Goal: Answer question/provide support: Share knowledge or assist other users

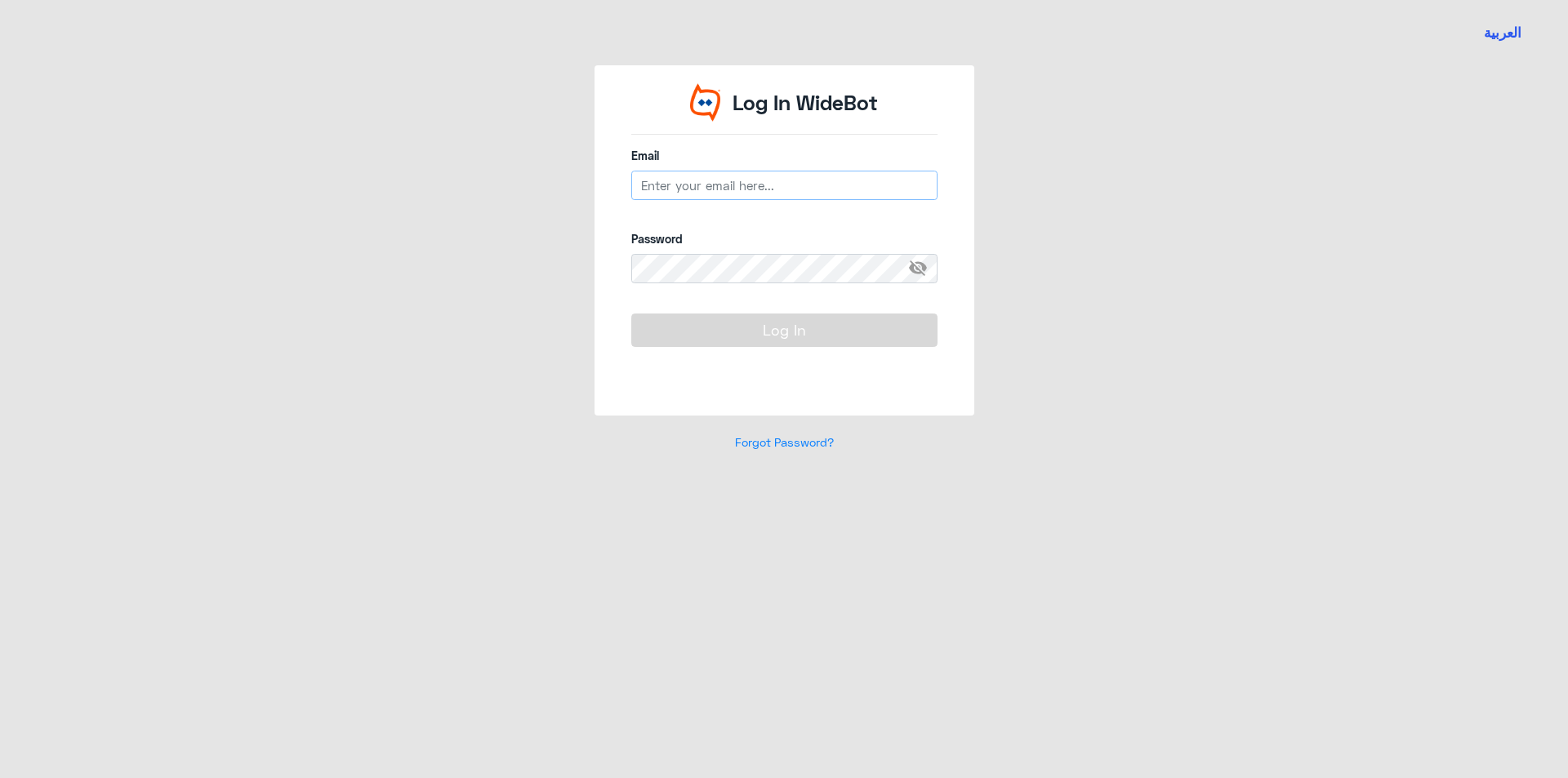
type input "[EMAIL_ADDRESS][DOMAIN_NAME]"
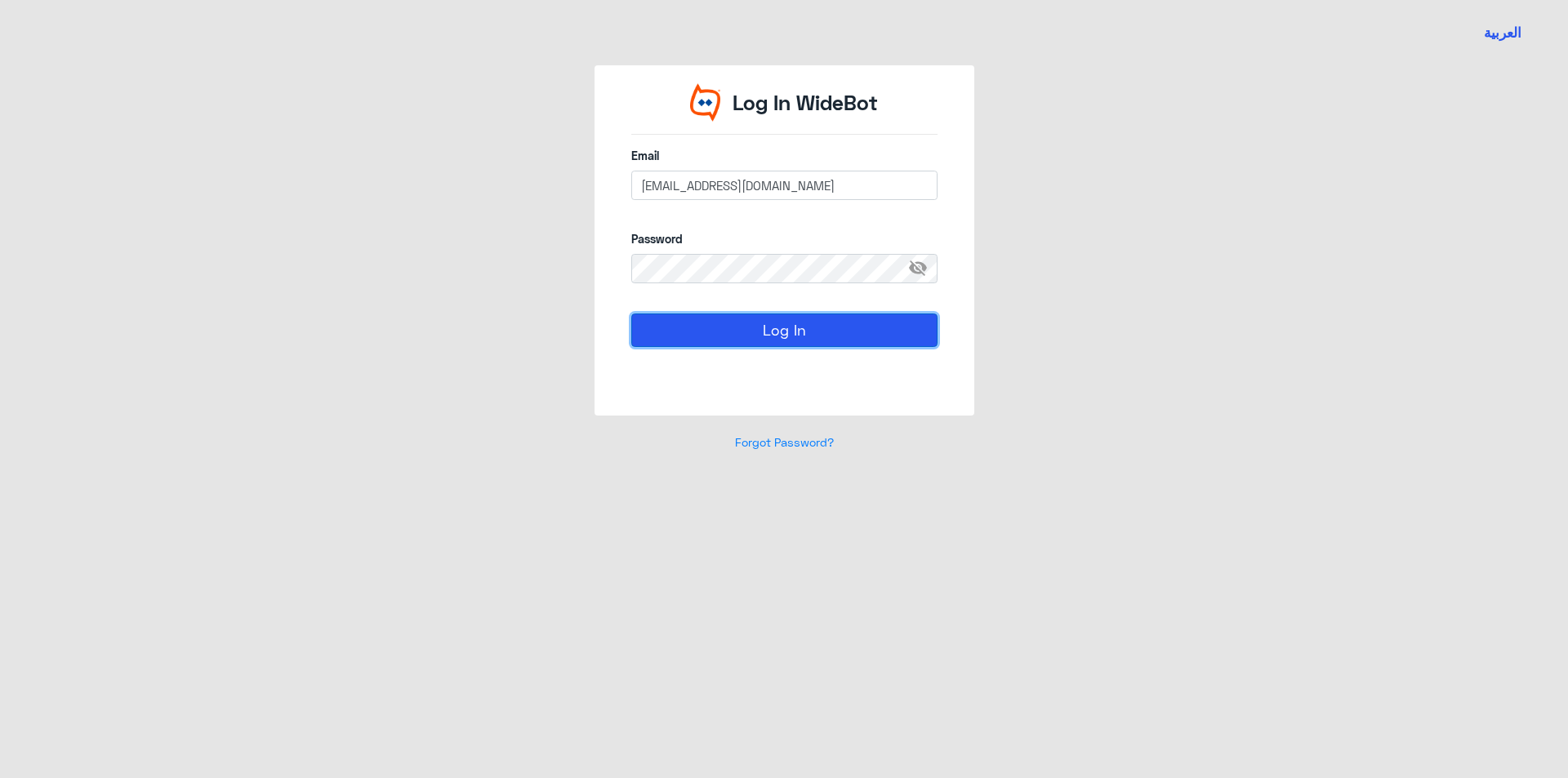
click at [764, 314] on button "Log In" at bounding box center [784, 329] width 307 height 32
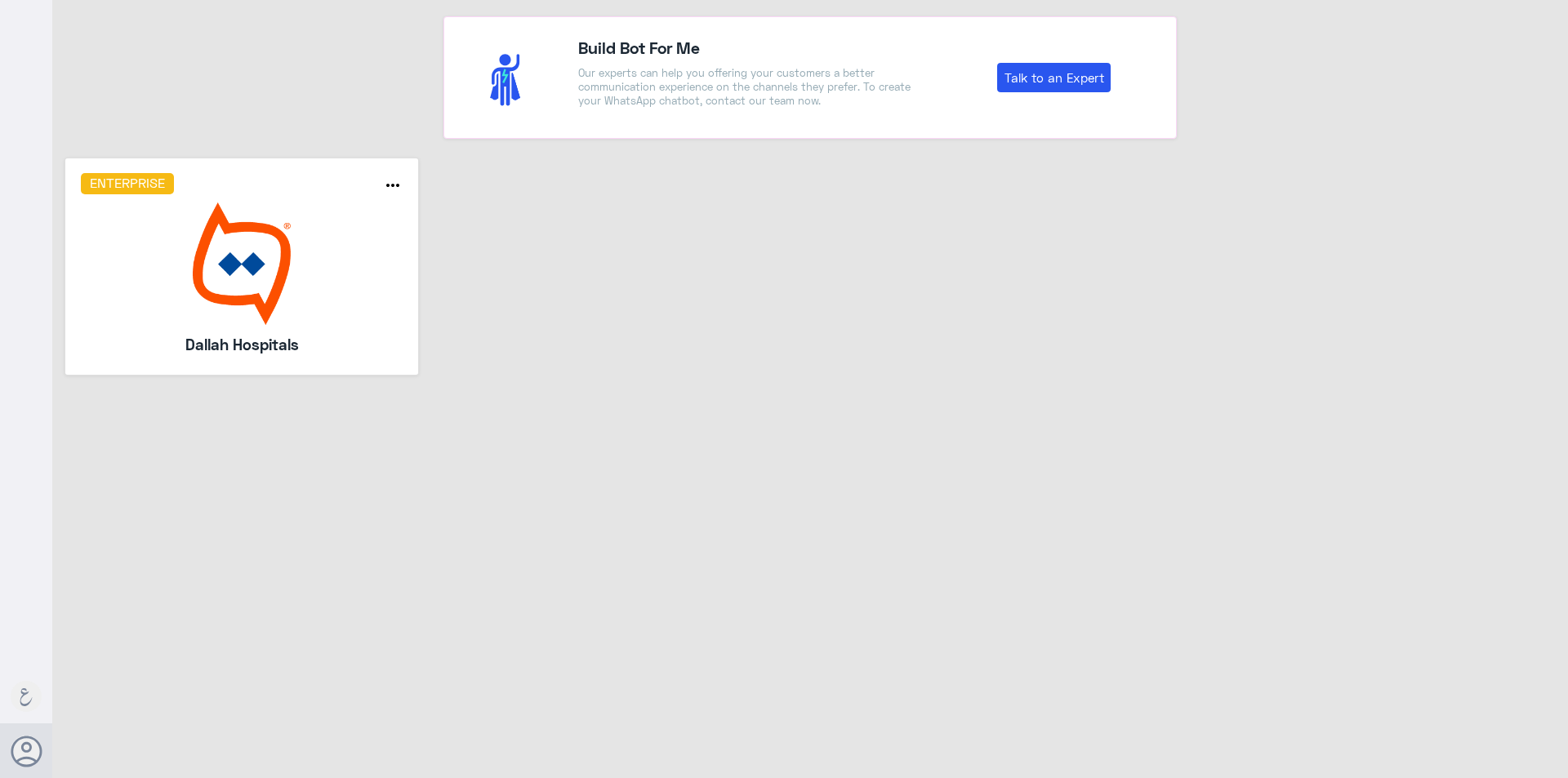
click at [231, 274] on img at bounding box center [242, 264] width 322 height 122
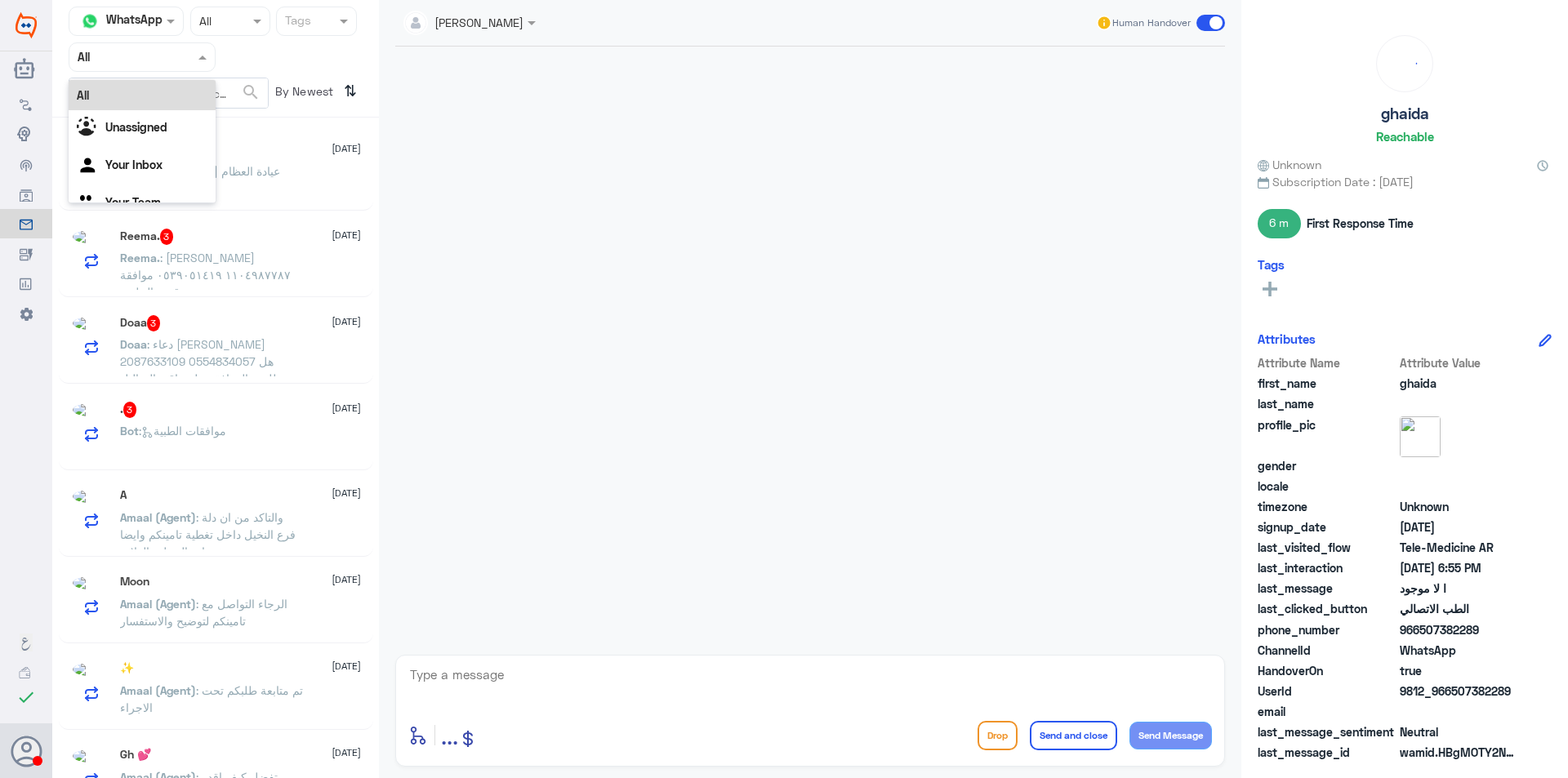
click at [204, 60] on span at bounding box center [204, 57] width 20 height 17
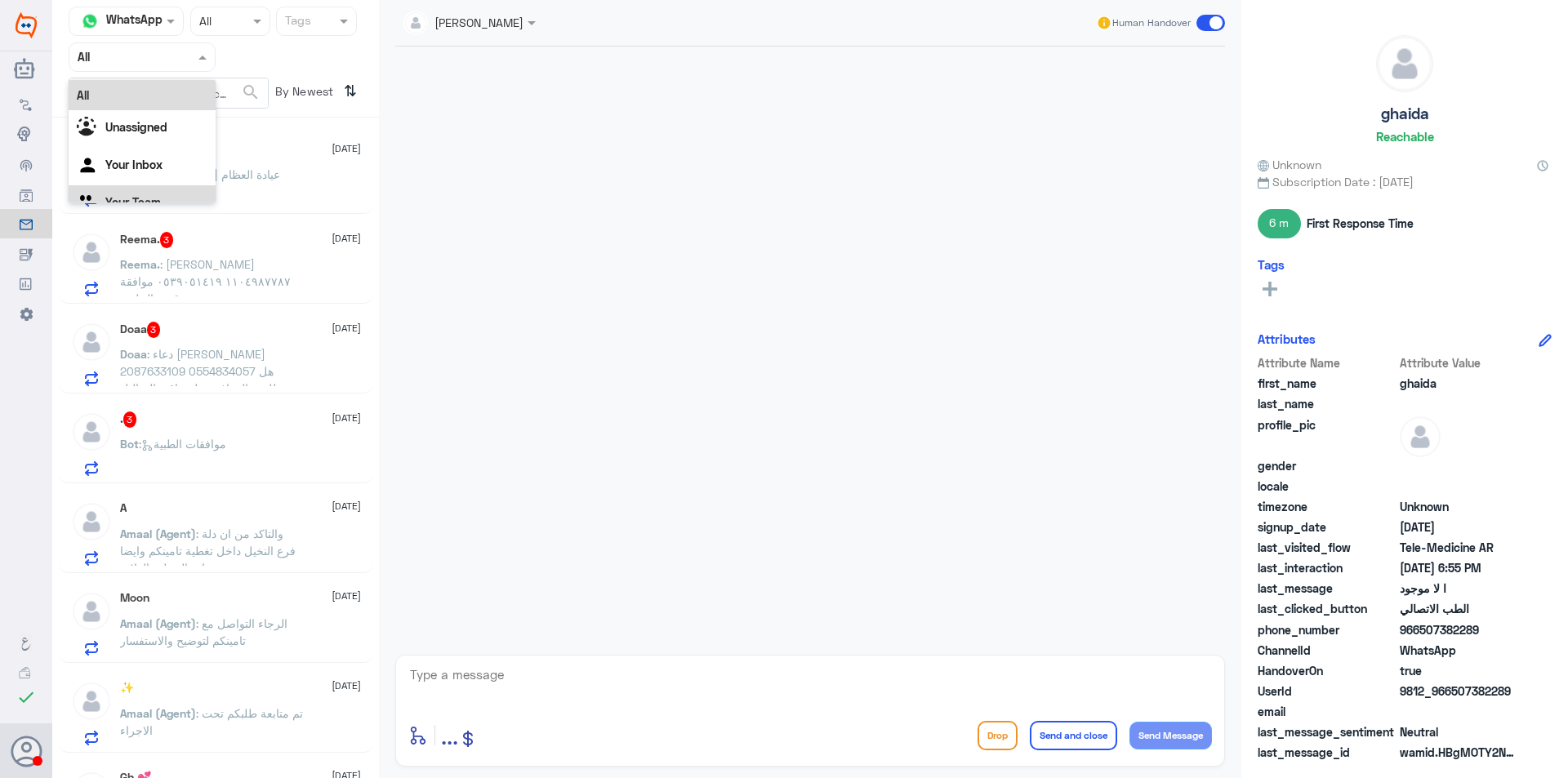
click at [151, 189] on div "Your Team" at bounding box center [142, 203] width 147 height 38
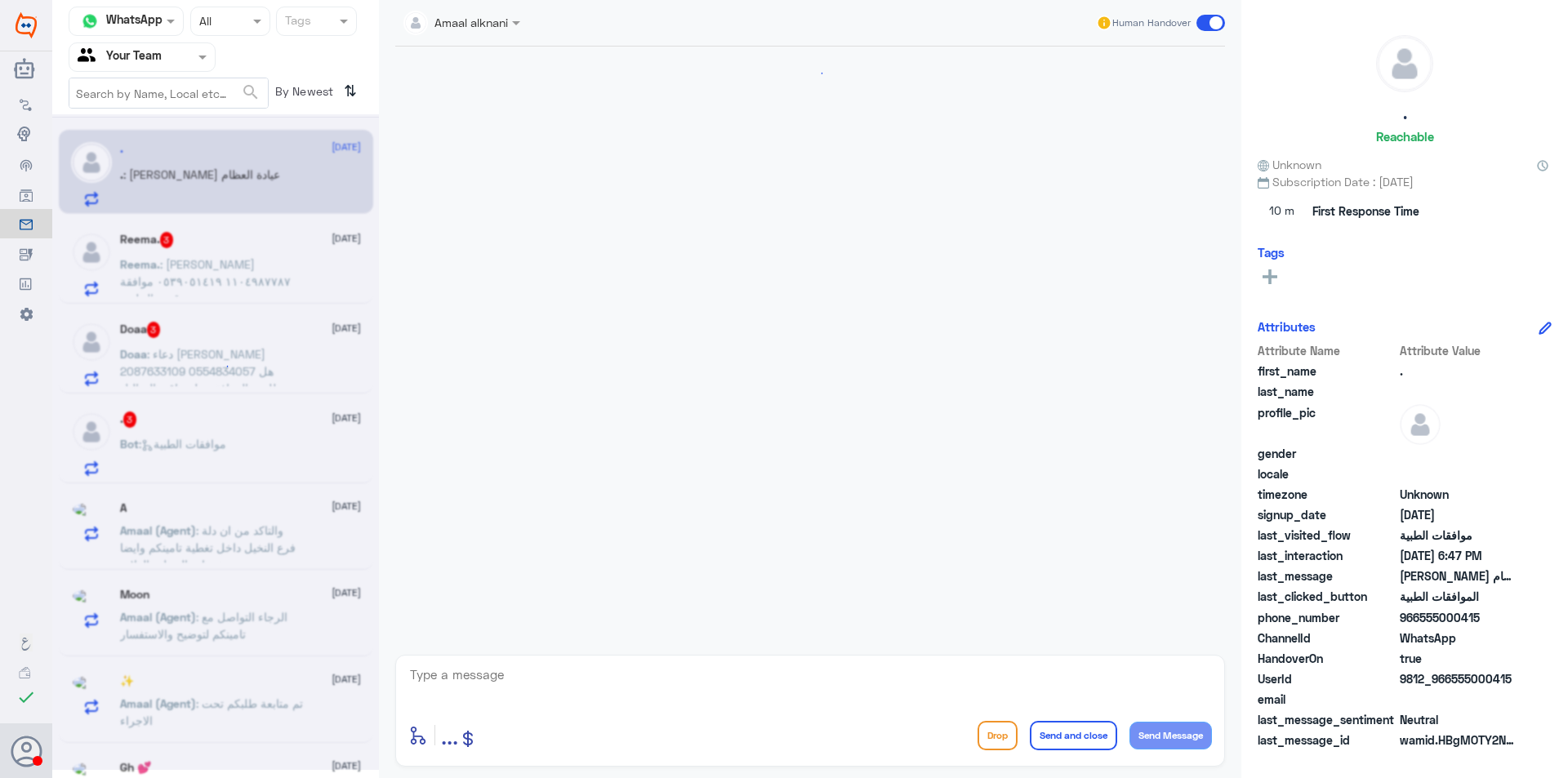
scroll to position [458, 0]
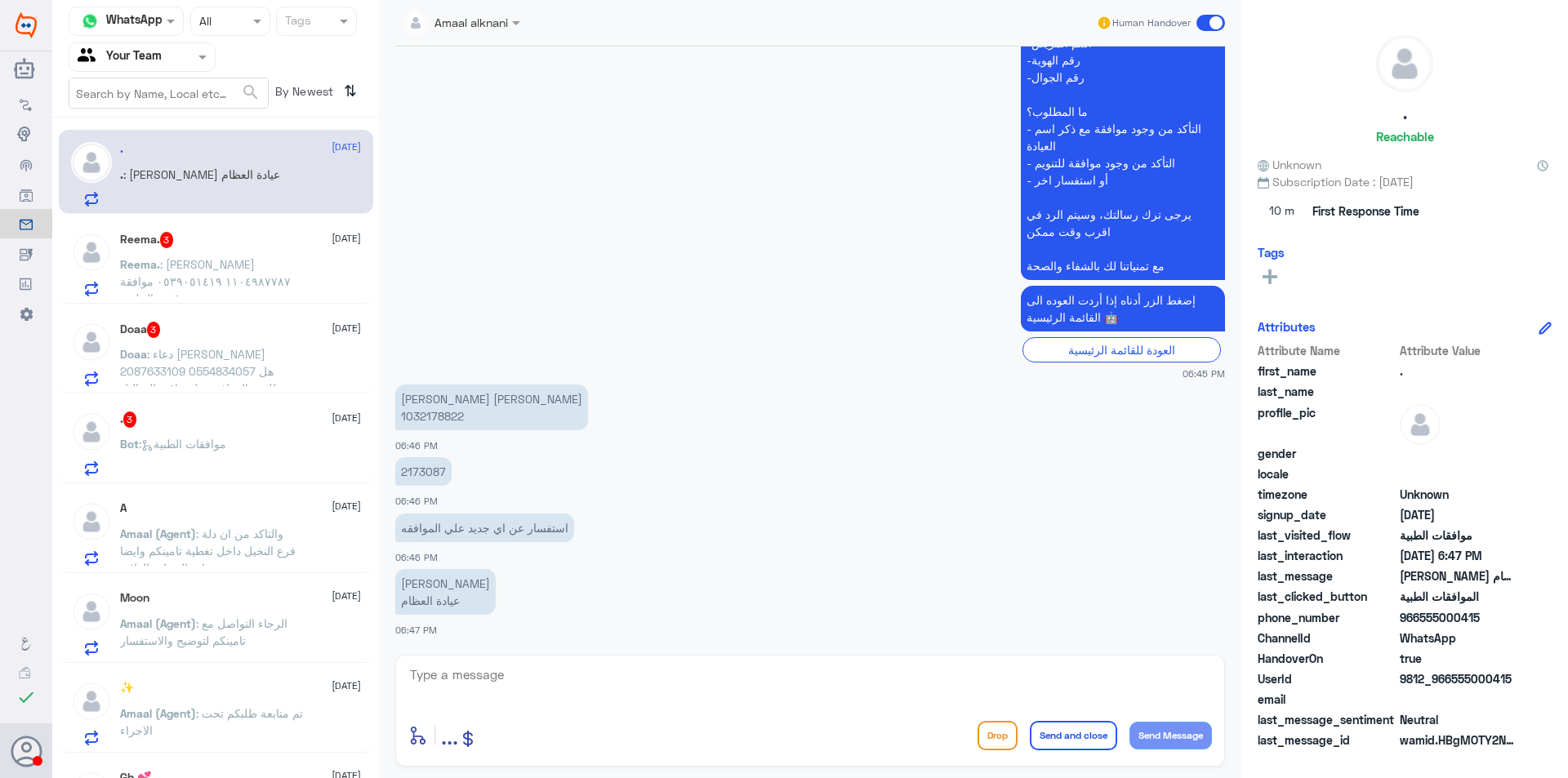
click at [166, 243] on span "3" at bounding box center [167, 240] width 14 height 17
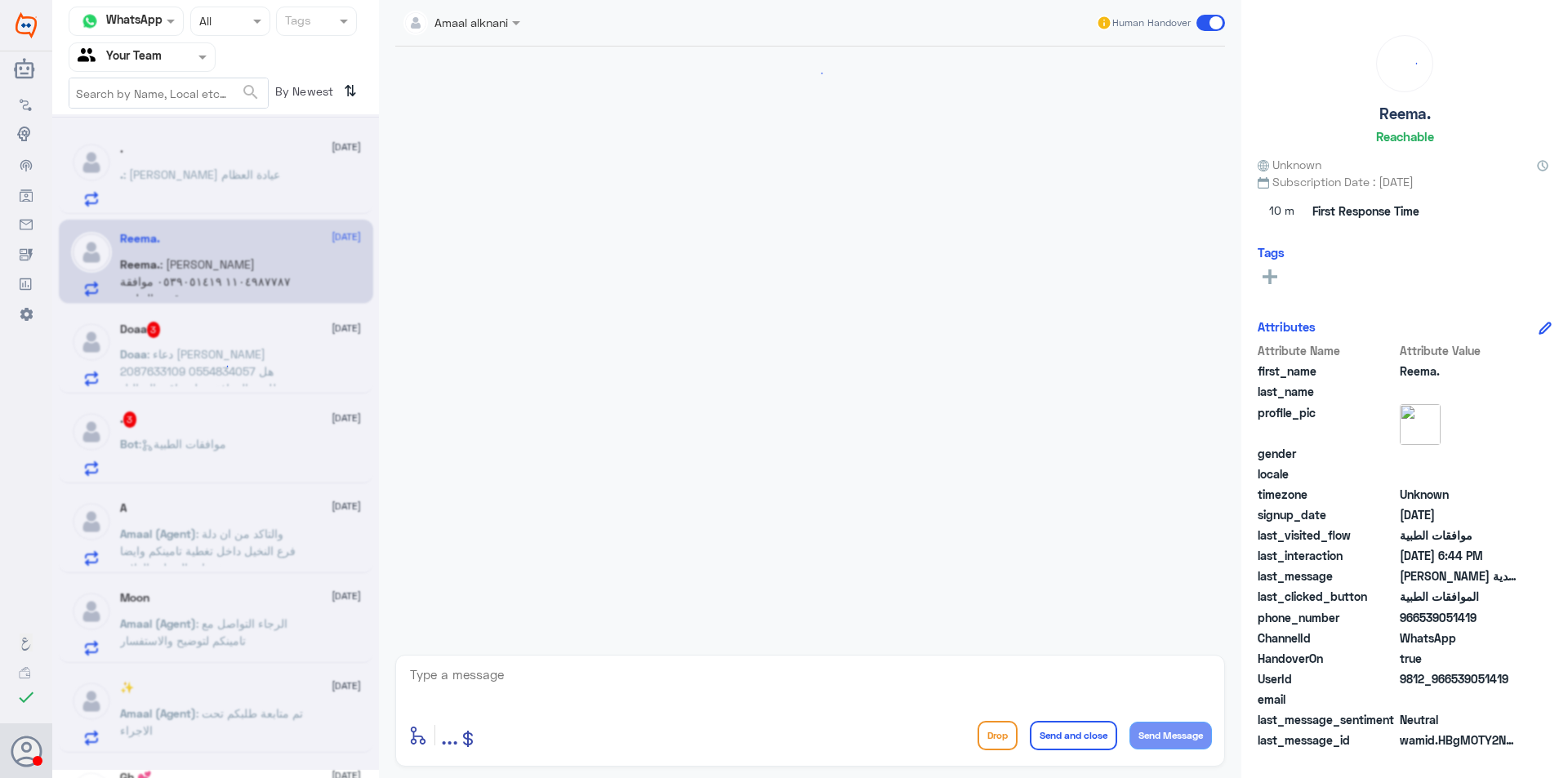
scroll to position [307, 0]
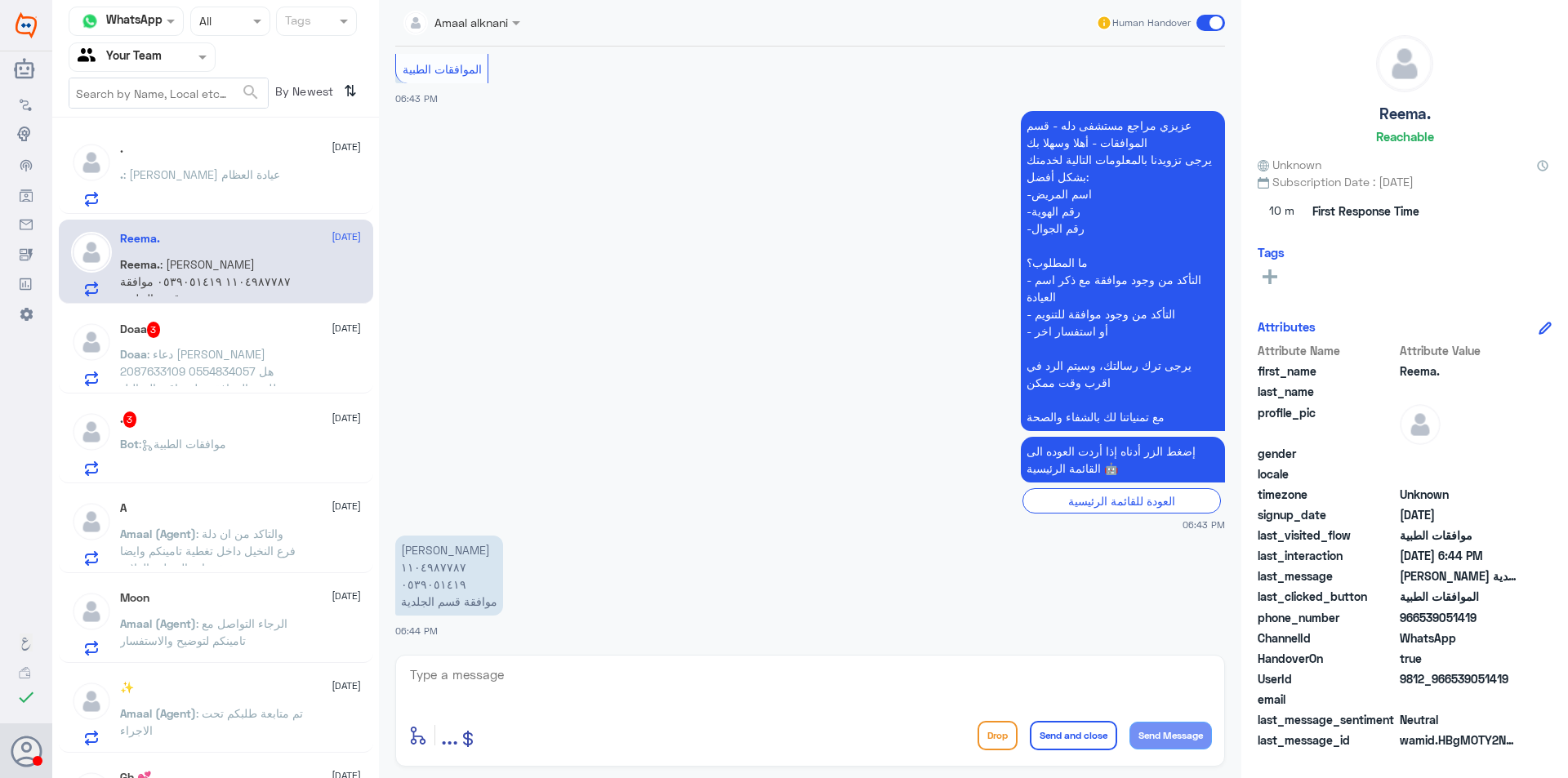
click at [239, 344] on div "Doaa 3 [DATE] Doaa : دعاء [PERSON_NAME] 2087633109 0554834057 هل طلعت الموافقه …" at bounding box center [240, 354] width 241 height 65
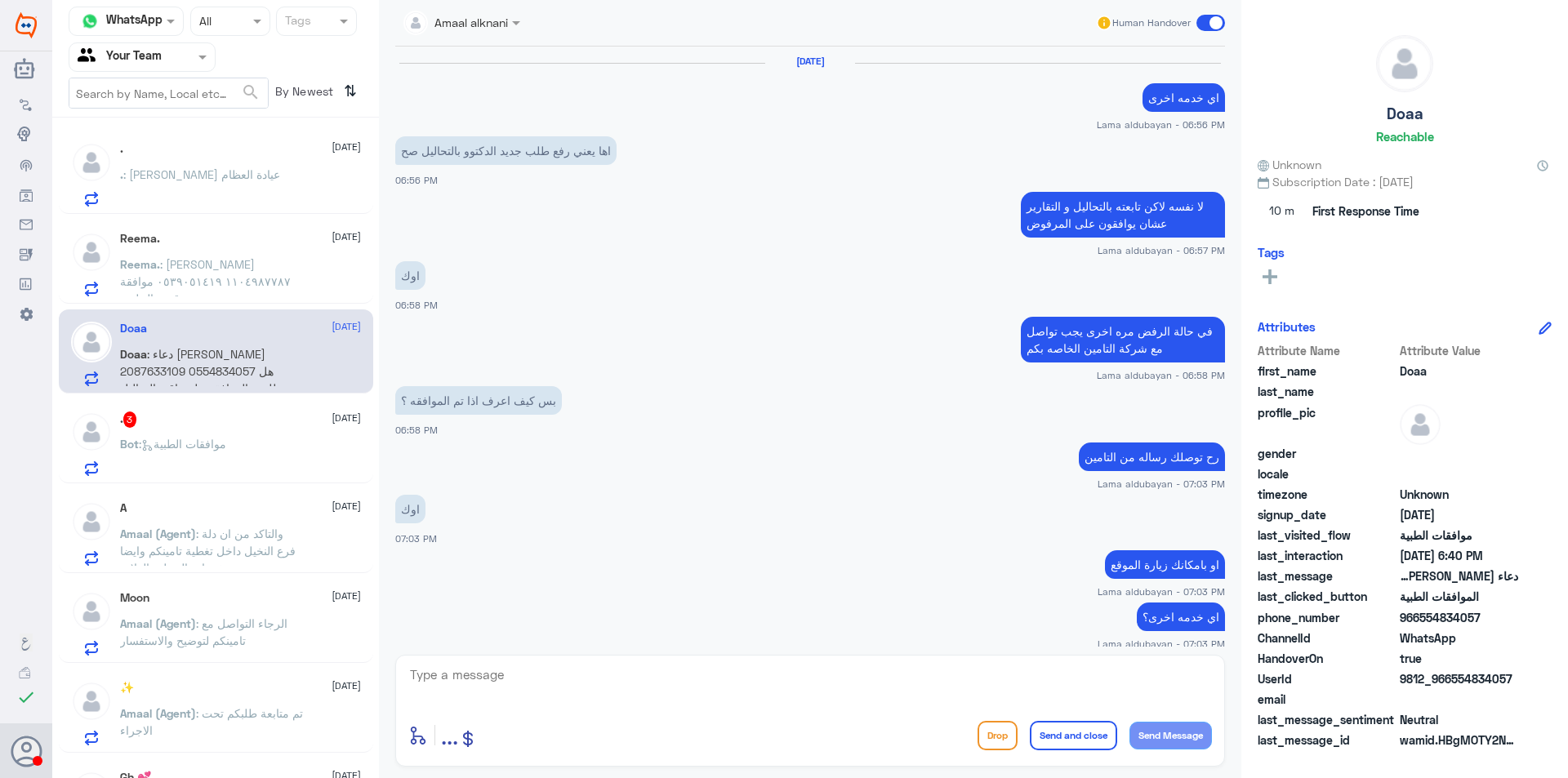
scroll to position [1042, 0]
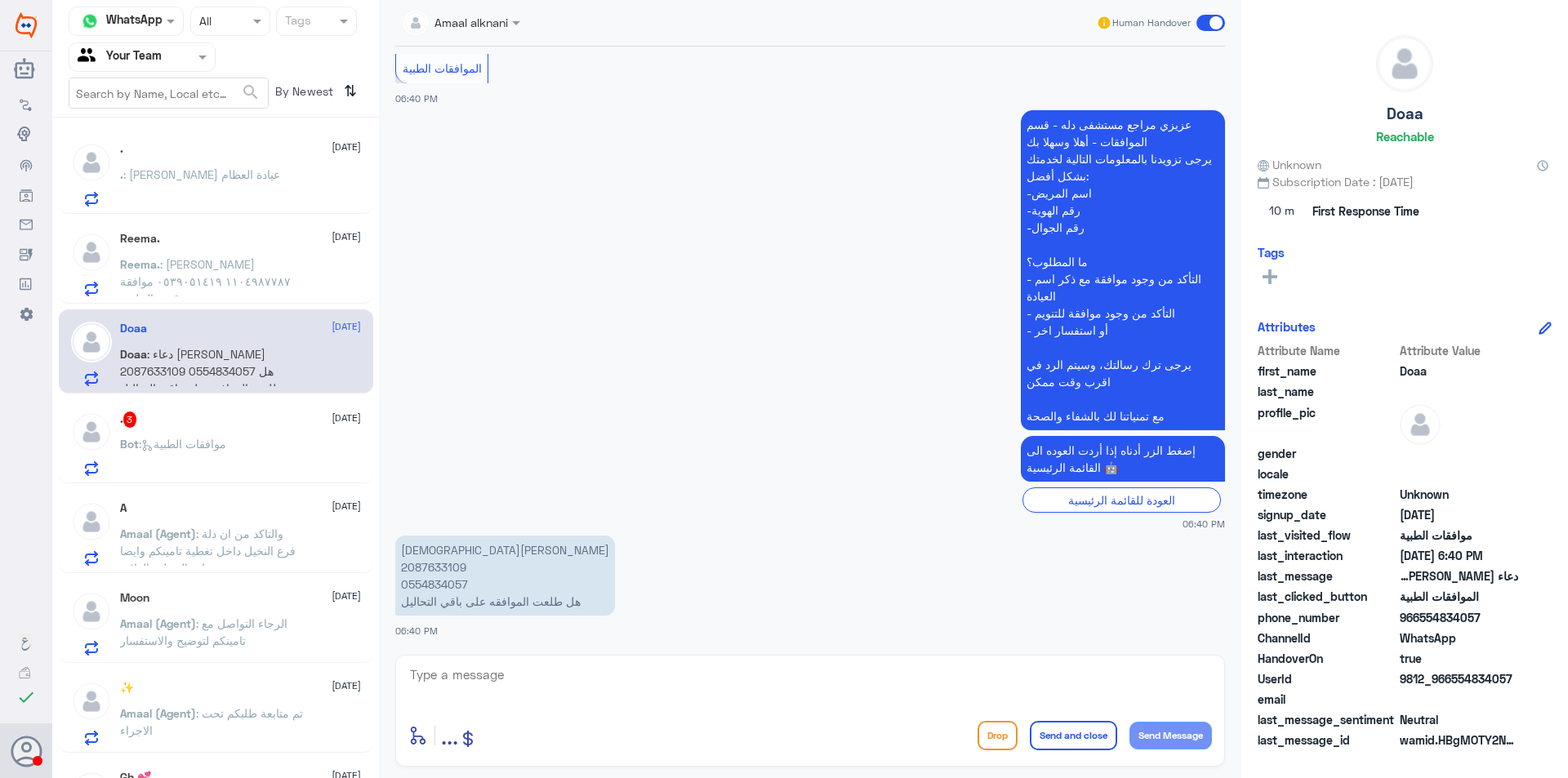
click at [282, 458] on div "Bot : موافقات الطبية" at bounding box center [240, 458] width 241 height 37
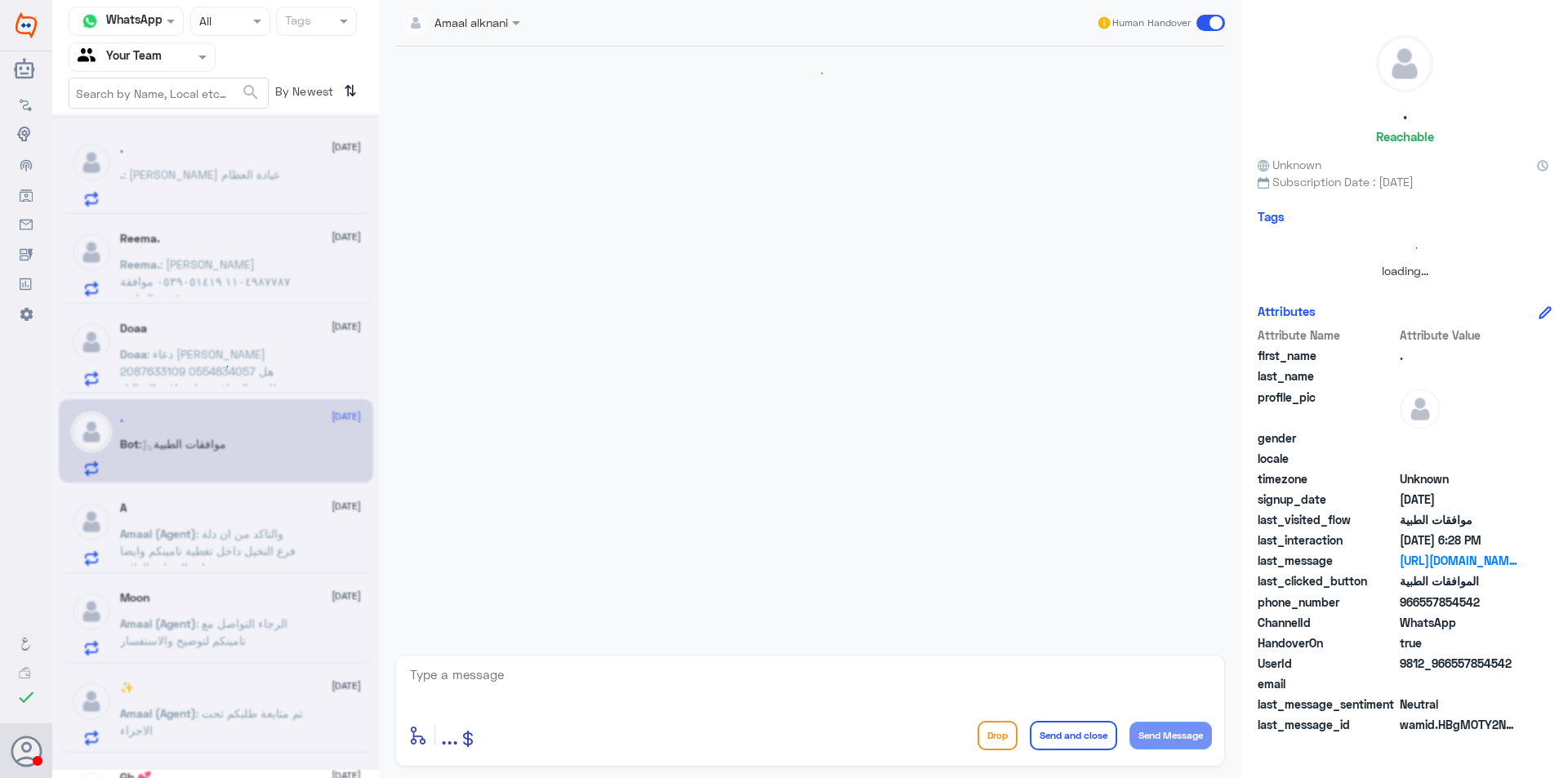
scroll to position [618, 0]
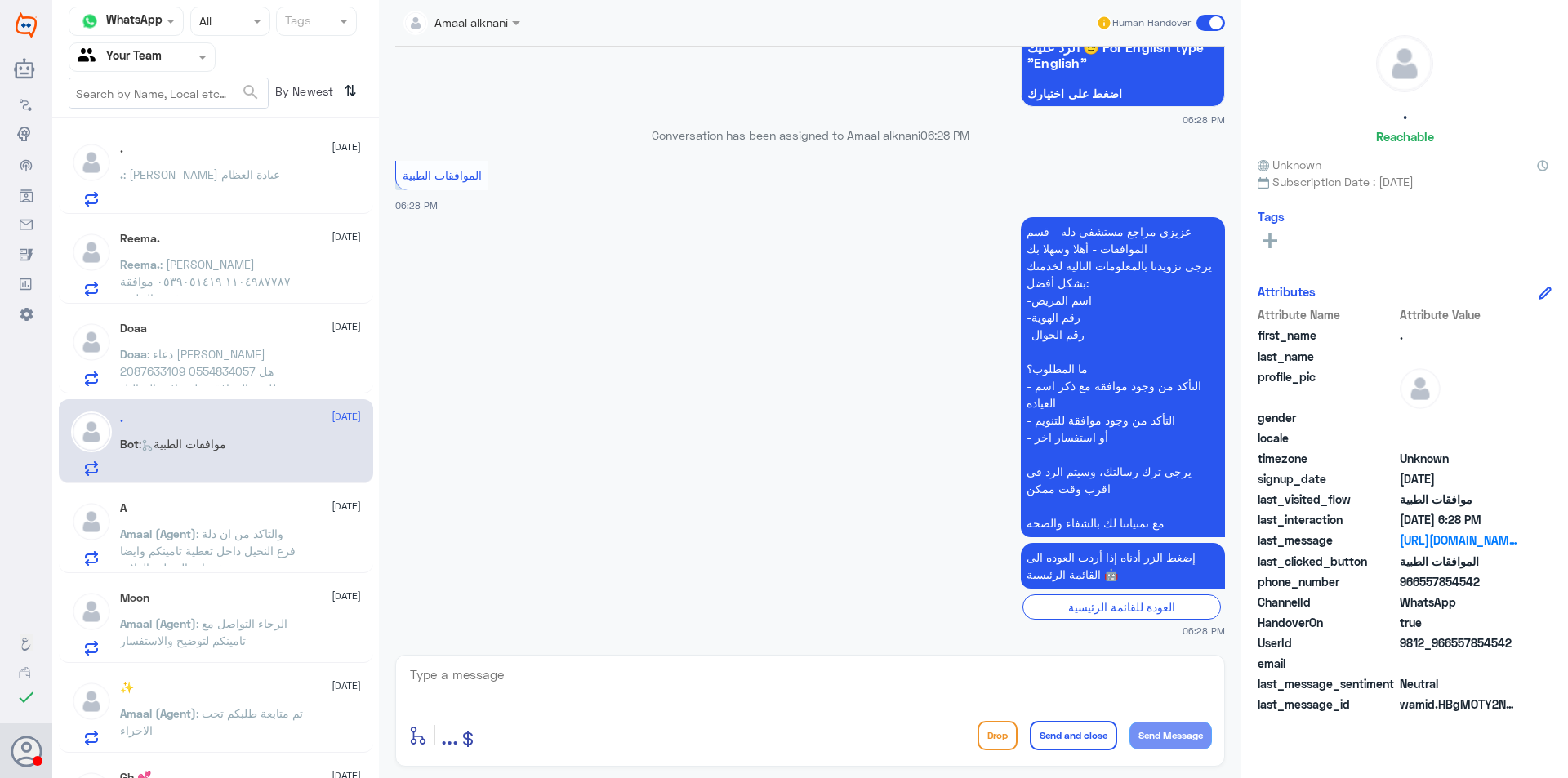
click at [301, 535] on p "Amaal (Agent) : والتاكد من ان دلة فرع النخيل داخل تغطية تامينكم وايضا خدمات الح…" at bounding box center [211, 545] width 183 height 41
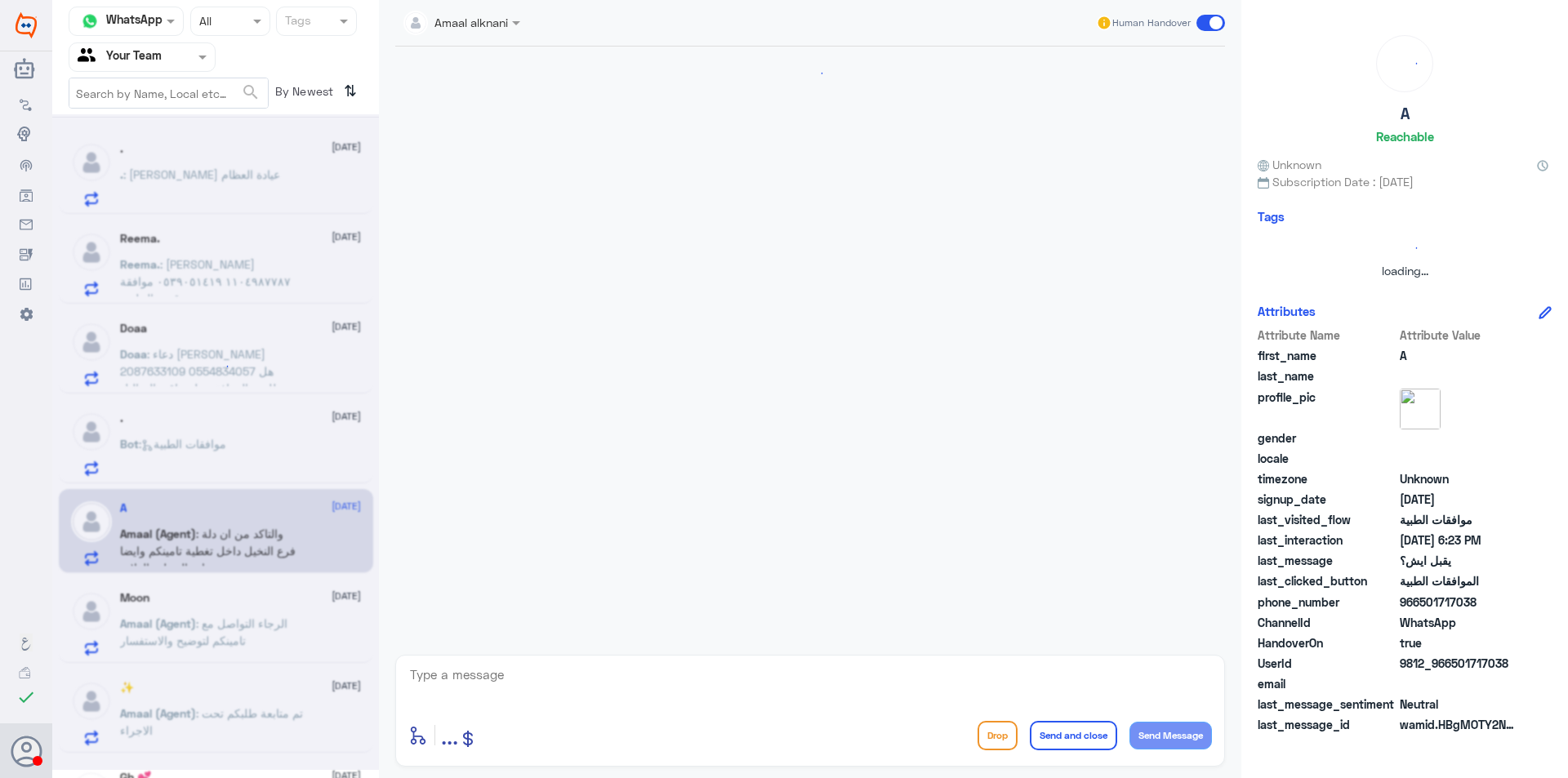
scroll to position [1201, 0]
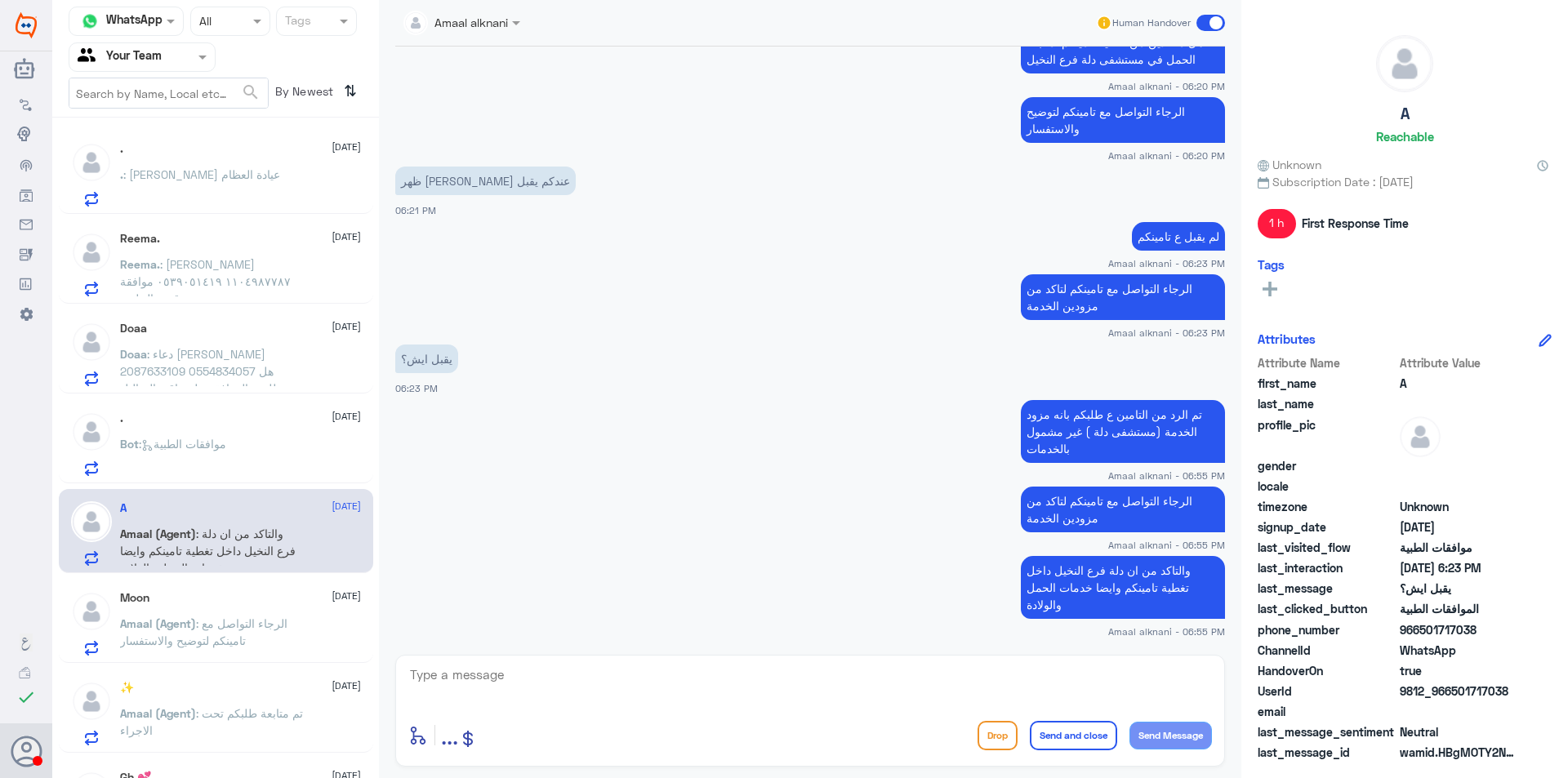
click at [285, 611] on div "Moon [DATE] Amaal (Agent) : الرجاء التواصل مع تامينكم لتوضيح والاستفسار" at bounding box center [240, 623] width 241 height 65
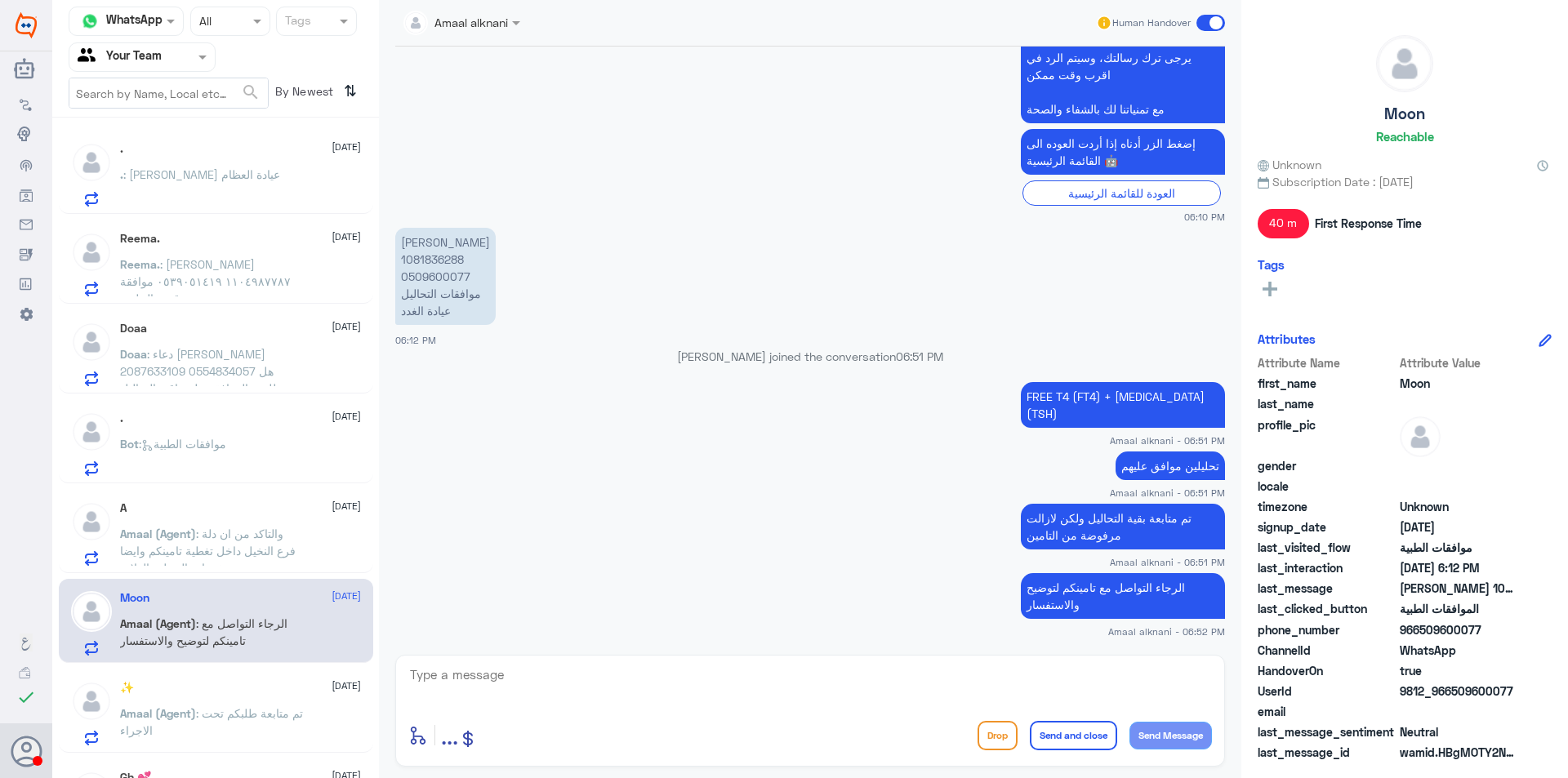
scroll to position [244, 0]
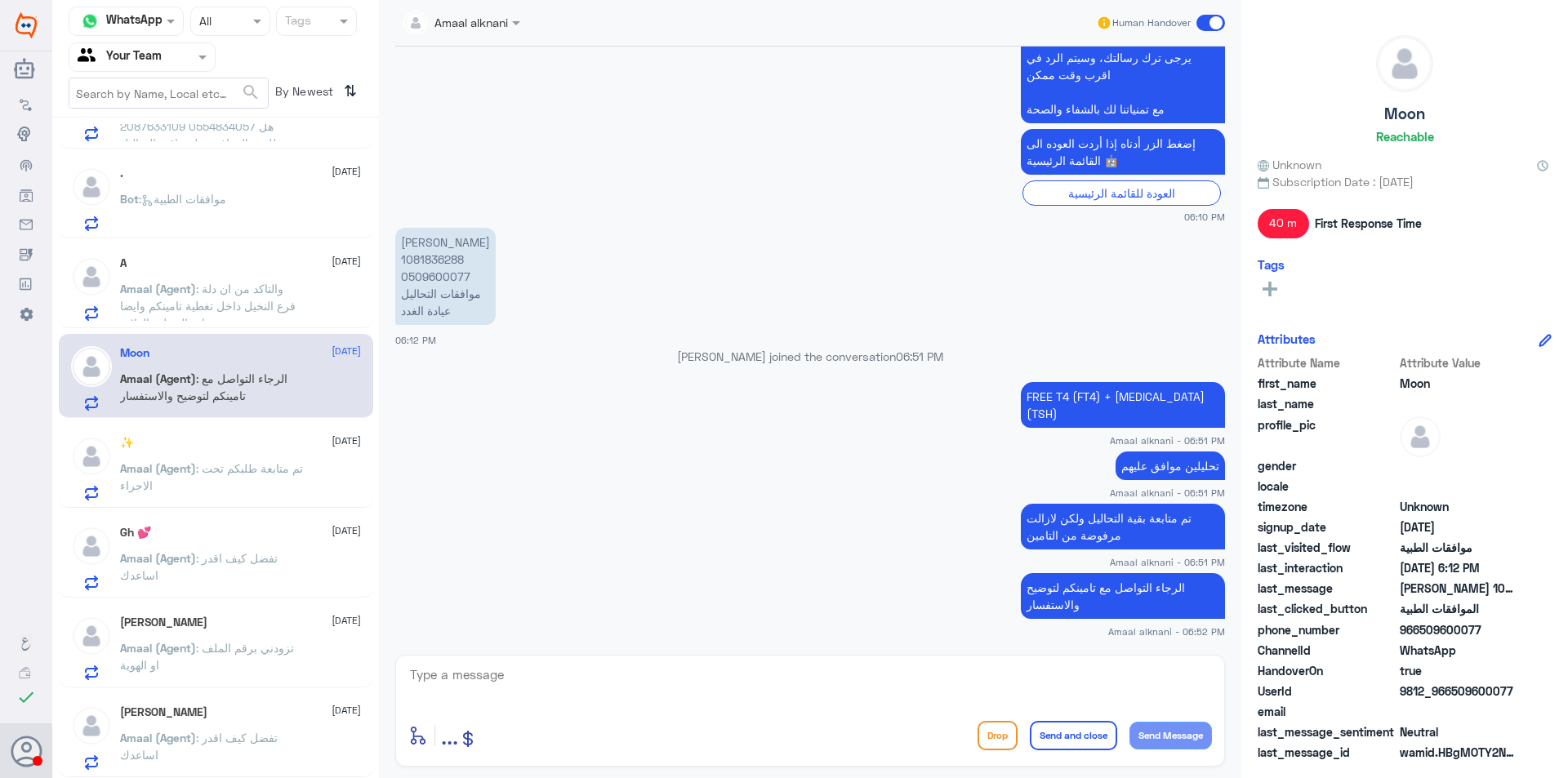
click at [264, 480] on p "Amaal (Agent) : تم متابعة طلبكم تحت الاجراء" at bounding box center [211, 479] width 183 height 41
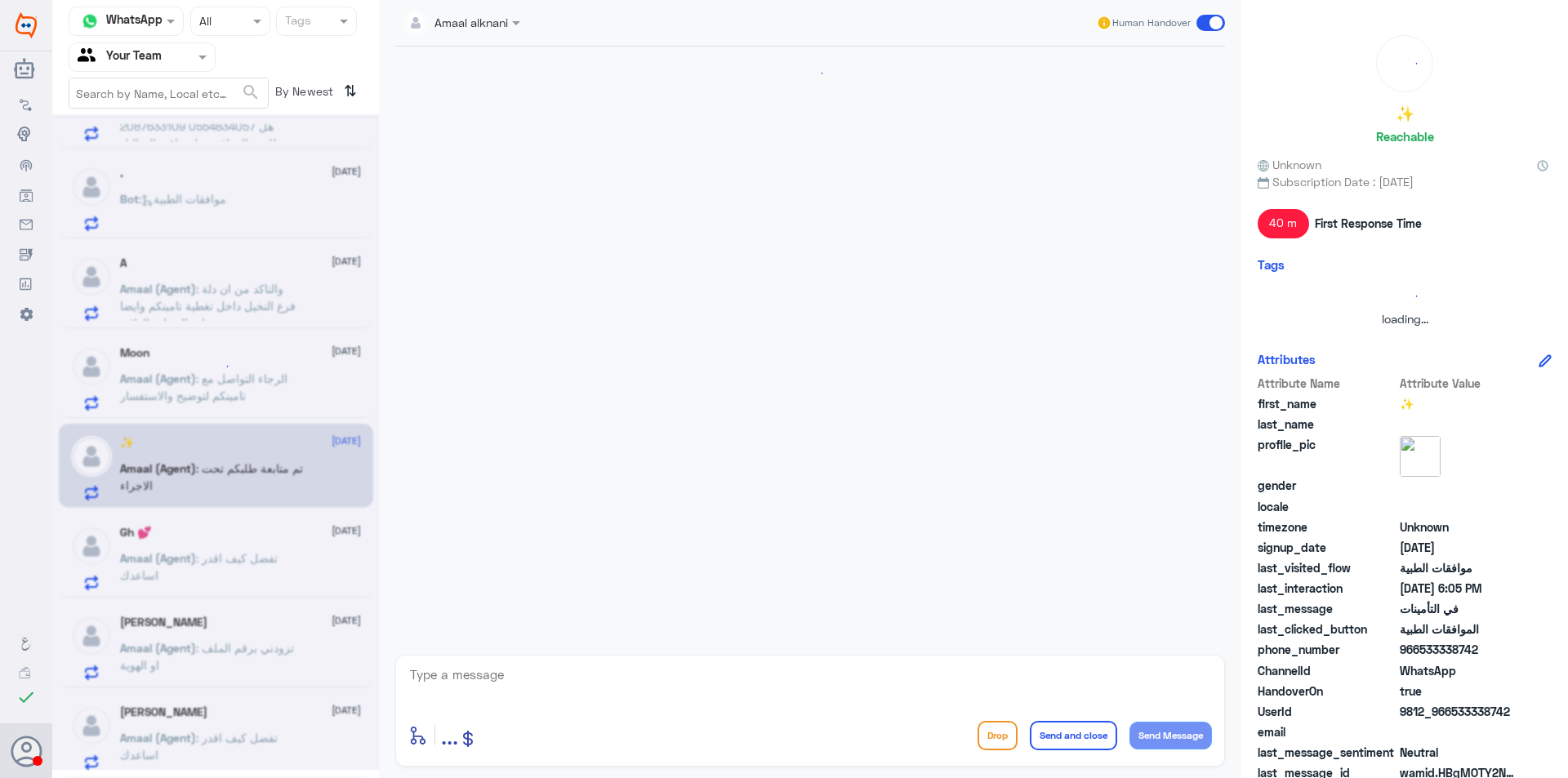
scroll to position [826, 0]
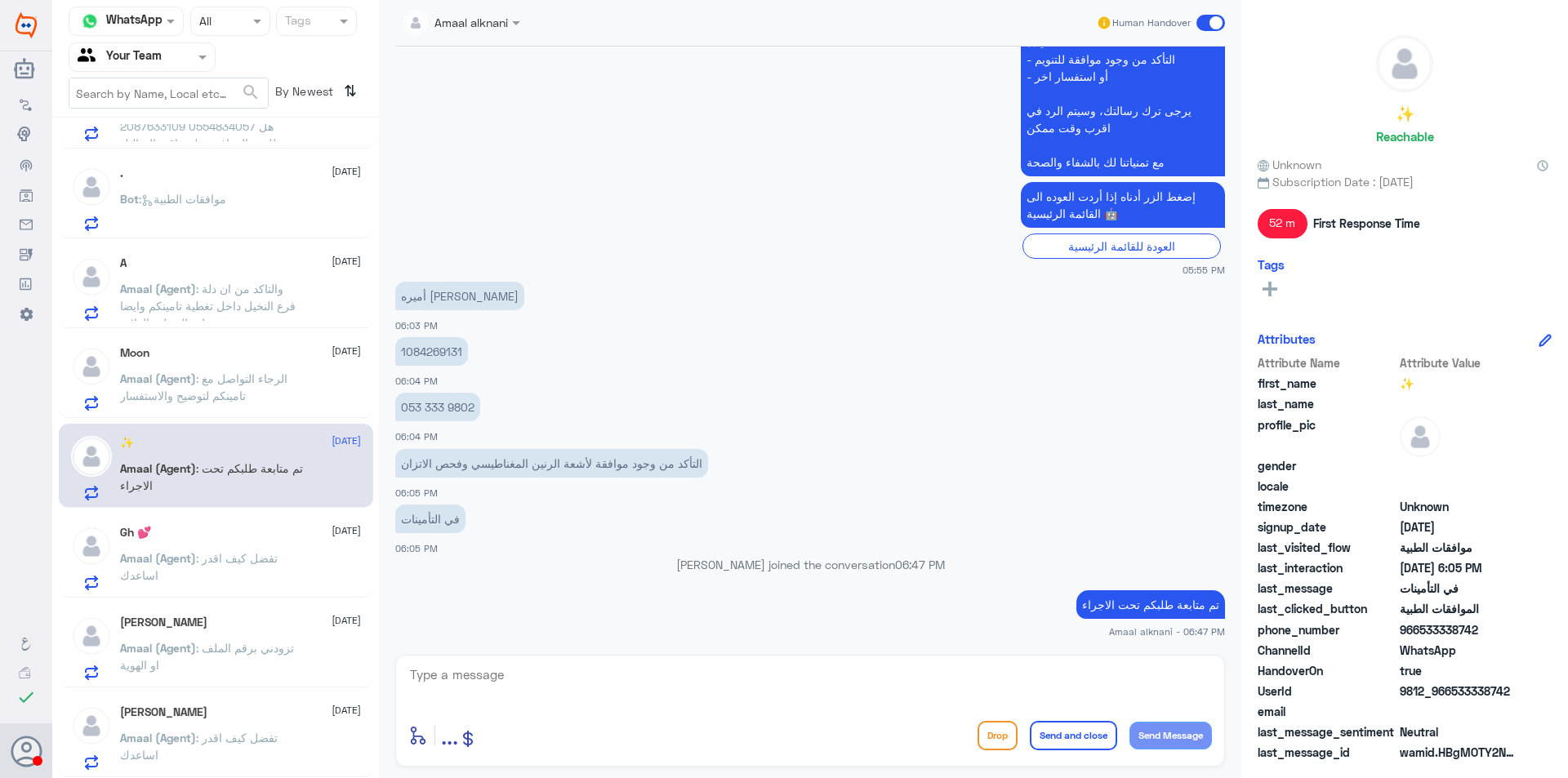
click at [260, 540] on div "Gh 💕 [DATE] Amaal (Agent) : تفضل كيف اقدر اساعدك" at bounding box center [240, 558] width 241 height 65
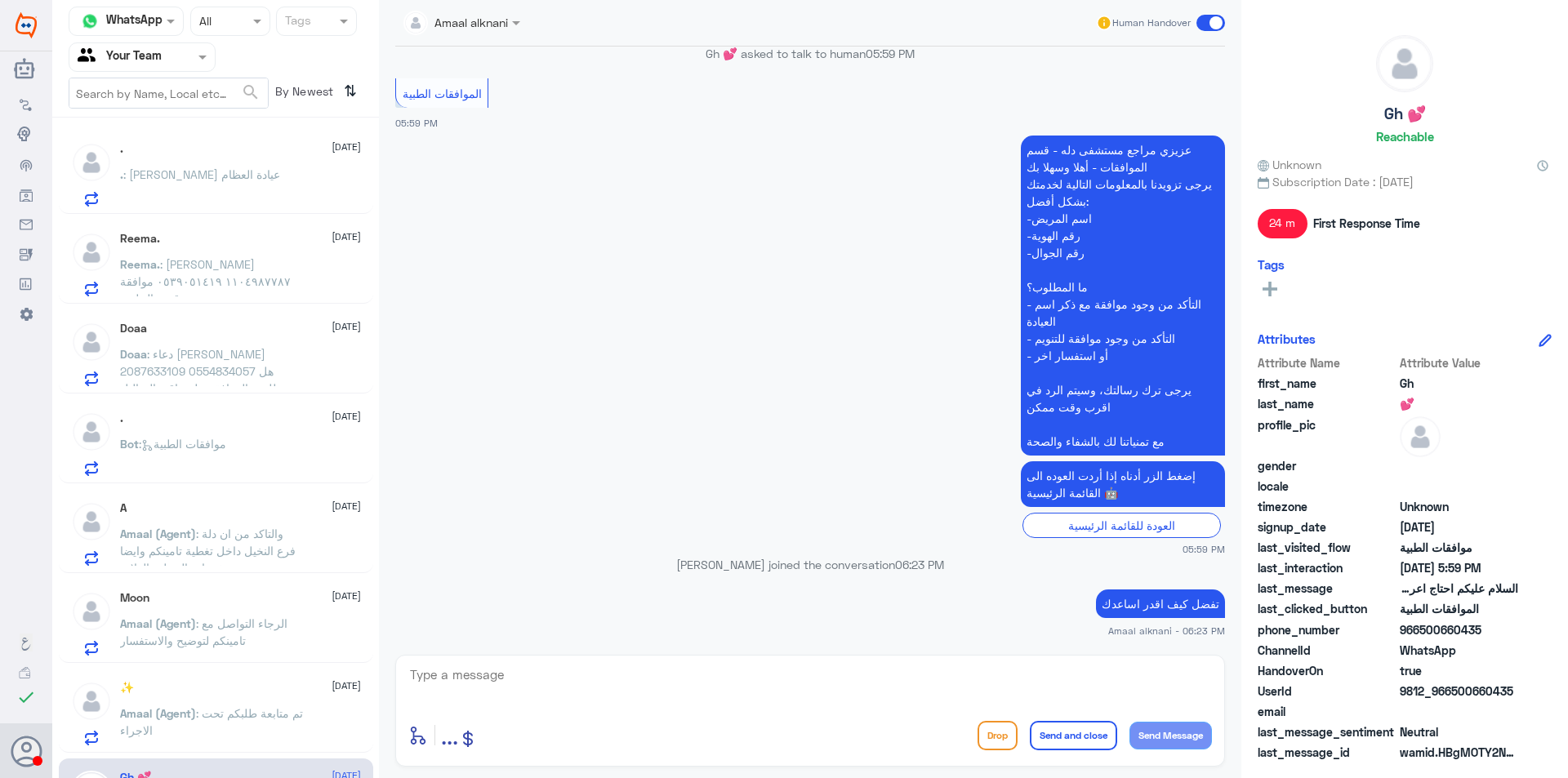
click at [219, 189] on p ". : [PERSON_NAME] عيادة العظام" at bounding box center [199, 186] width 160 height 41
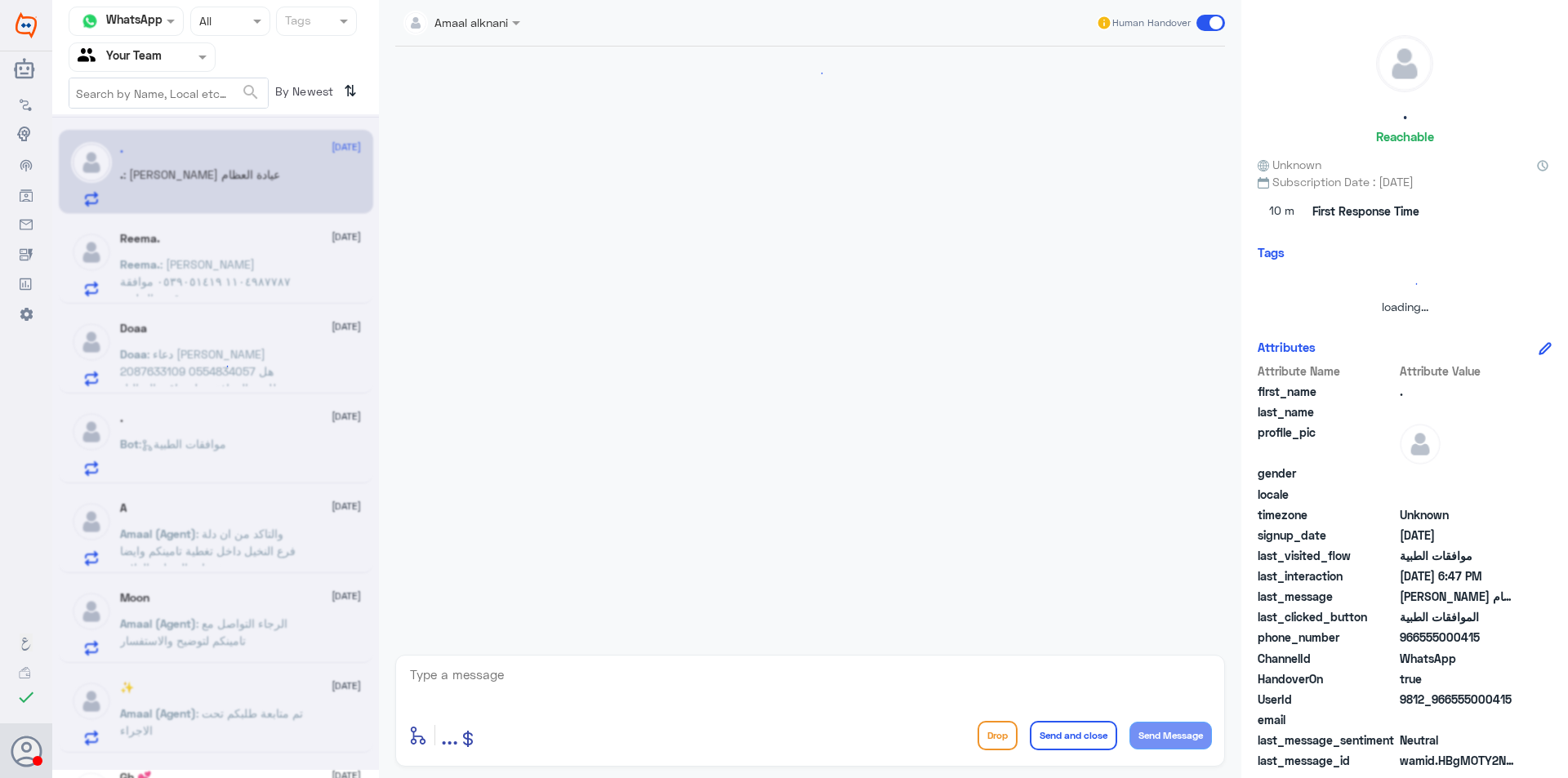
scroll to position [458, 0]
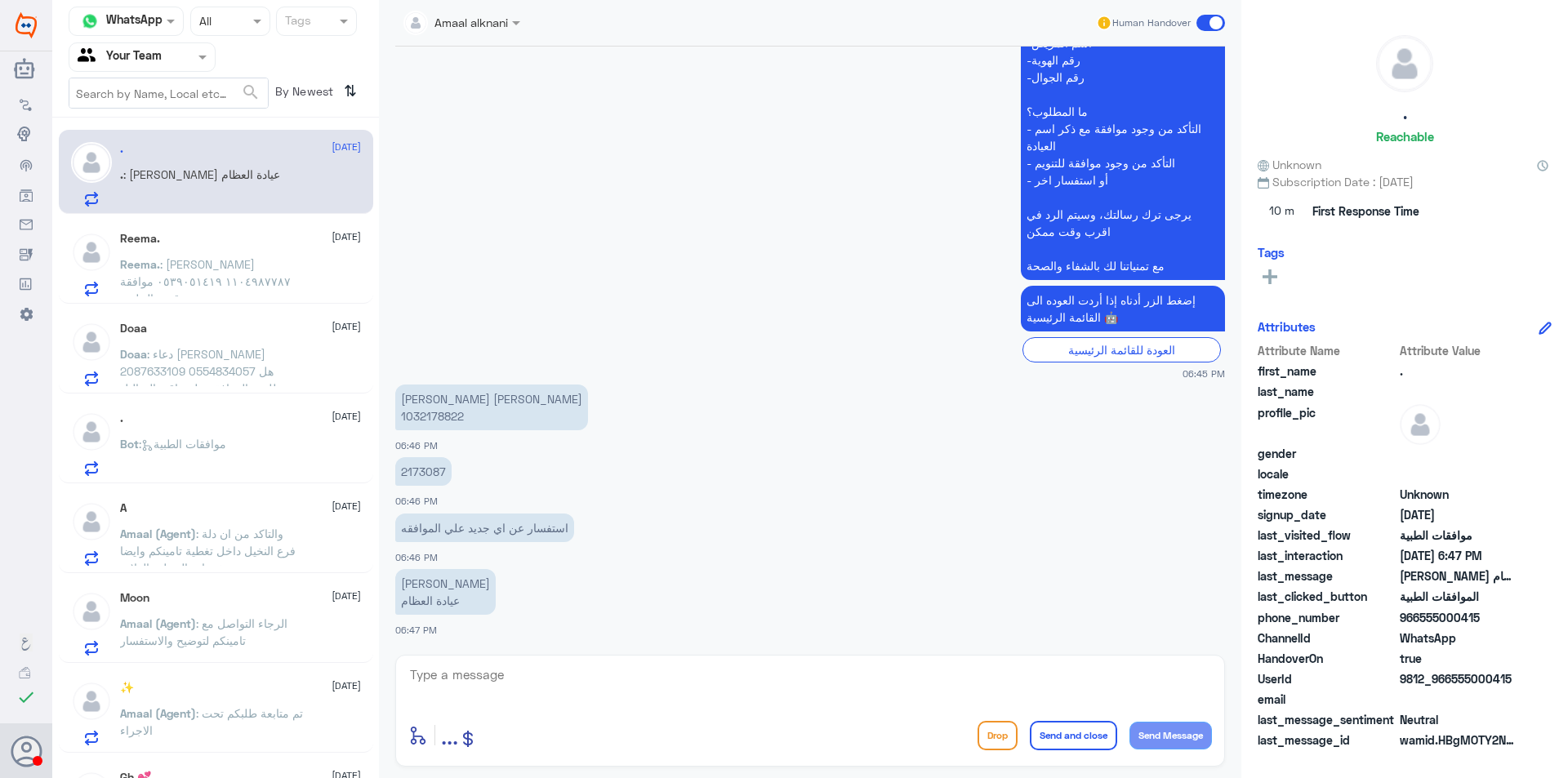
click at [220, 272] on p "Reema. : [PERSON_NAME] ١١٠٤٩٨٧٧٨٧ ٠٥٣٩٠٥١٤١٩ موافقة قسم الجلدية" at bounding box center [211, 276] width 183 height 41
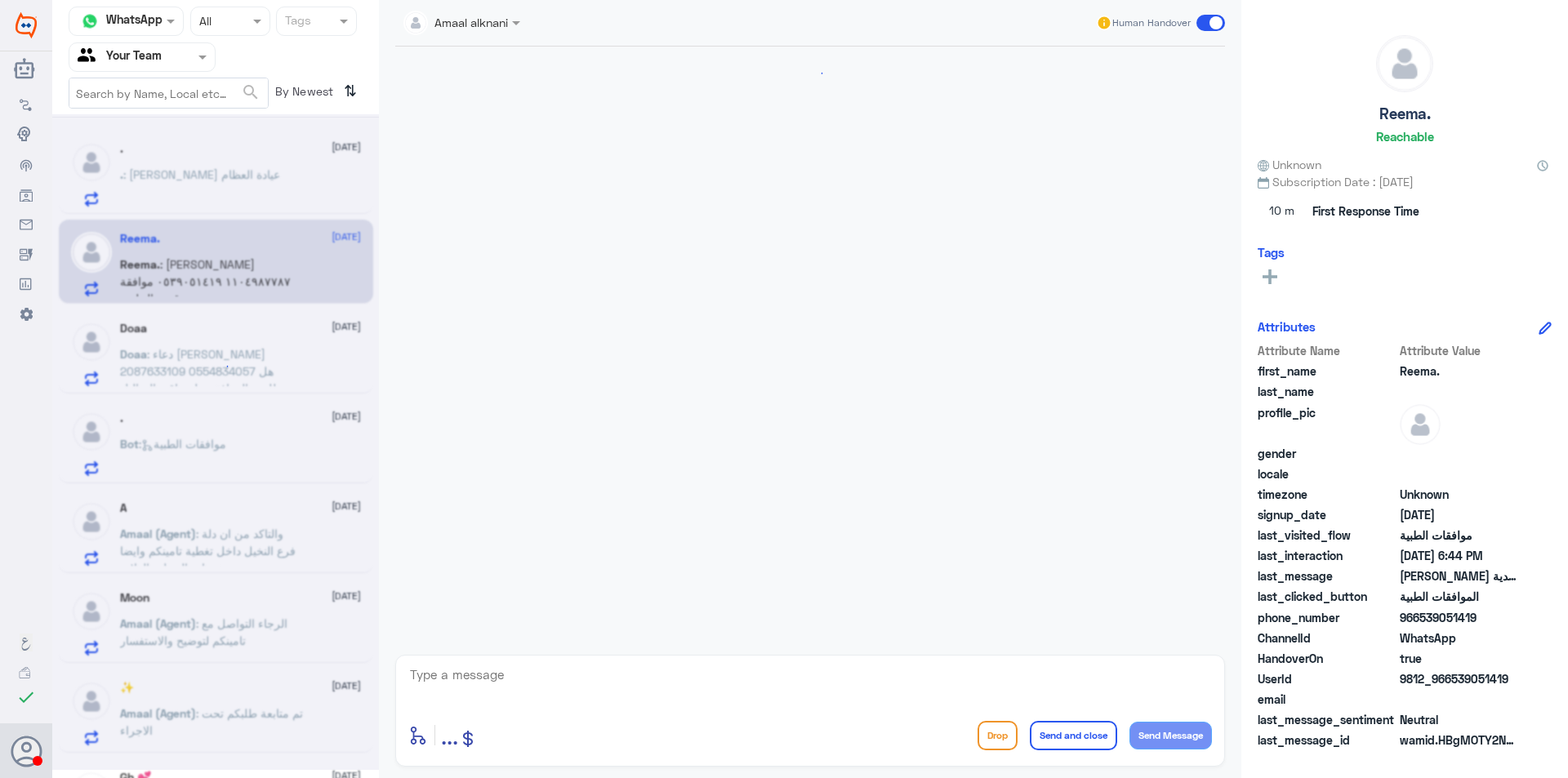
scroll to position [307, 0]
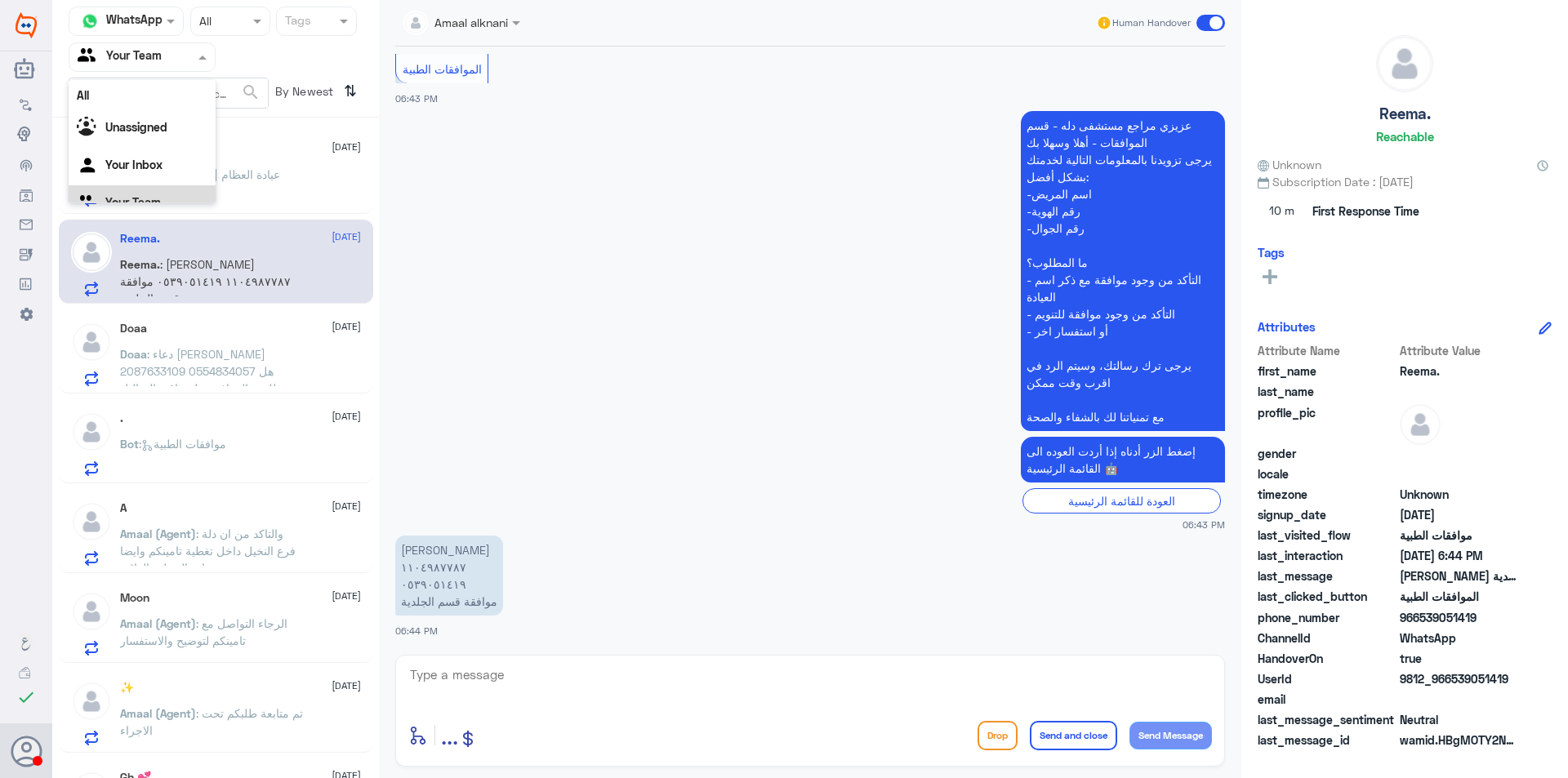
click at [166, 52] on input "text" at bounding box center [122, 57] width 90 height 19
click at [151, 117] on div "Unassigned" at bounding box center [142, 108] width 147 height 38
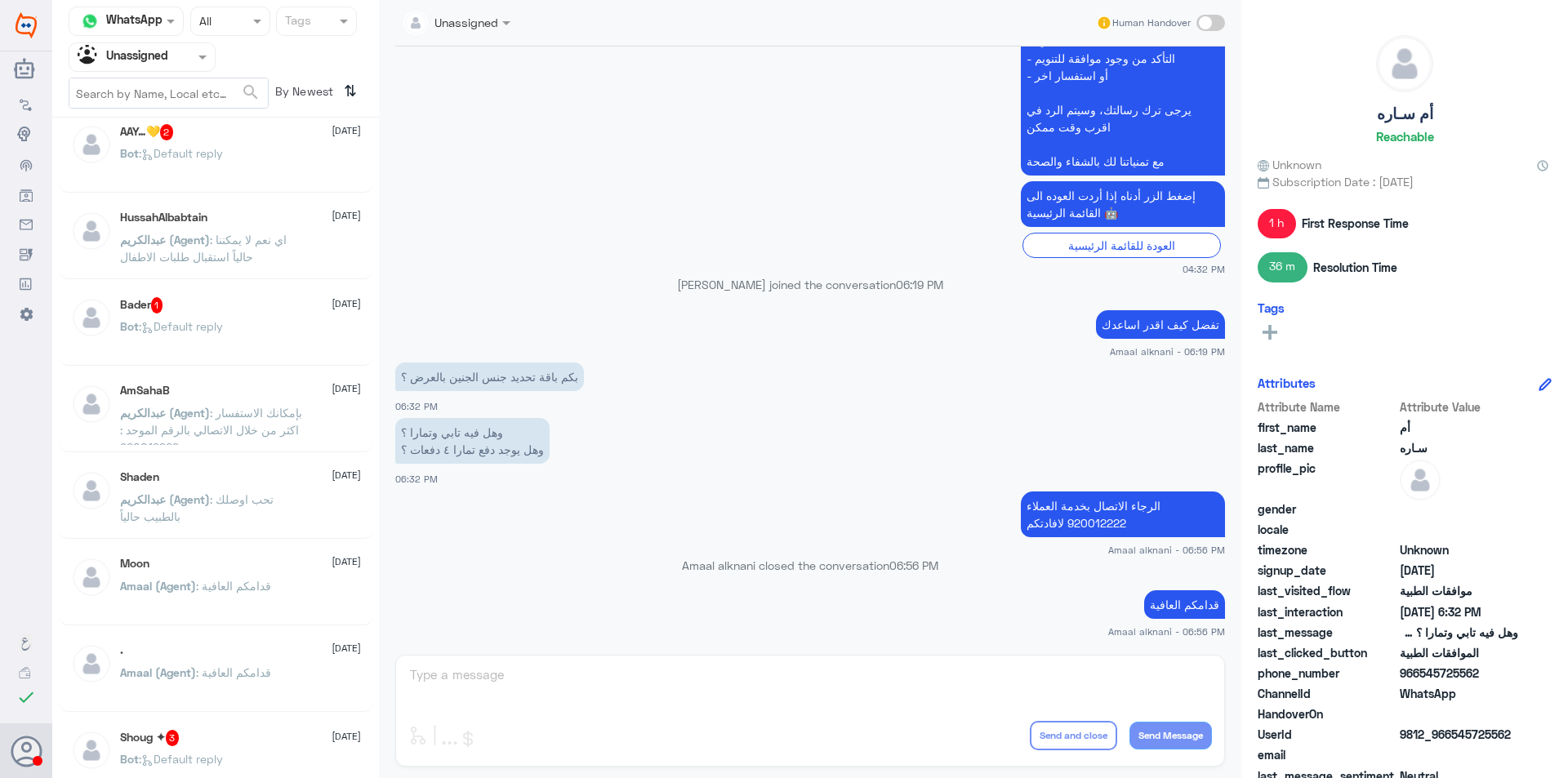
scroll to position [244, 0]
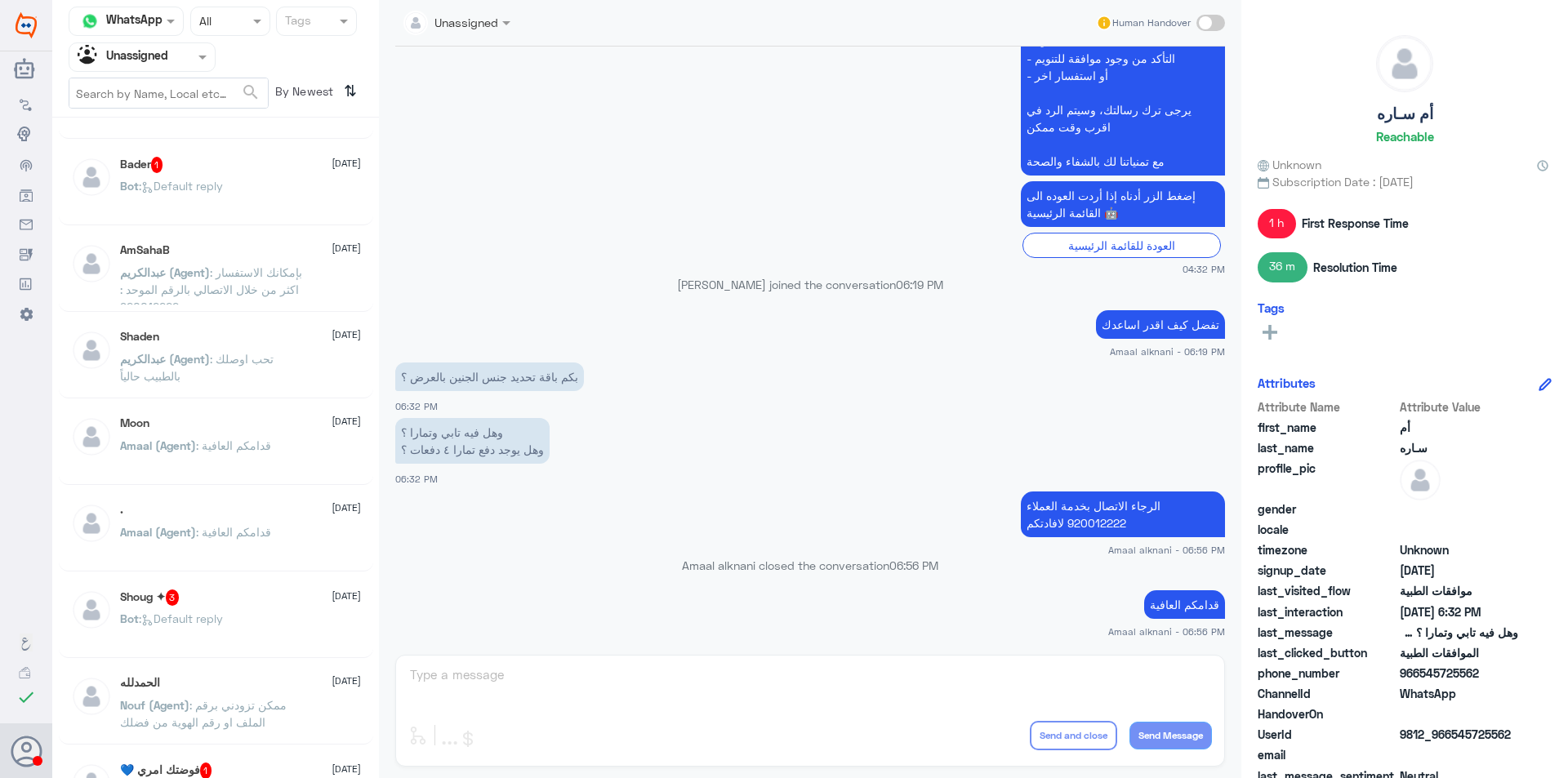
click at [254, 375] on p "[PERSON_NAME] (Agent) : تحب اوصلك بالطبيب حالياً" at bounding box center [211, 370] width 183 height 41
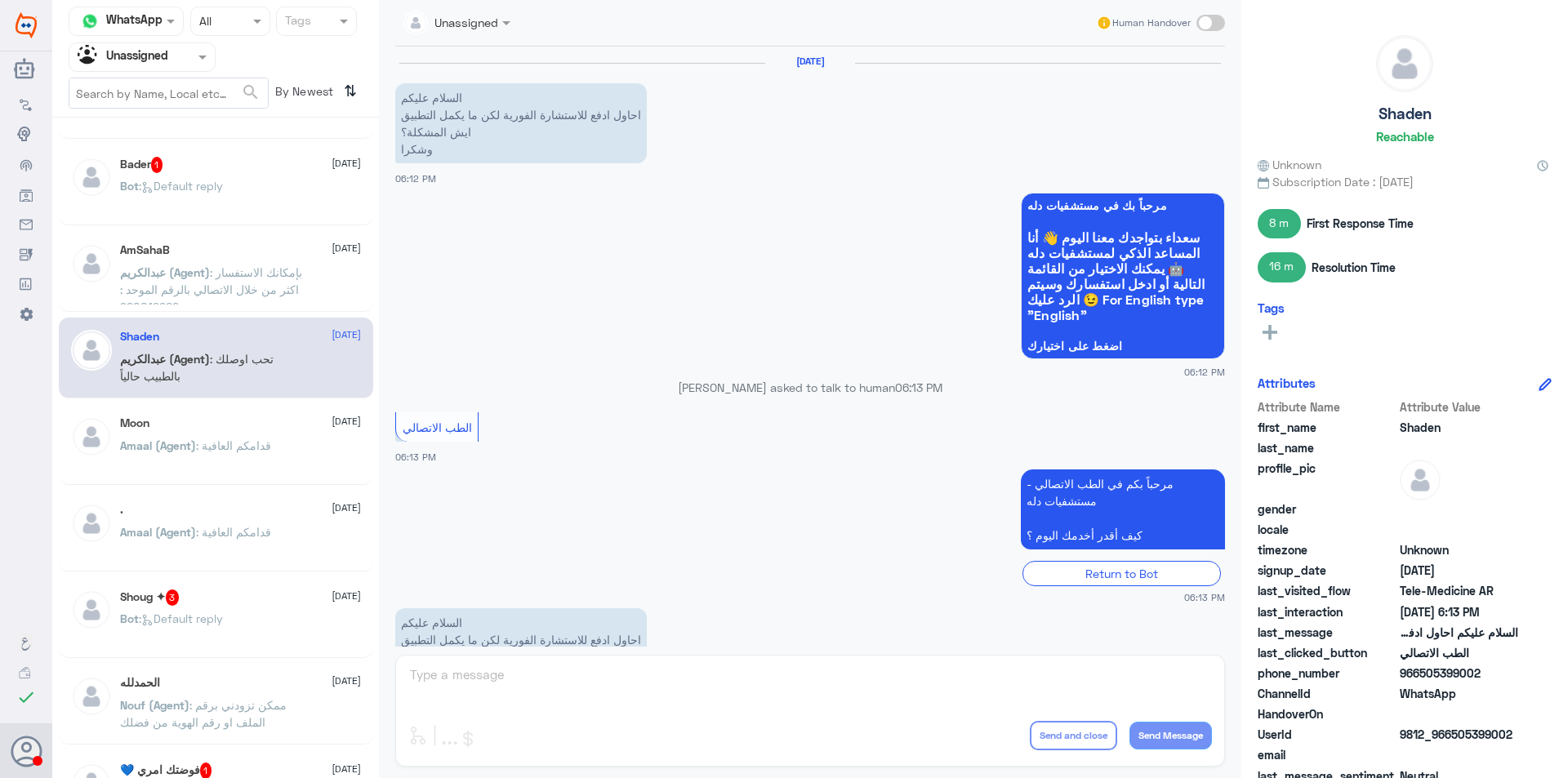
scroll to position [324, 0]
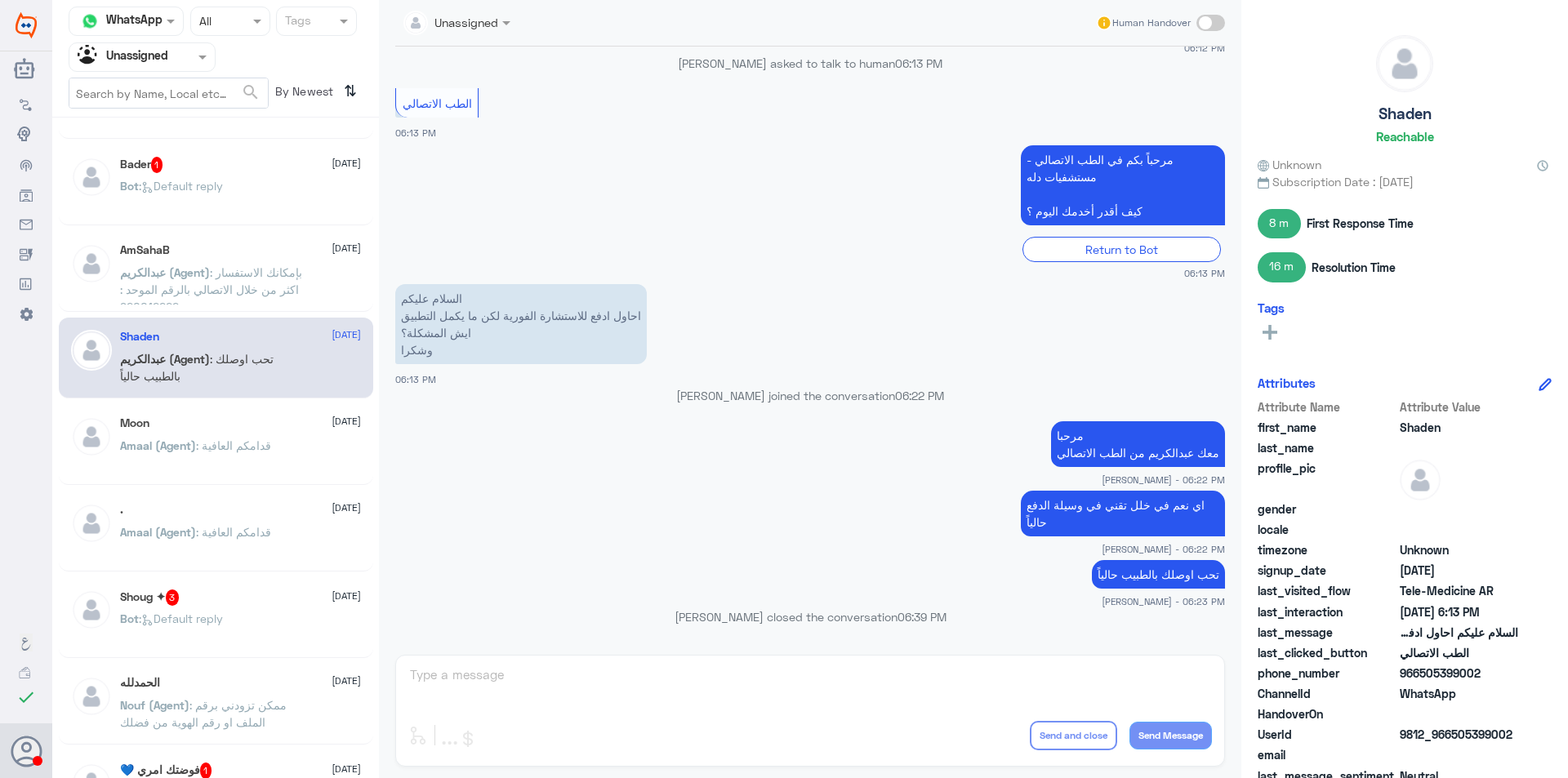
click at [294, 486] on div "أم سـاره [DATE] Amaal (Agent) : قدامكم العافية AAY…💛 2 [DATE] Bot : Default rep…" at bounding box center [216, 453] width 327 height 659
click at [282, 529] on div "Amaal (Agent) : قدامكم العافية" at bounding box center [240, 546] width 241 height 37
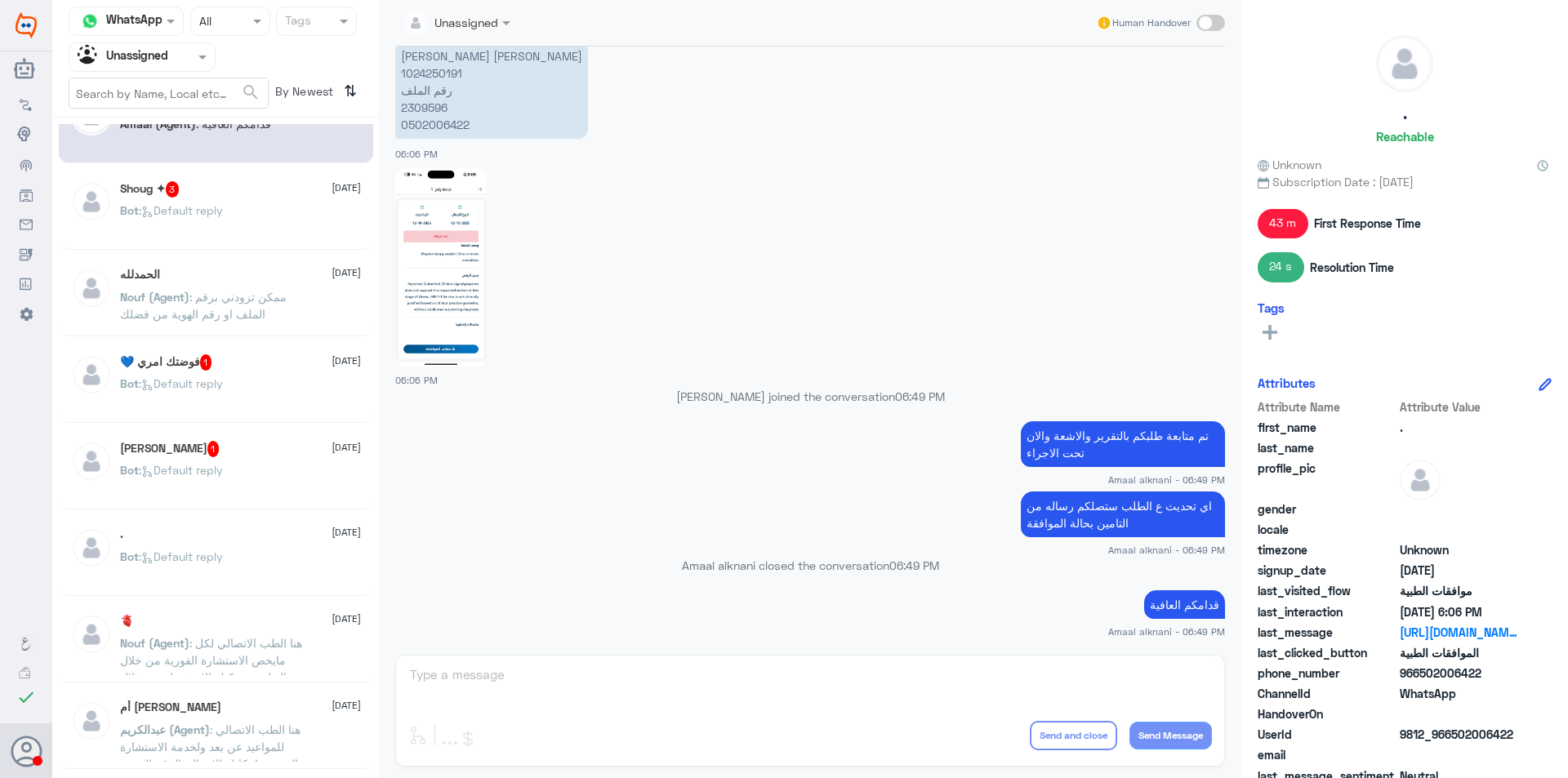
click at [257, 490] on div "Bot : Default reply" at bounding box center [240, 484] width 241 height 37
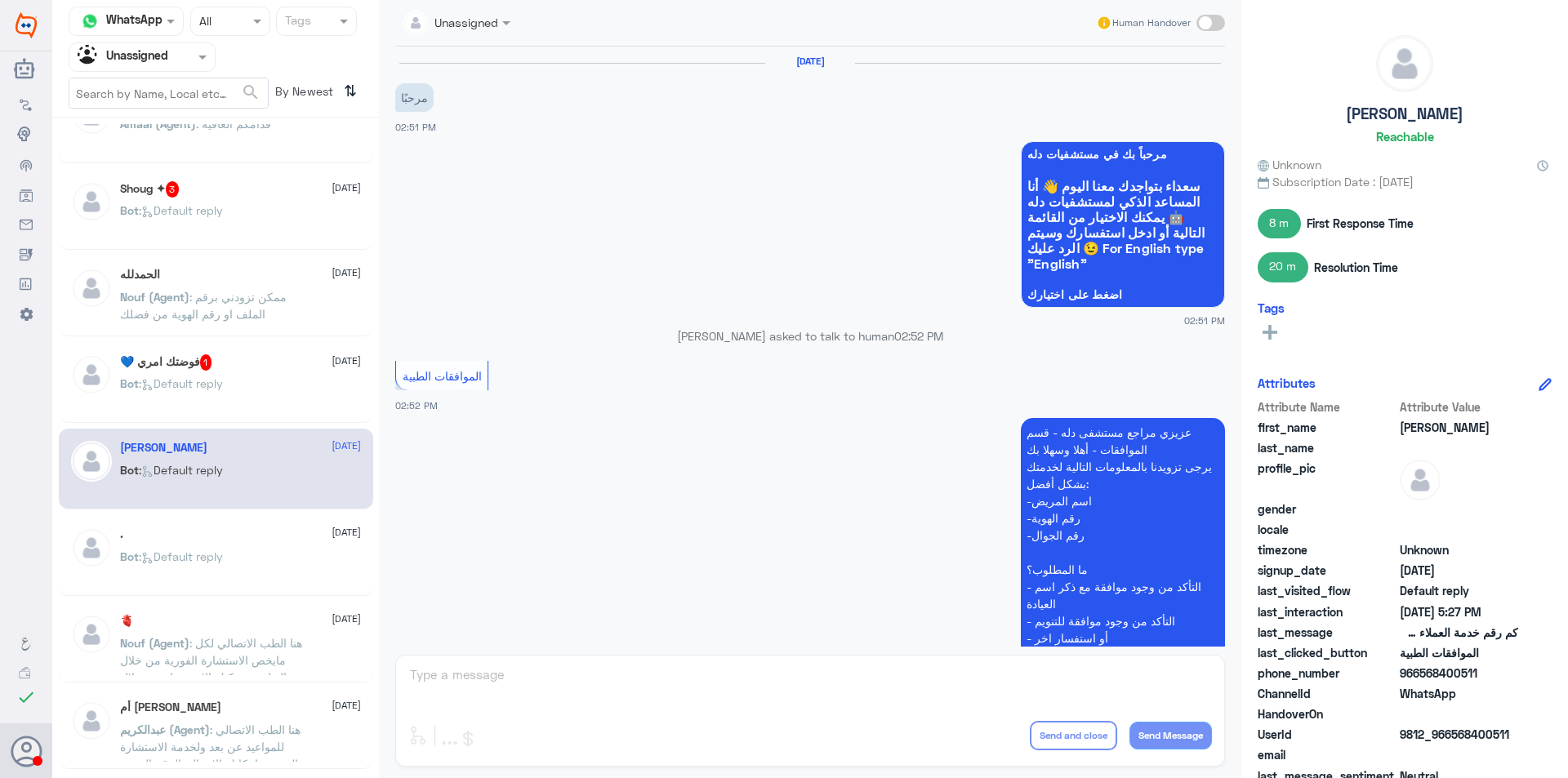
click at [212, 581] on p "Bot : Default reply" at bounding box center [171, 568] width 103 height 41
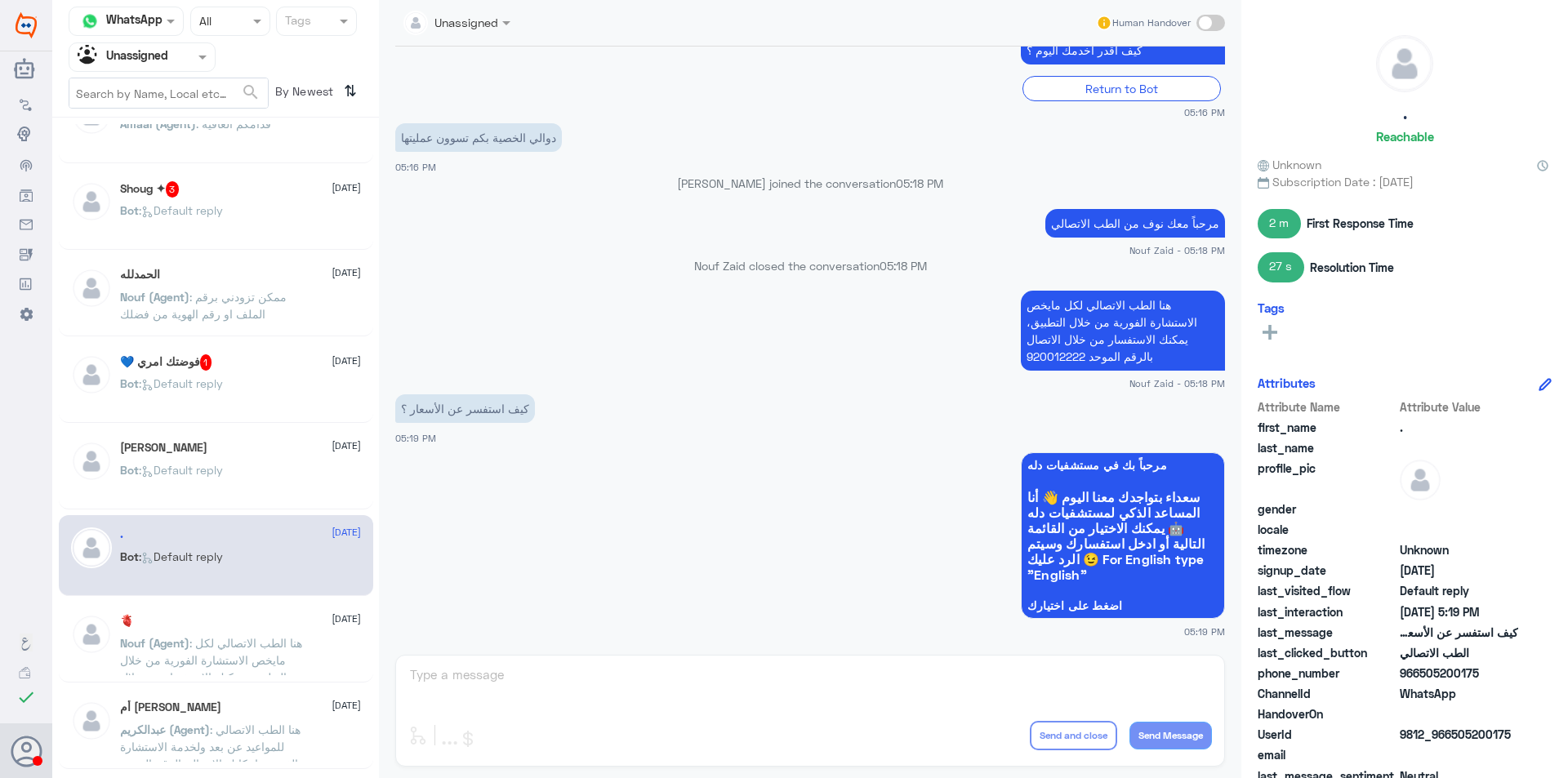
click at [255, 658] on span ": هنا الطب الاتصالي لكل مايخص الاستشارة الفورية من خلال التطبيق، يمكنك الاستفسا…" at bounding box center [211, 668] width 182 height 65
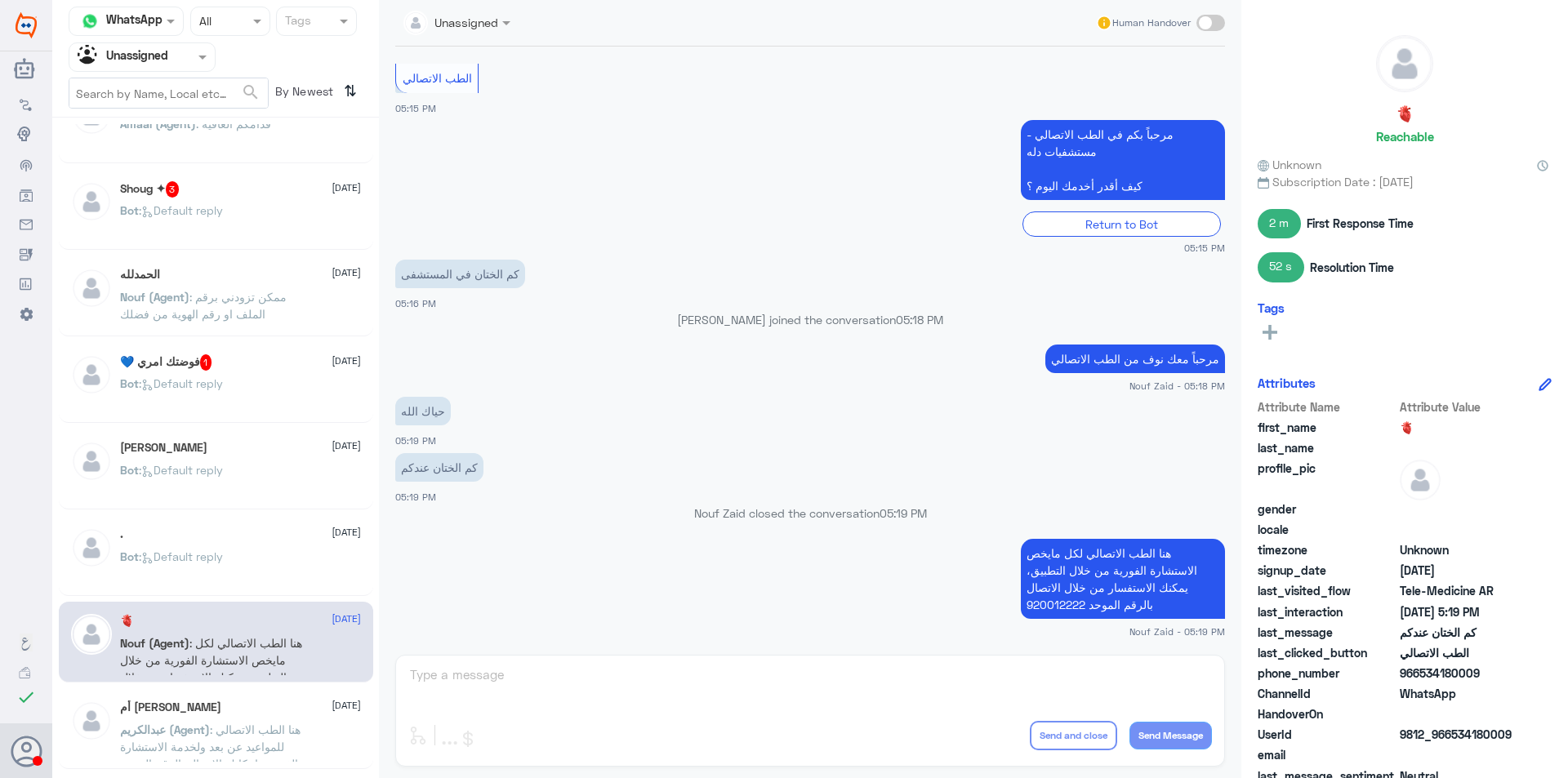
click at [258, 30] on span at bounding box center [259, 21] width 20 height 17
click at [253, 120] on div "Closed" at bounding box center [231, 120] width 80 height 31
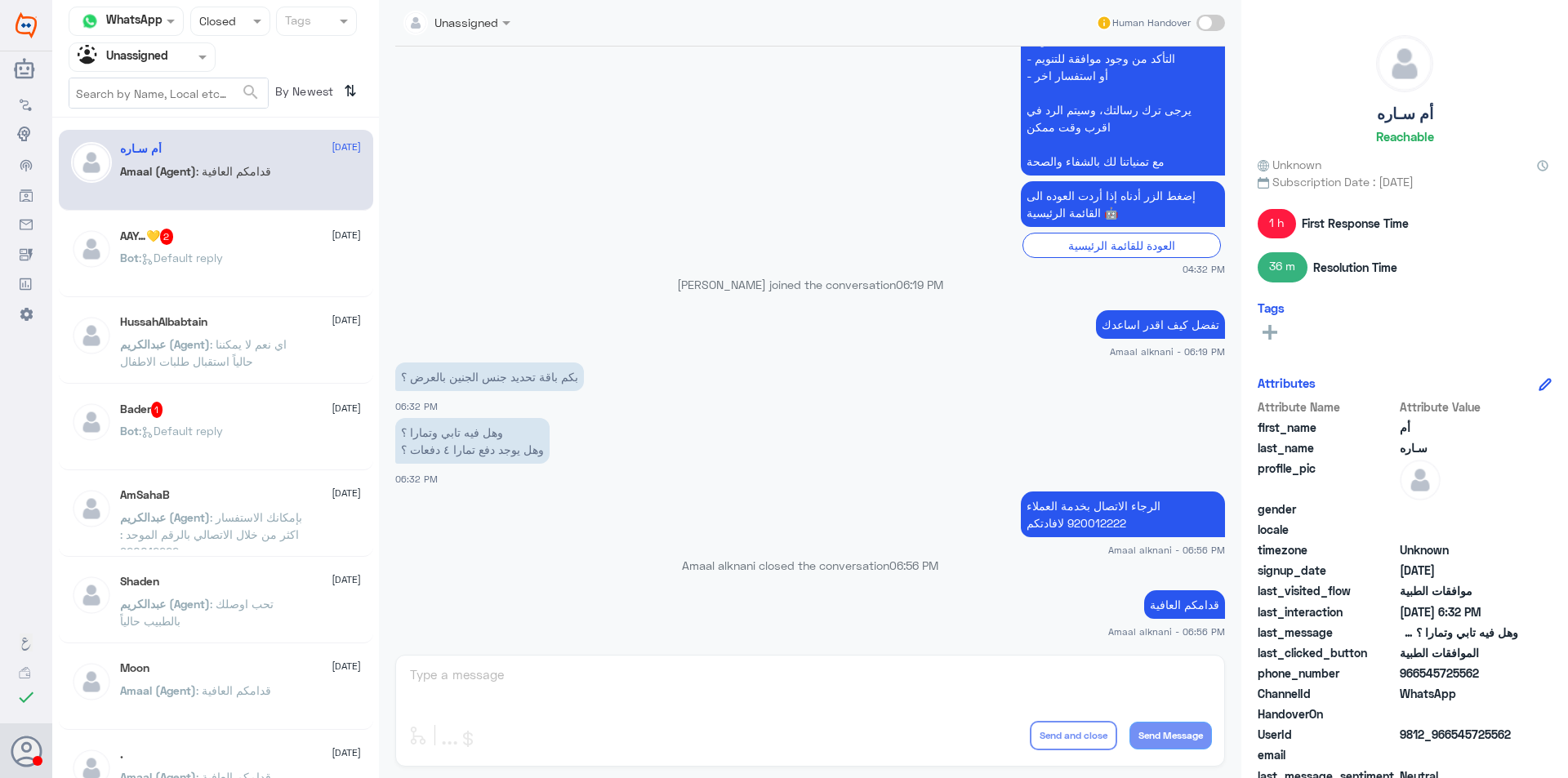
click at [268, 248] on div "AAY…💛 2 [DATE] Bot : Default reply" at bounding box center [240, 259] width 241 height 61
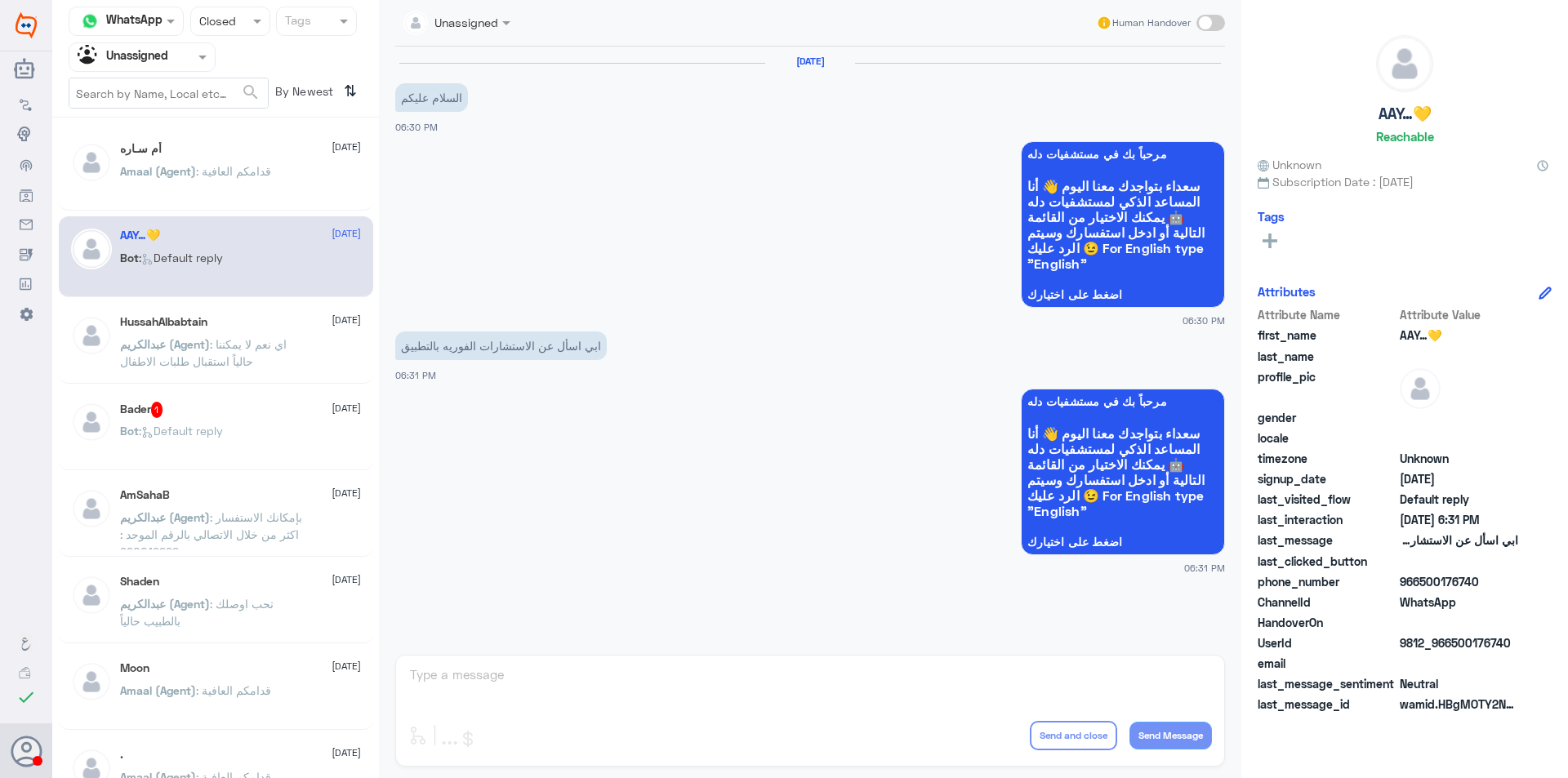
click at [284, 357] on p "[PERSON_NAME] (Agent) : اي نعم لا يمكننا حالياً استقبال طلبات الاطفال" at bounding box center [211, 355] width 183 height 41
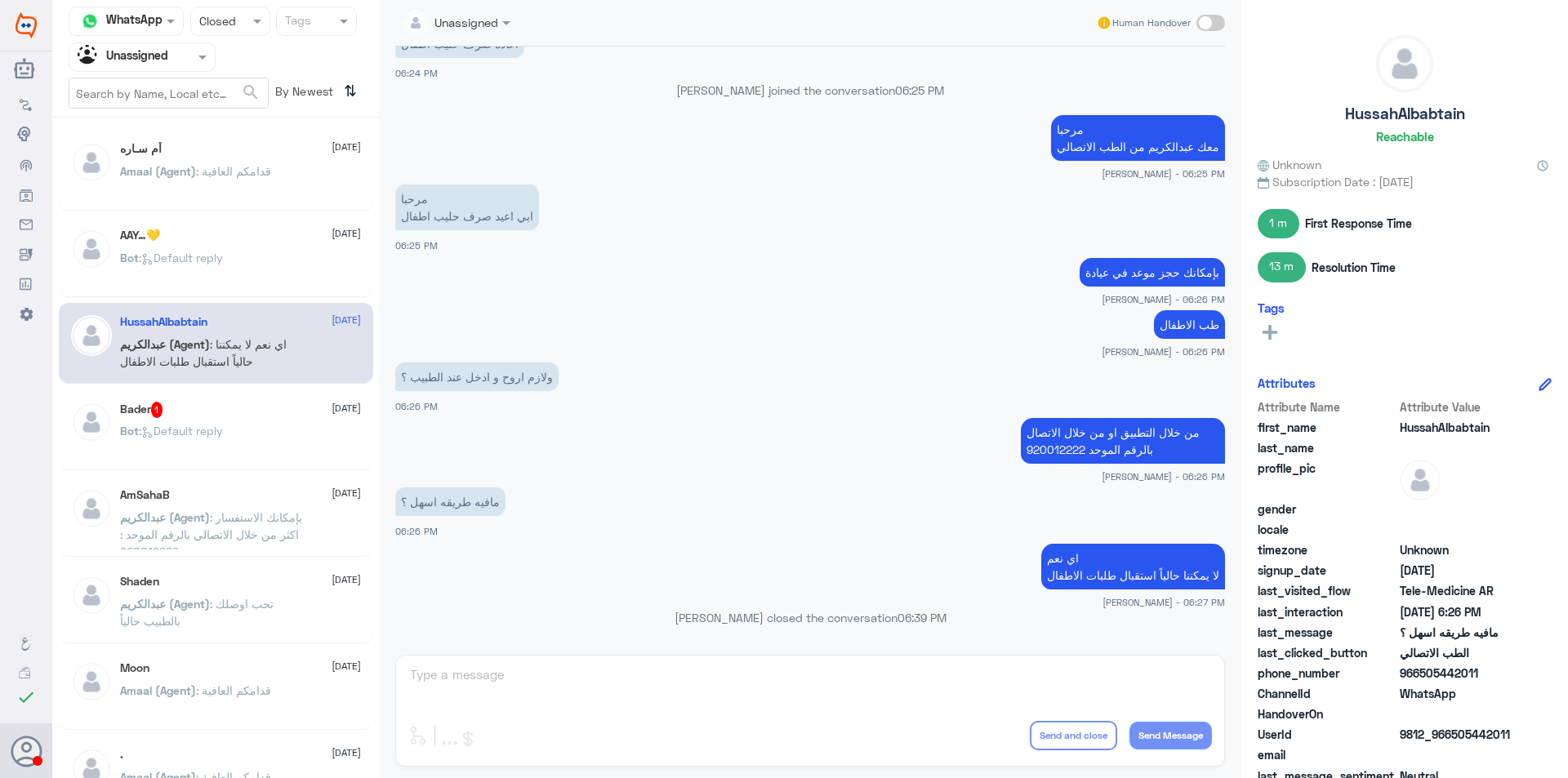
click at [283, 497] on div "AmSahaB [DATE]" at bounding box center [240, 495] width 241 height 14
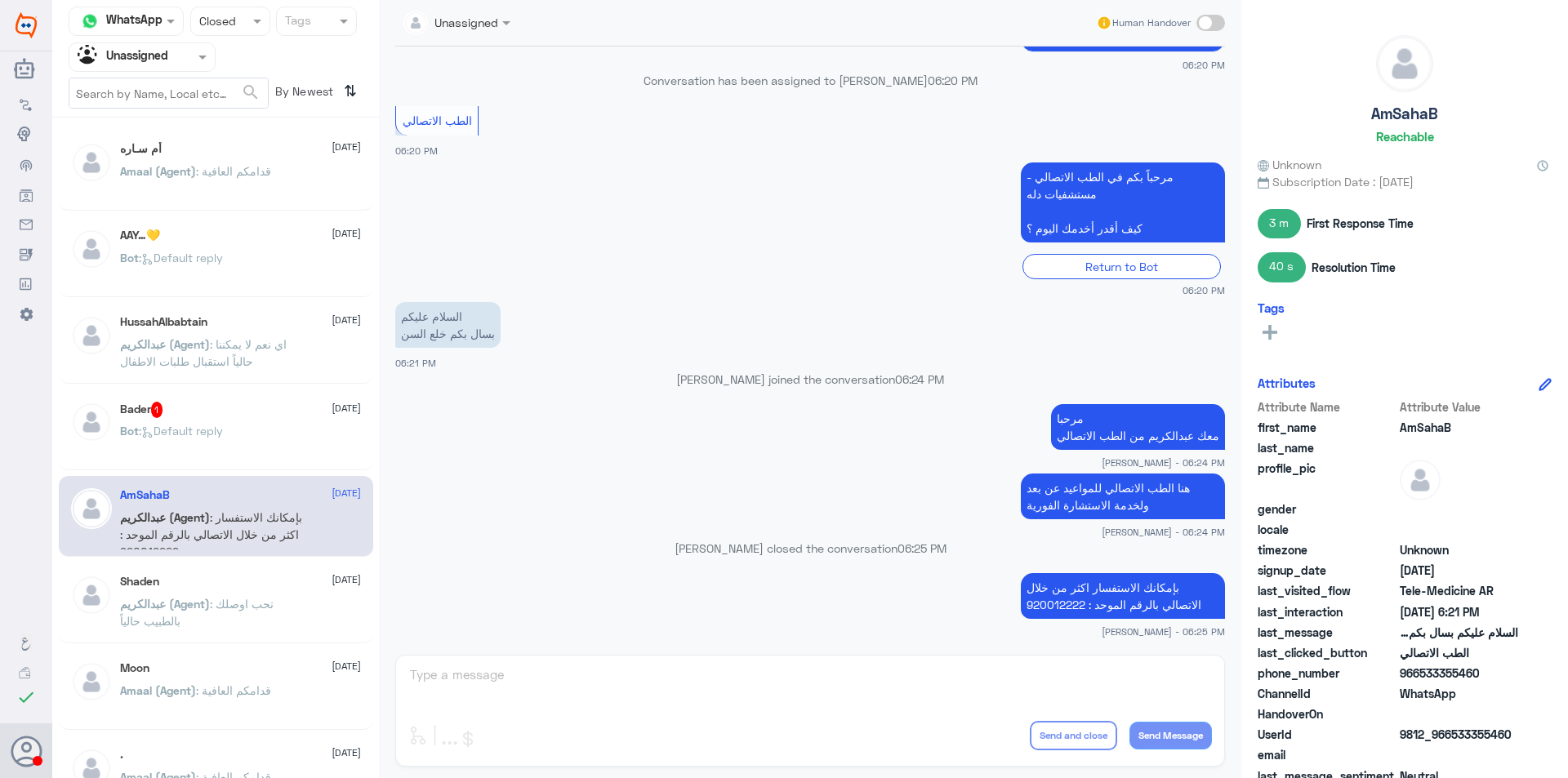
click at [273, 608] on span ": تحب اوصلك بالطبيب حالياً" at bounding box center [197, 612] width 154 height 31
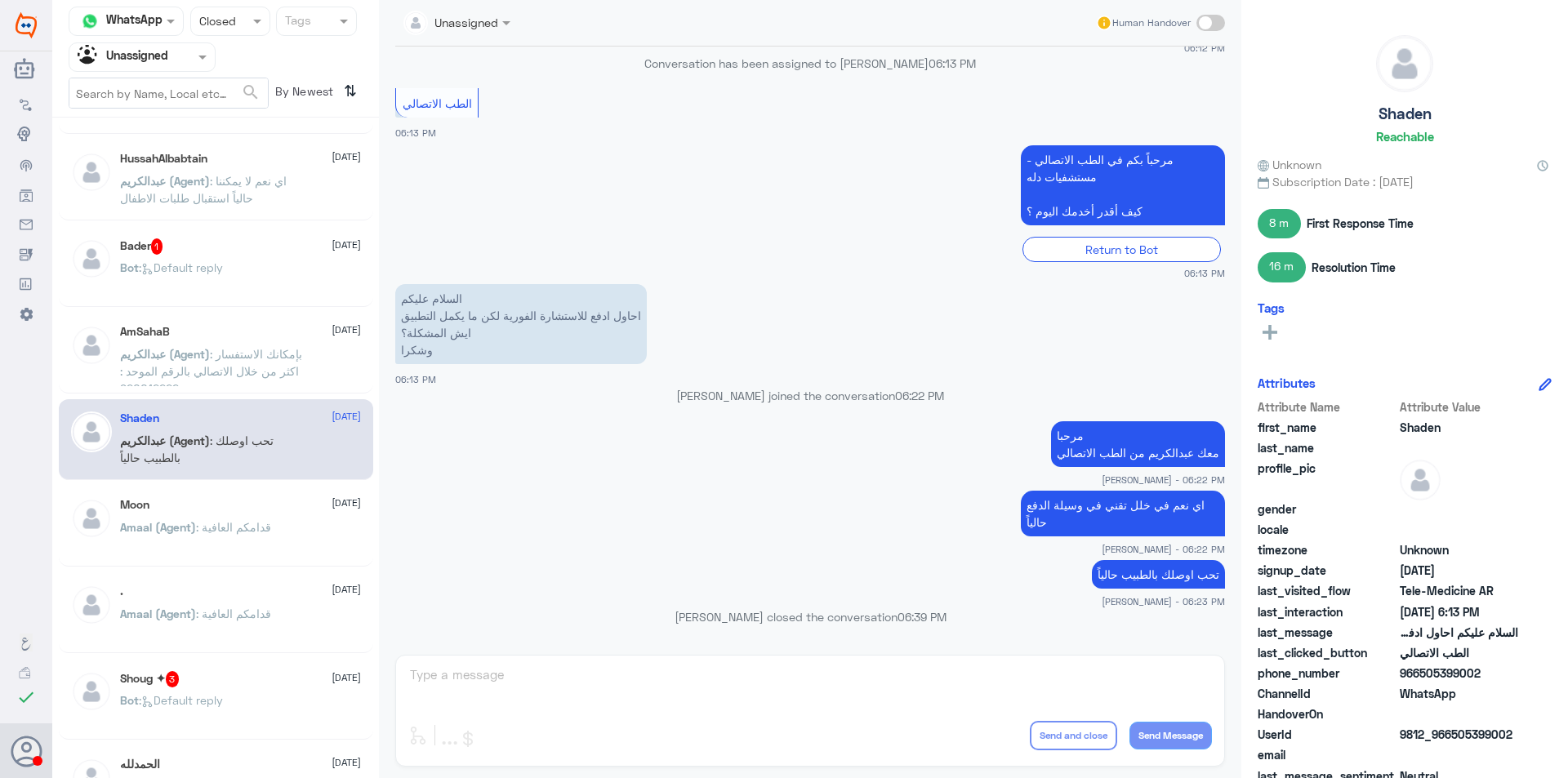
click at [271, 532] on span ": قدامكم العافية" at bounding box center [233, 527] width 75 height 14
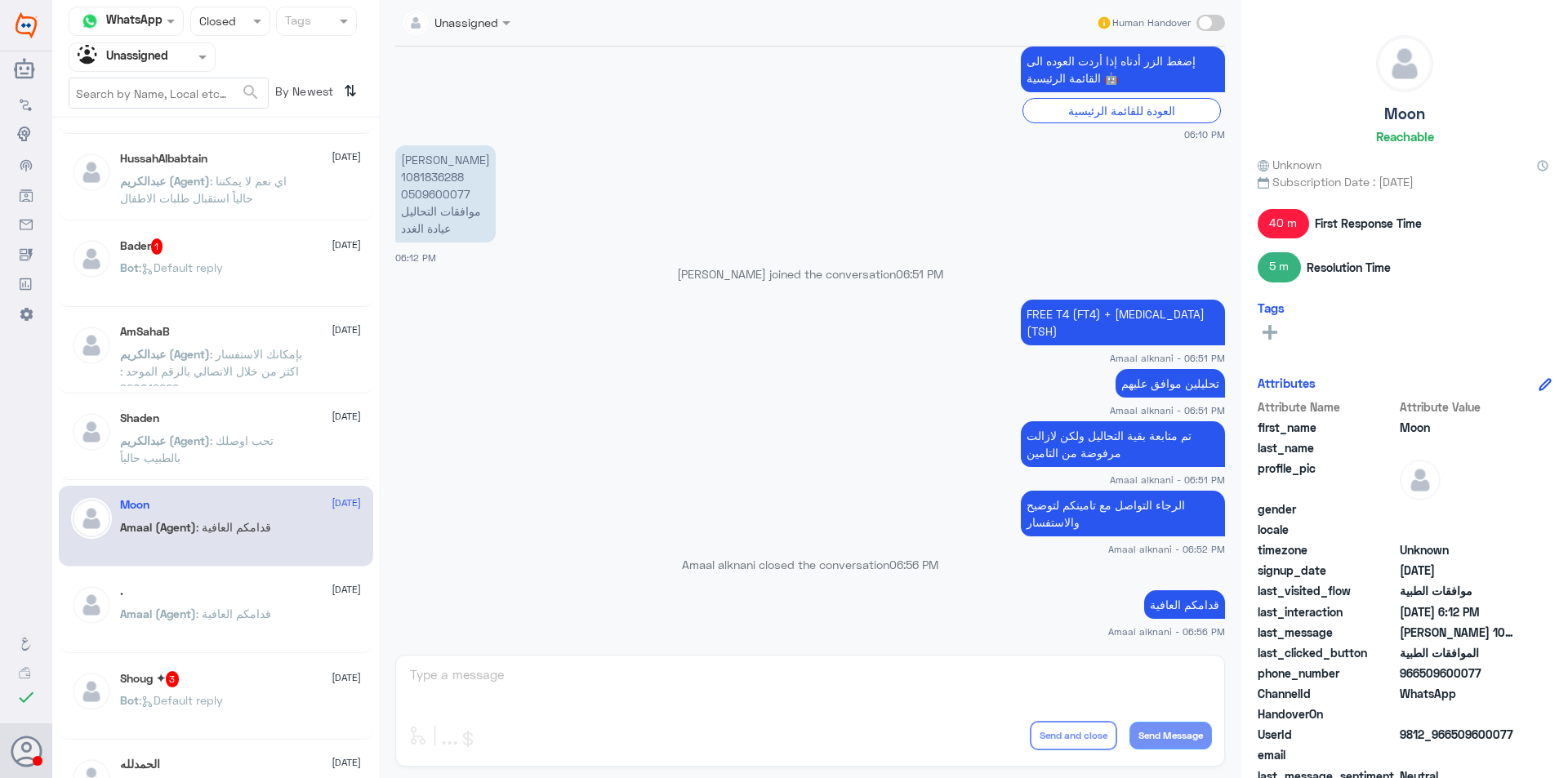
click at [282, 616] on div "Amaal (Agent) : قدامكم العافية" at bounding box center [240, 627] width 241 height 37
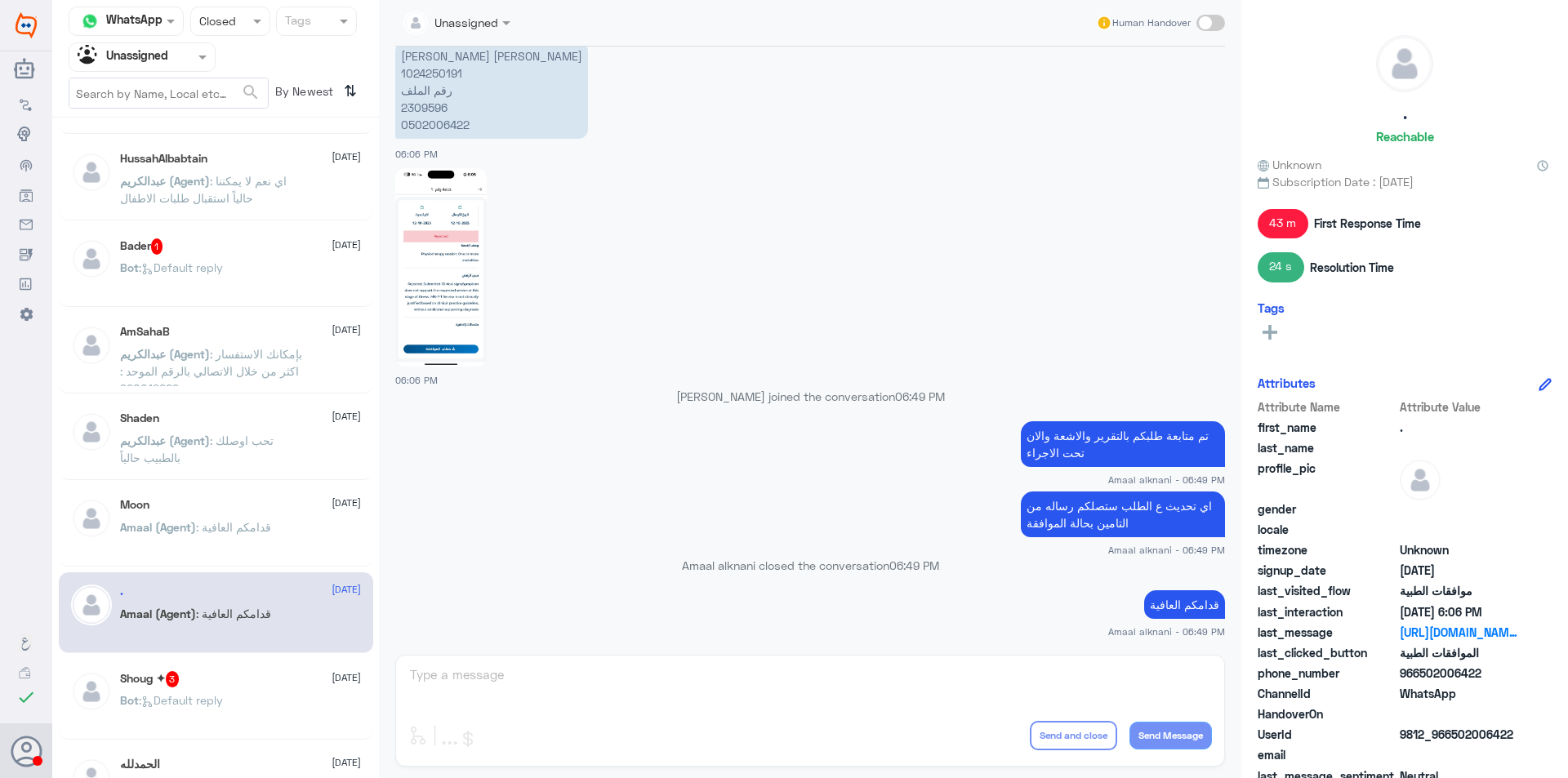
click at [225, 740] on div "أم سـاره [DATE] Amaal (Agent) : قدامكم العافية AAY…💛 [DATE] Bot : Default reply…" at bounding box center [216, 453] width 327 height 659
click at [223, 711] on p "Bot : Default reply" at bounding box center [171, 712] width 103 height 41
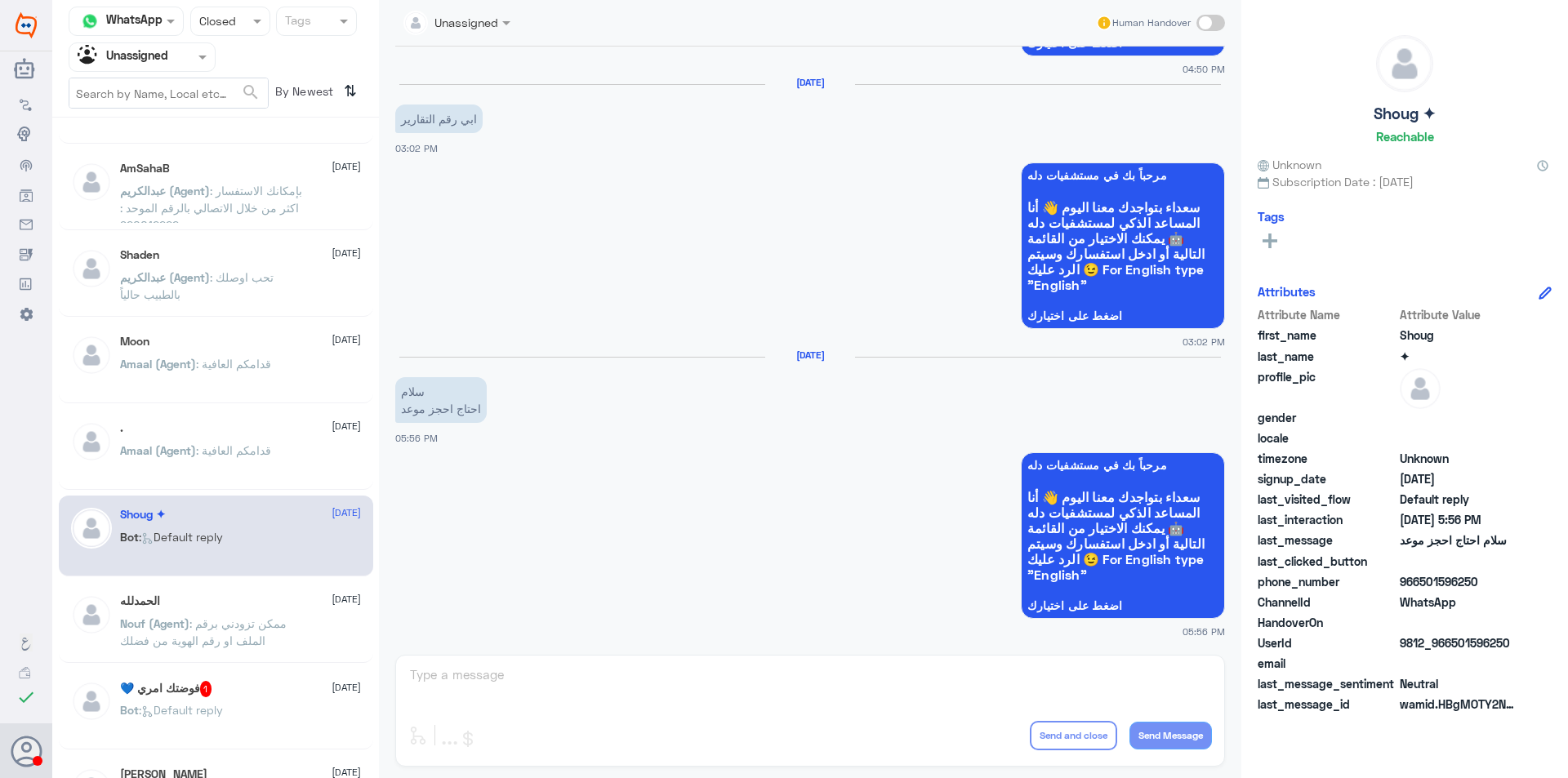
click at [290, 614] on div "ال[PERSON_NAME] [DATE] Nouf (Agent) : ممكن تزودني برقم الملف او رقم الهوية من ف…" at bounding box center [240, 625] width 241 height 61
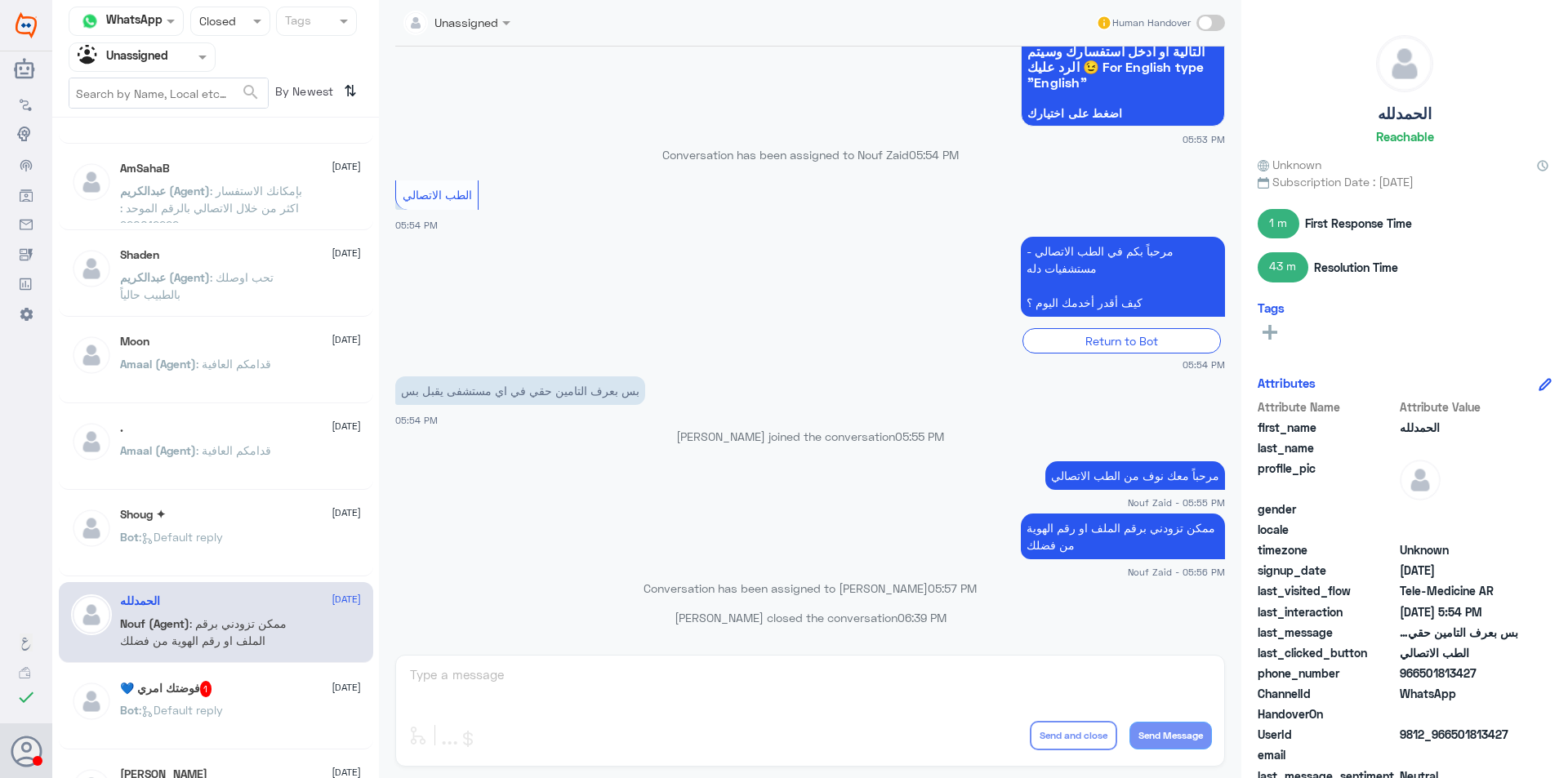
click at [289, 713] on div "Bot : Default reply" at bounding box center [240, 724] width 241 height 37
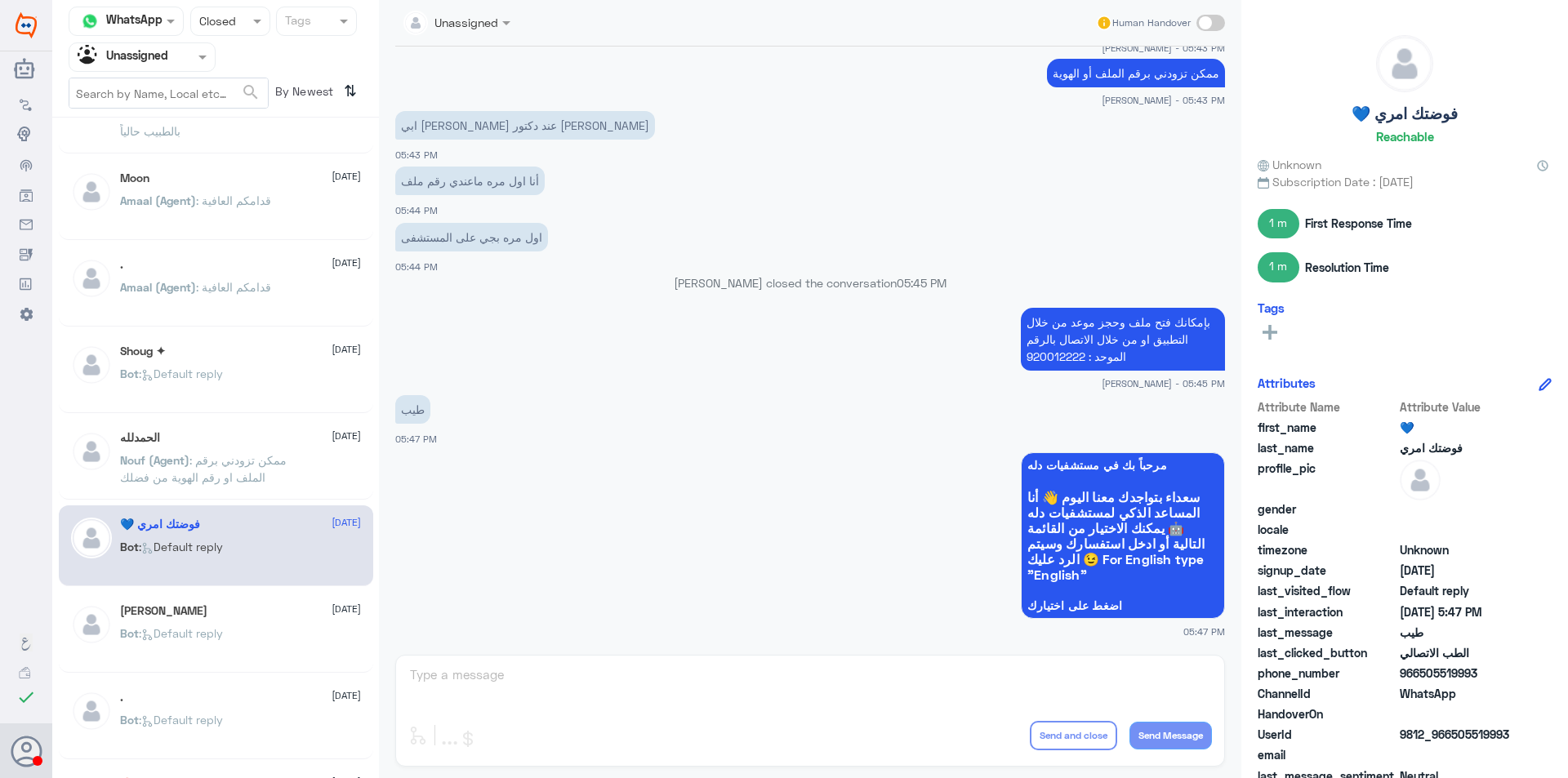
click at [200, 622] on div "[PERSON_NAME] [DATE] Bot : Default reply" at bounding box center [240, 635] width 241 height 61
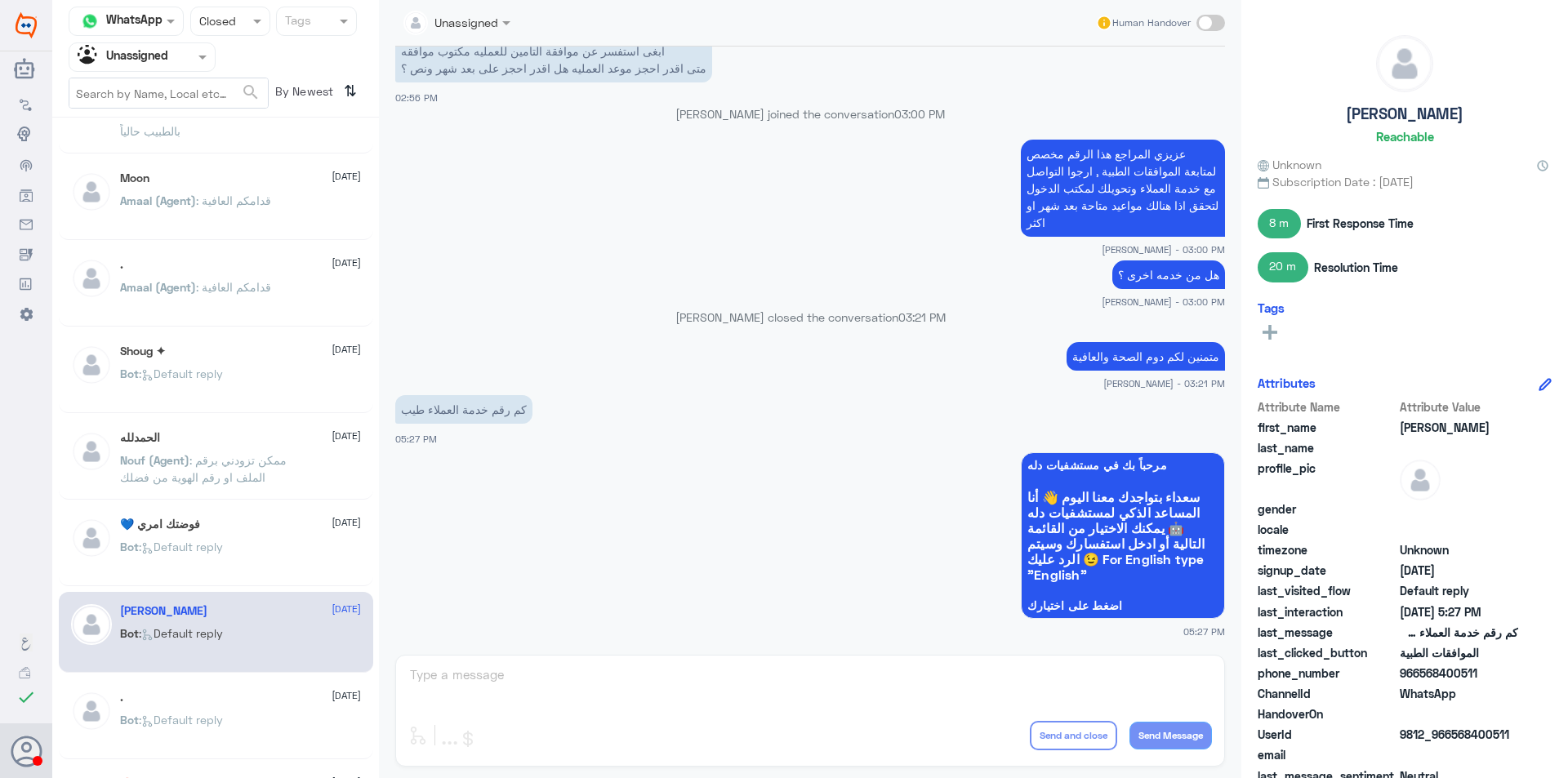
click at [232, 707] on div ". [DATE] Bot : Default reply" at bounding box center [240, 721] width 241 height 61
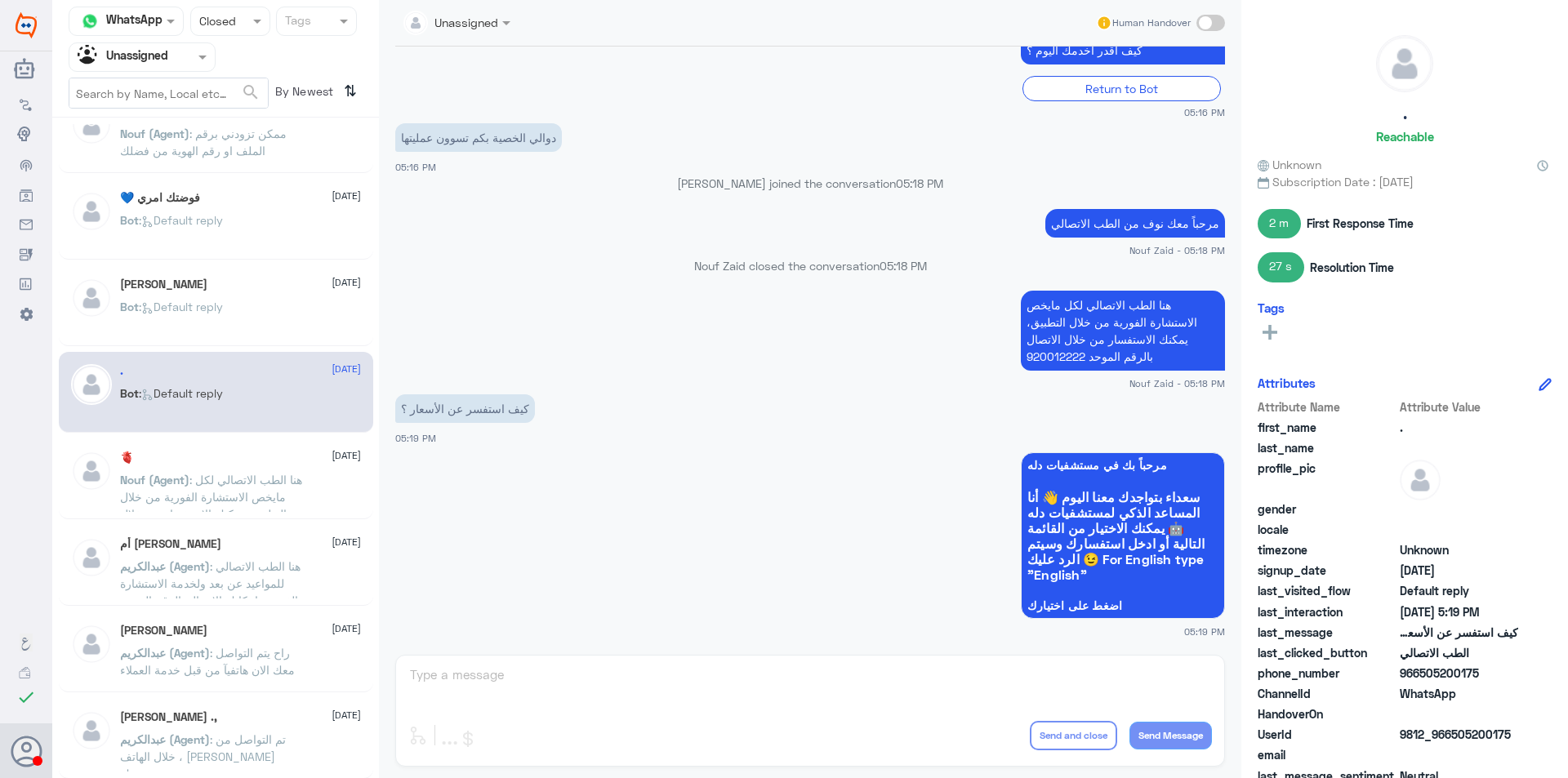
click at [230, 524] on div "أم سـاره [DATE] Amaal (Agent) : قدامكم العافية AAY…💛 [DATE] Bot : Default reply…" at bounding box center [216, 453] width 327 height 659
click at [233, 499] on span ": هنا الطب الاتصالي لكل مايخص الاستشارة الفورية من خلال التطبيق، يمكنك الاستفسا…" at bounding box center [211, 505] width 182 height 65
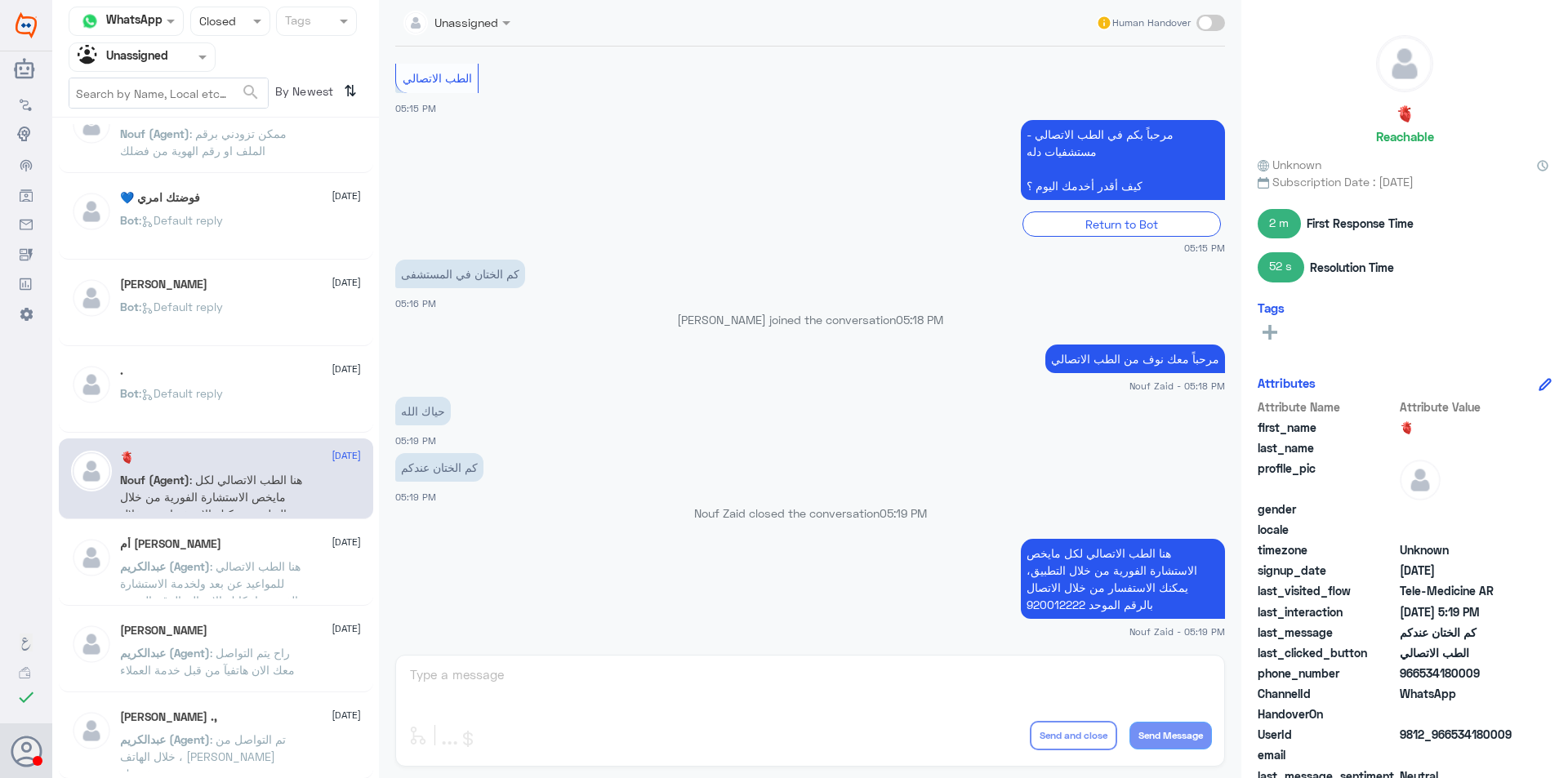
click at [253, 540] on div "أم [PERSON_NAME] [DATE]" at bounding box center [240, 544] width 241 height 14
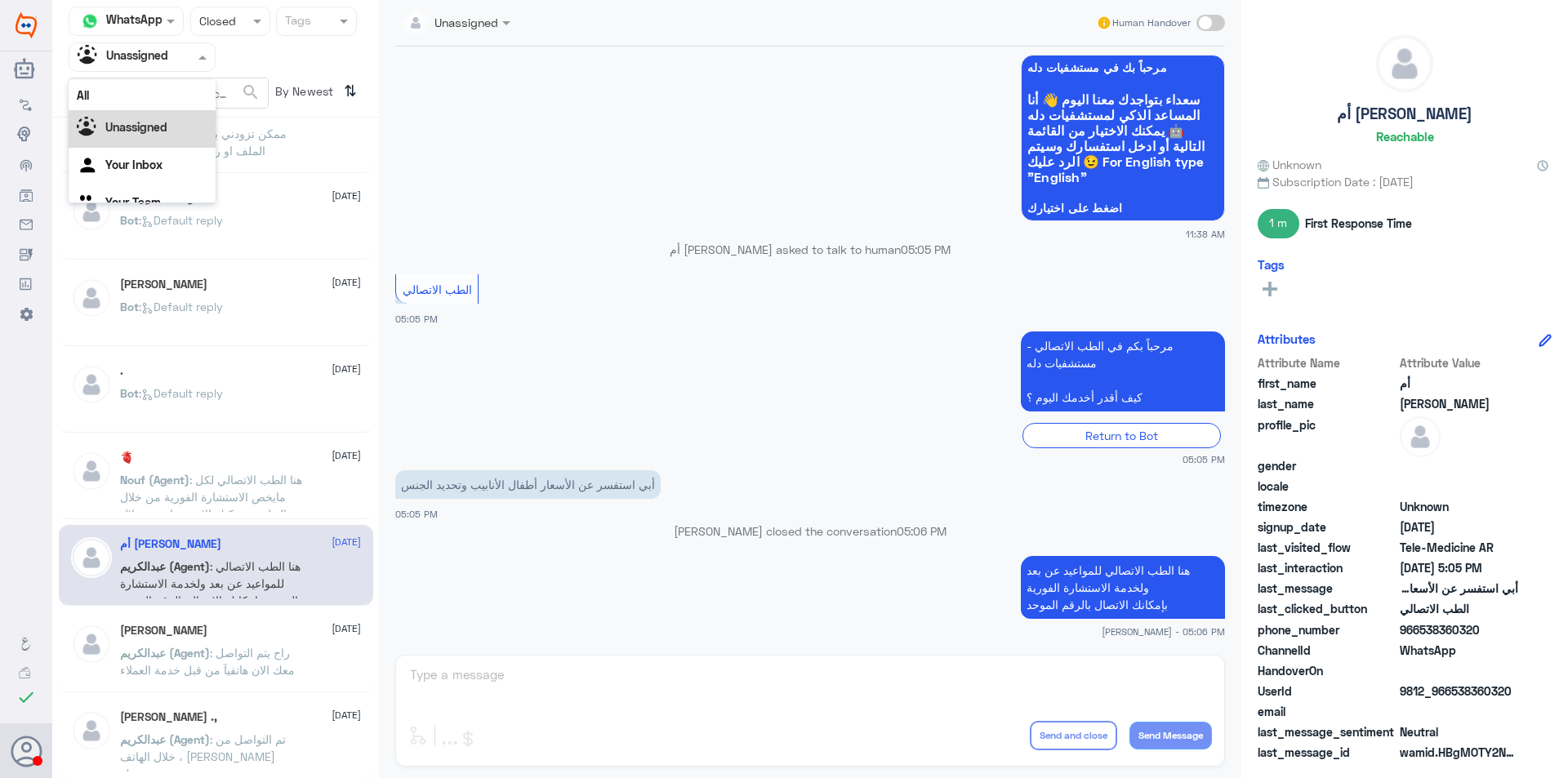
click at [200, 64] on span at bounding box center [204, 57] width 20 height 17
click at [178, 182] on div "Your Team" at bounding box center [142, 183] width 147 height 38
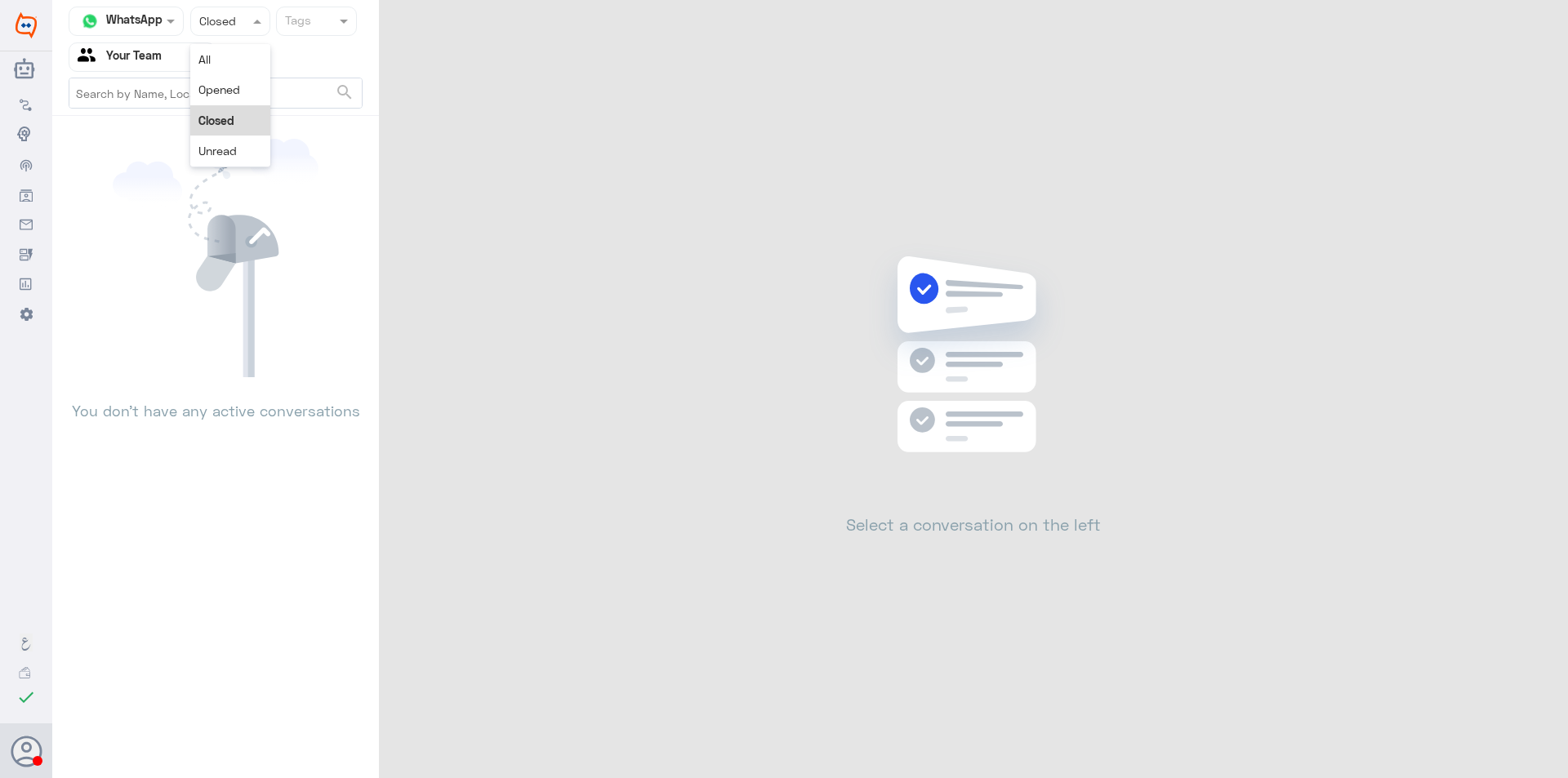
click at [245, 19] on div at bounding box center [231, 21] width 79 height 19
click at [252, 66] on div "All" at bounding box center [231, 59] width 80 height 31
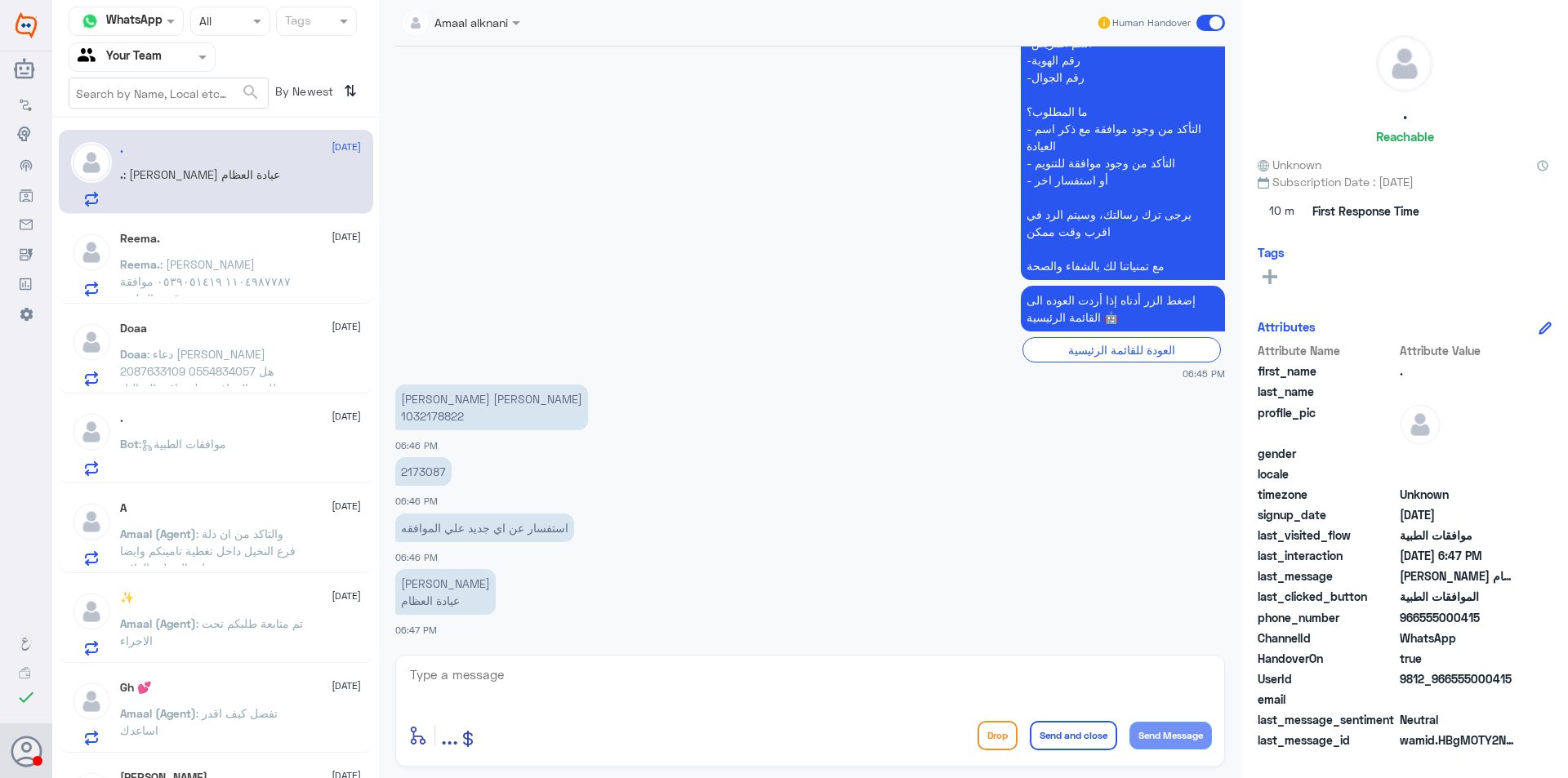
click at [295, 265] on p "Reema. : [PERSON_NAME] ١١٠٤٩٨٧٧٨٧ ٠٥٣٩٠٥١٤١٩ موافقة قسم الجلدية" at bounding box center [211, 276] width 183 height 41
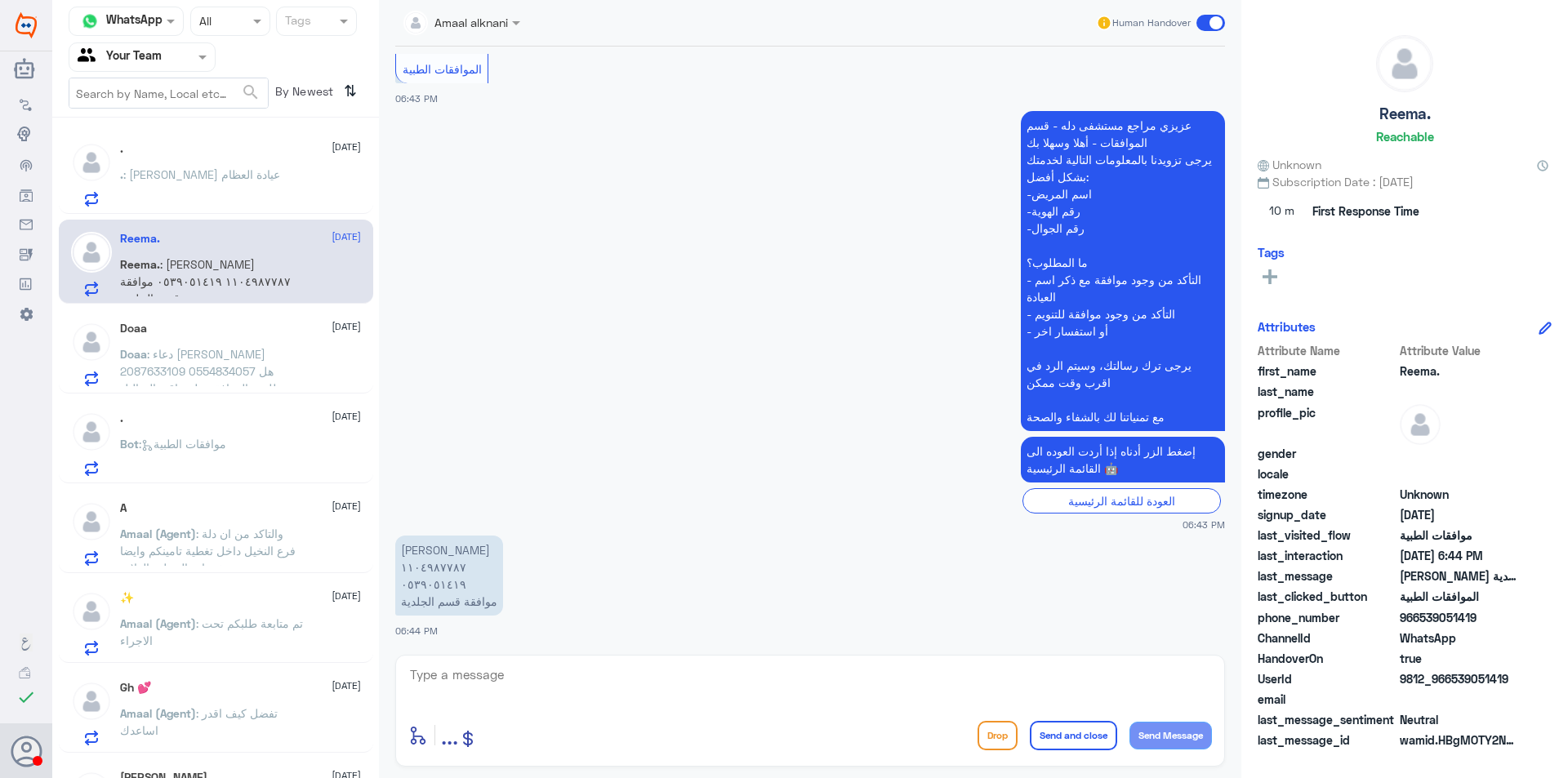
click at [294, 353] on p "Doaa : دعاء [PERSON_NAME] 2087633109 0554834057 هل طلعت الموافقه على باقي التحا…" at bounding box center [211, 365] width 183 height 41
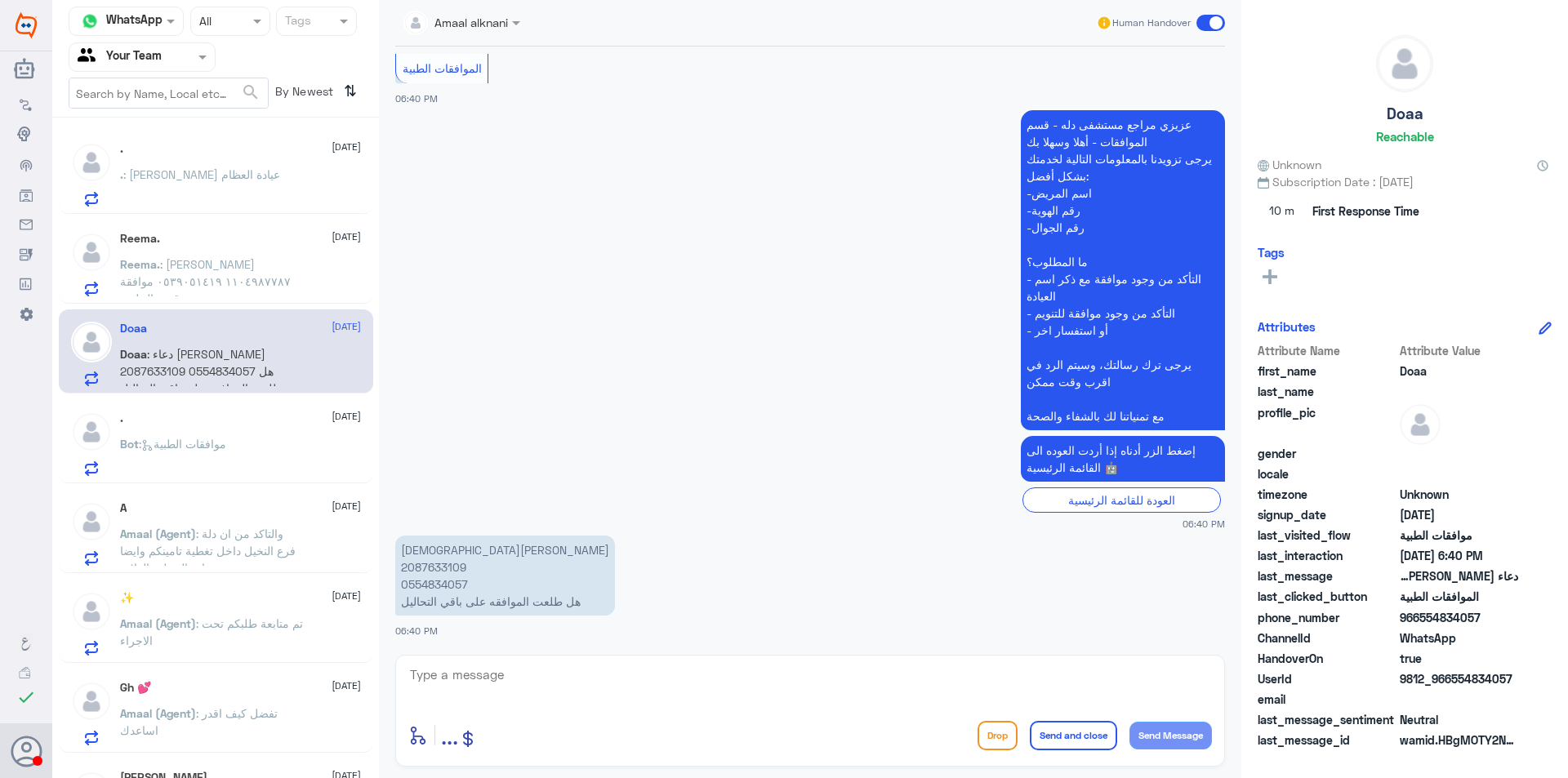
click at [307, 440] on div "Bot : موافقات الطبية" at bounding box center [240, 458] width 241 height 37
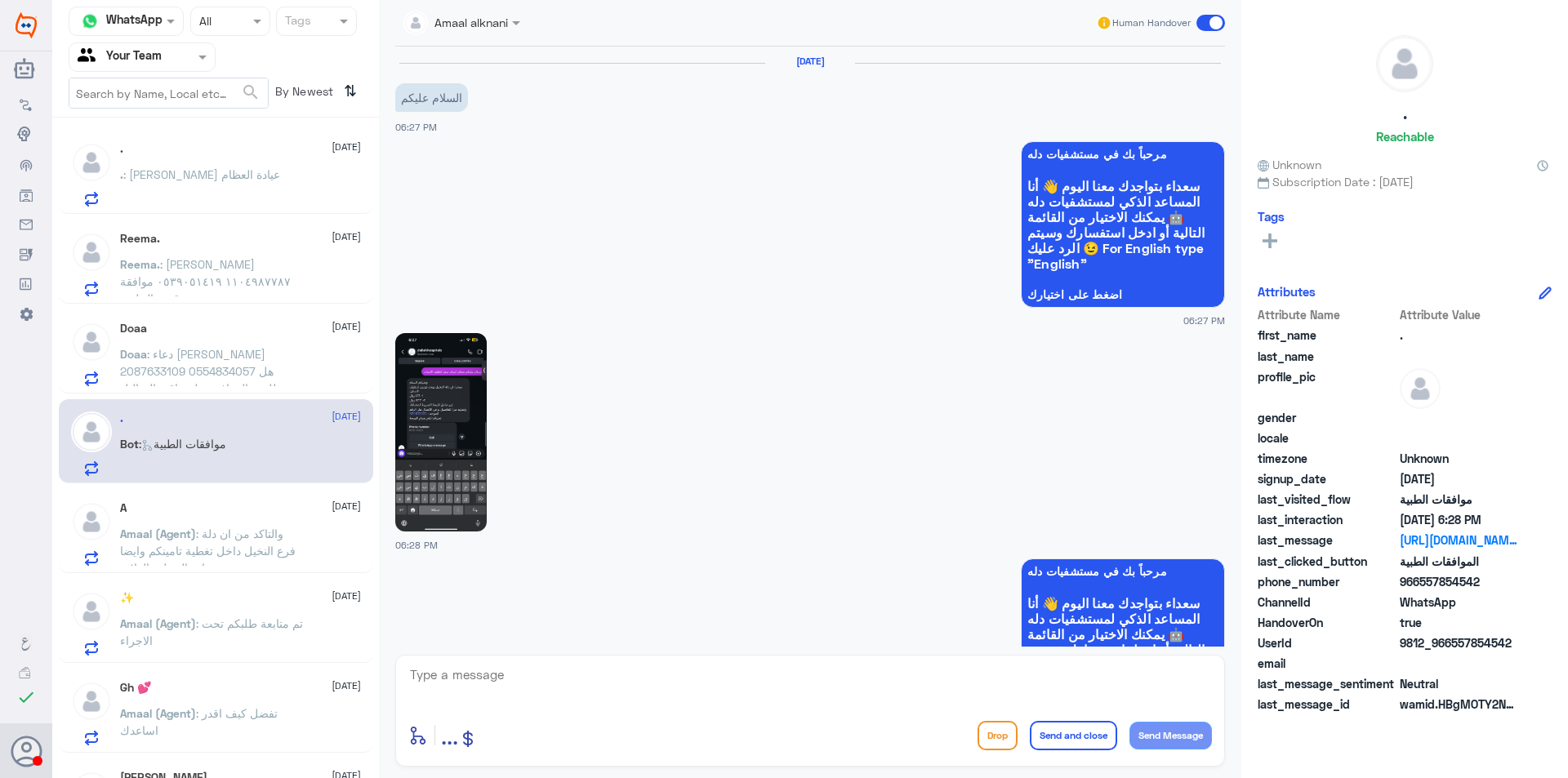
click at [297, 531] on p "Amaal (Agent) : والتاكد من ان دلة فرع النخيل داخل تغطية تامينكم وايضا خدمات الح…" at bounding box center [211, 545] width 183 height 41
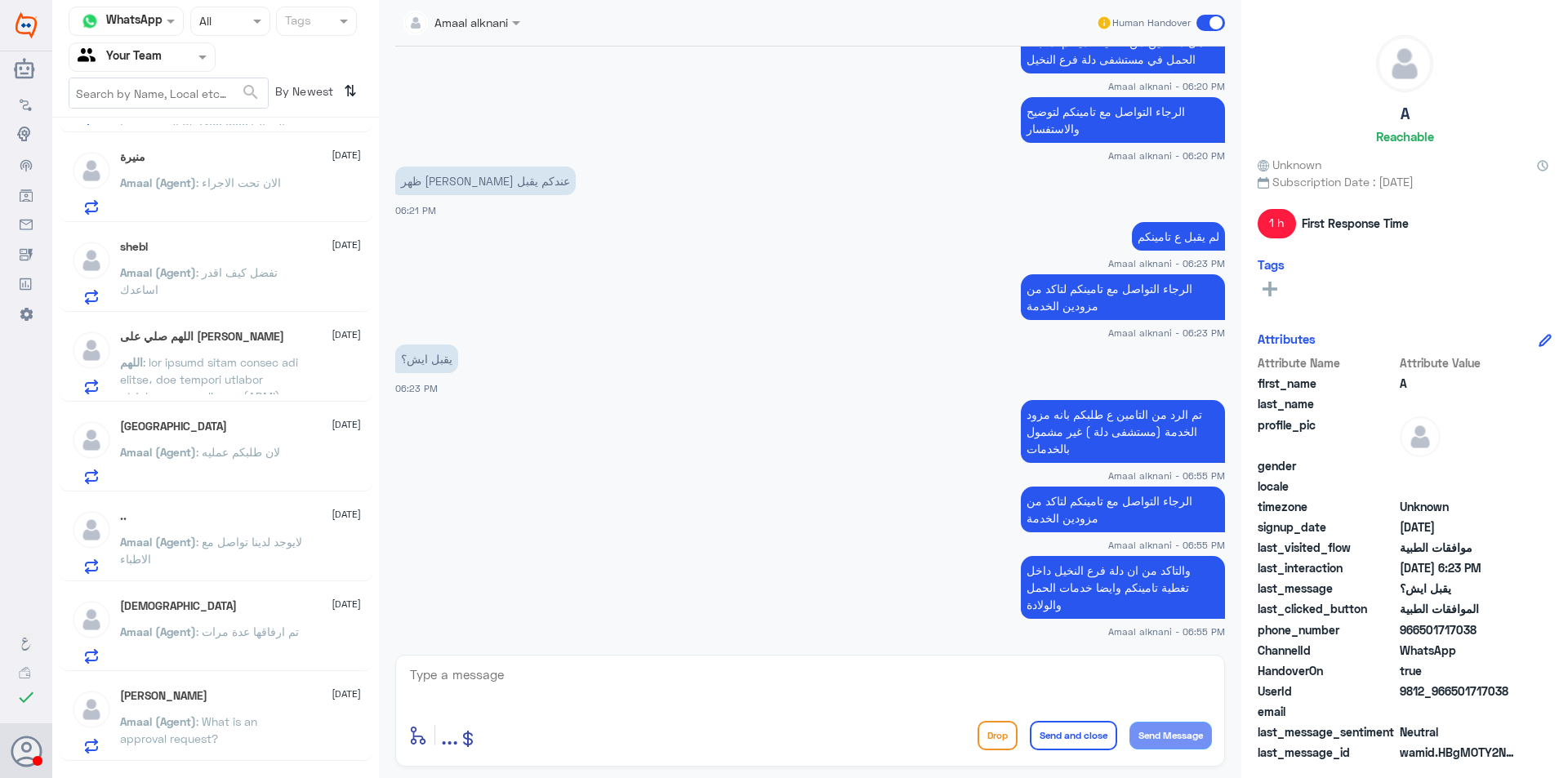
click at [280, 460] on p "Amaal (Agent) : لان طلبكم عمليه" at bounding box center [199, 464] width 160 height 41
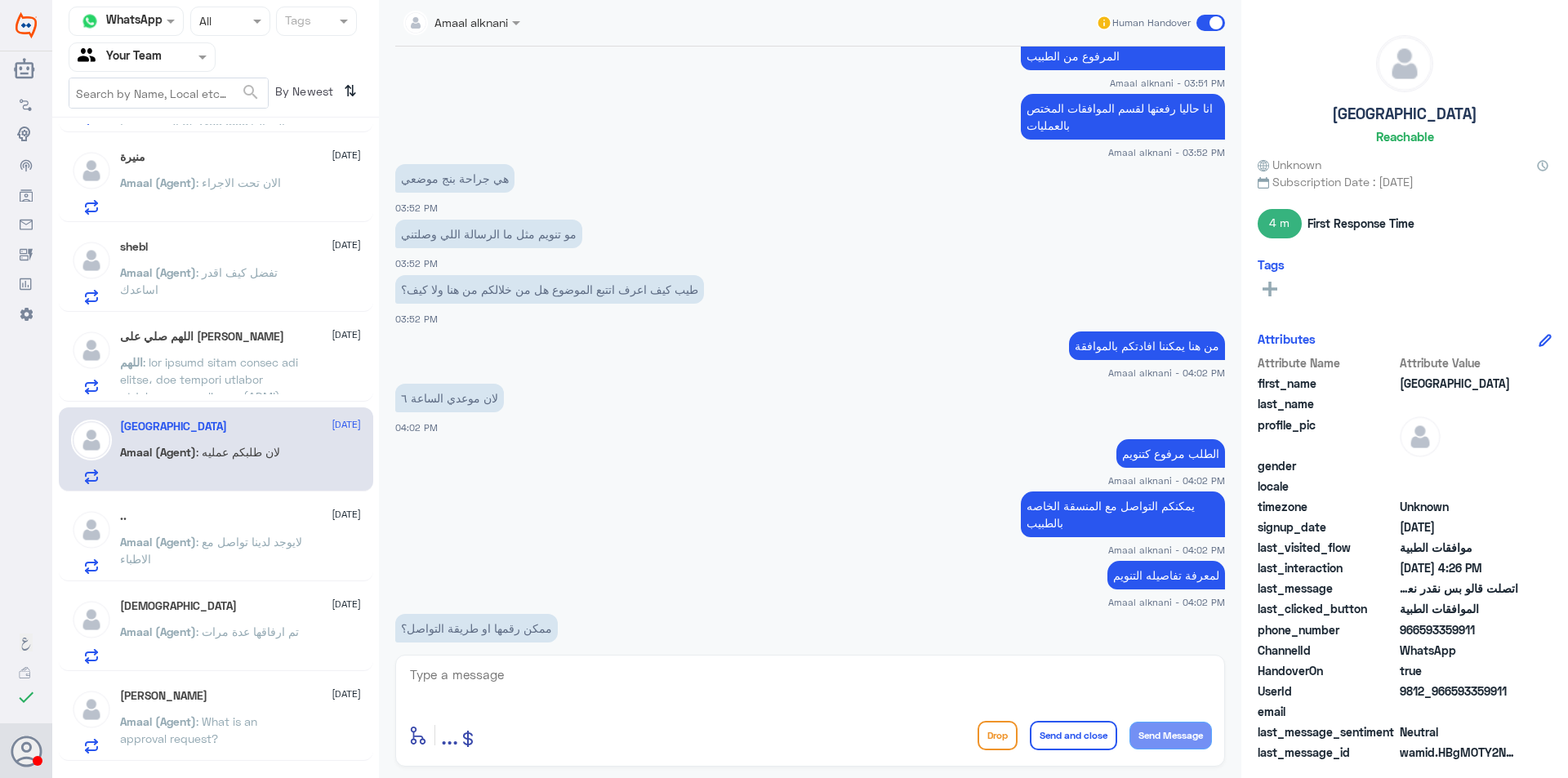
click at [240, 554] on p "Amaal (Agent) : لايوجد لدينا تواصل مع الاطباء" at bounding box center [211, 554] width 183 height 41
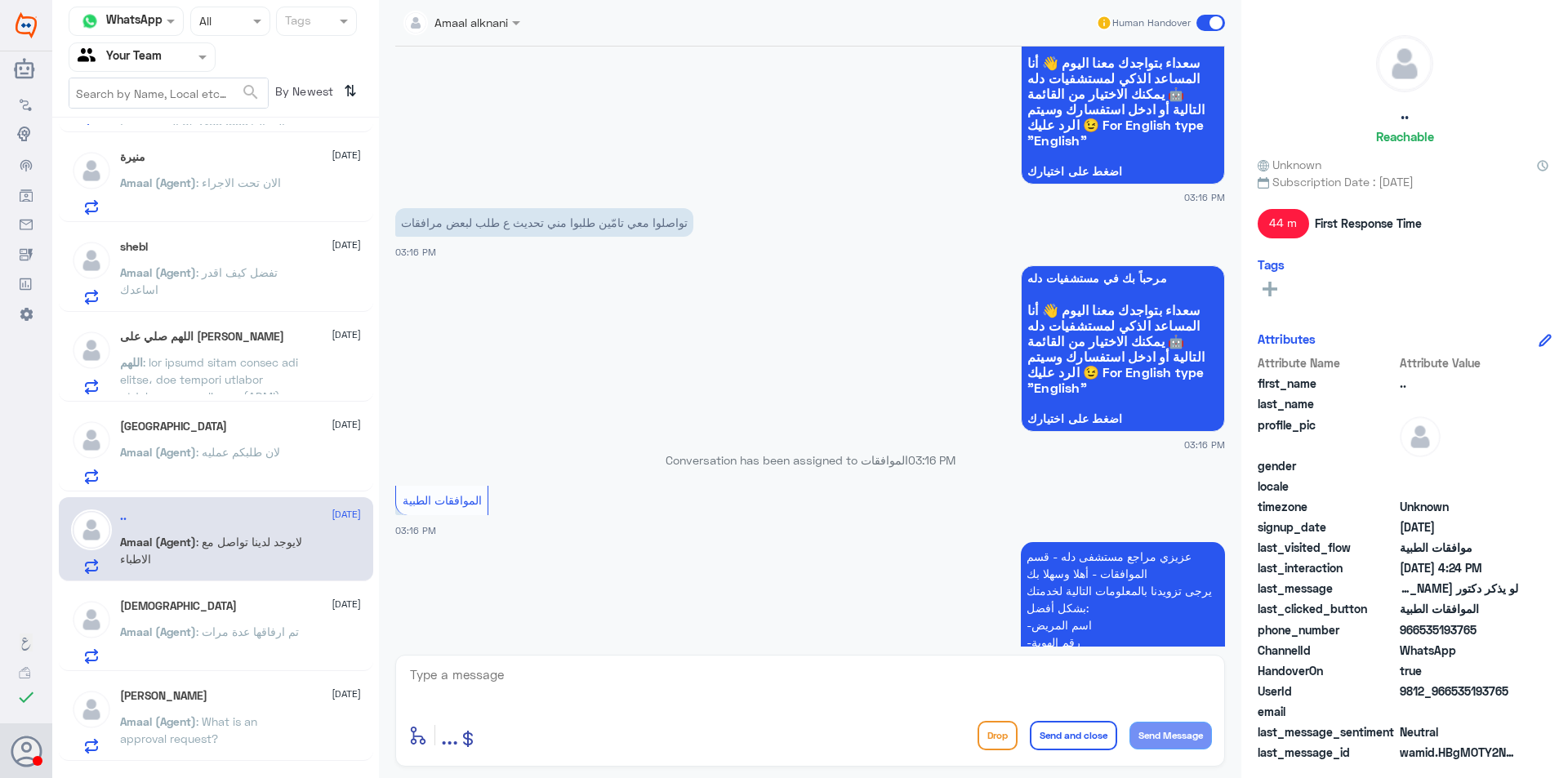
click at [202, 633] on span ": تم ارفاقها عدة مرات" at bounding box center [247, 631] width 103 height 14
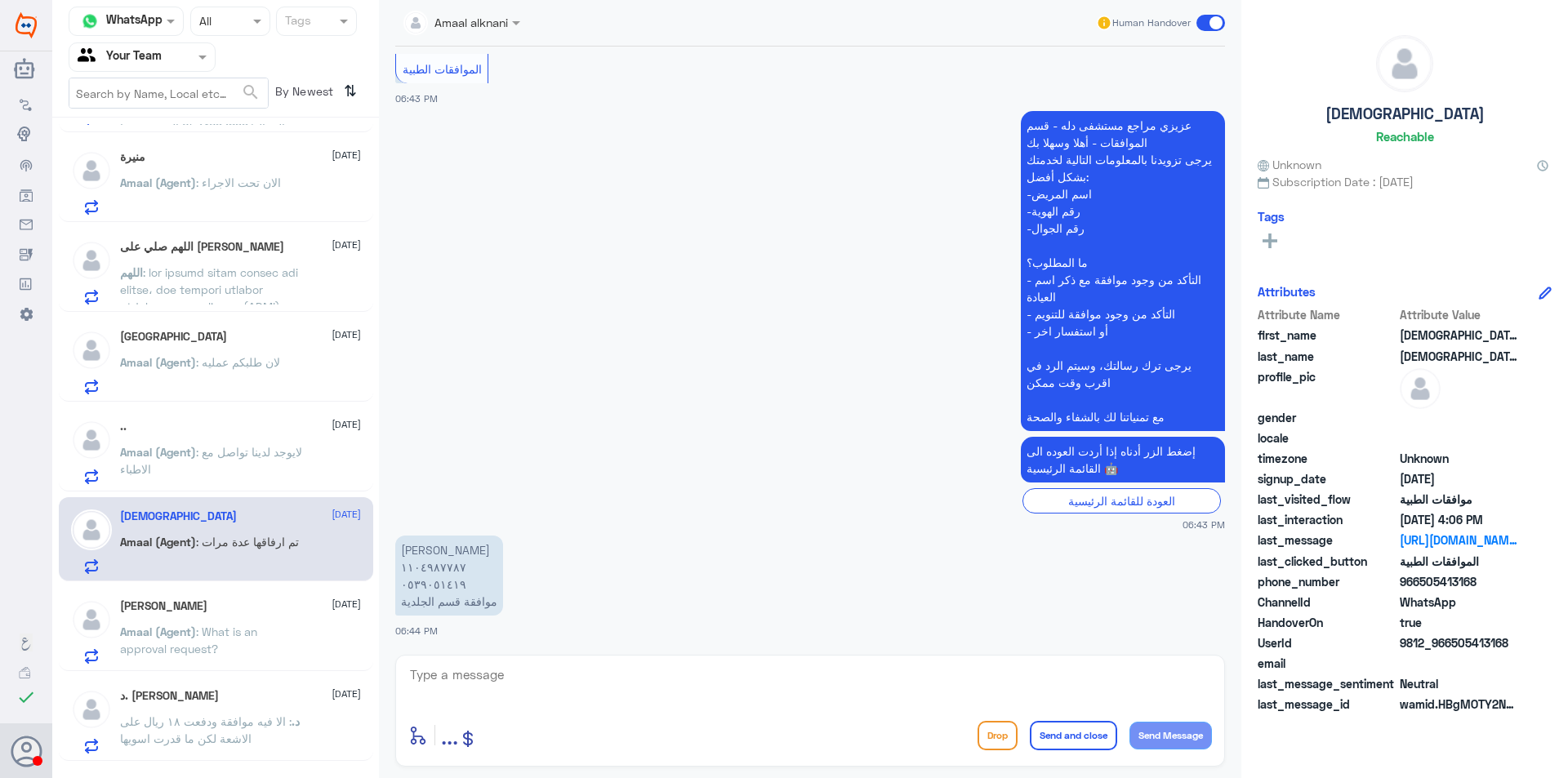
click at [256, 640] on p "Amaal (Agent) : What is an approval request?" at bounding box center [211, 643] width 183 height 41
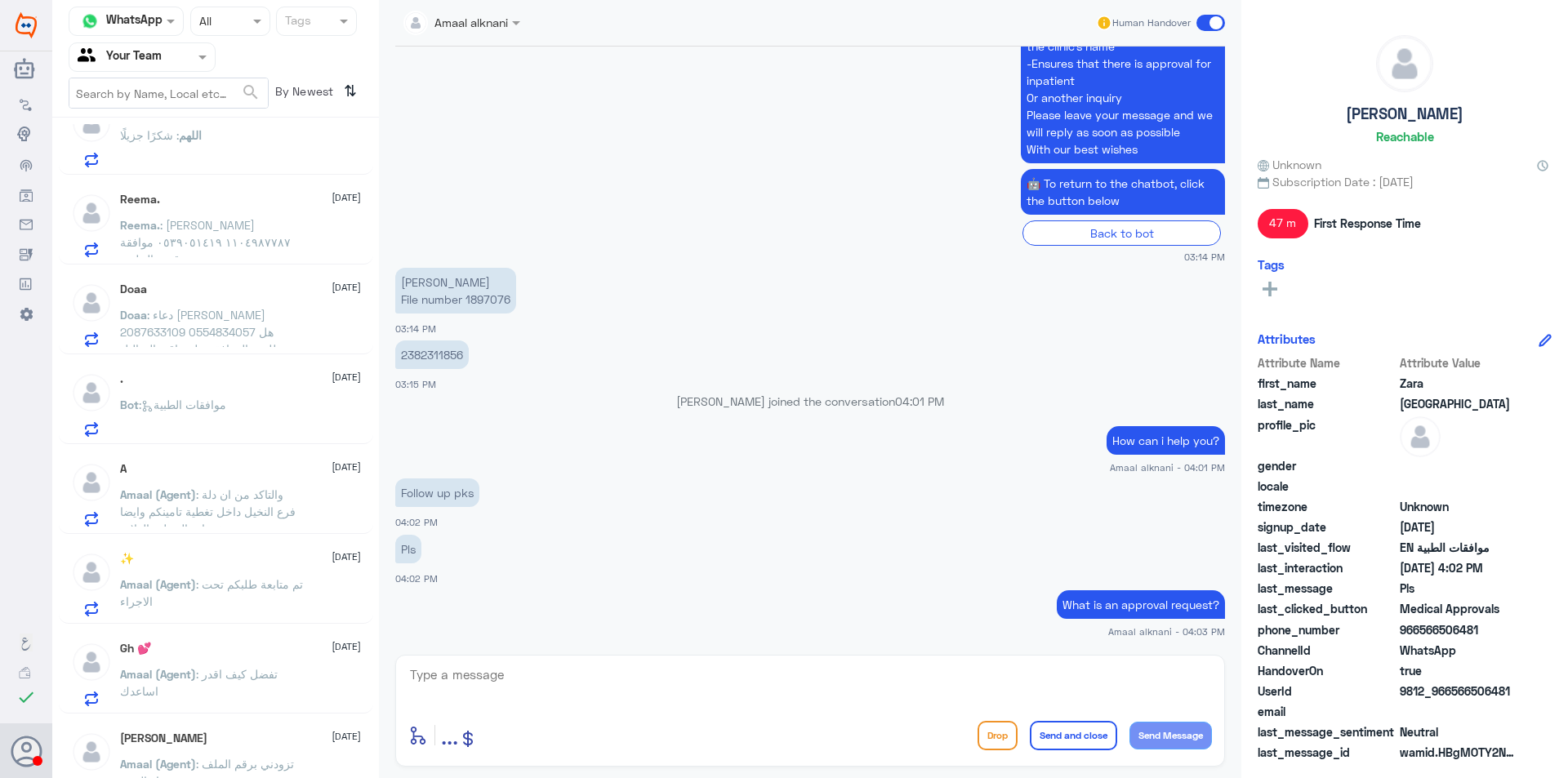
click at [239, 561] on div "✨ [DATE]" at bounding box center [240, 559] width 241 height 14
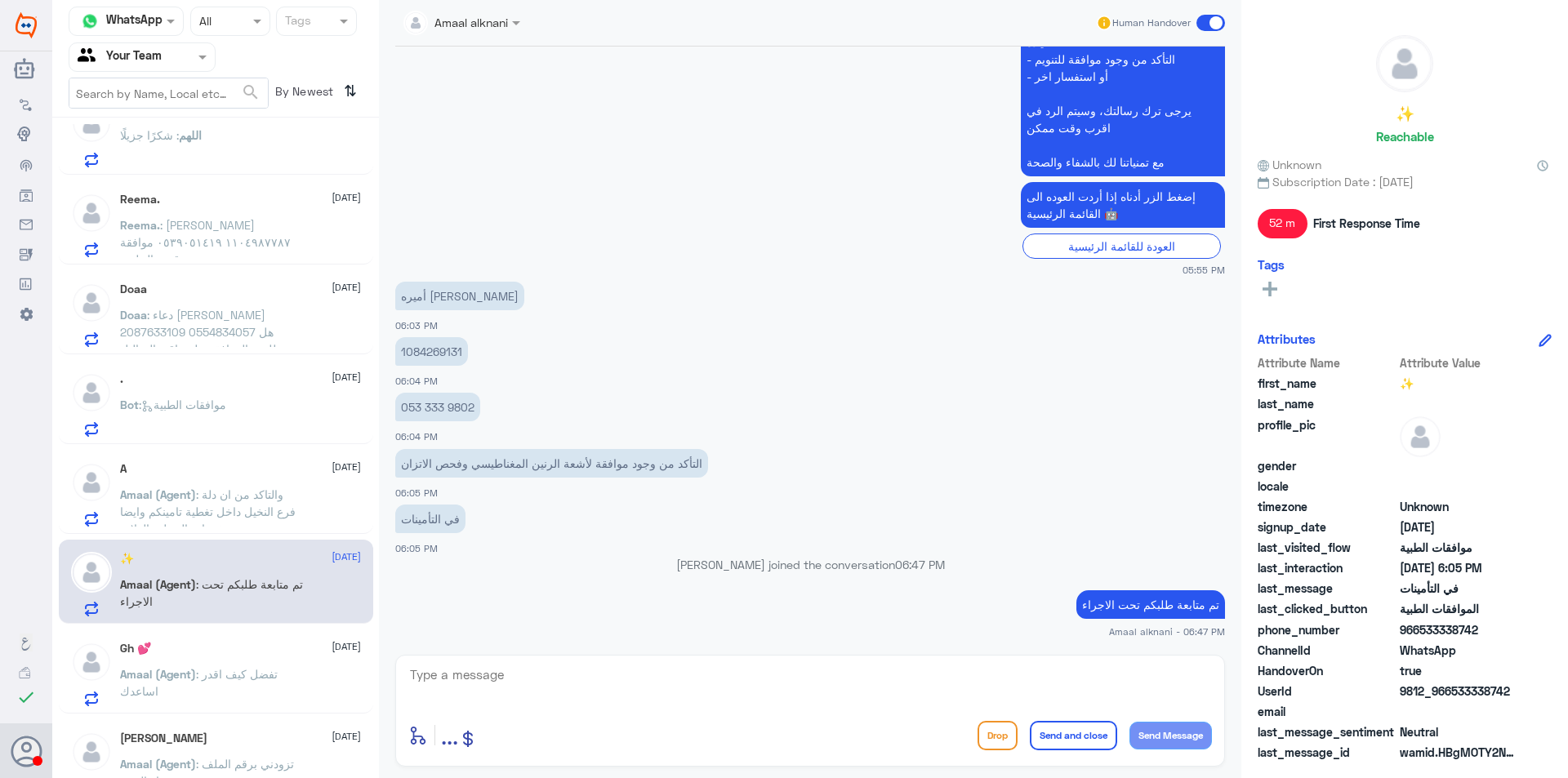
click at [259, 669] on span ": تفضل كيف اقدر اساعدك" at bounding box center [198, 683] width 157 height 31
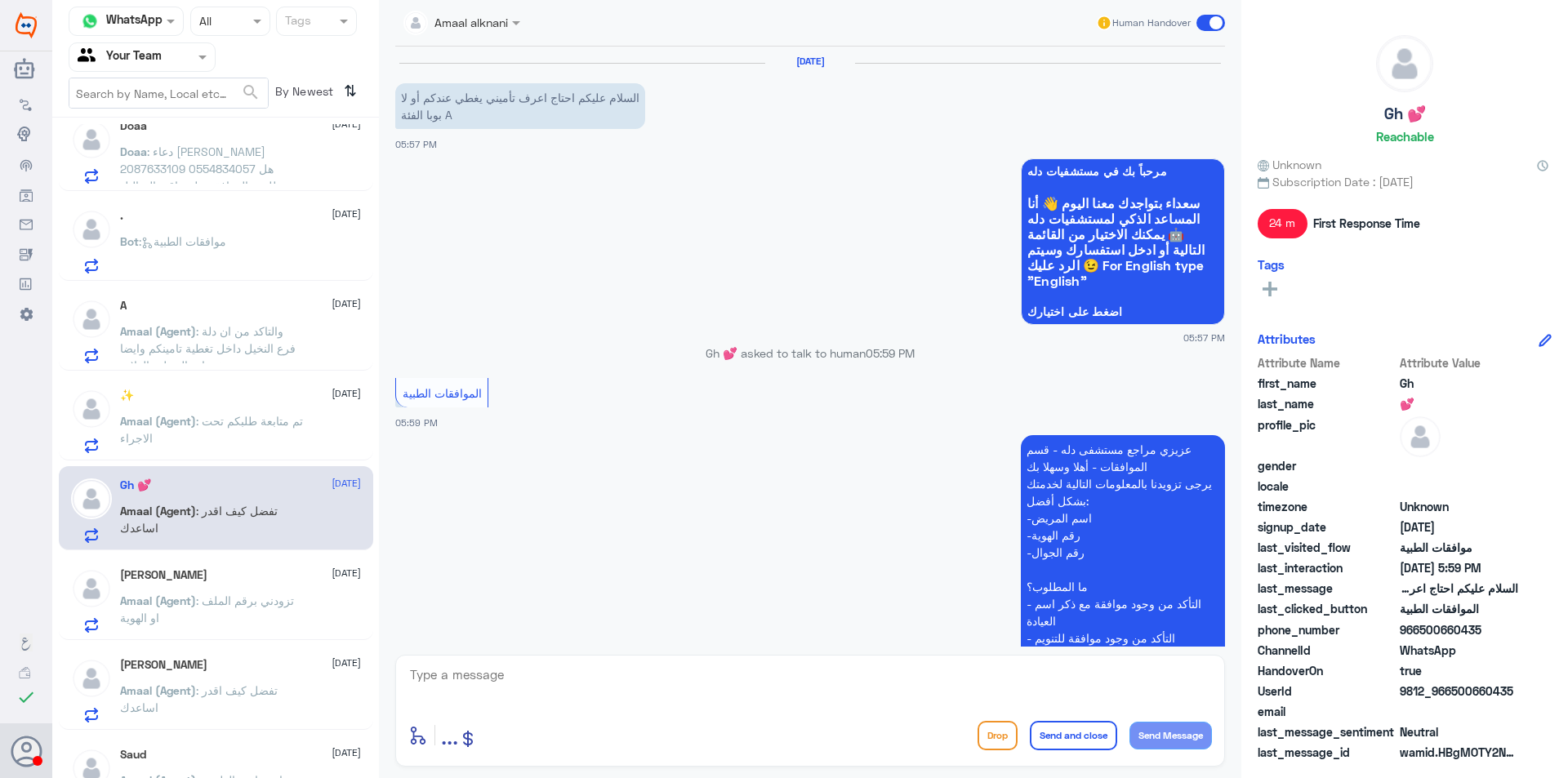
click at [237, 669] on div "[PERSON_NAME] ✨ [DATE]" at bounding box center [240, 665] width 241 height 14
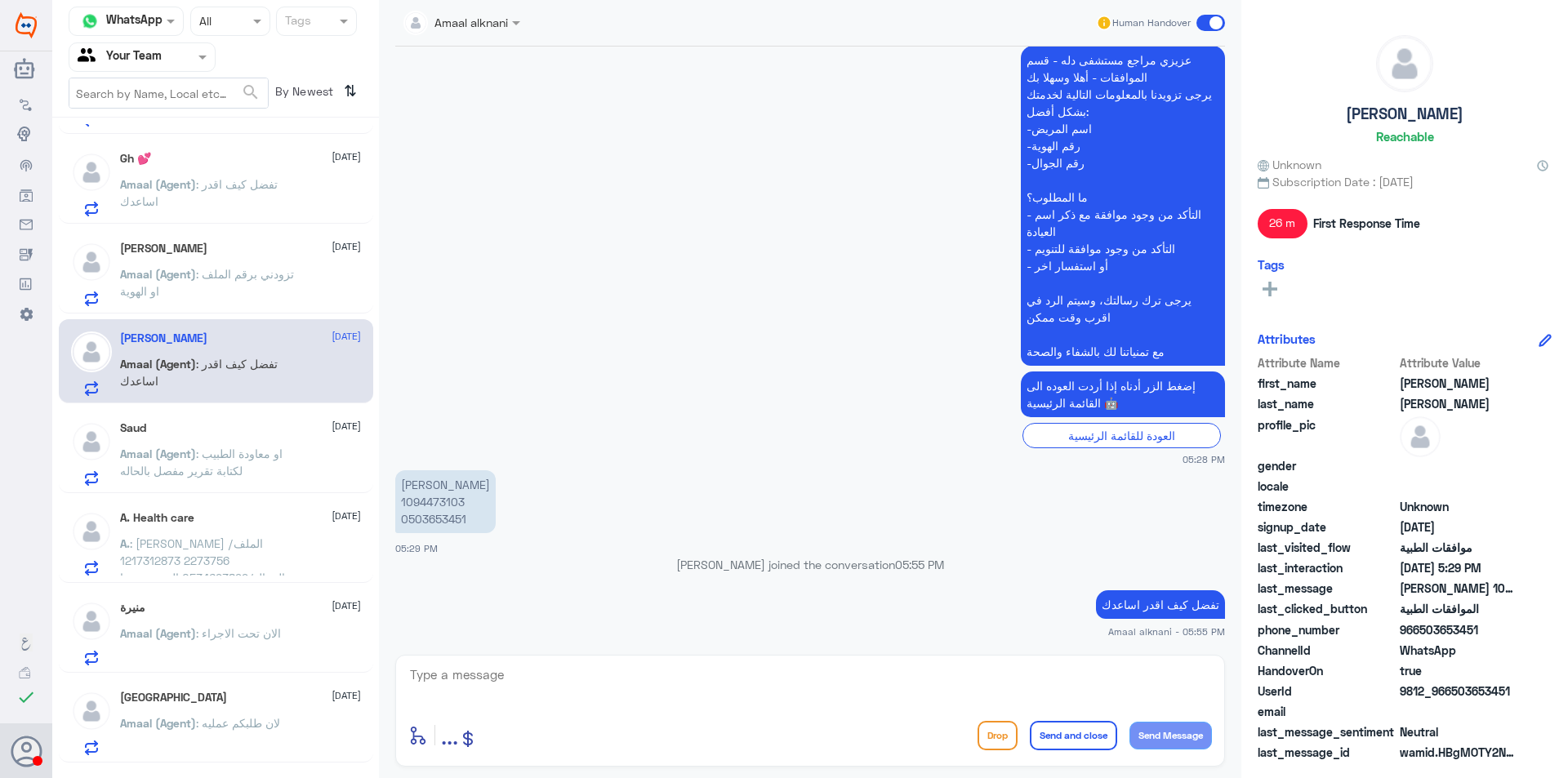
click at [245, 555] on span ": [PERSON_NAME] الملف/ 2273756 1217312873 الجوال/0534693899 المريض سوا عملية لي…" at bounding box center [207, 602] width 176 height 134
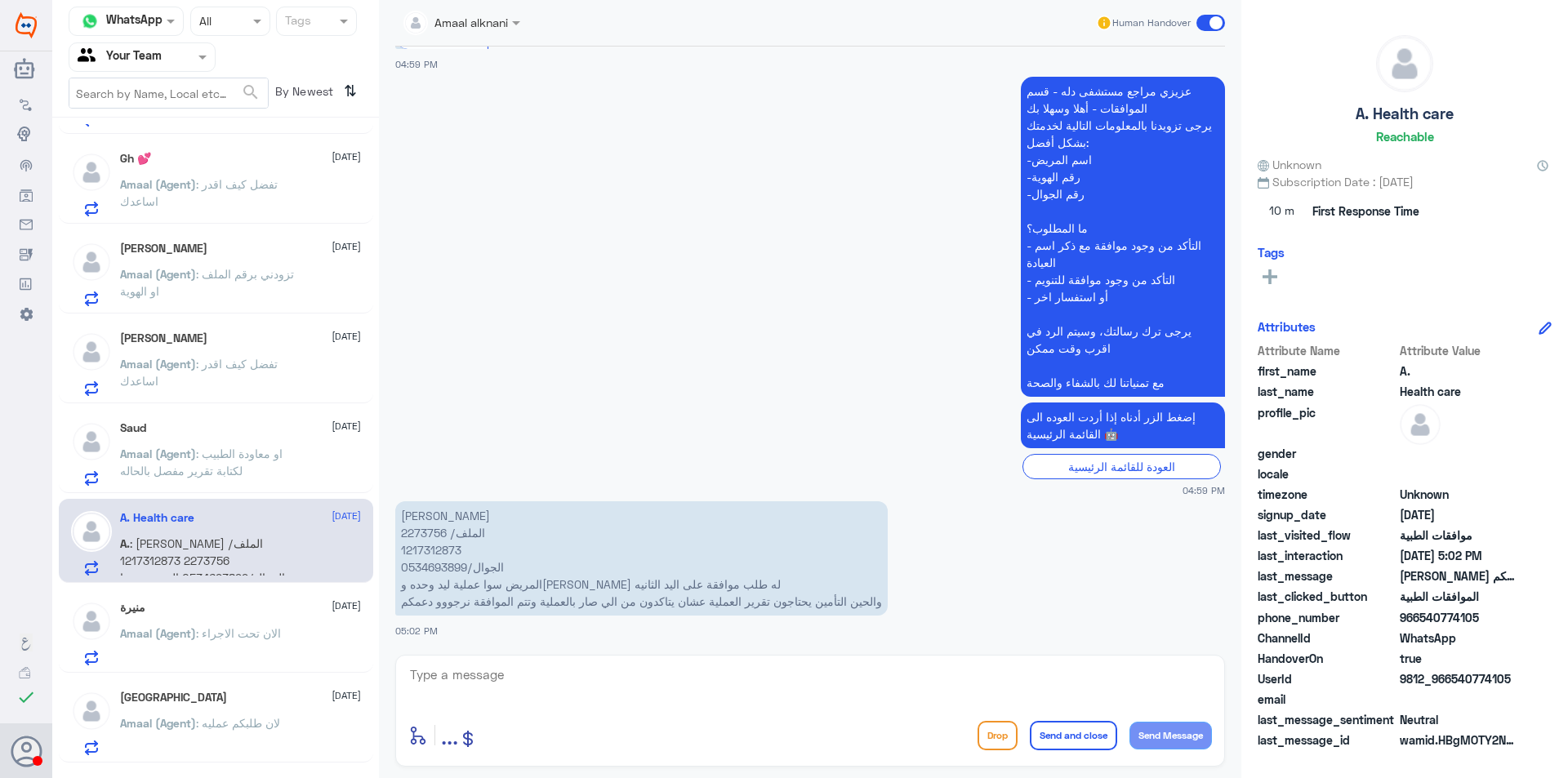
click at [257, 621] on div "منيرة [DATE] Amaal (Agent) : الان تحت الاجراء" at bounding box center [240, 633] width 241 height 65
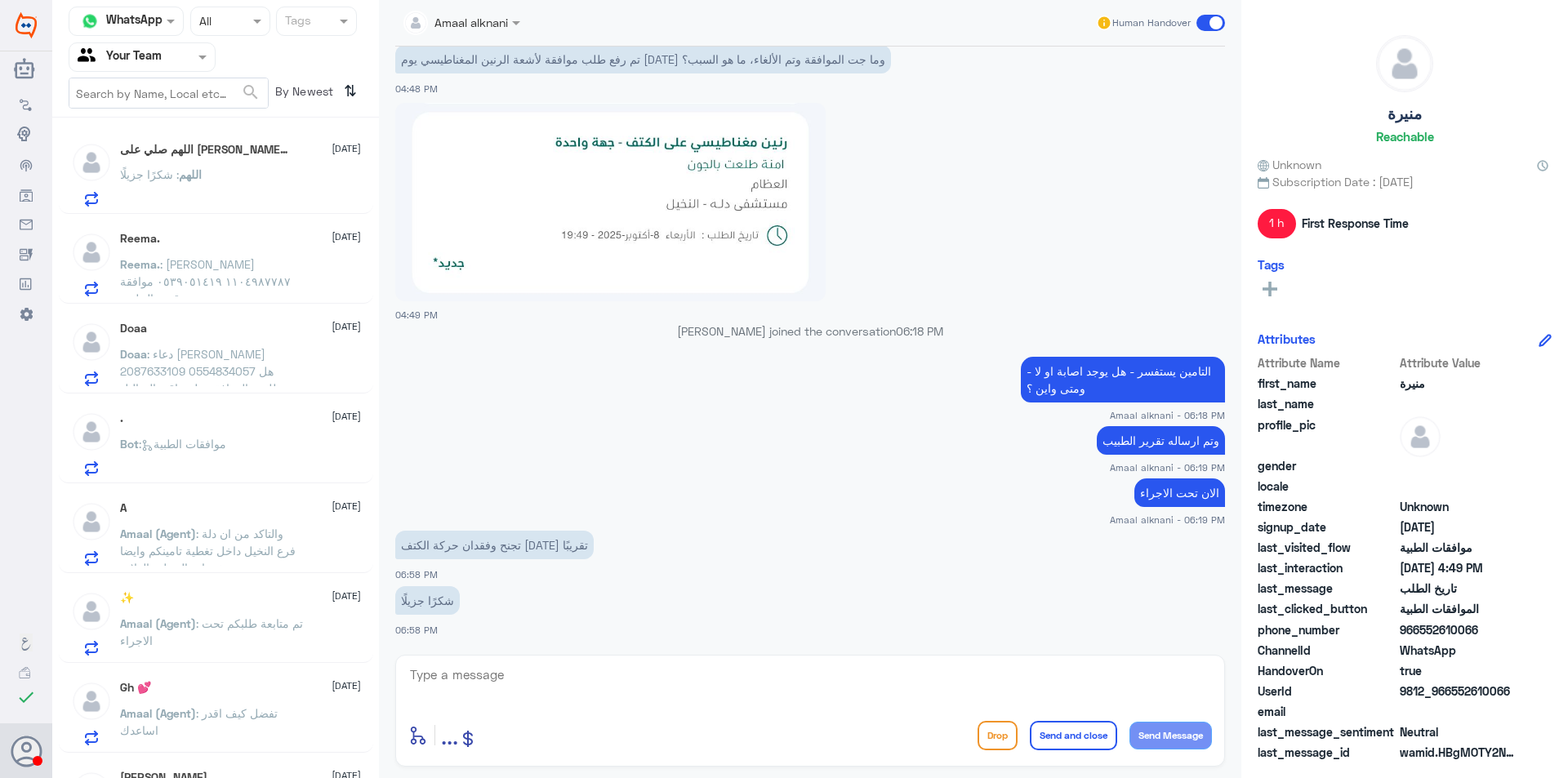
click at [254, 192] on div "اللهم : شكرًا جزيلًا" at bounding box center [240, 188] width 241 height 37
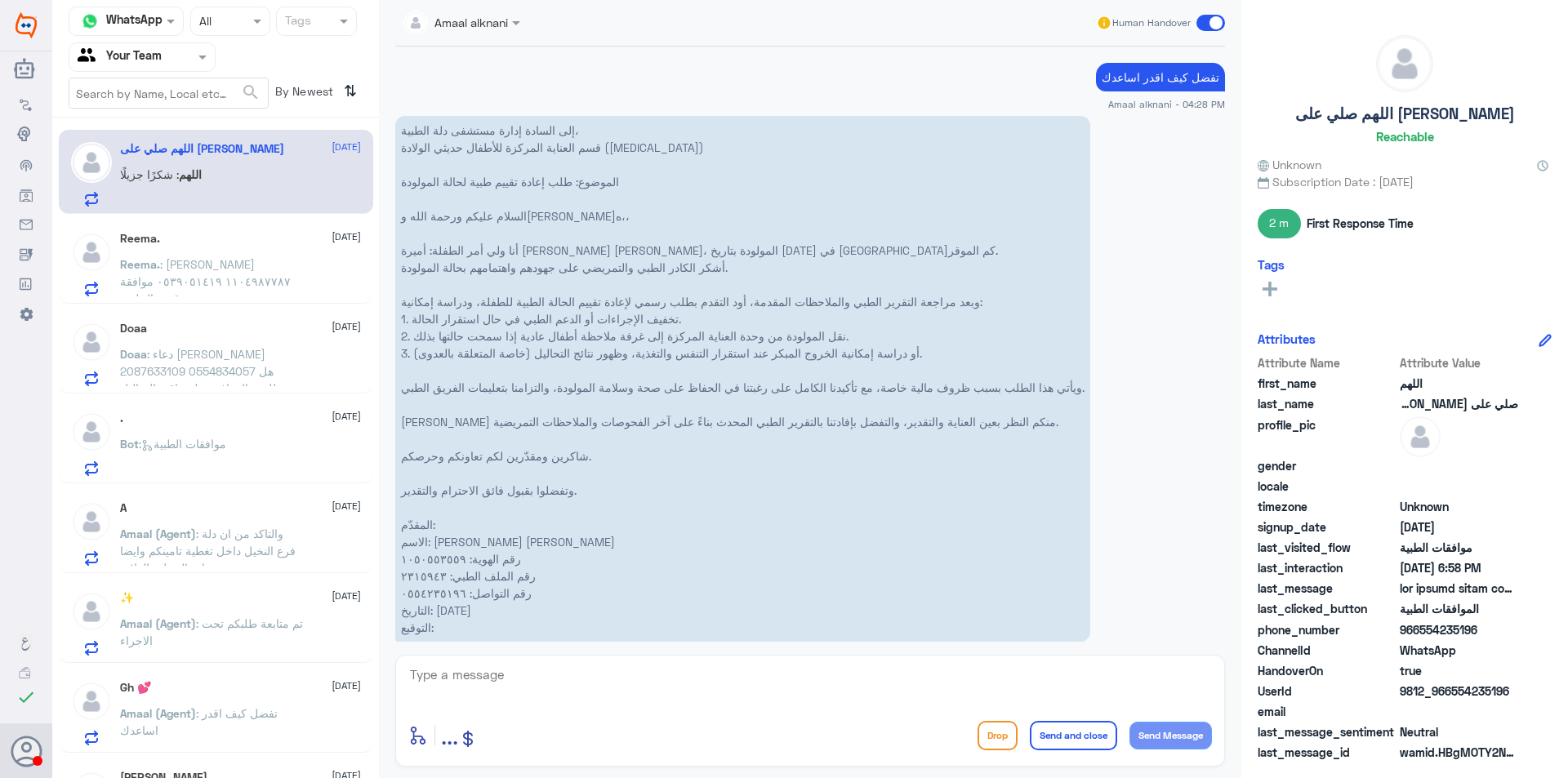
scroll to position [1885, 0]
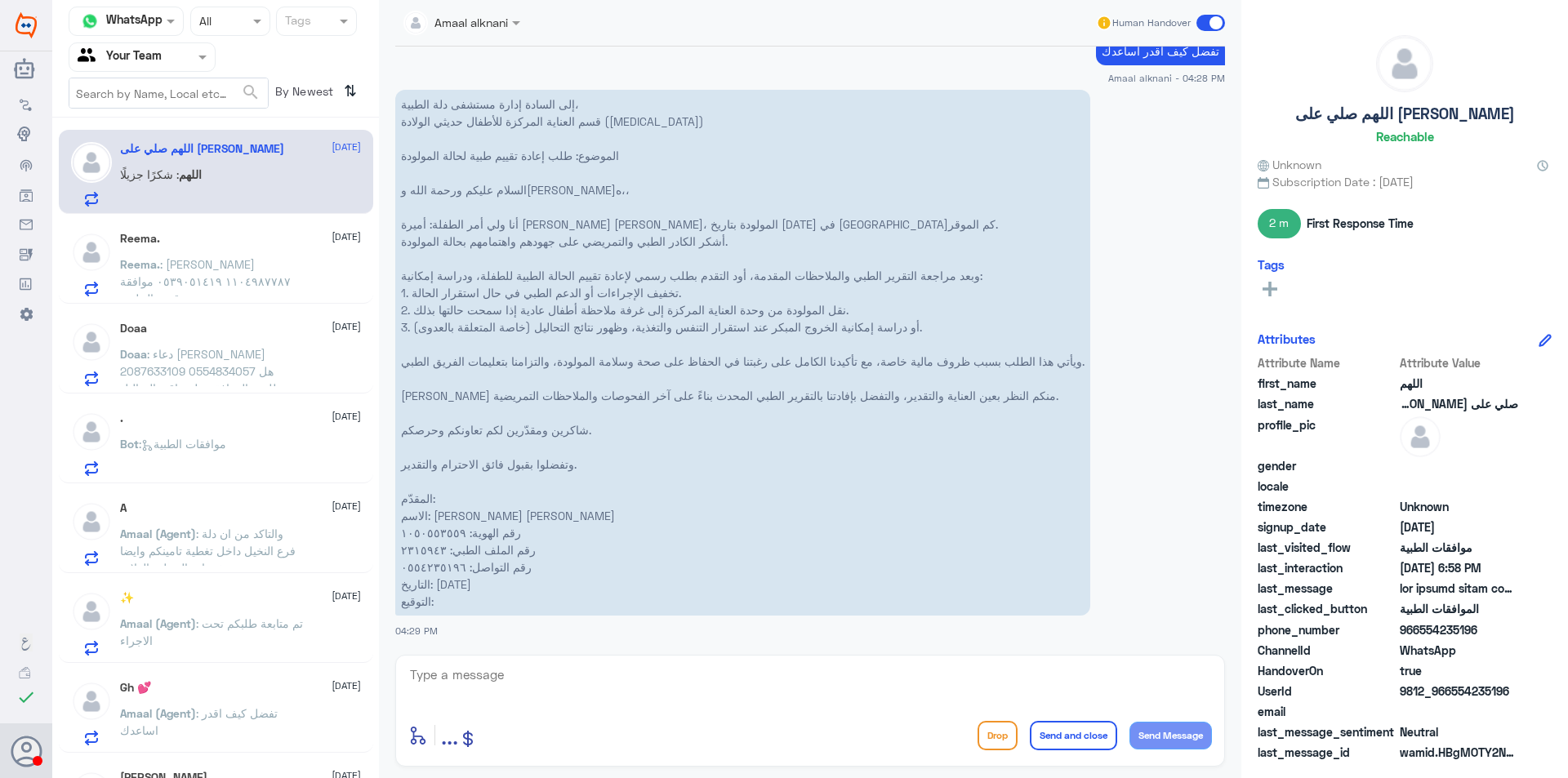
click at [136, 329] on h5 "Doaa" at bounding box center [133, 328] width 27 height 14
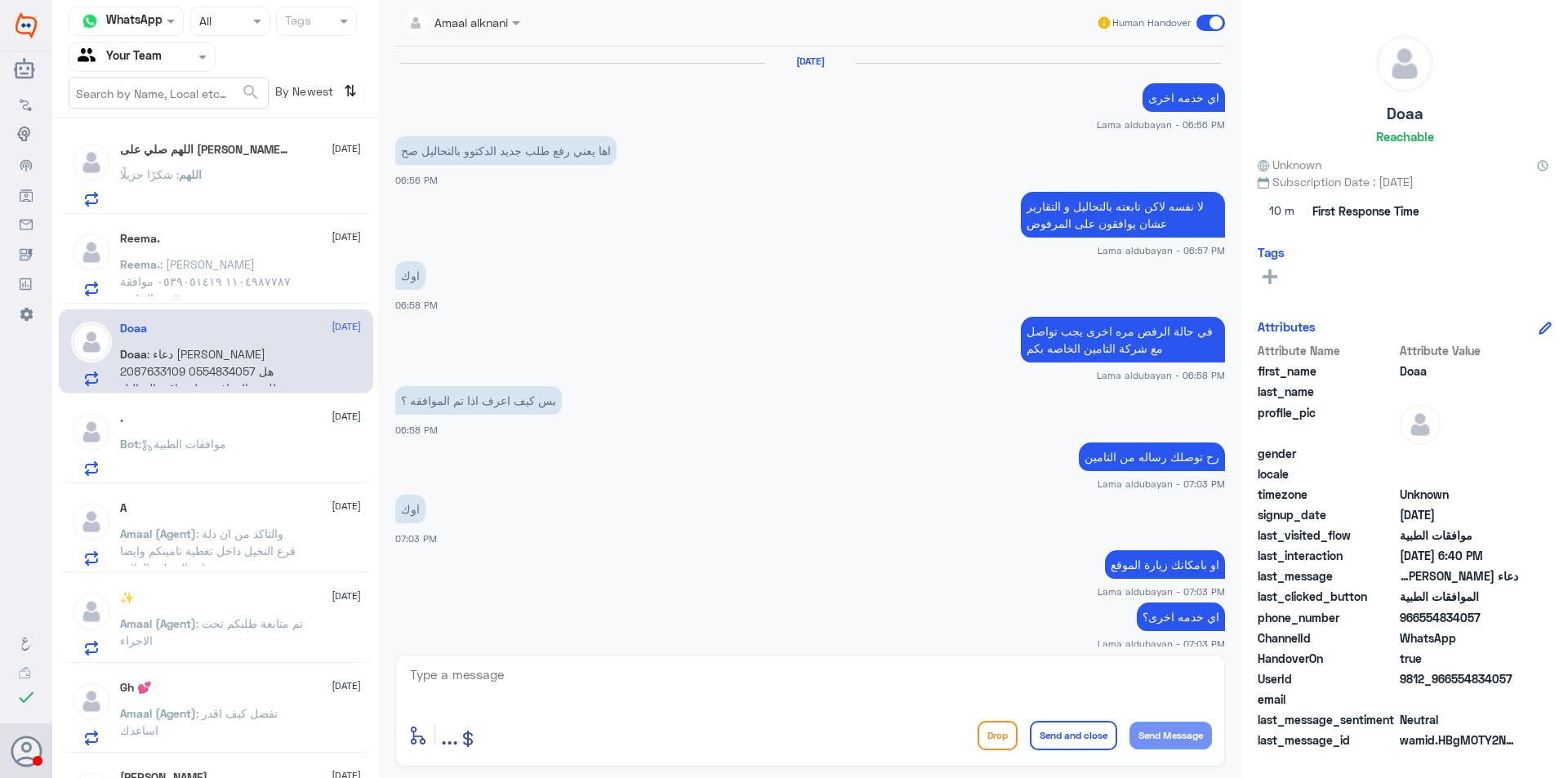
scroll to position [1042, 0]
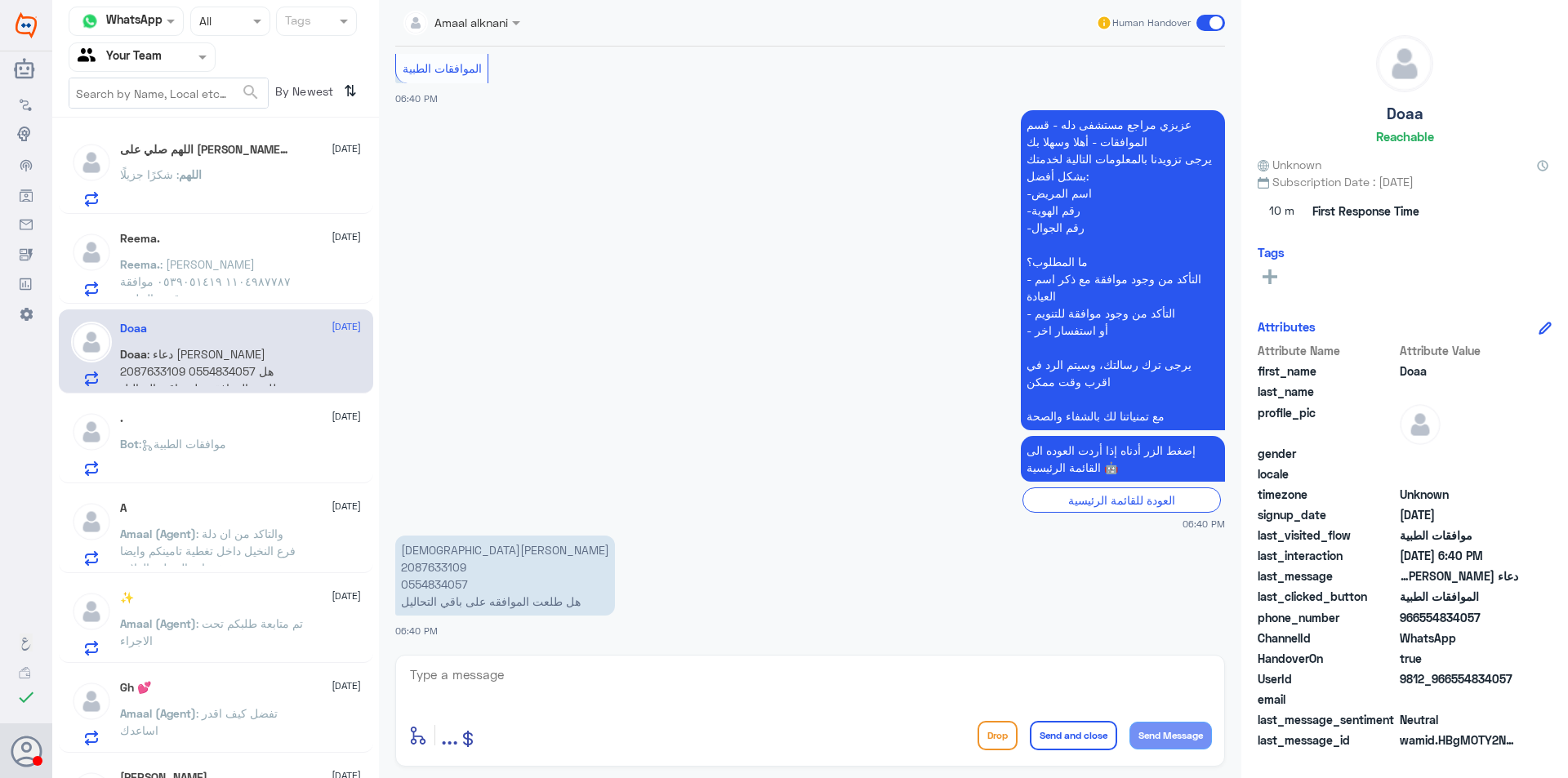
click at [161, 251] on div "Reema. [DATE] Reema. : [PERSON_NAME] ١١٠٤٩٨٧٧٨٧ ٠٥٣٩٠٥١٤١٩ موافقة قسم الجلدية" at bounding box center [240, 265] width 241 height 65
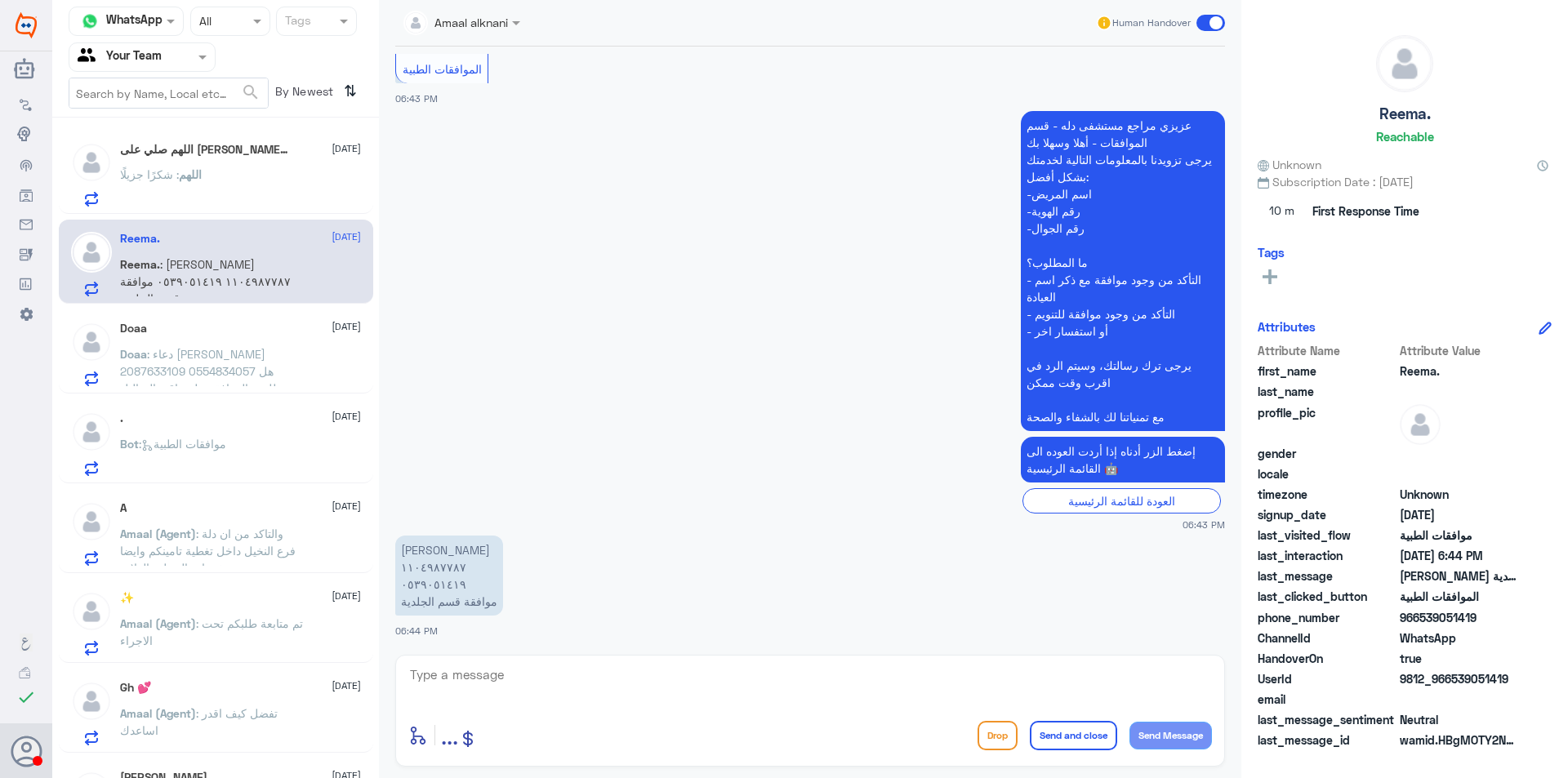
click at [182, 183] on p "اللهم : شكرًا جزيلًا" at bounding box center [160, 186] width 81 height 41
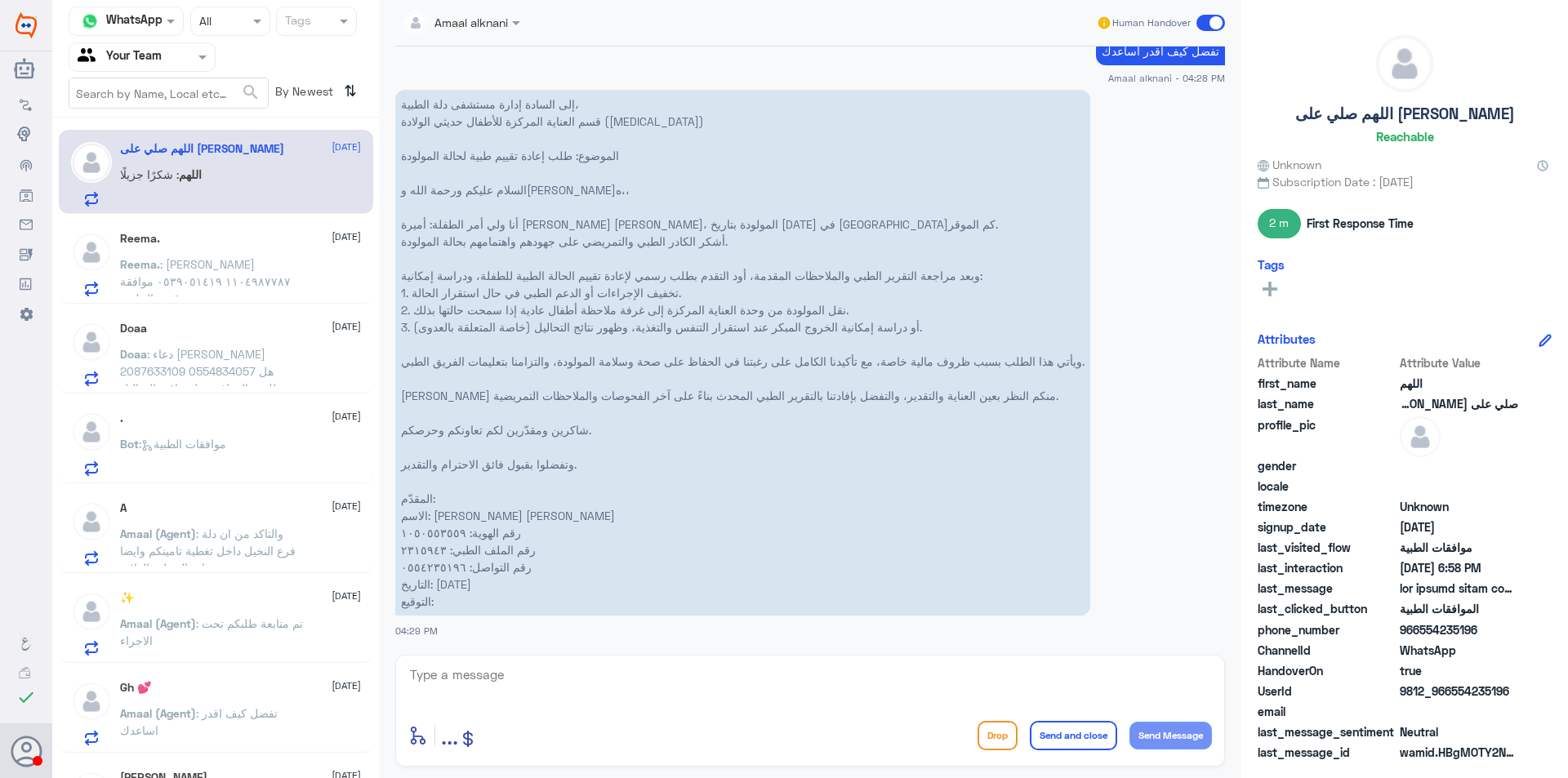
click at [228, 299] on div "Reema. [DATE] Reema. : [PERSON_NAME] ١١٠٤٩٨٧٧٨٧ ٠٥٣٩٠٥١٤١٩ موافقة قسم الجلدية" at bounding box center [216, 261] width 314 height 84
click at [237, 354] on span ": دعاء [PERSON_NAME] 2087633109 0554834057 هل طلعت الموافقه على باقي التحاليل" at bounding box center [200, 370] width 162 height 48
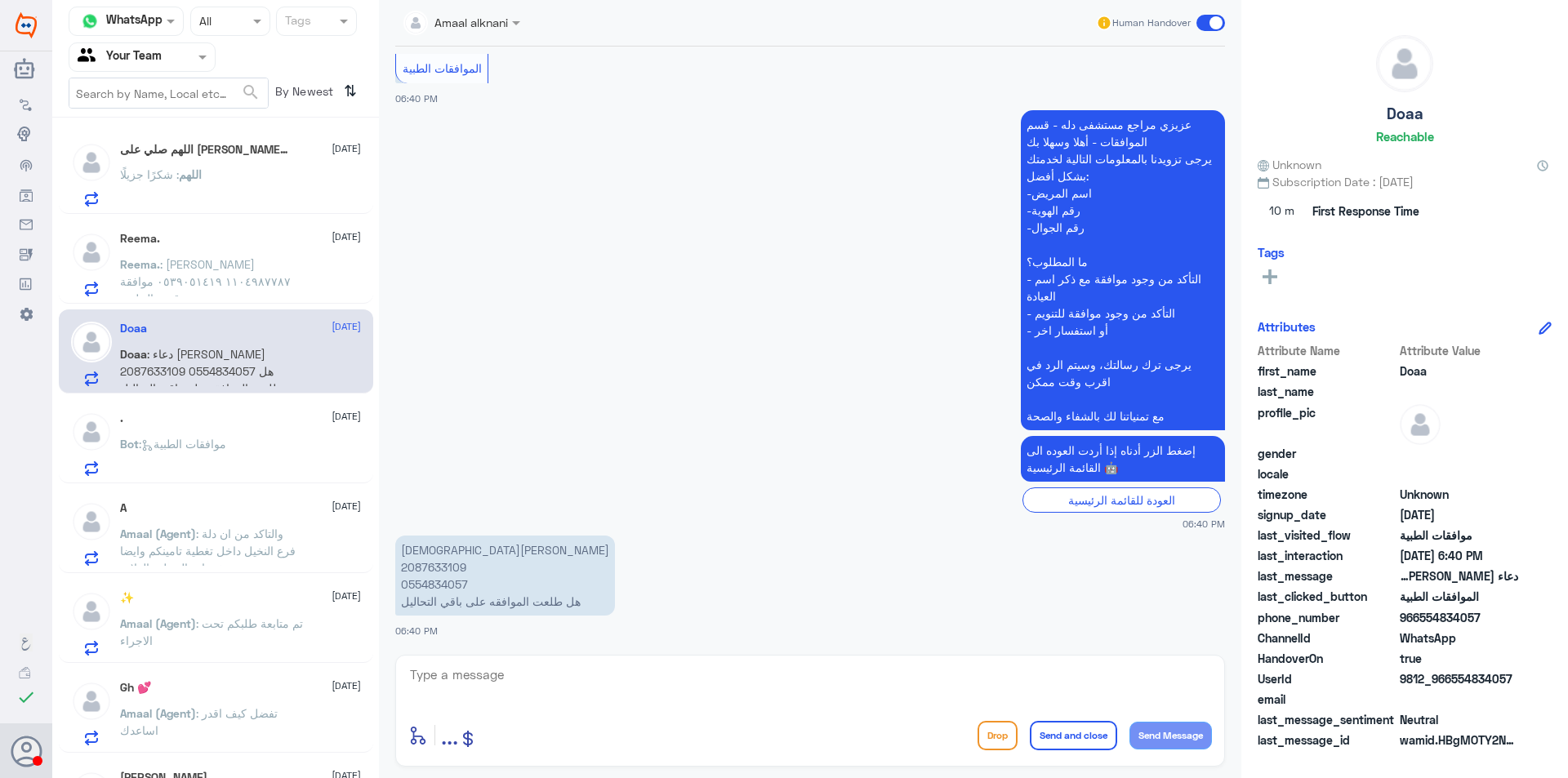
click at [238, 497] on div "A [DATE] Amaal (Agent) : والتاكد من ان دلة فرع النخيل داخل تغطية تامينكم وايضا …" at bounding box center [216, 531] width 314 height 84
click at [226, 445] on span ": موافقات الطبية" at bounding box center [183, 444] width 87 height 14
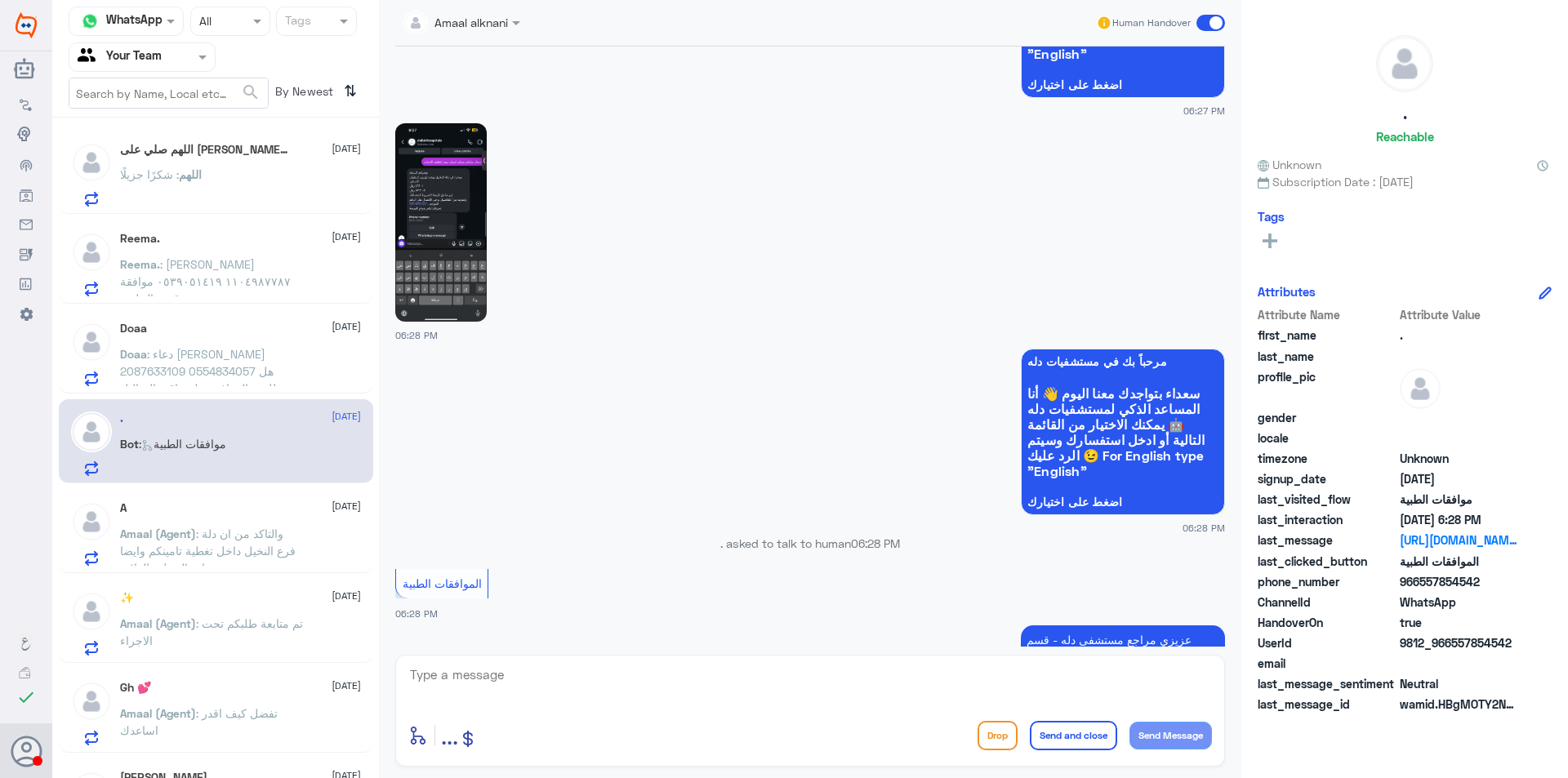
click at [286, 499] on div "A [DATE] Amaal (Agent) : والتاكد من ان دلة فرع النخيل داخل تغطية تامينكم وايضا …" at bounding box center [216, 531] width 314 height 84
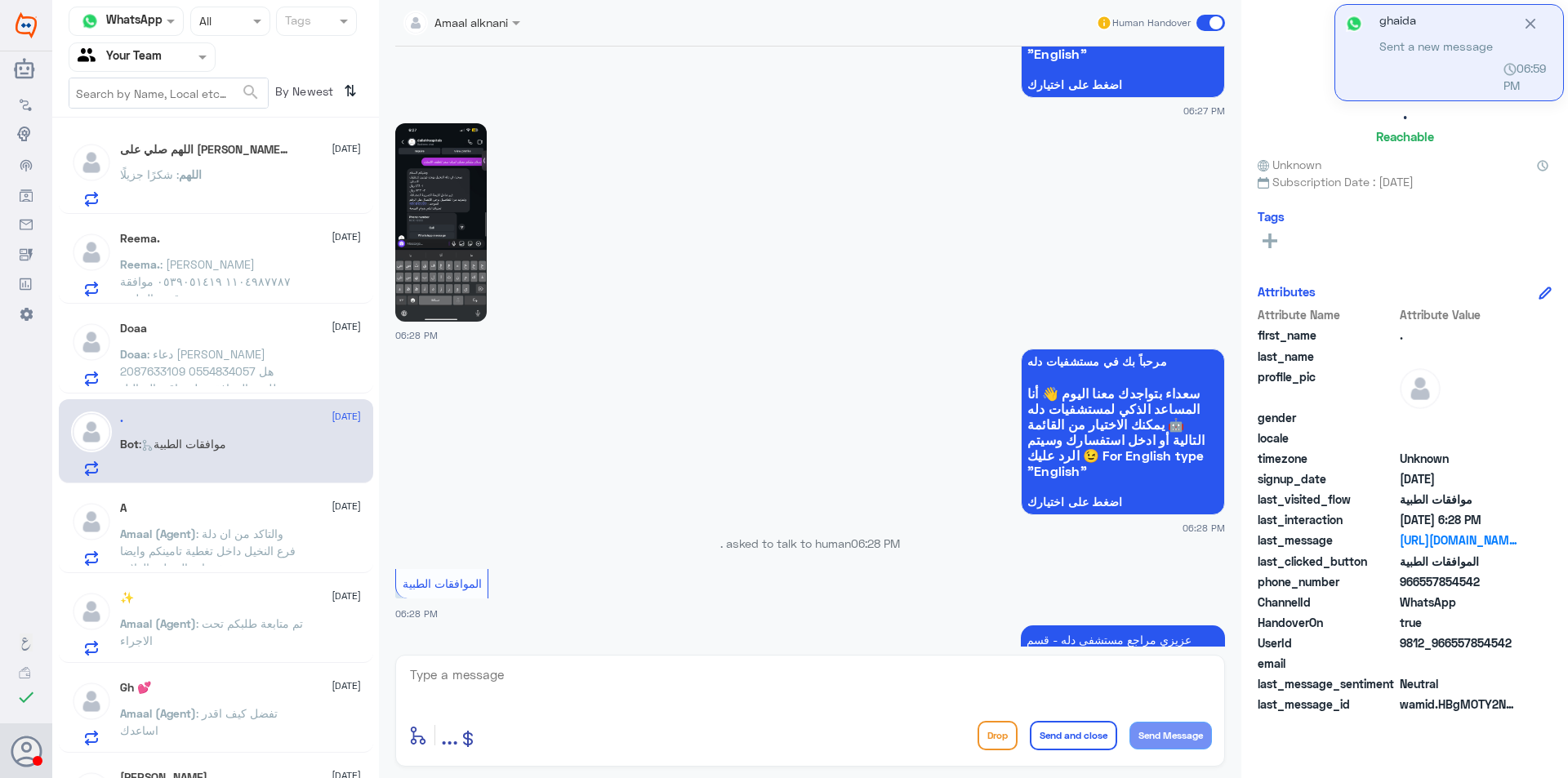
click at [255, 513] on div "A [DATE]" at bounding box center [240, 508] width 241 height 14
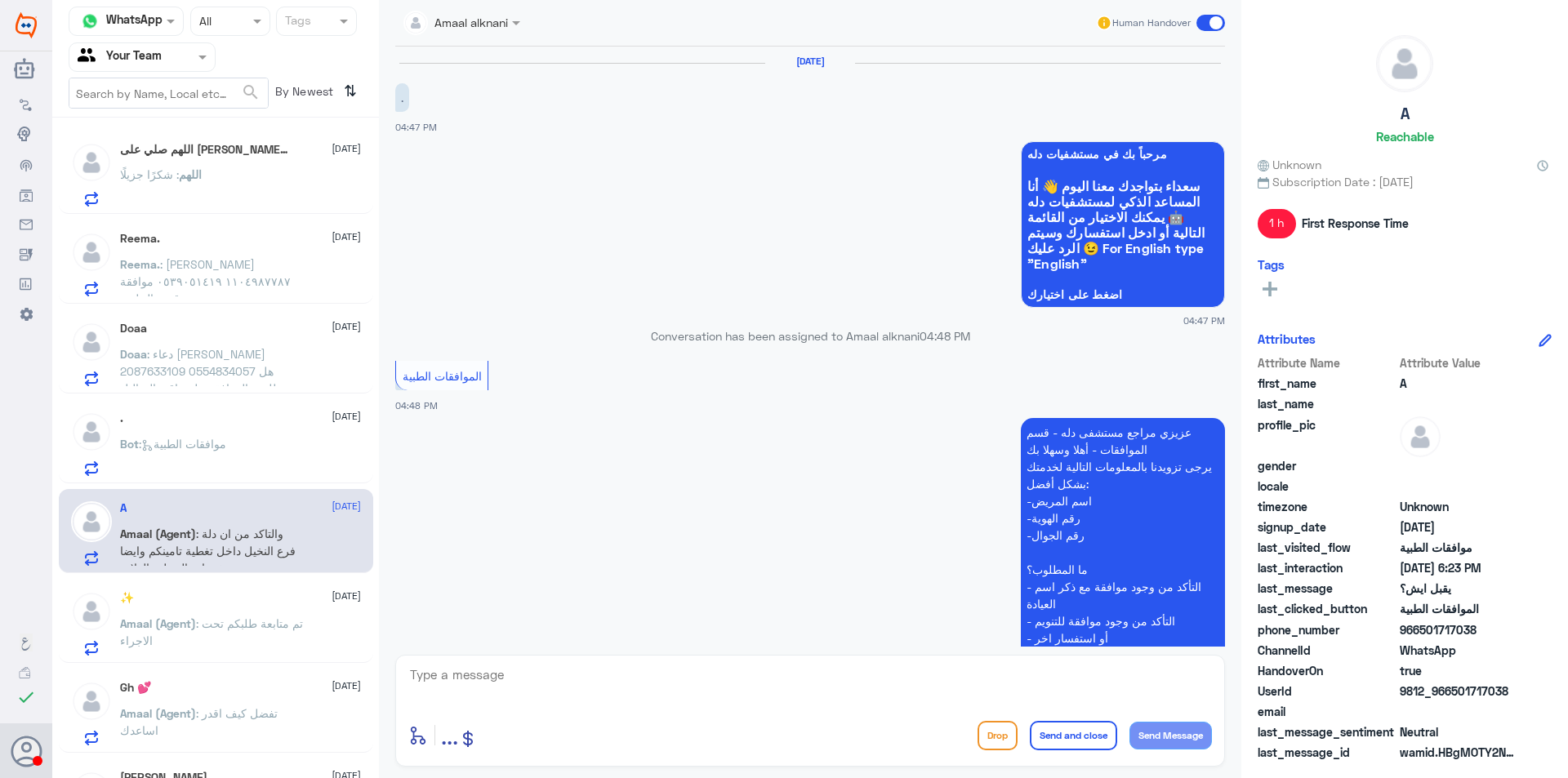
scroll to position [1201, 0]
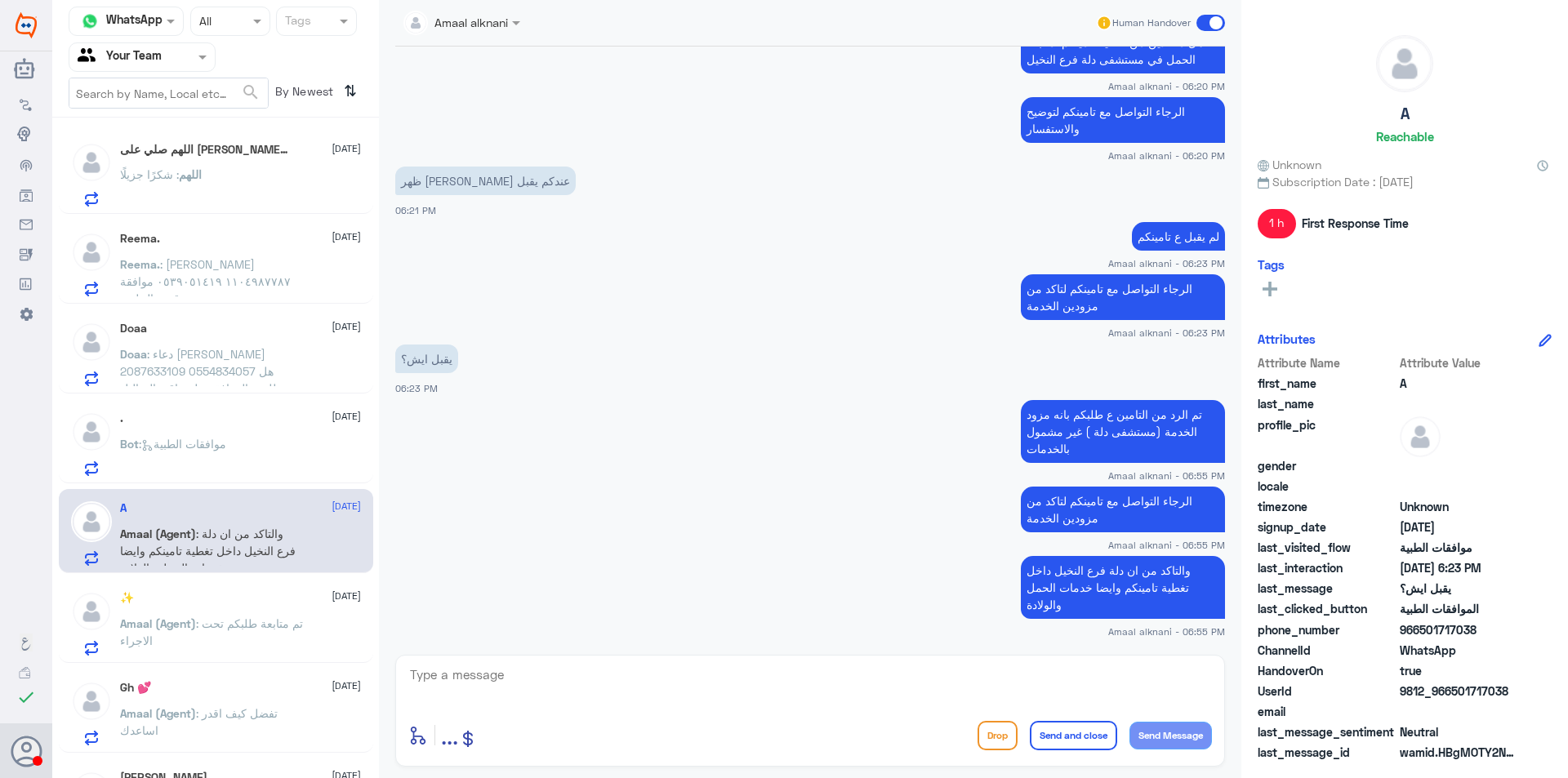
drag, startPoint x: 766, startPoint y: 373, endPoint x: 788, endPoint y: 237, distance: 137.8
click at [788, 237] on app-msgs-text "لم يقبل ع تامينكم" at bounding box center [811, 237] width 830 height 31
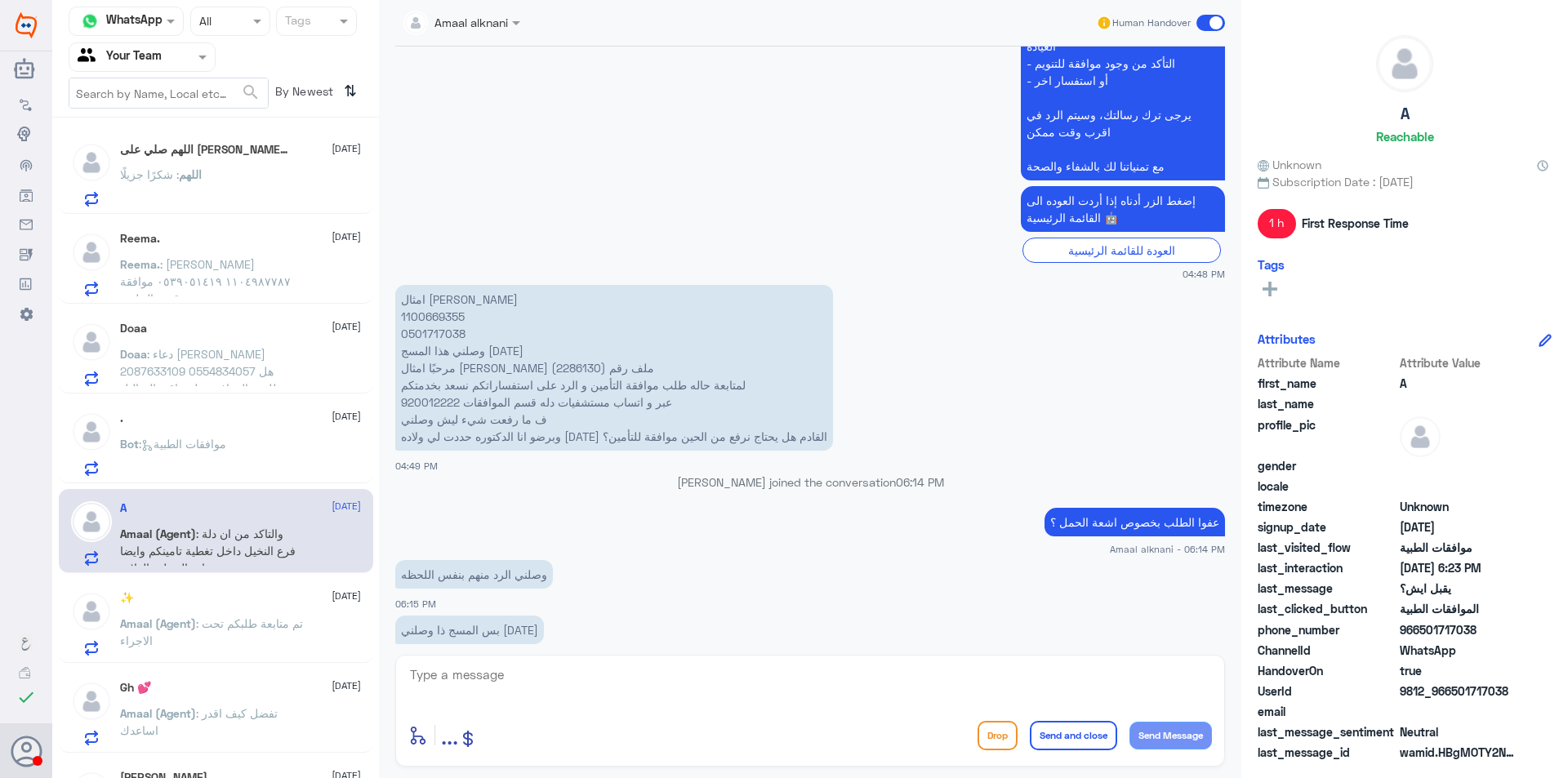
scroll to position [548, 0]
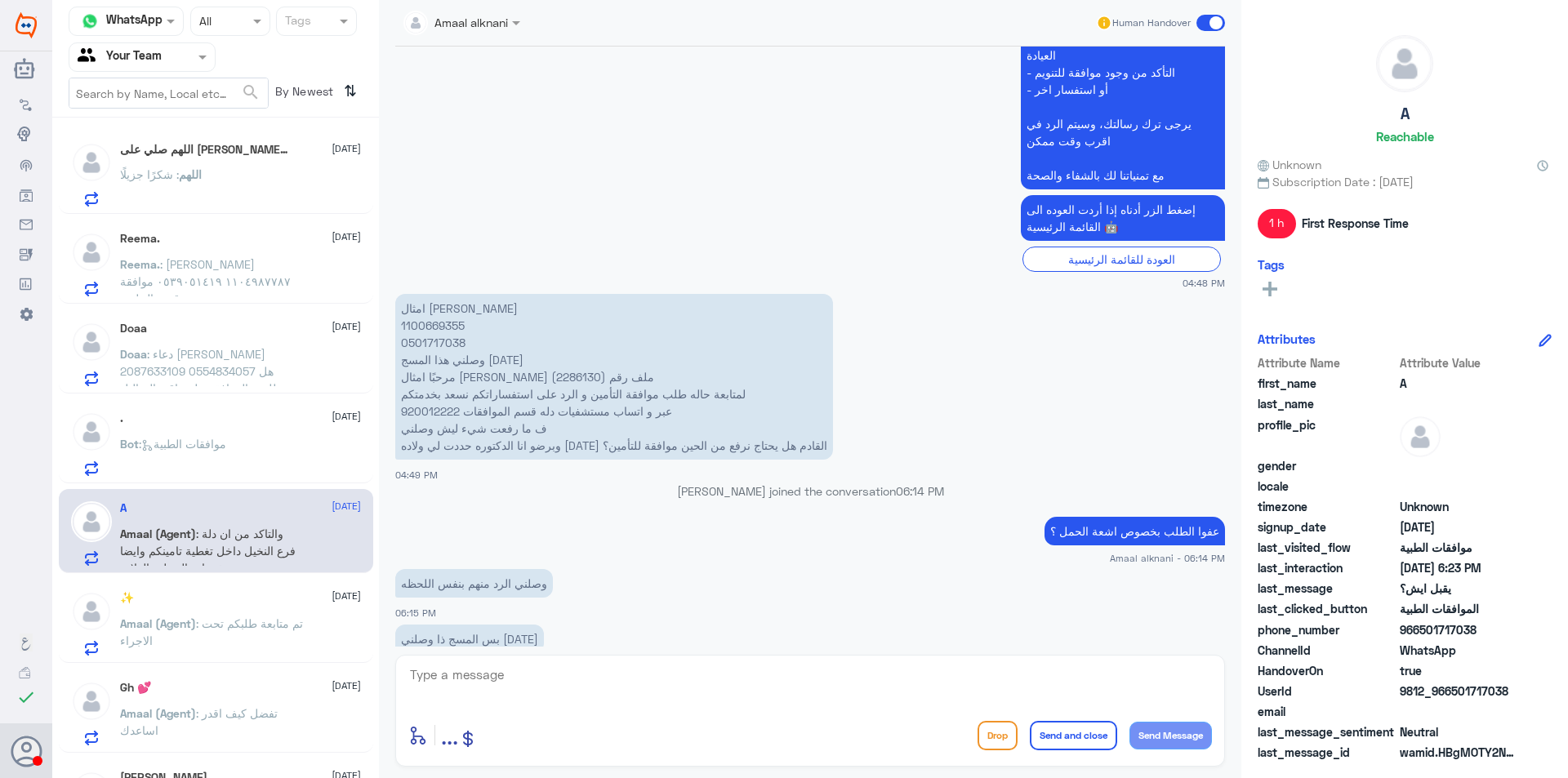
click at [294, 620] on p "Amaal (Agent) : تم متابعة طلبكم تحت الاجراء" at bounding box center [211, 635] width 183 height 41
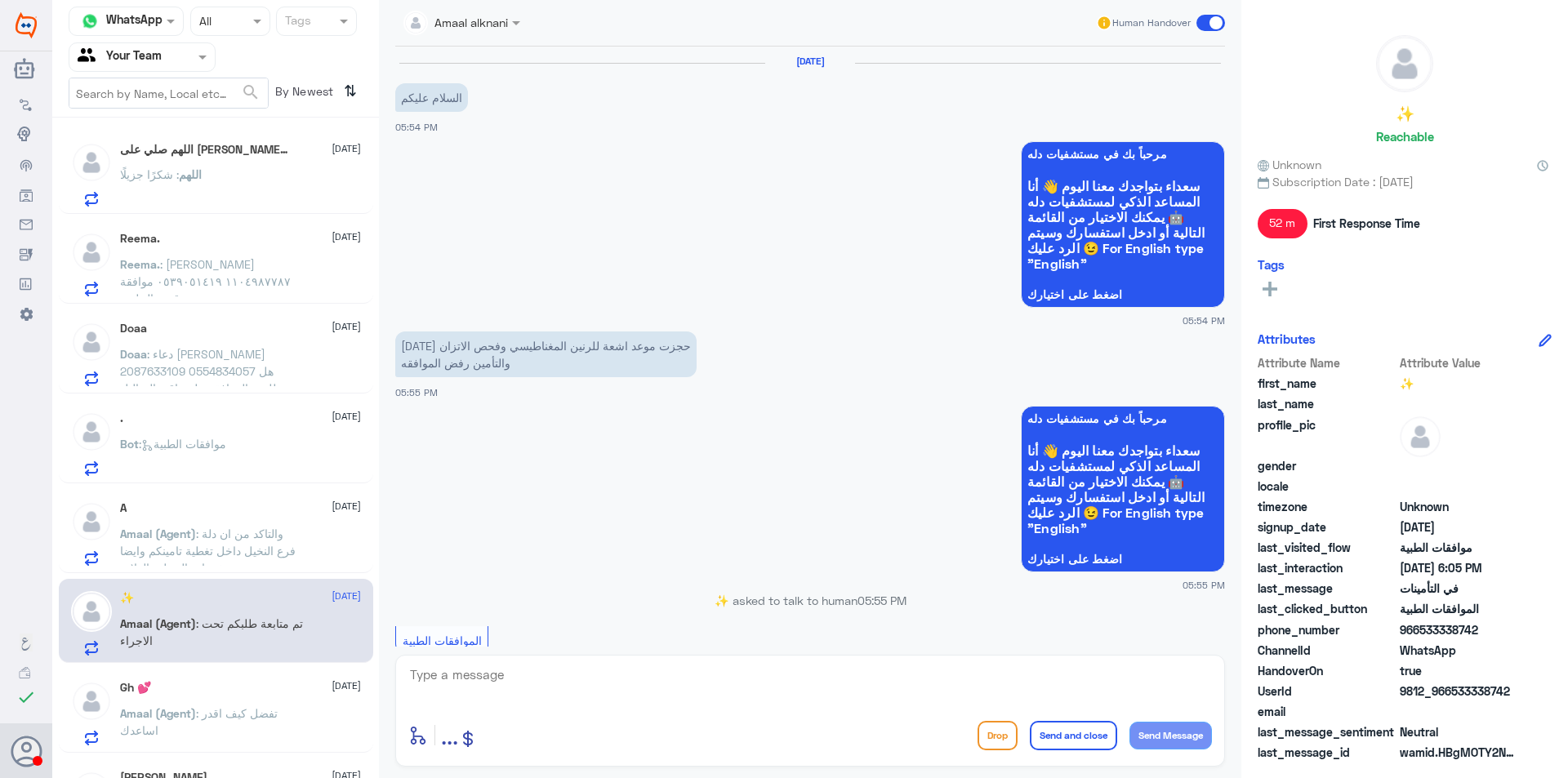
scroll to position [826, 0]
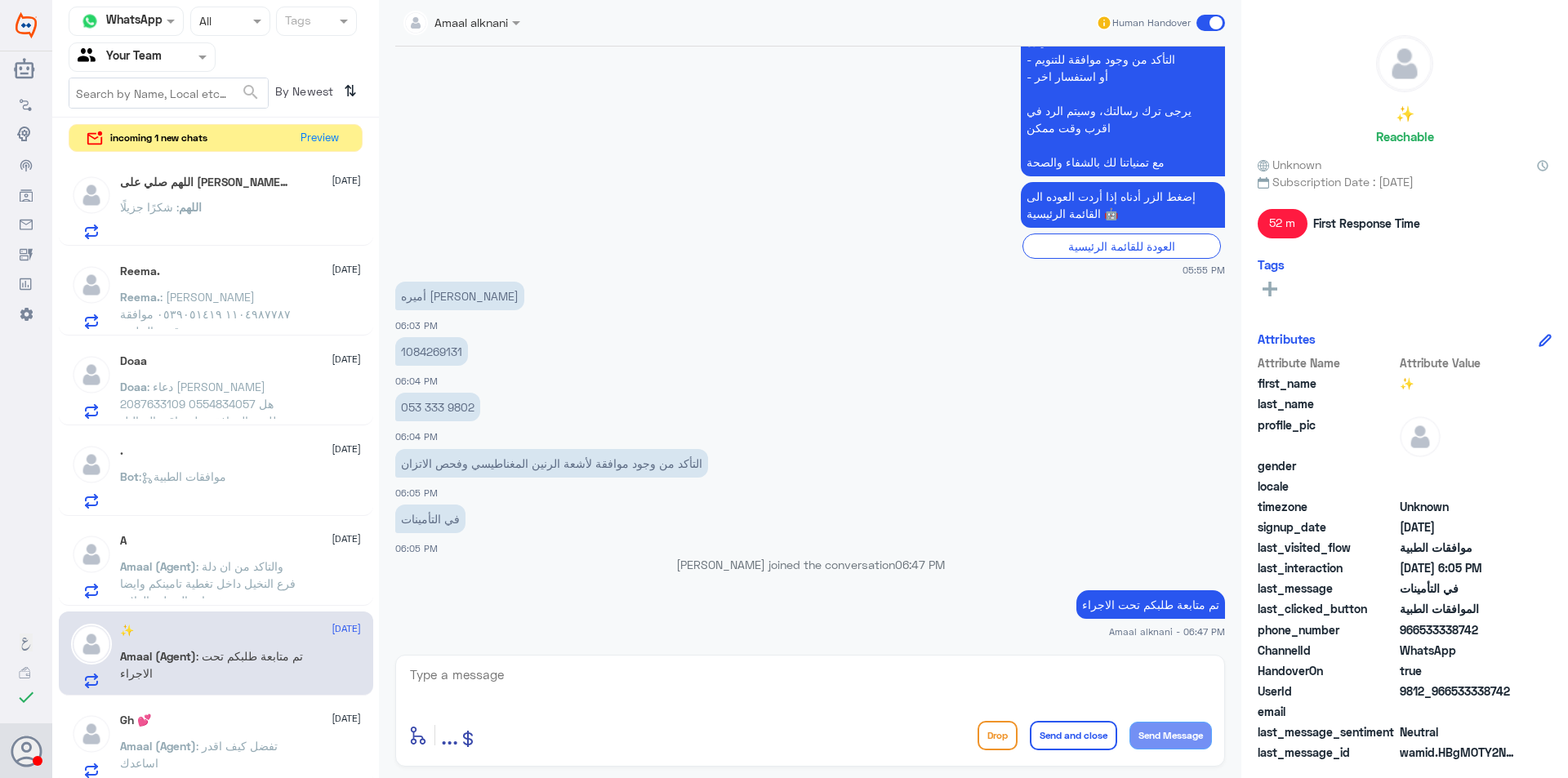
click at [300, 692] on div "✨ [DATE] Amaal (Agent) : تم متابعة طلبكم تحت الاجراء" at bounding box center [216, 653] width 314 height 84
click at [342, 137] on button "Preview" at bounding box center [321, 137] width 51 height 25
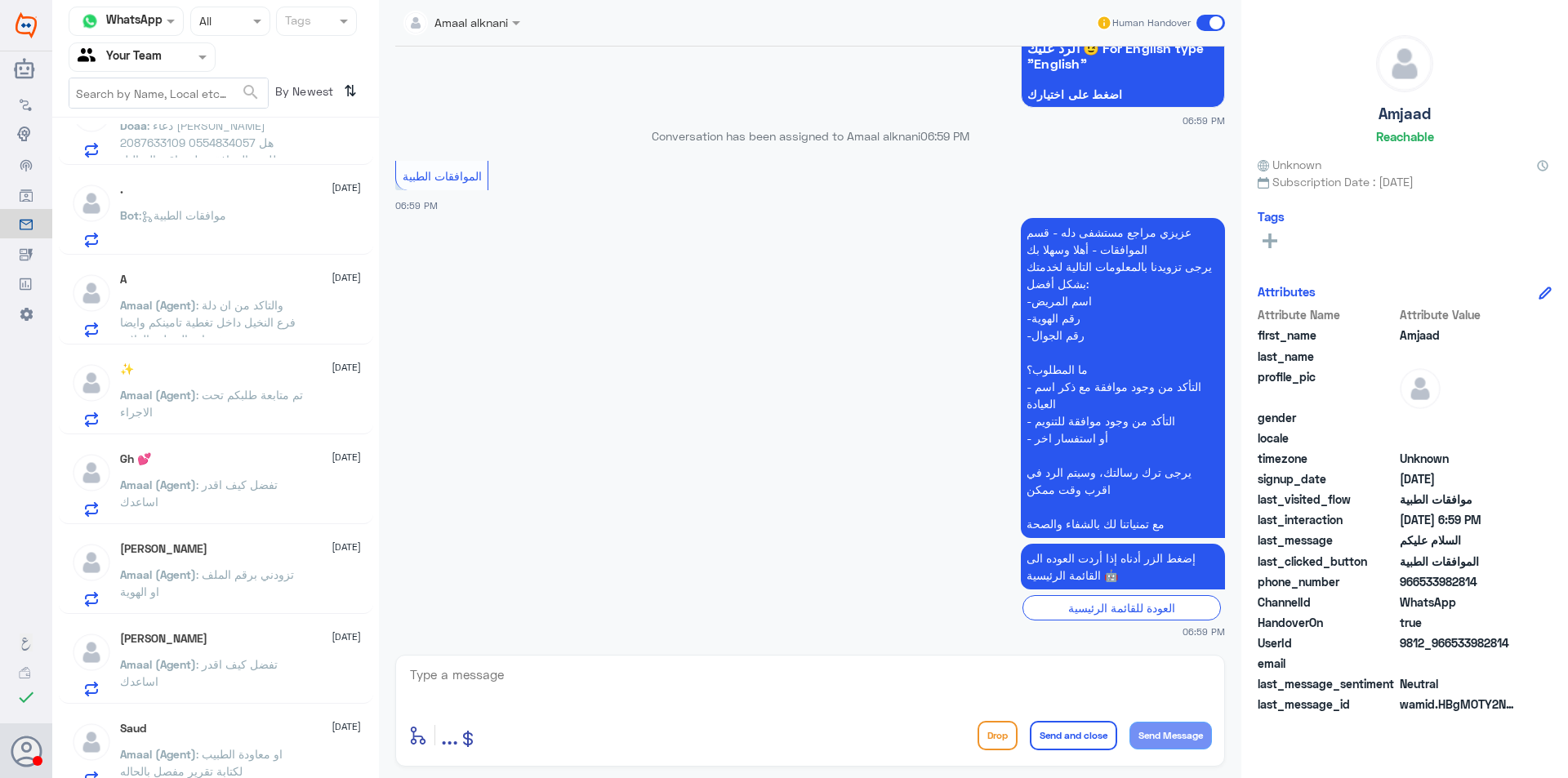
scroll to position [571, 0]
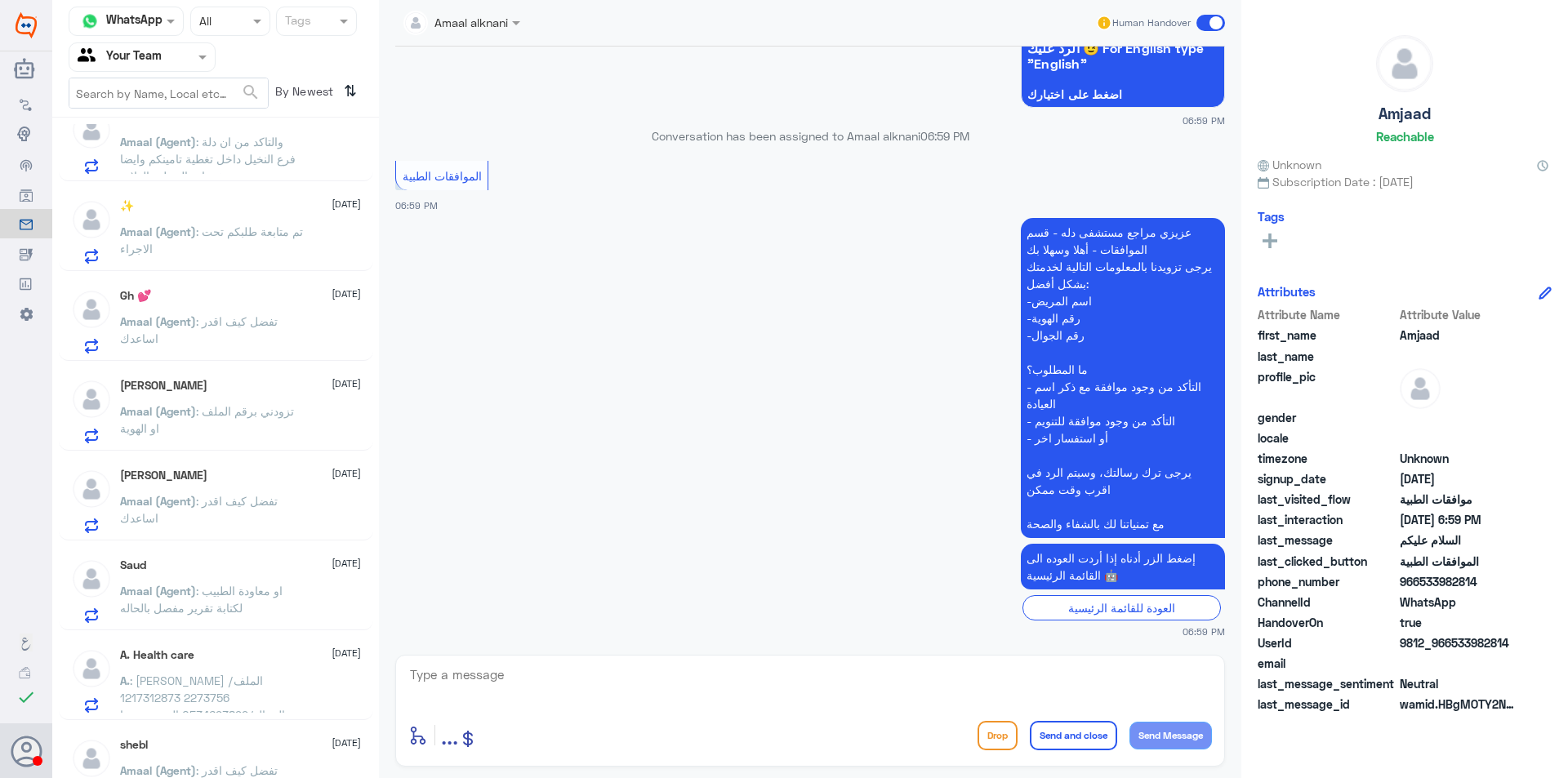
click at [258, 488] on div "[PERSON_NAME] ✨ [DATE] Amaal (Agent) : تفضل كيف اقدر اساعدك" at bounding box center [240, 501] width 241 height 65
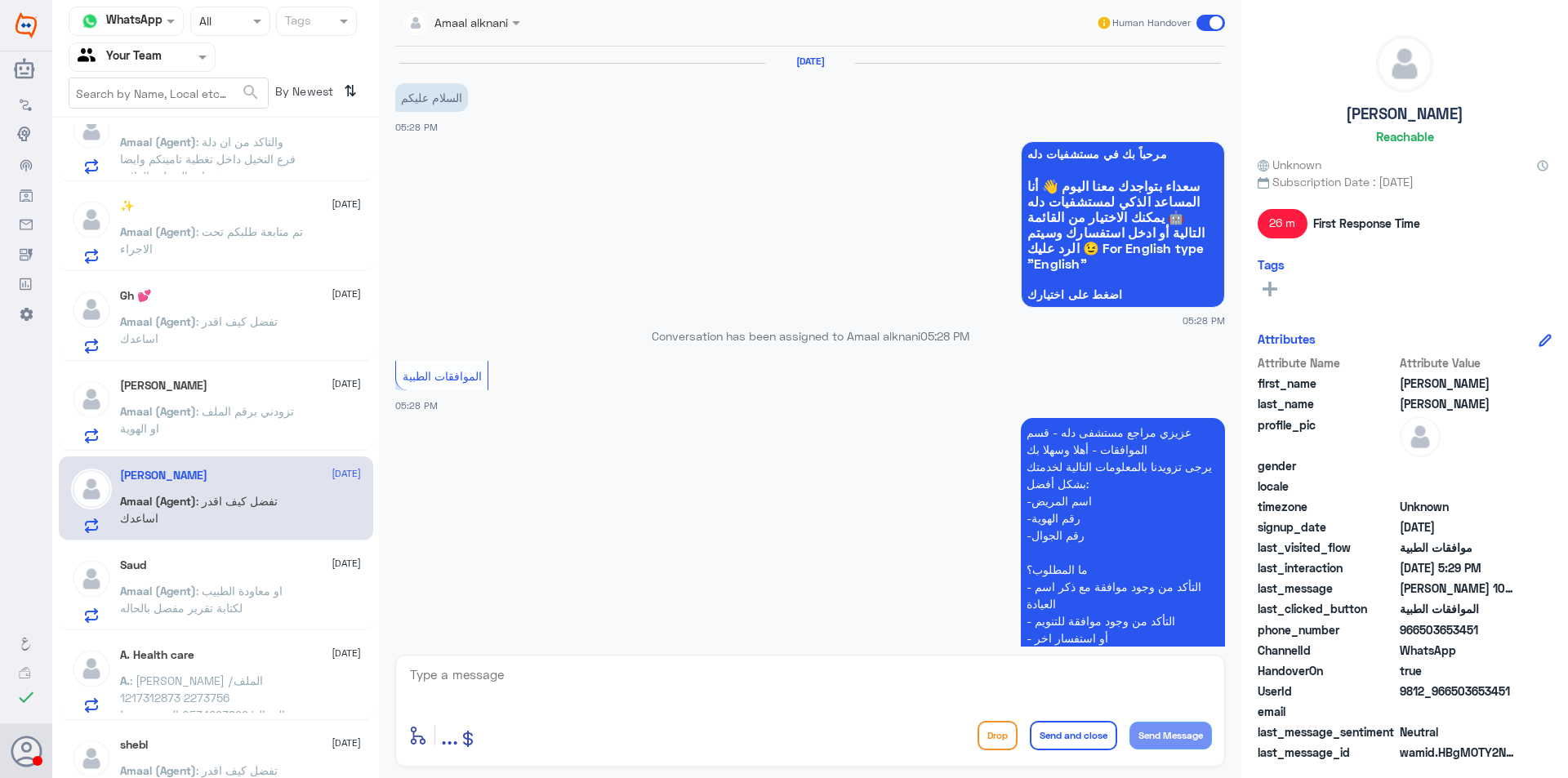
scroll to position [372, 0]
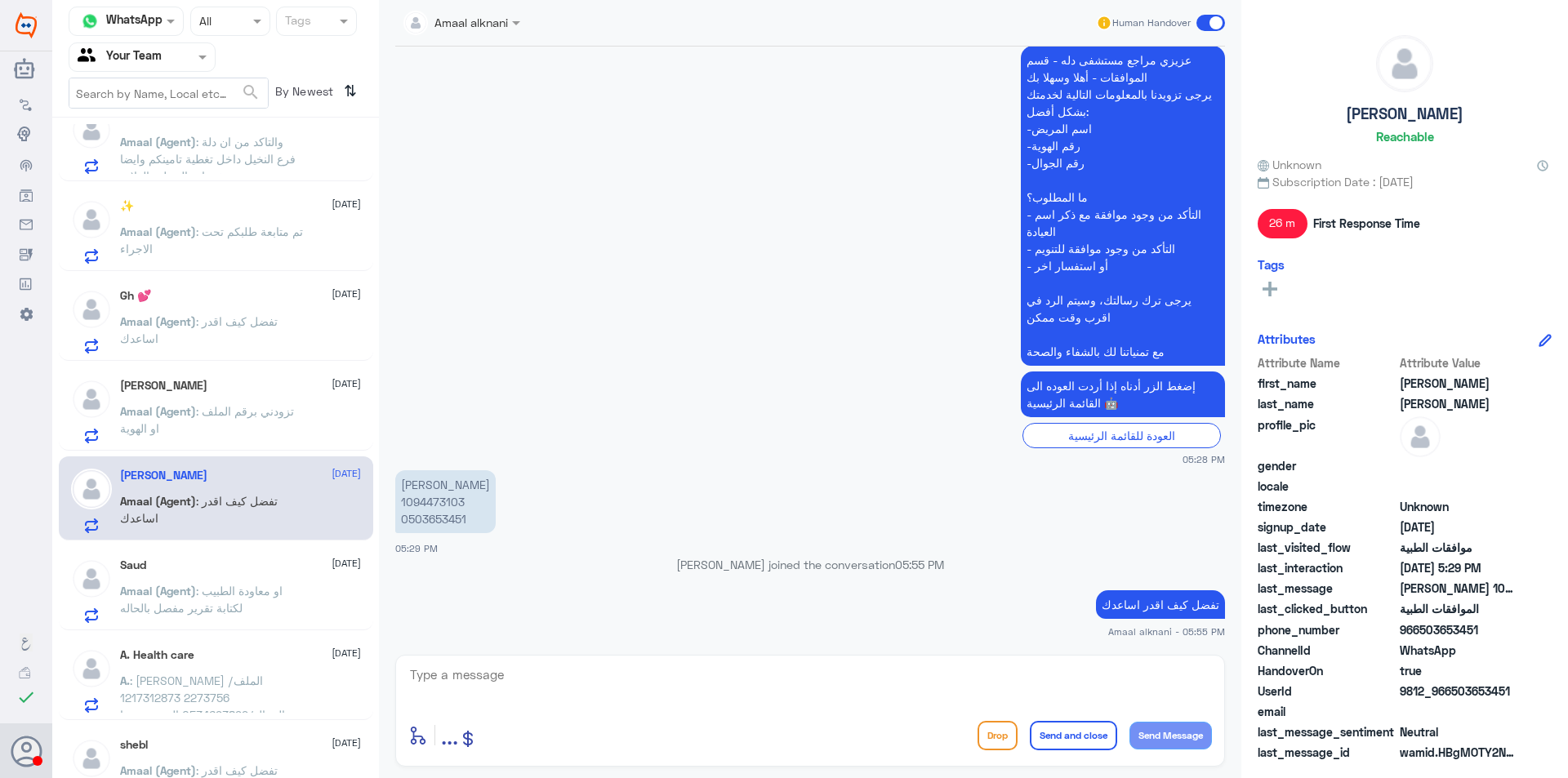
click at [239, 408] on span ": تزودني برقم الملف او الهوية" at bounding box center [206, 420] width 174 height 31
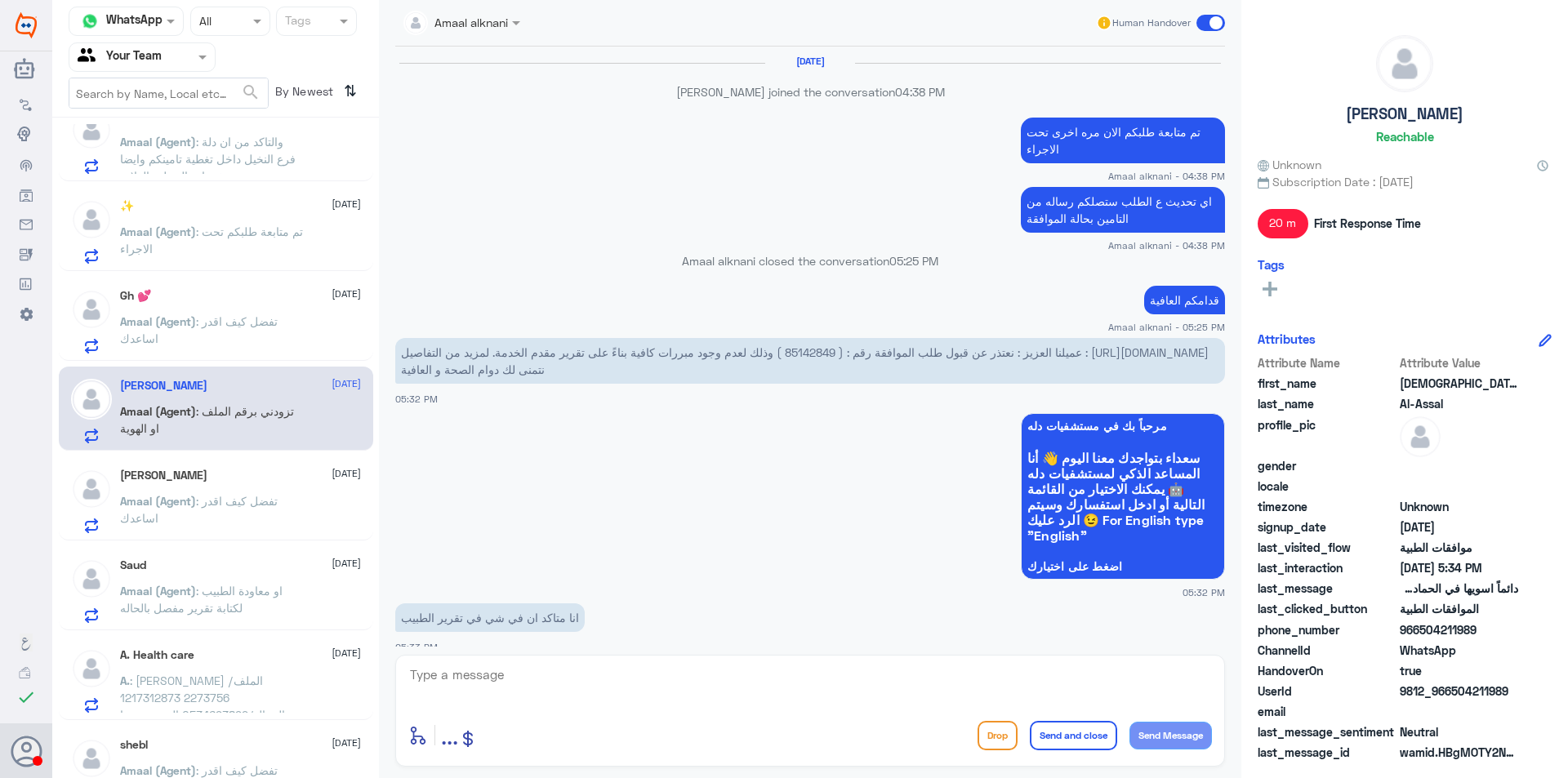
scroll to position [1217, 0]
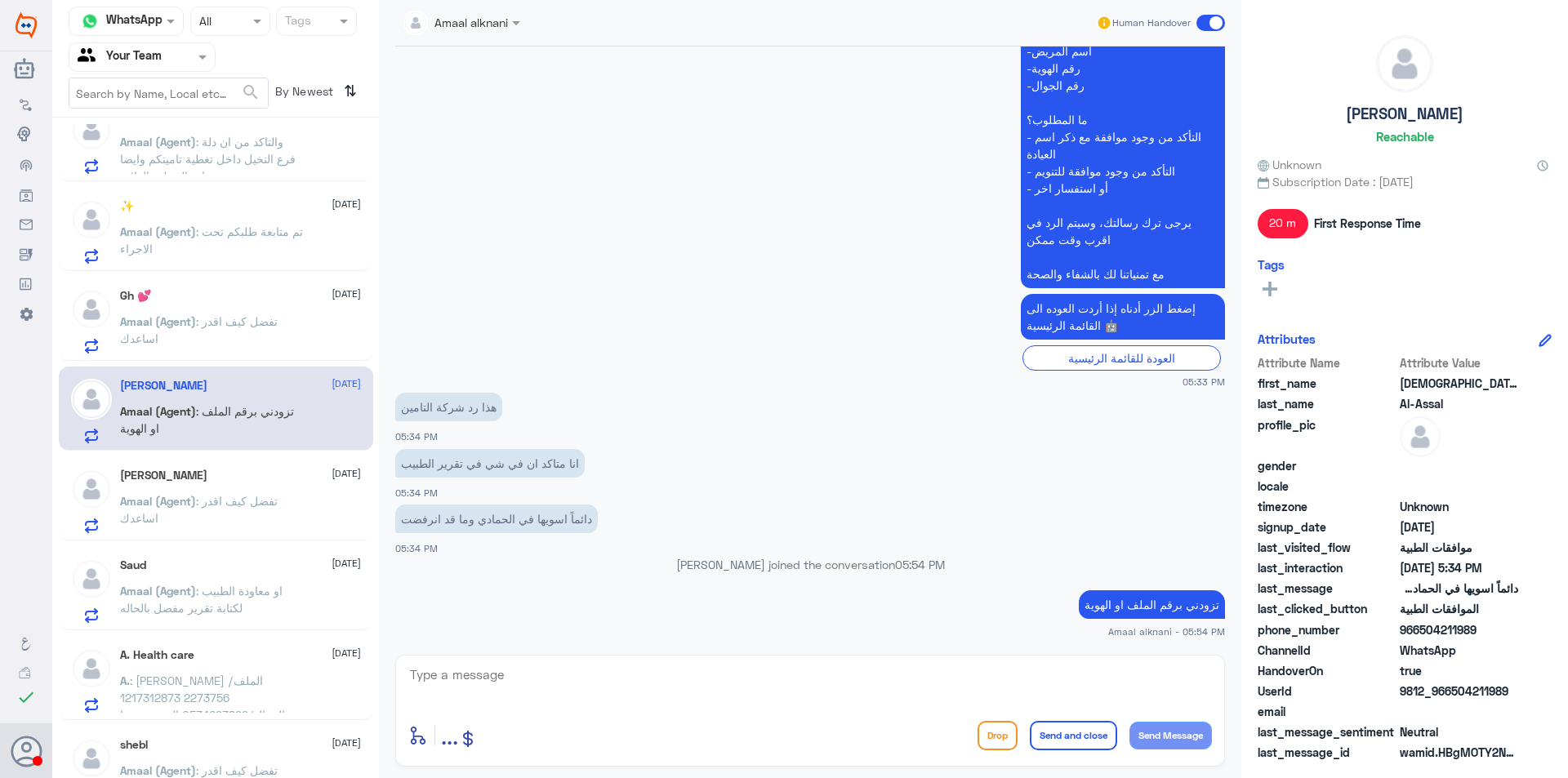
click at [268, 582] on div "Saud [DATE] Amaal (Agent) : او معاودة الطبيب لكتابة تقرير مفصل بالحاله" at bounding box center [240, 590] width 241 height 65
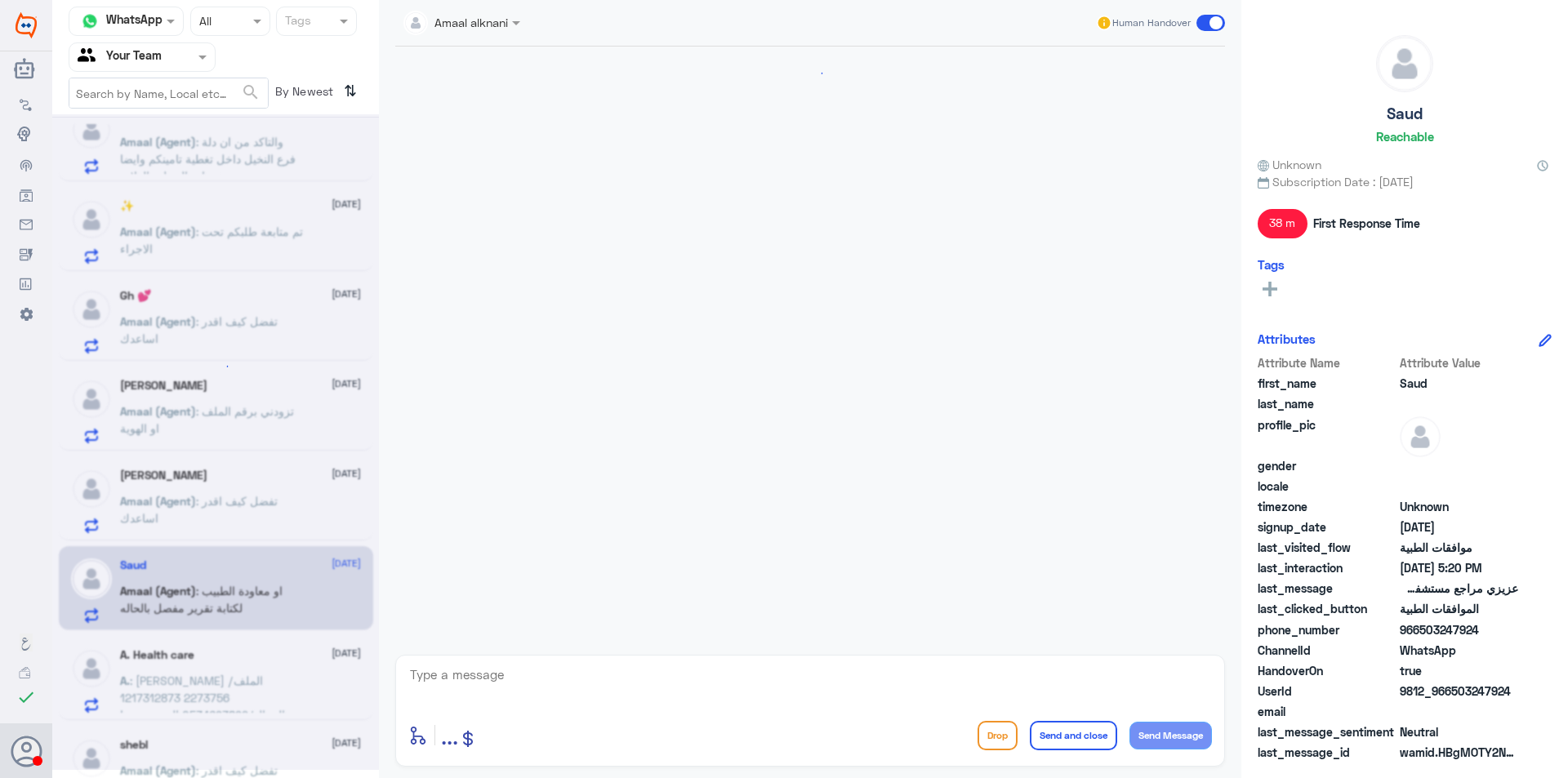
scroll to position [1259, 0]
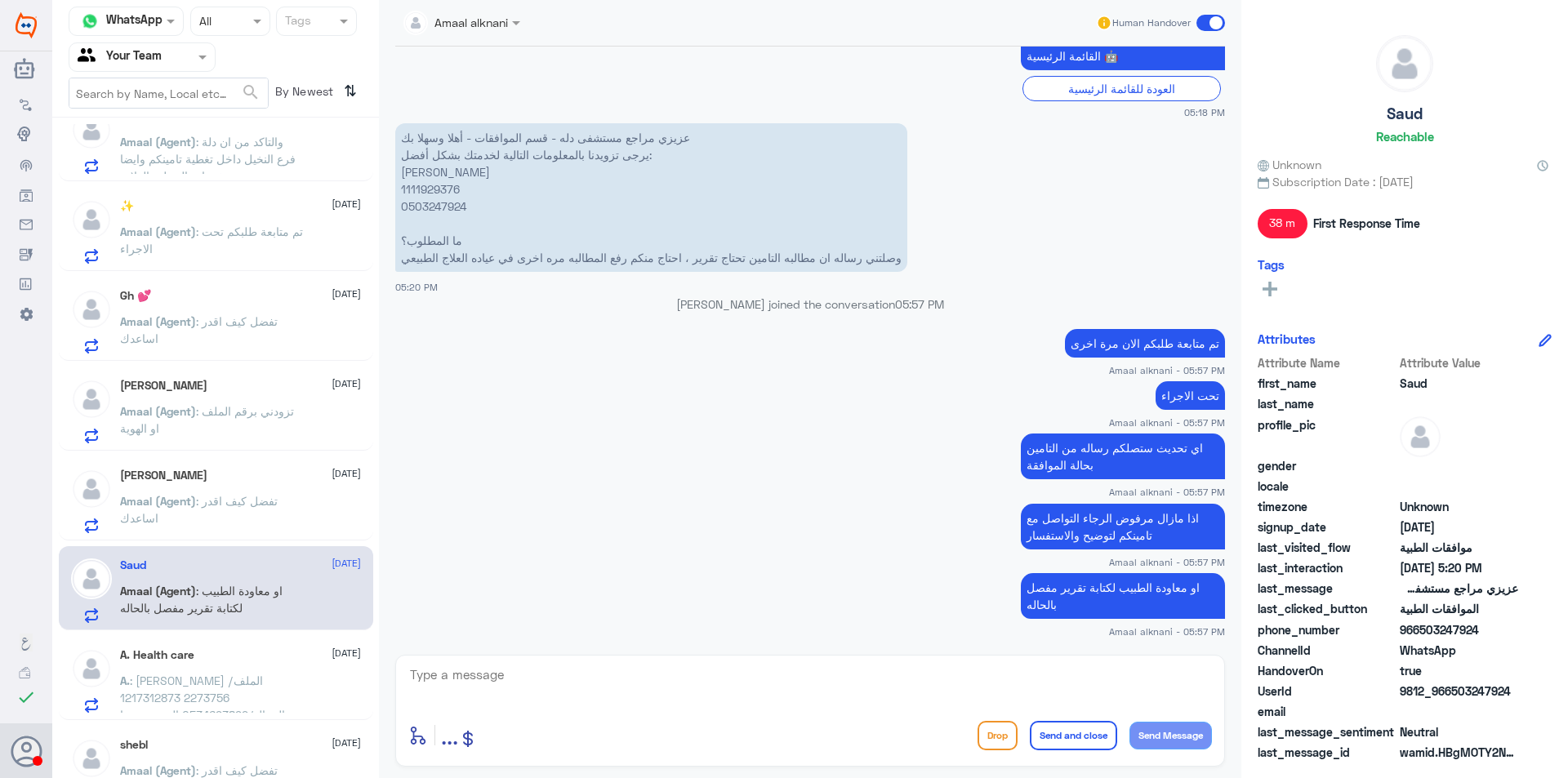
click at [282, 672] on p "A. : [PERSON_NAME] الملف/ 2273756 1217312873 الجوال/0534693899 المريض سوا عملية…" at bounding box center [211, 692] width 183 height 41
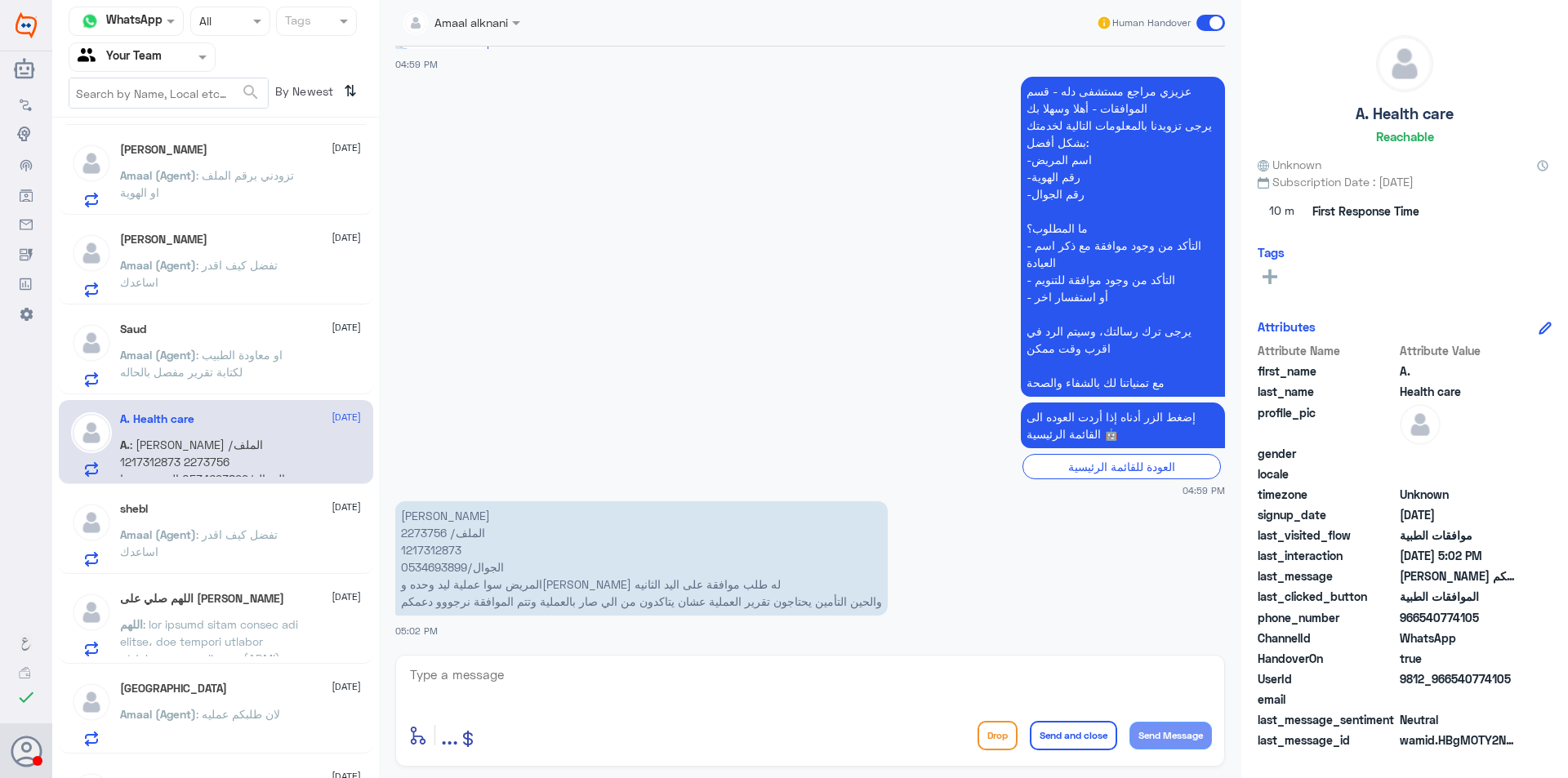
scroll to position [816, 0]
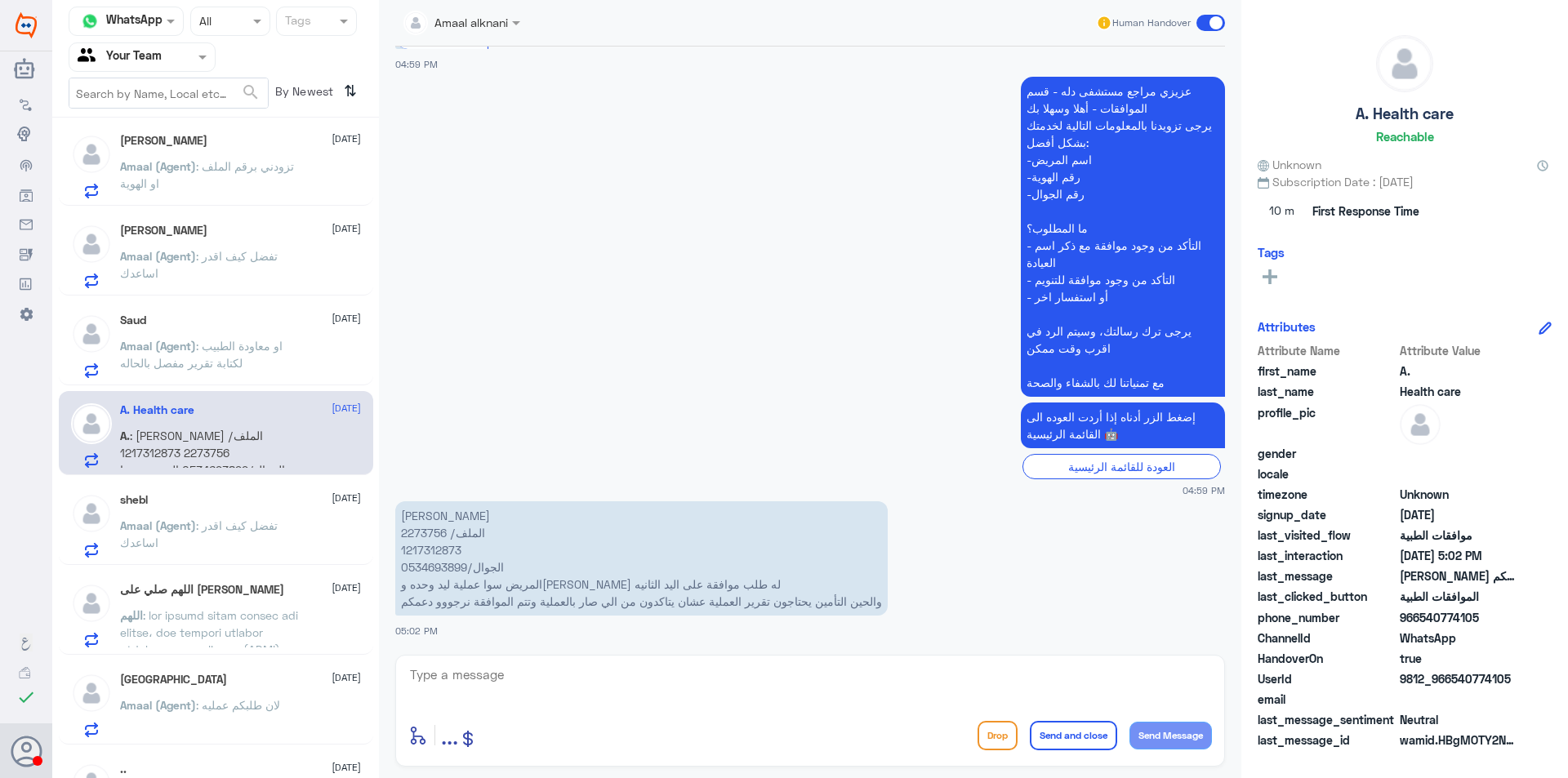
click at [248, 498] on div "shebl [DATE]" at bounding box center [240, 500] width 241 height 14
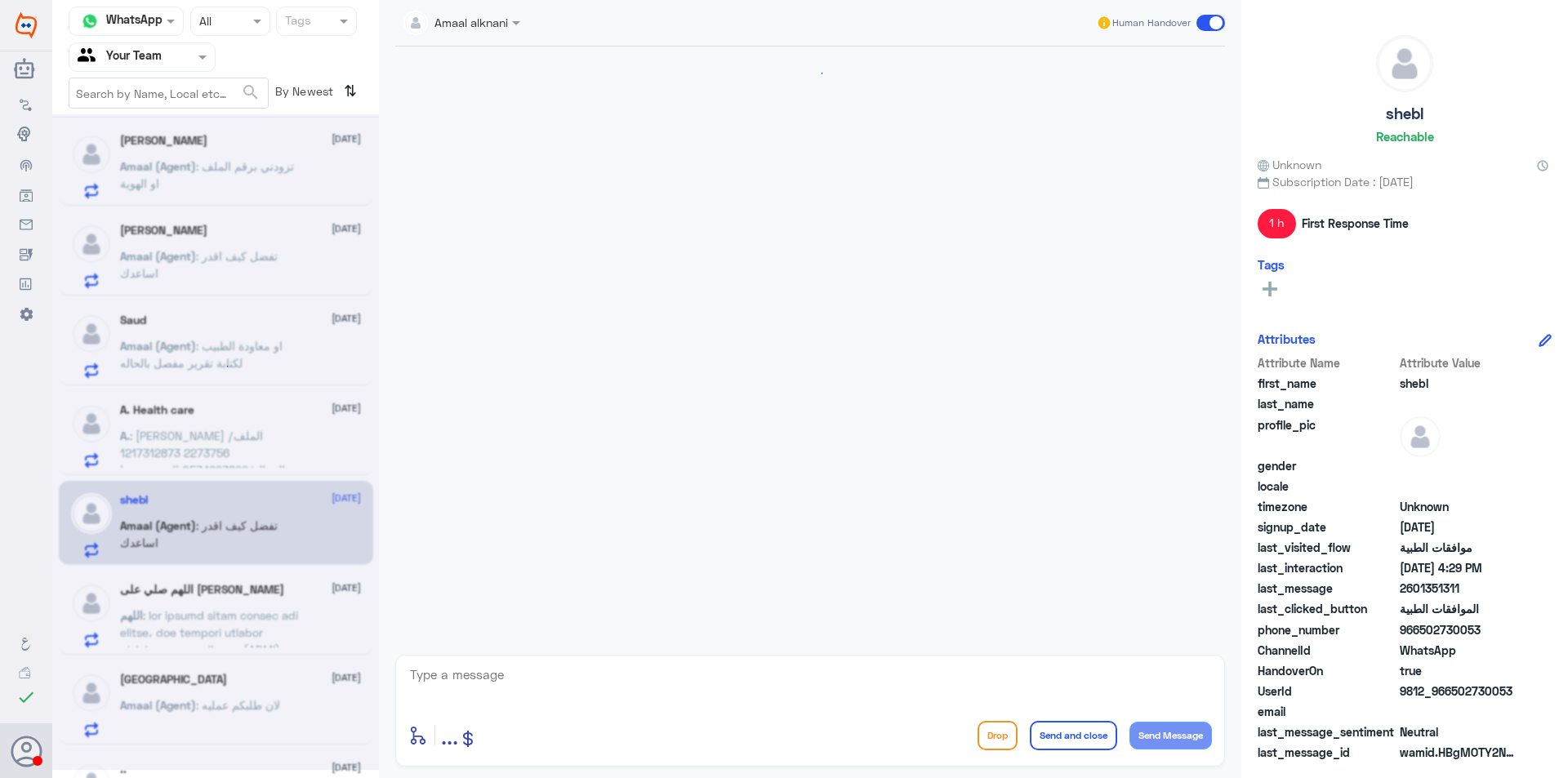
scroll to position [563, 0]
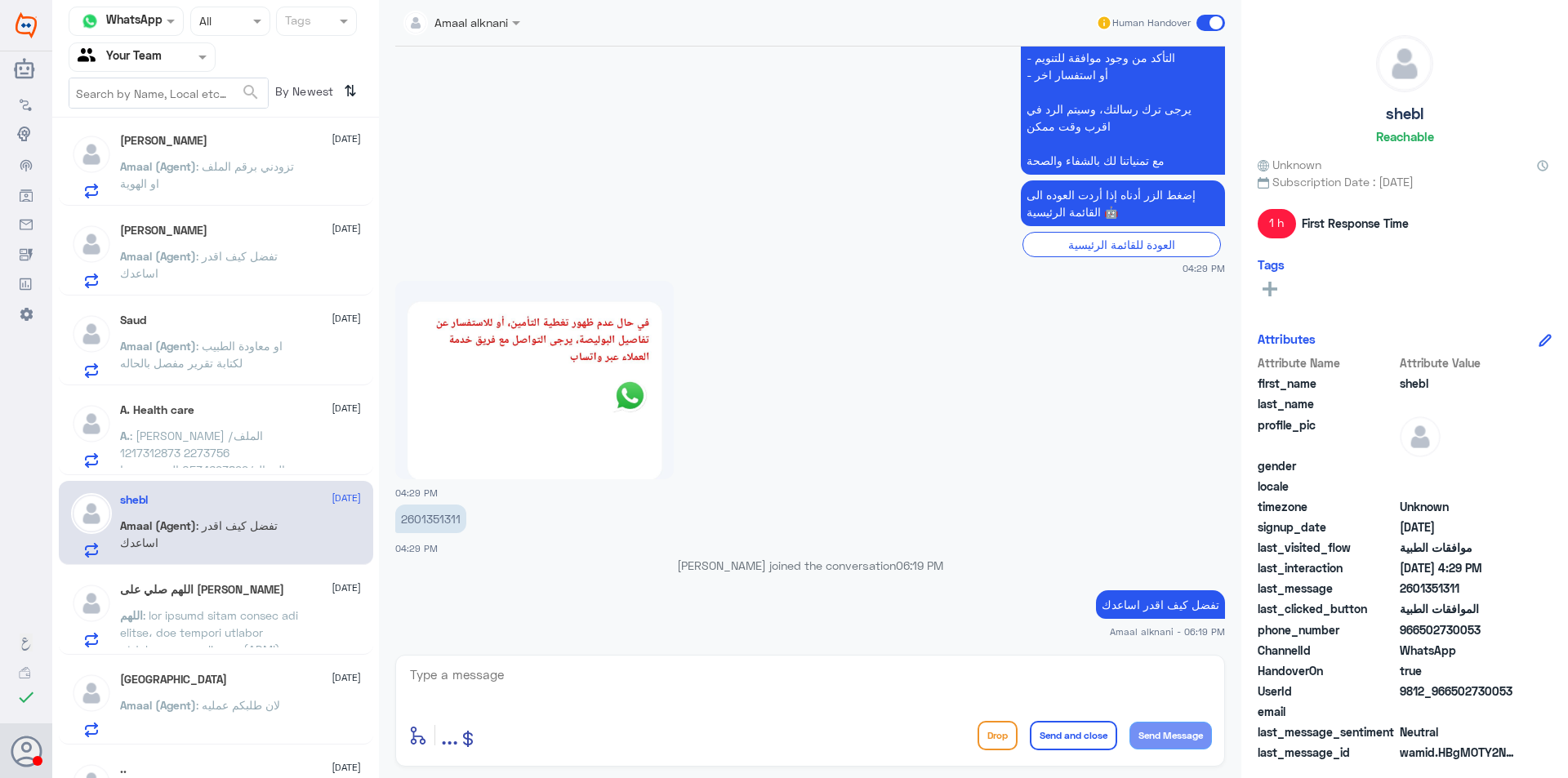
click at [254, 445] on p "A. : [PERSON_NAME] الملف/ 2273756 1217312873 الجوال/0534693899 المريض سوا عملية…" at bounding box center [211, 447] width 183 height 41
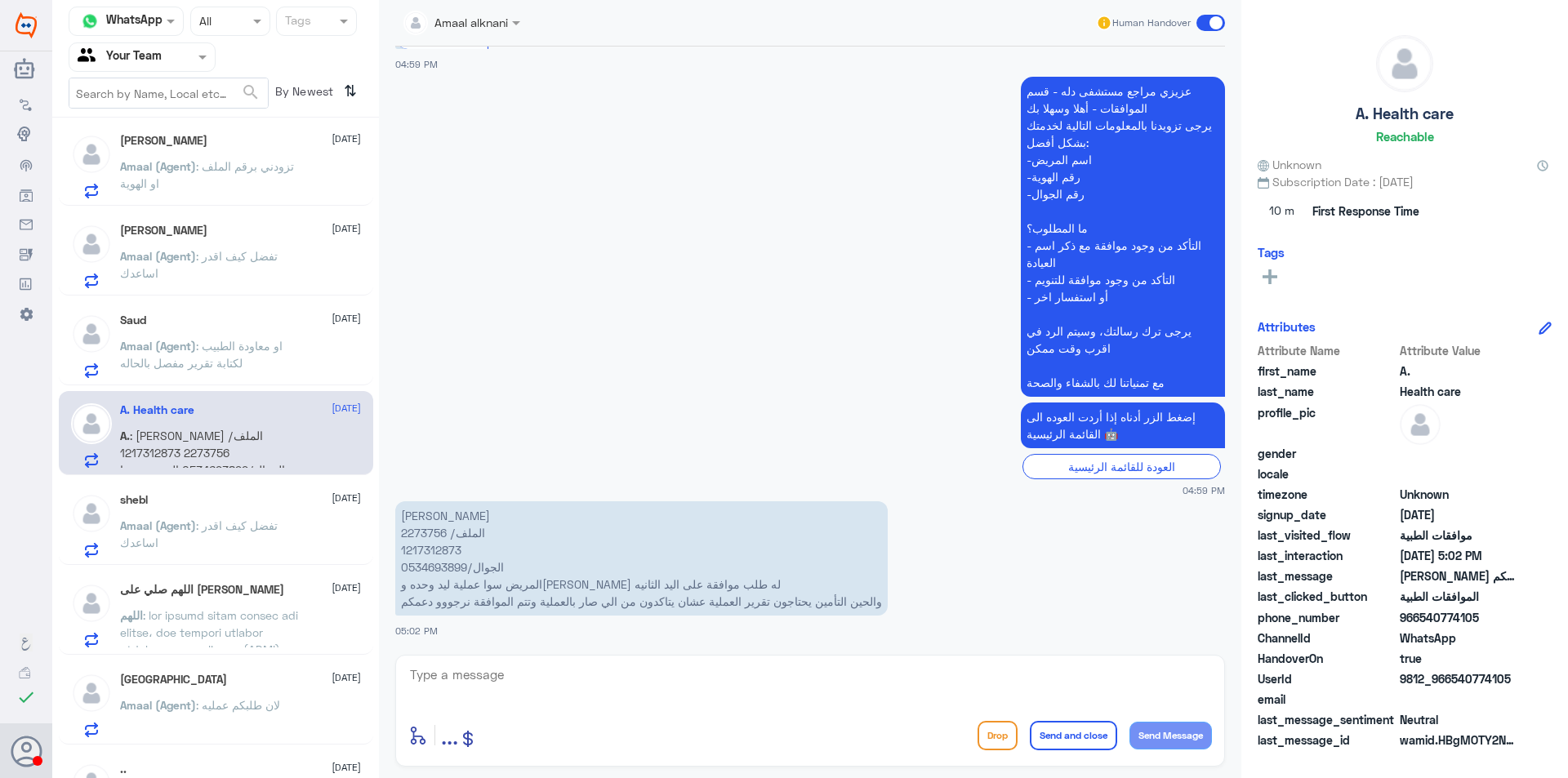
click at [1005, 741] on button "Drop" at bounding box center [998, 736] width 40 height 30
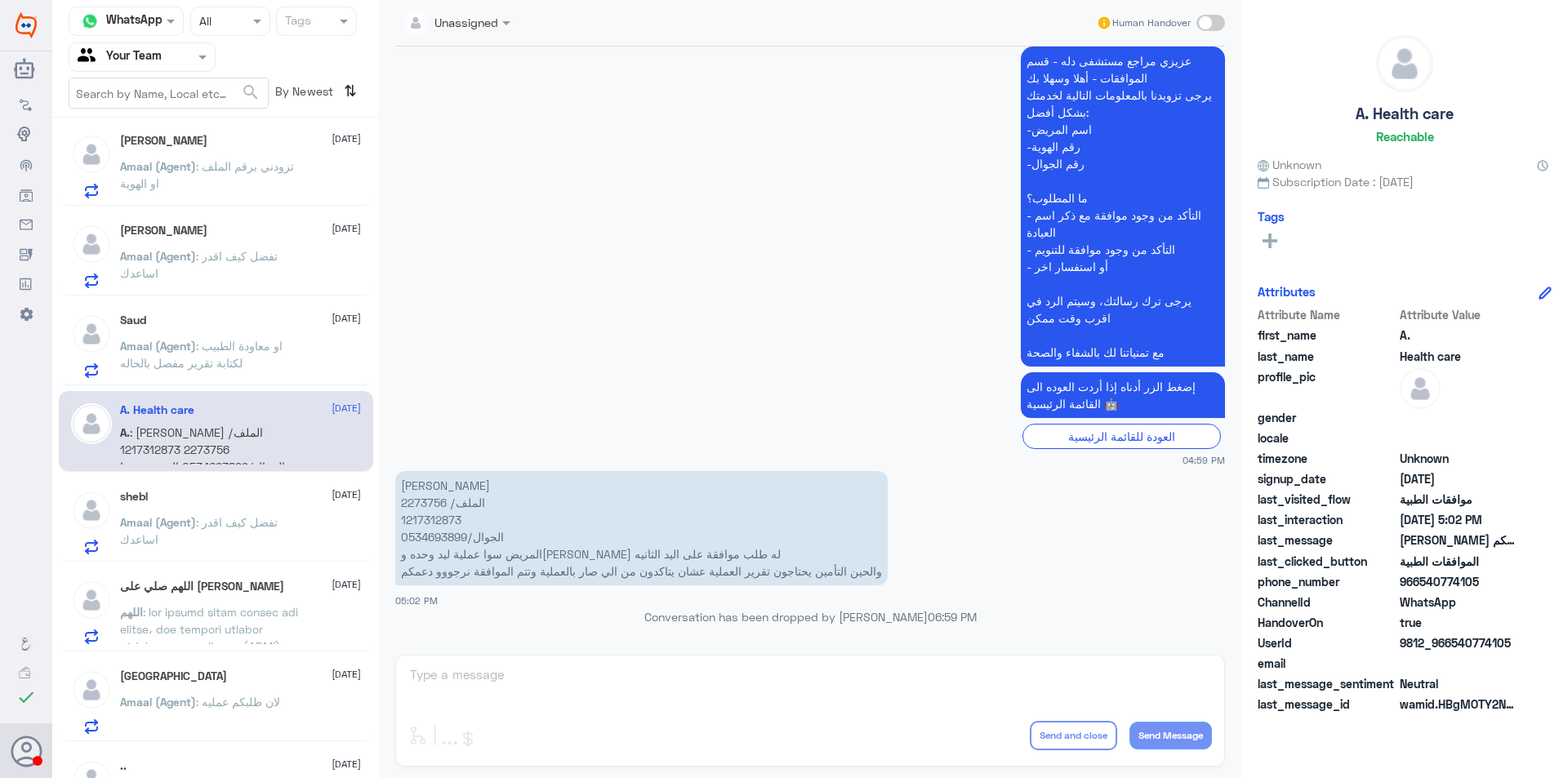
click at [213, 499] on div "shebl [DATE]" at bounding box center [240, 497] width 241 height 14
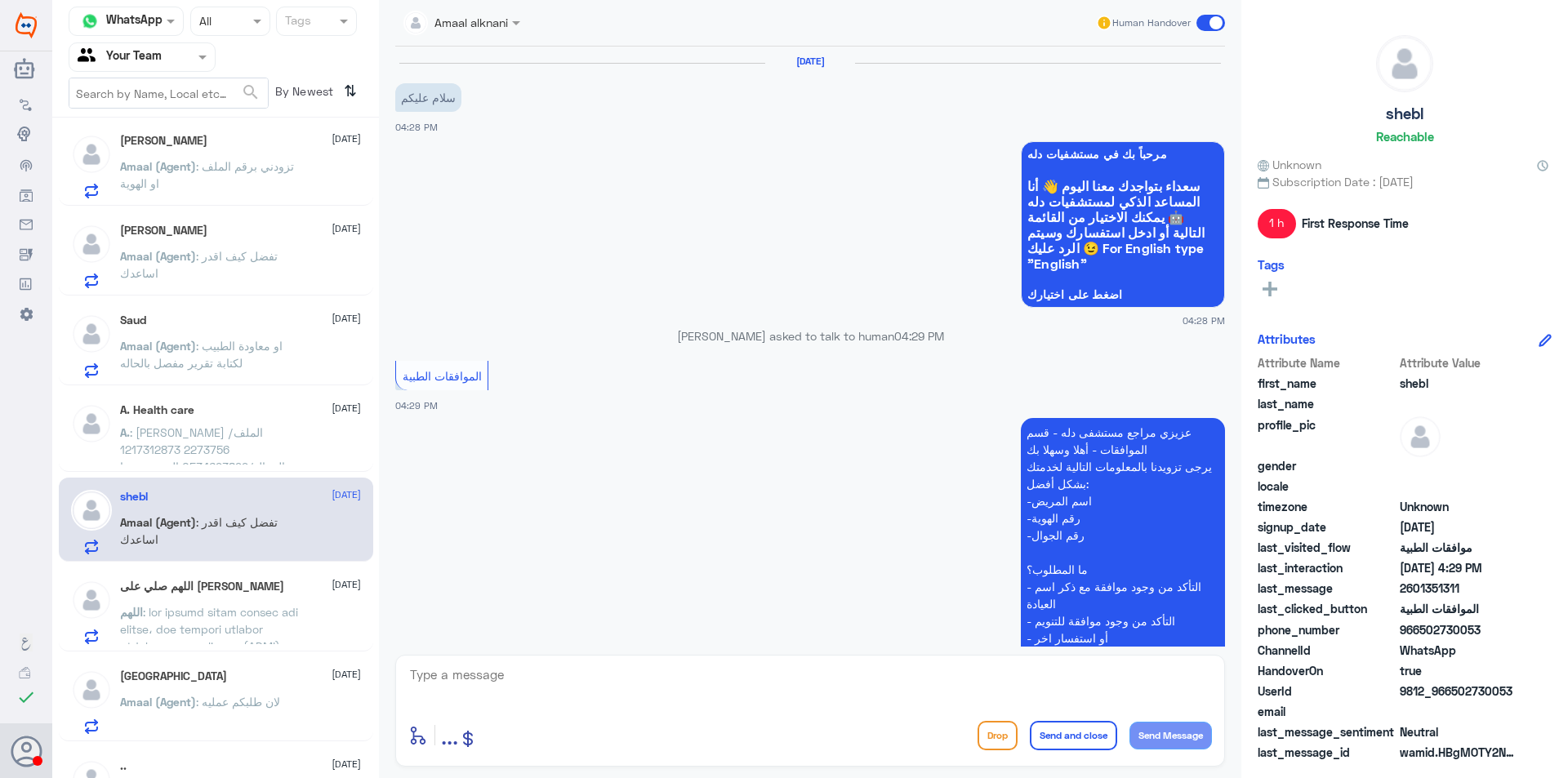
scroll to position [563, 0]
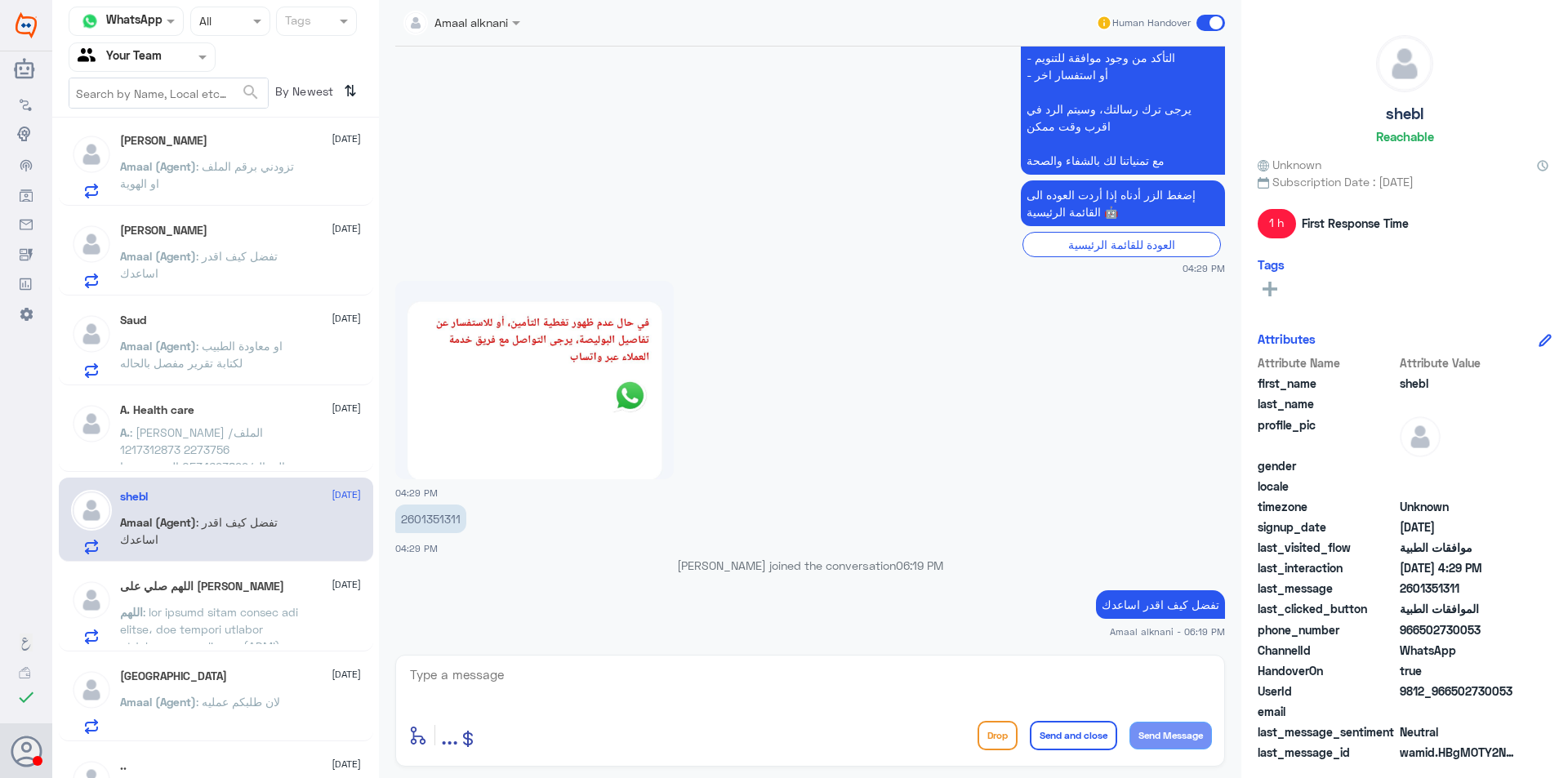
click at [143, 609] on span "اللهم" at bounding box center [131, 612] width 23 height 14
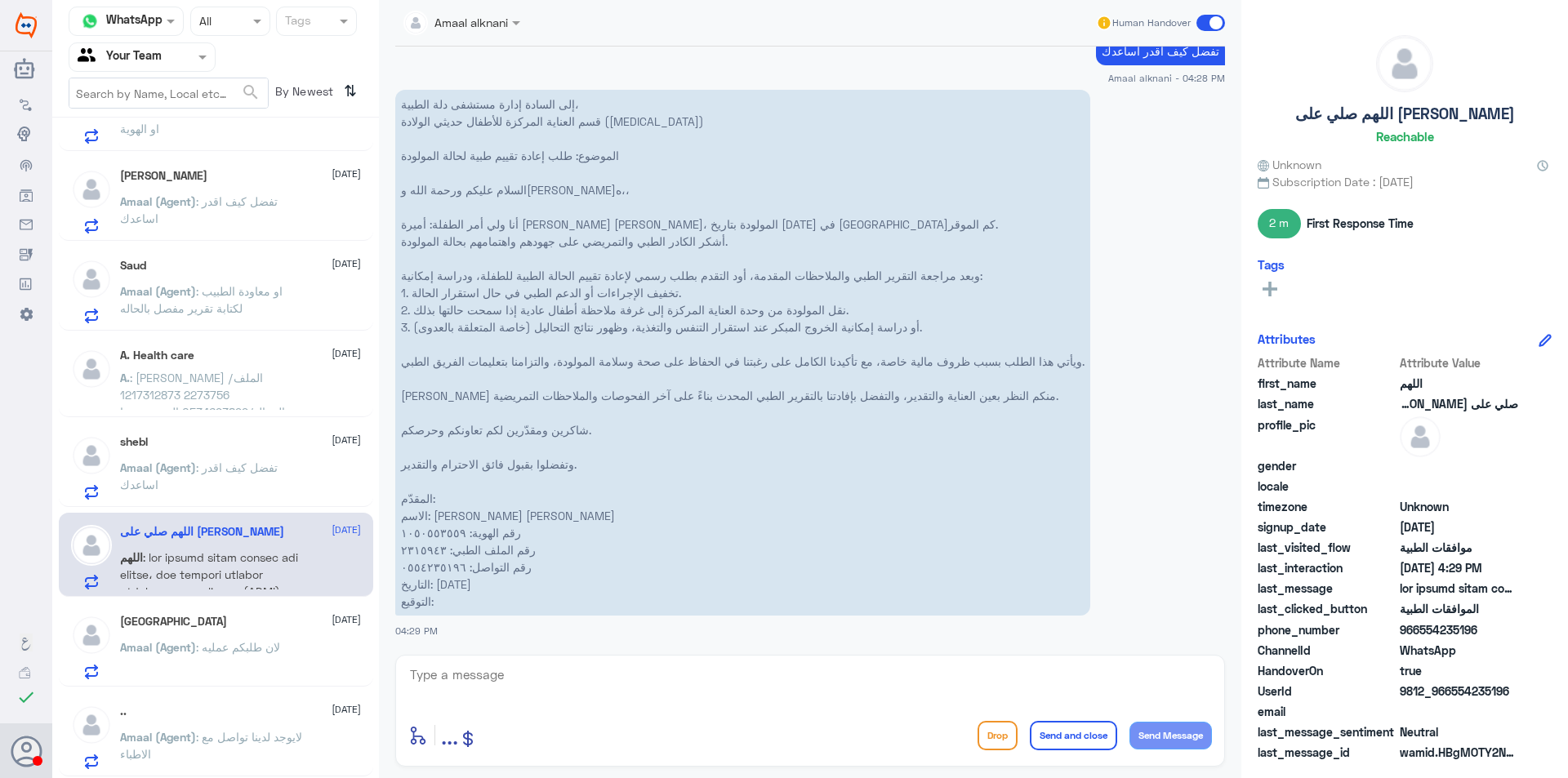
scroll to position [980, 0]
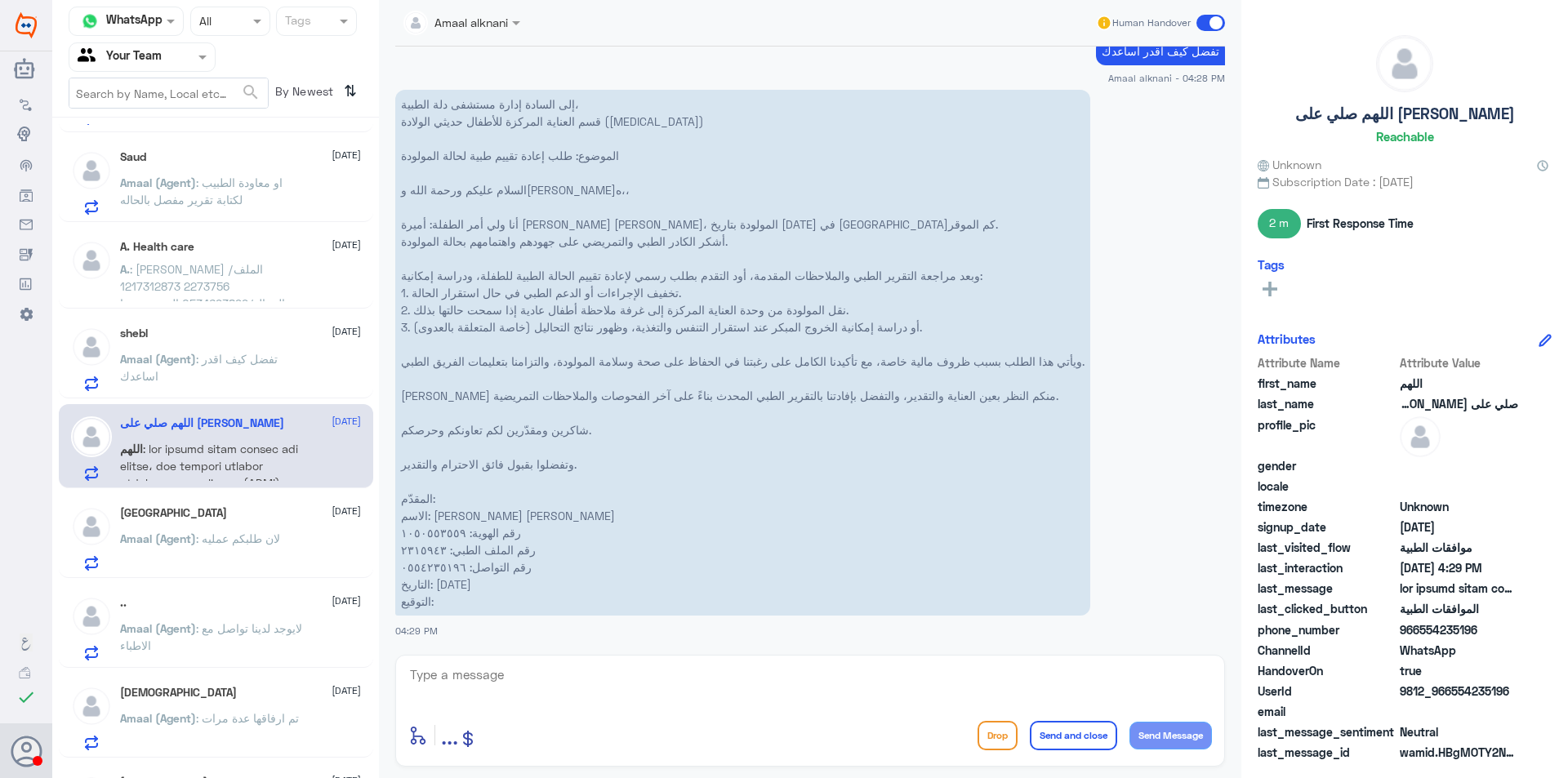
click at [250, 566] on p "Amaal (Agent) : لان طلبكم عمليه" at bounding box center [199, 550] width 160 height 41
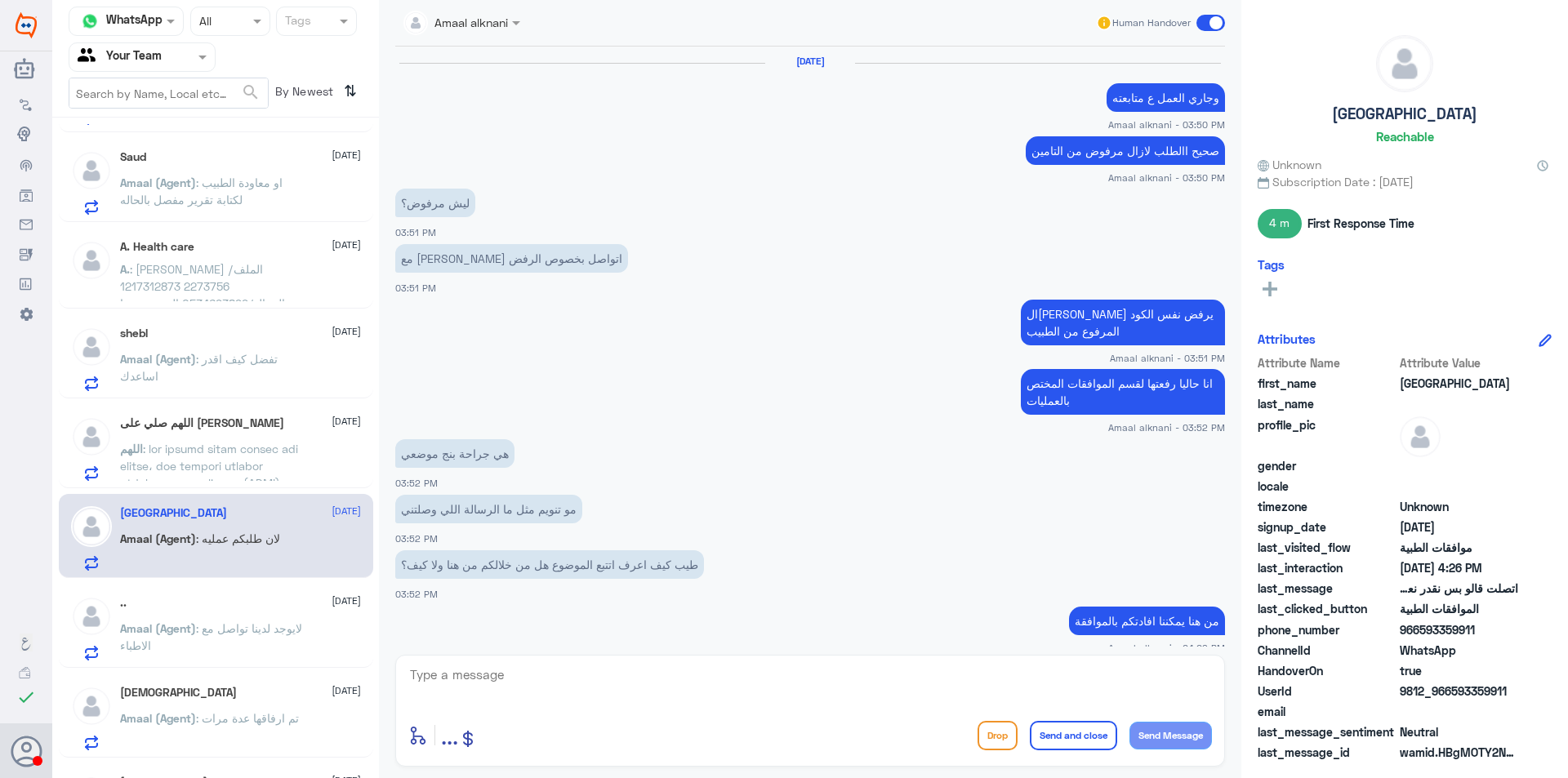
scroll to position [602, 0]
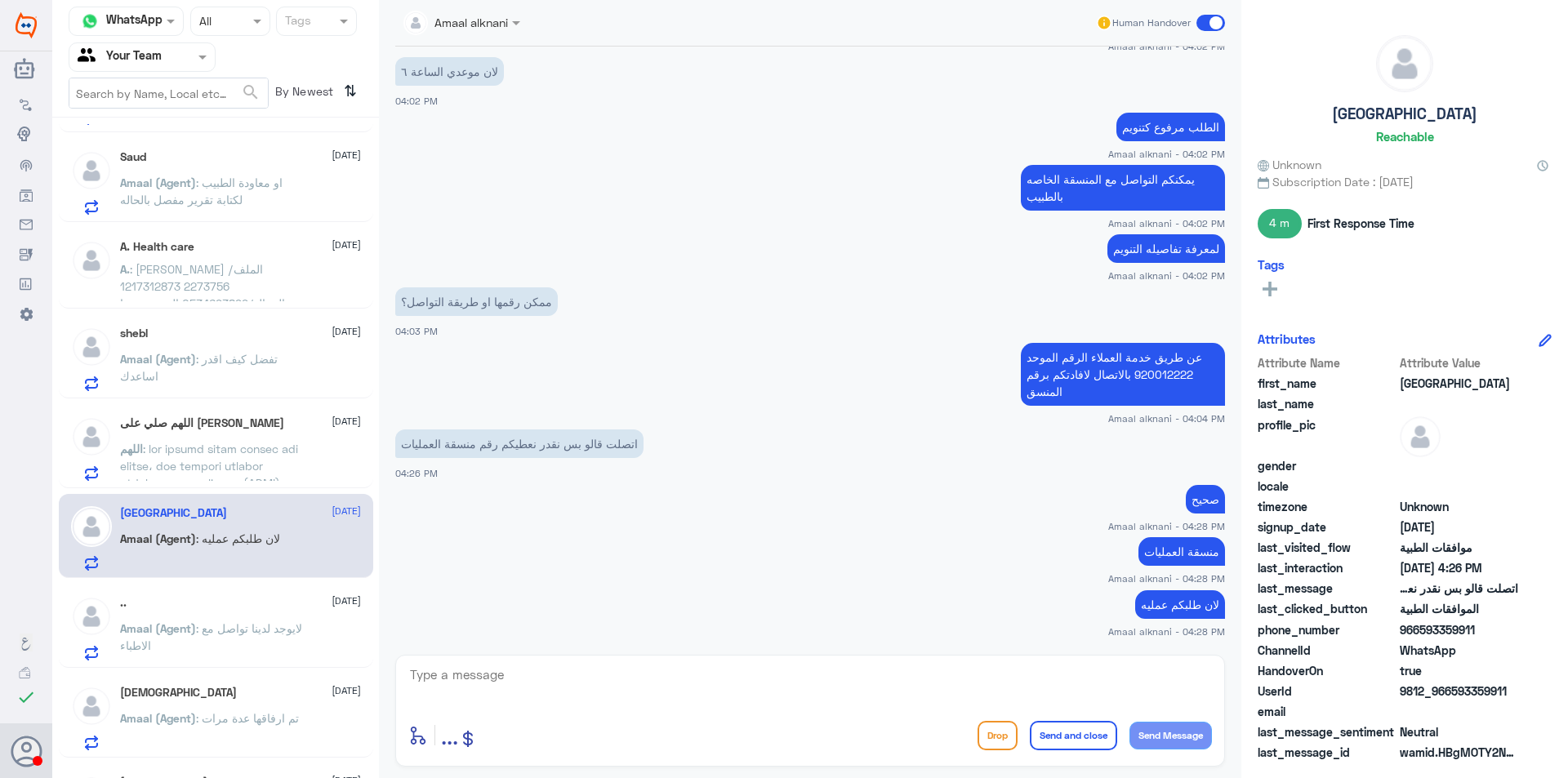
click at [268, 617] on div ".. [DATE] Amaal (Agent) : لايوجد لدينا تواصل مع الاطباء" at bounding box center [240, 628] width 241 height 65
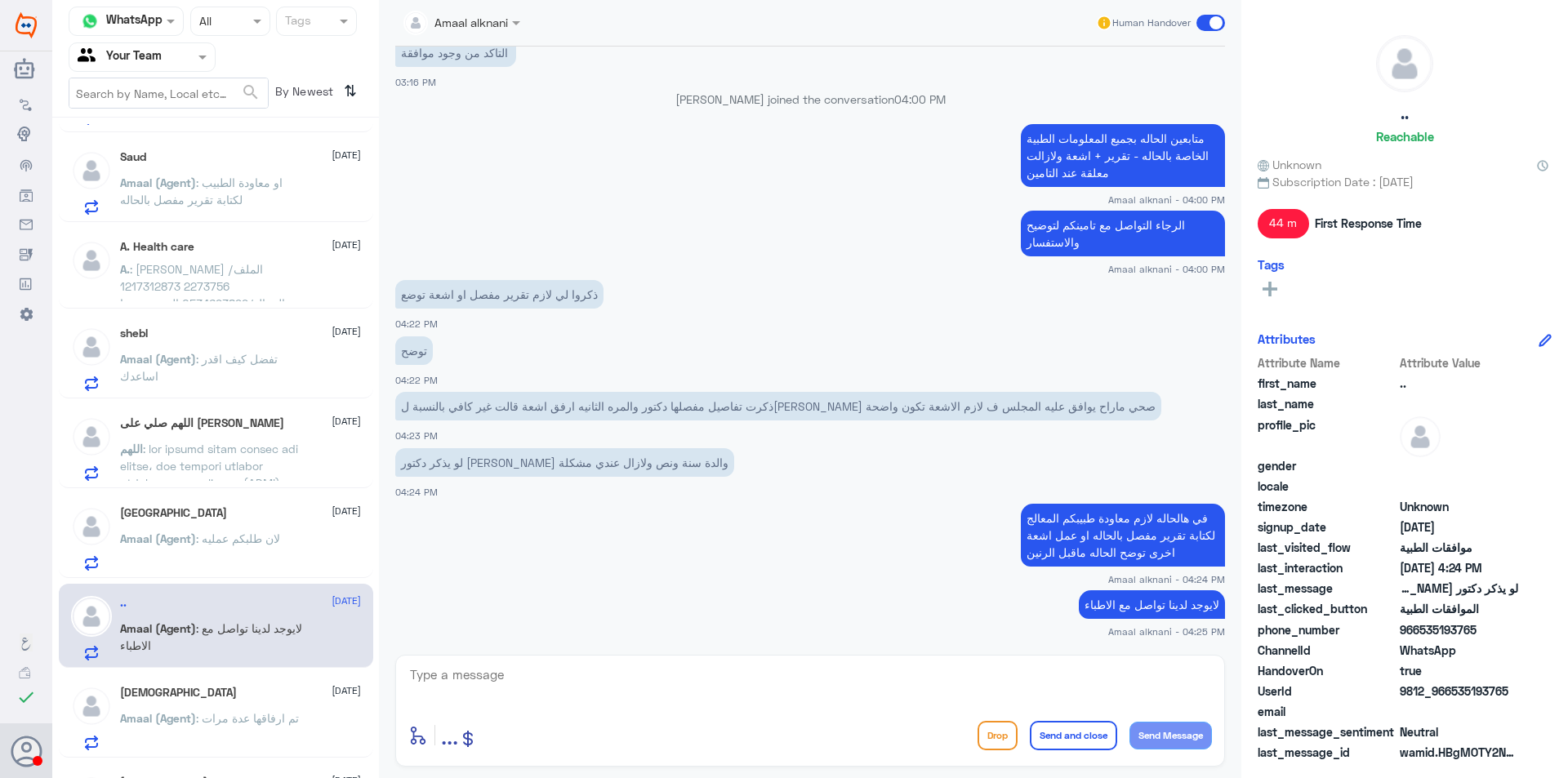
click at [263, 515] on div "[GEOGRAPHIC_DATA] [DATE]" at bounding box center [240, 513] width 241 height 14
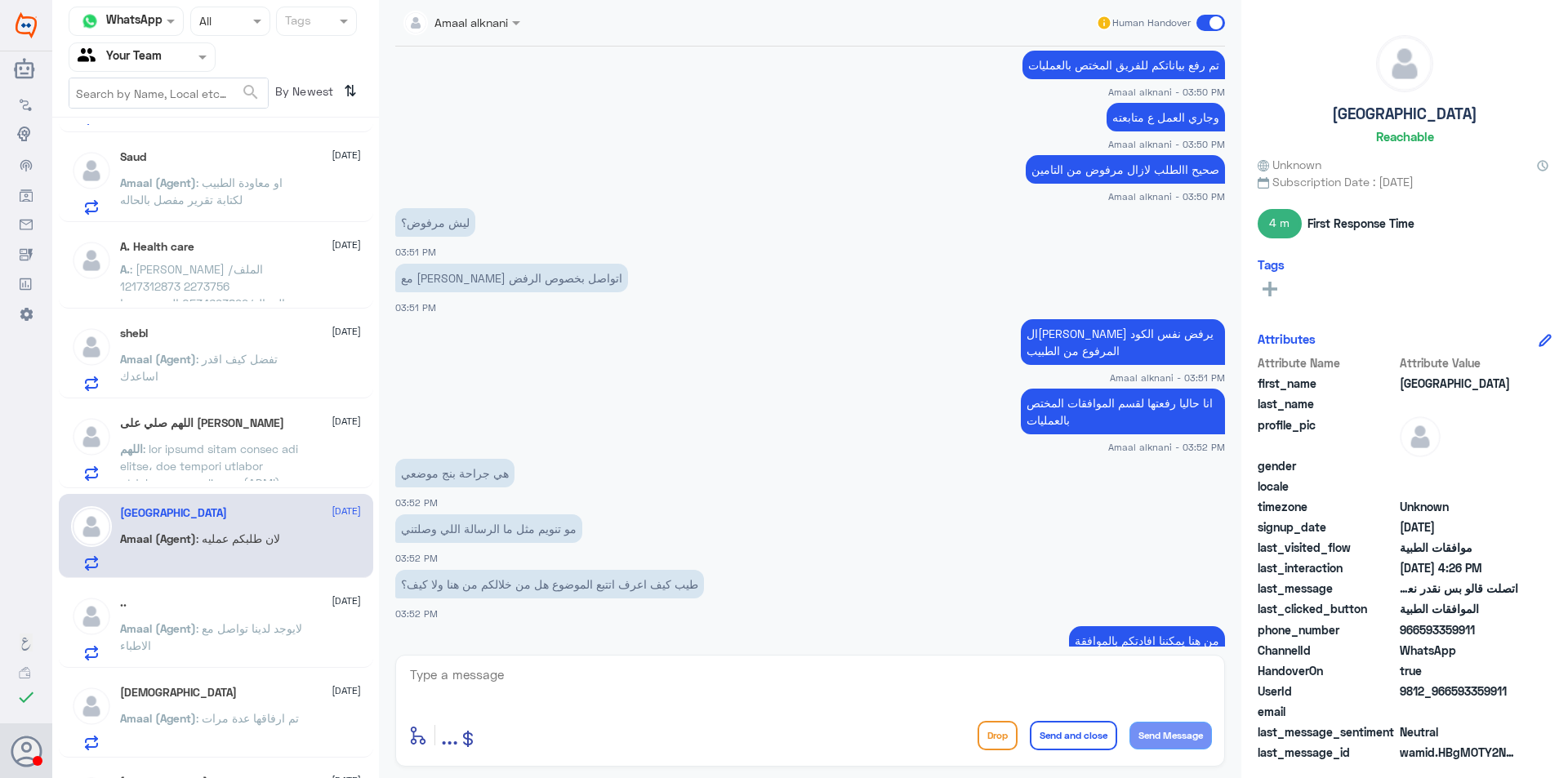
click at [234, 649] on p "Amaal (Agent) : لايوجد لدينا تواصل مع الاطباء" at bounding box center [211, 640] width 183 height 41
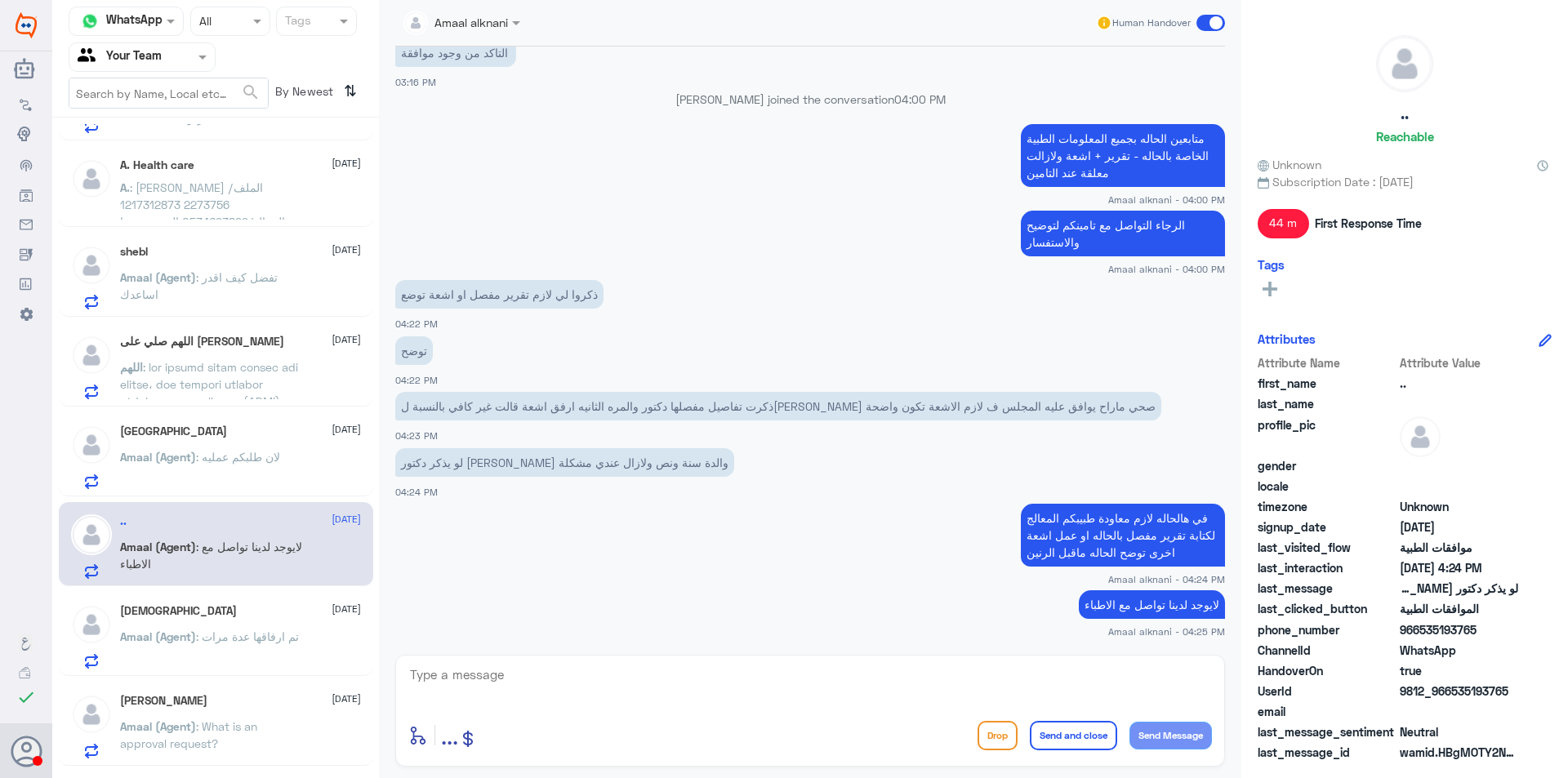
click at [268, 640] on span ": تم ارفاقها عدة مرات" at bounding box center [247, 637] width 103 height 14
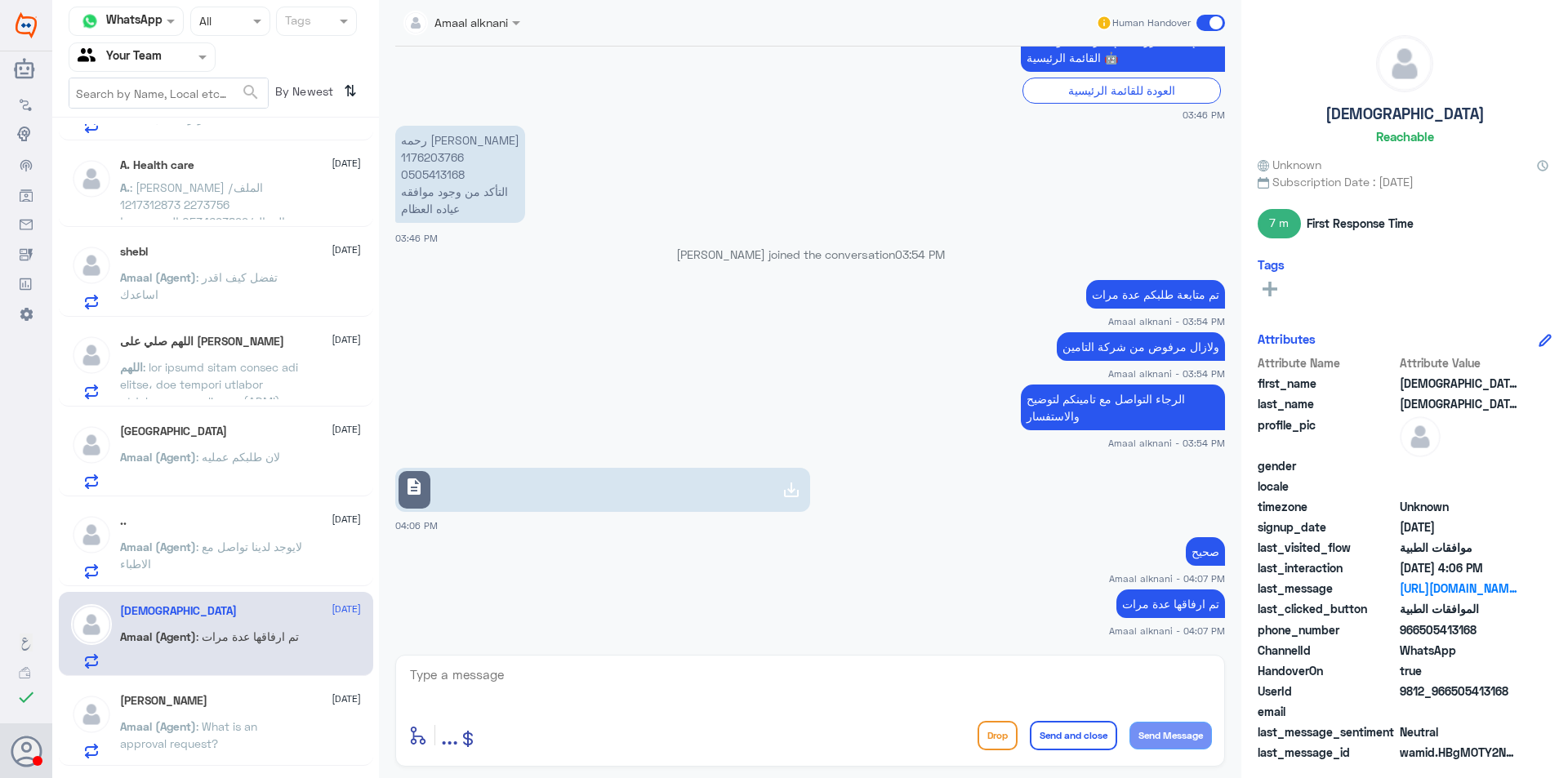
click at [280, 684] on div "[PERSON_NAME] [DATE] Amaal (Agent) : What is an approval request?" at bounding box center [216, 724] width 314 height 84
click at [273, 727] on p "Amaal (Agent) : What is an approval request?" at bounding box center [211, 738] width 183 height 41
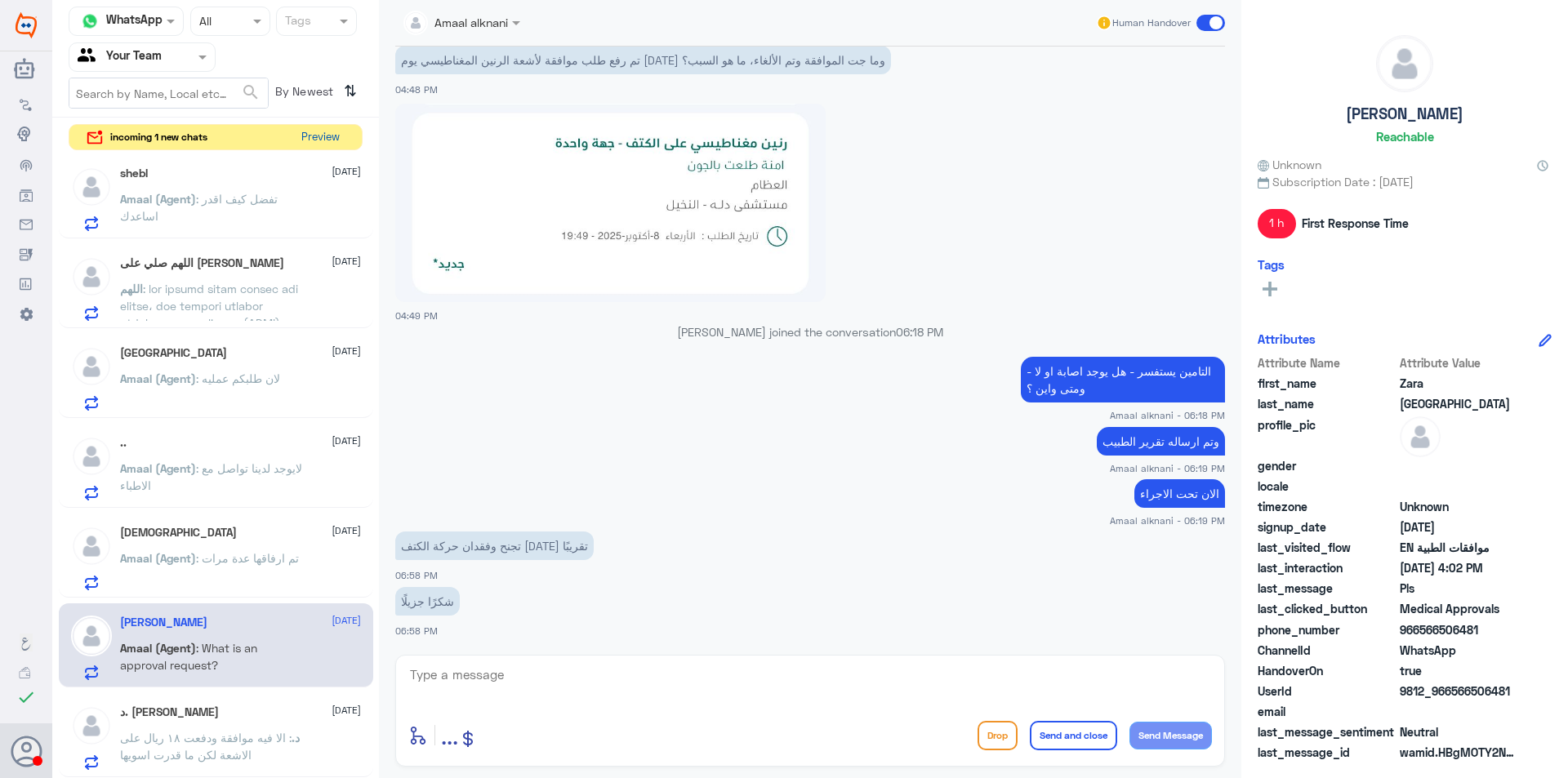
click at [328, 141] on button "Preview" at bounding box center [321, 137] width 51 height 25
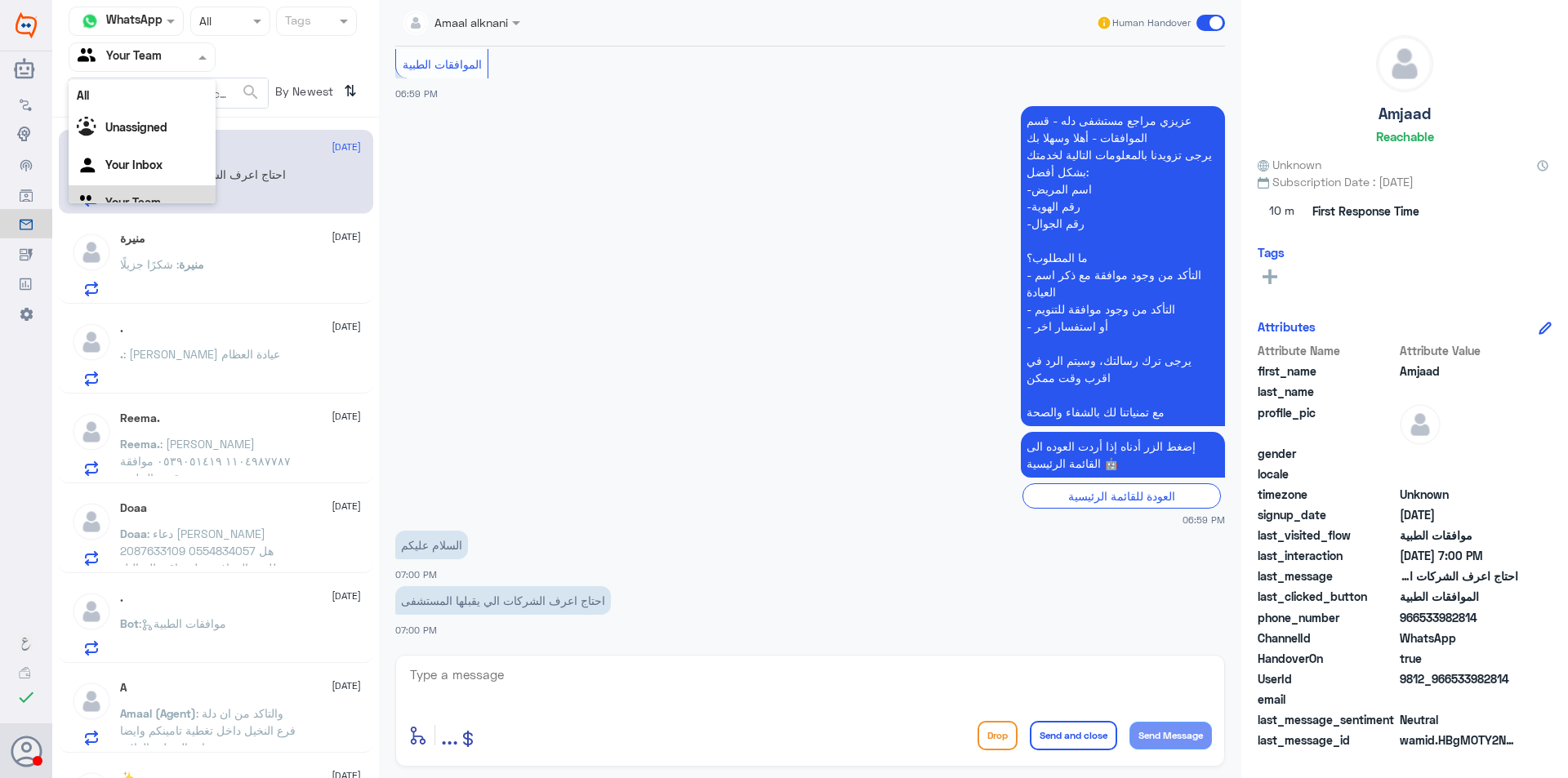
click at [149, 58] on input "text" at bounding box center [122, 57] width 90 height 19
click at [162, 108] on b "Unassigned" at bounding box center [136, 107] width 62 height 14
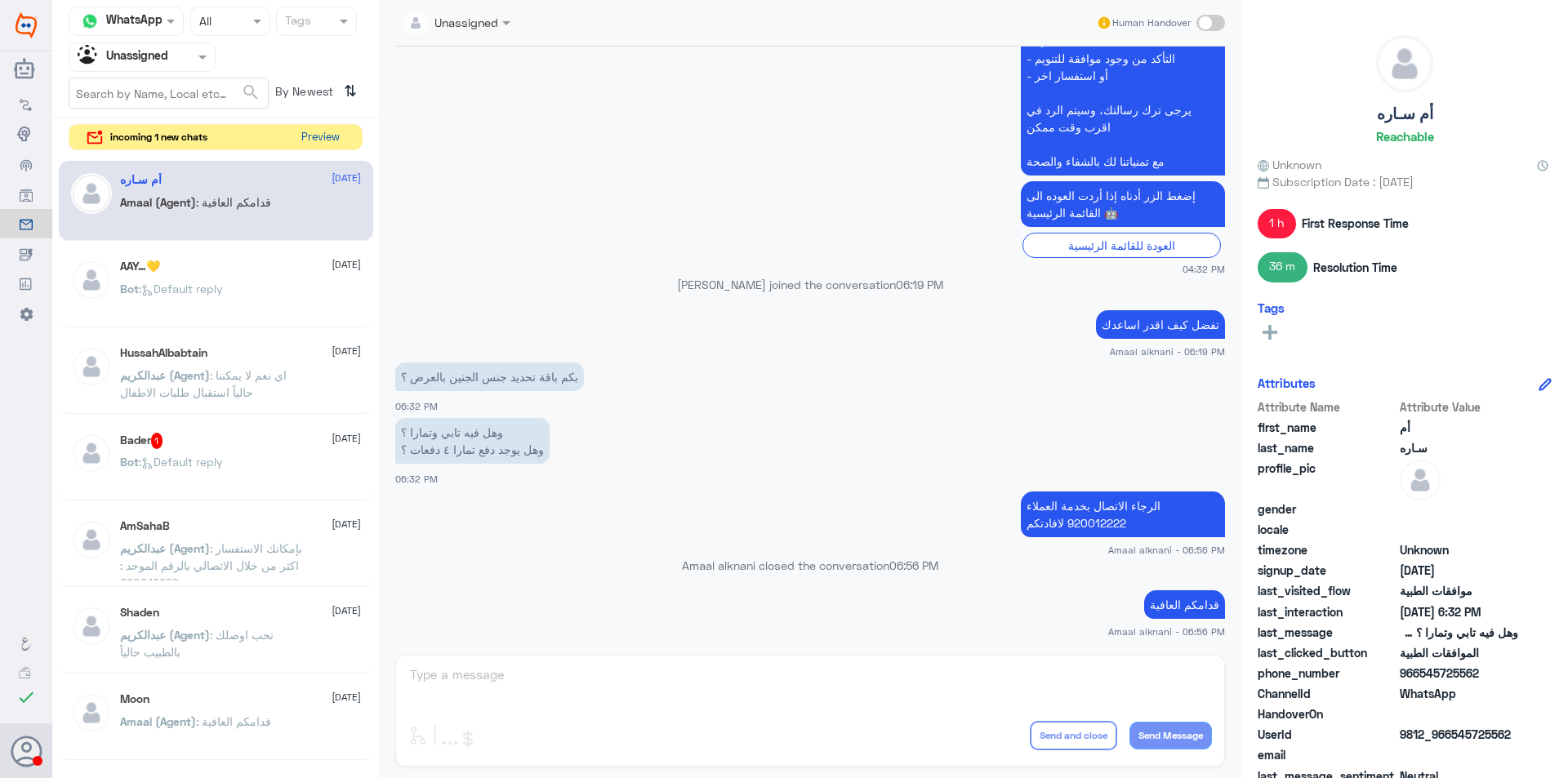
click at [318, 133] on button "Preview" at bounding box center [321, 137] width 51 height 25
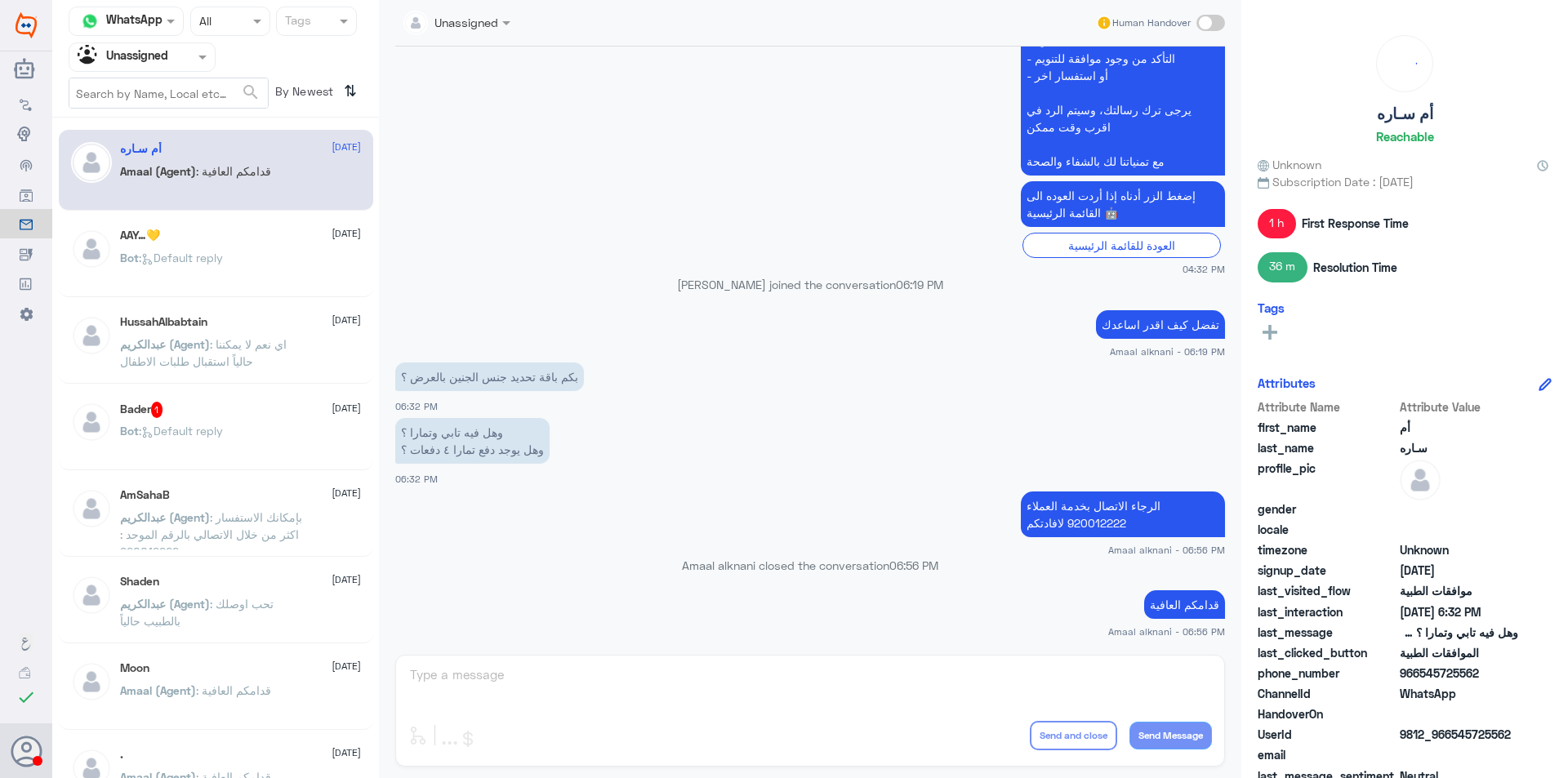
click at [311, 310] on div "HussahAlbabtain [DATE] [PERSON_NAME] (Agent) : اي نعم لا يمكننا حالياً استقبال …" at bounding box center [216, 343] width 314 height 81
click at [307, 272] on div "Bot : Default reply" at bounding box center [240, 272] width 241 height 37
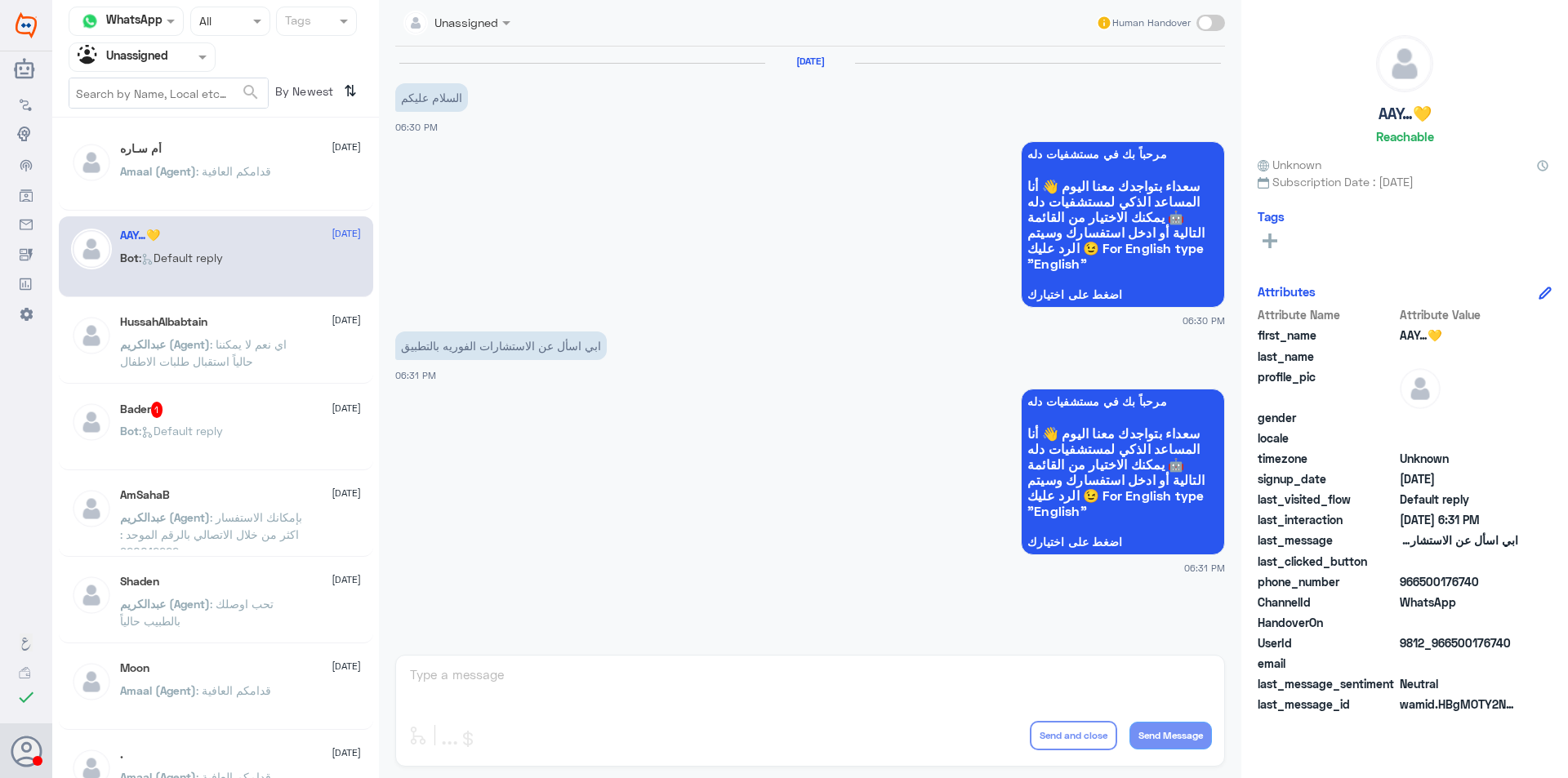
click at [287, 350] on span ": اي نعم لا يمكننا حالياً استقبال طلبات الاطفال" at bounding box center [203, 353] width 167 height 31
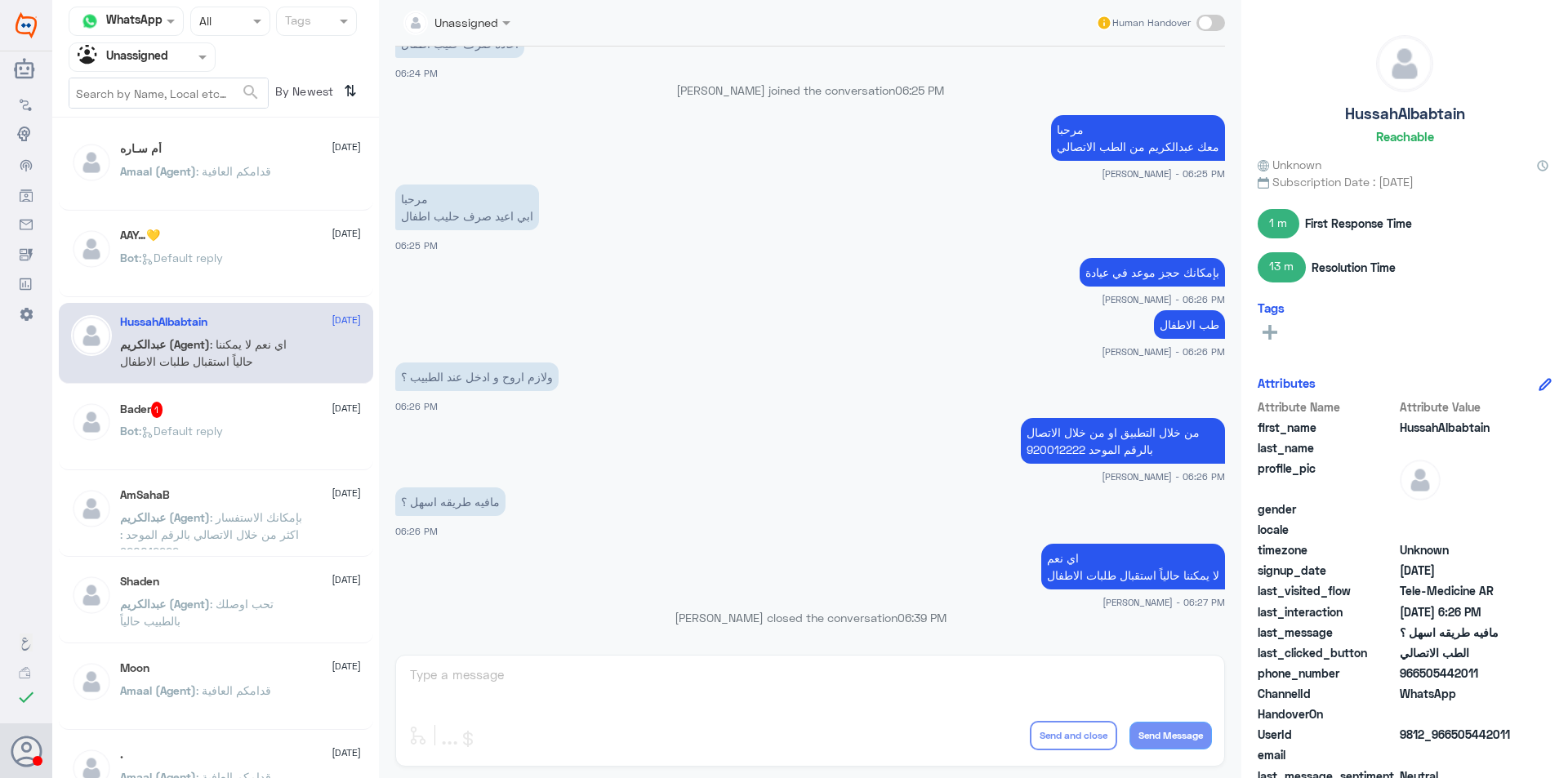
click at [280, 418] on div "Bader 1 [DATE] Bot : Default reply" at bounding box center [240, 432] width 241 height 61
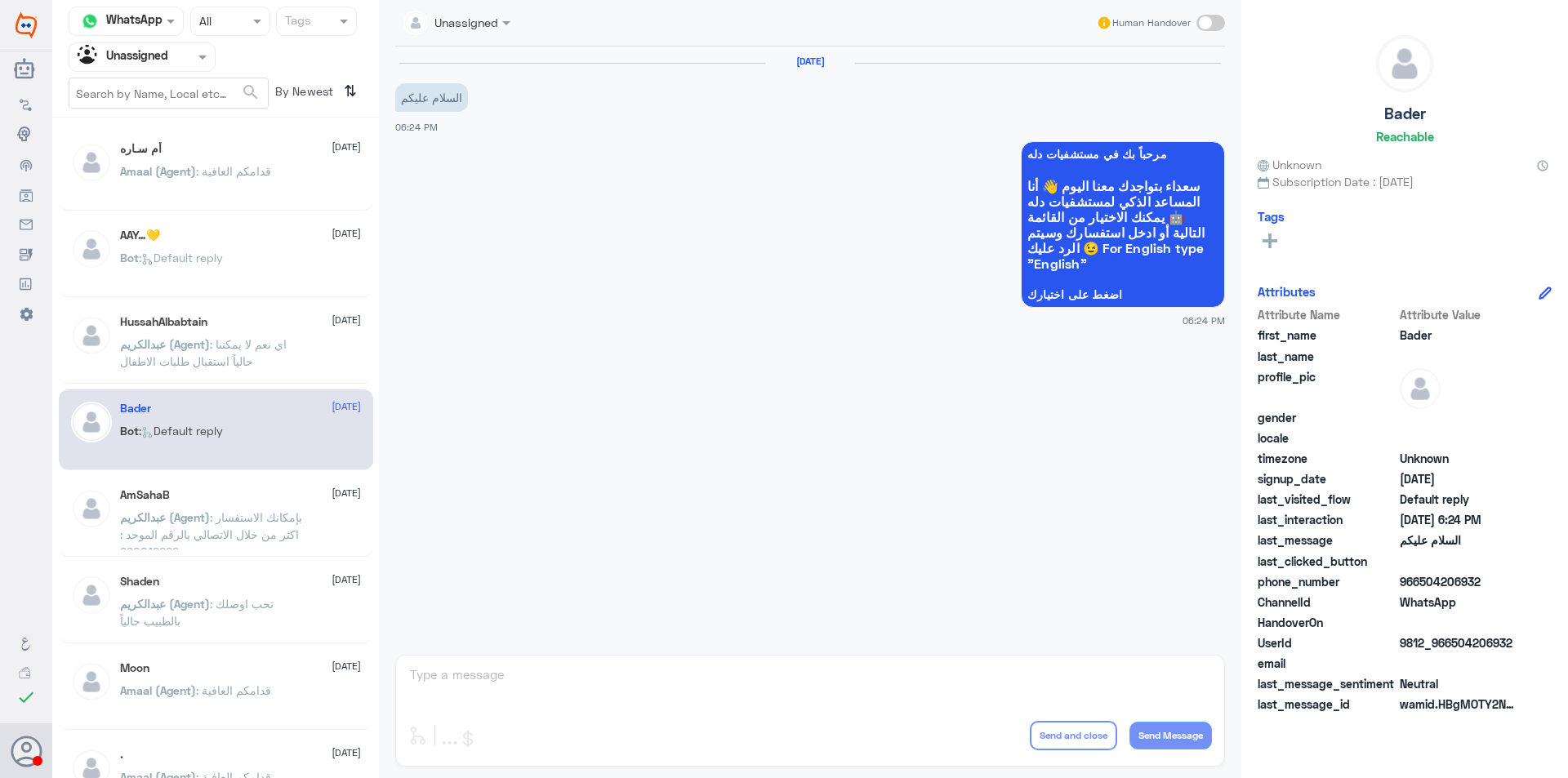
click at [272, 516] on p "[PERSON_NAME] (Agent) : بإمكانك الاستفسار اكثر من خلال الاتصالي بالرقم الموحد :…" at bounding box center [211, 528] width 183 height 41
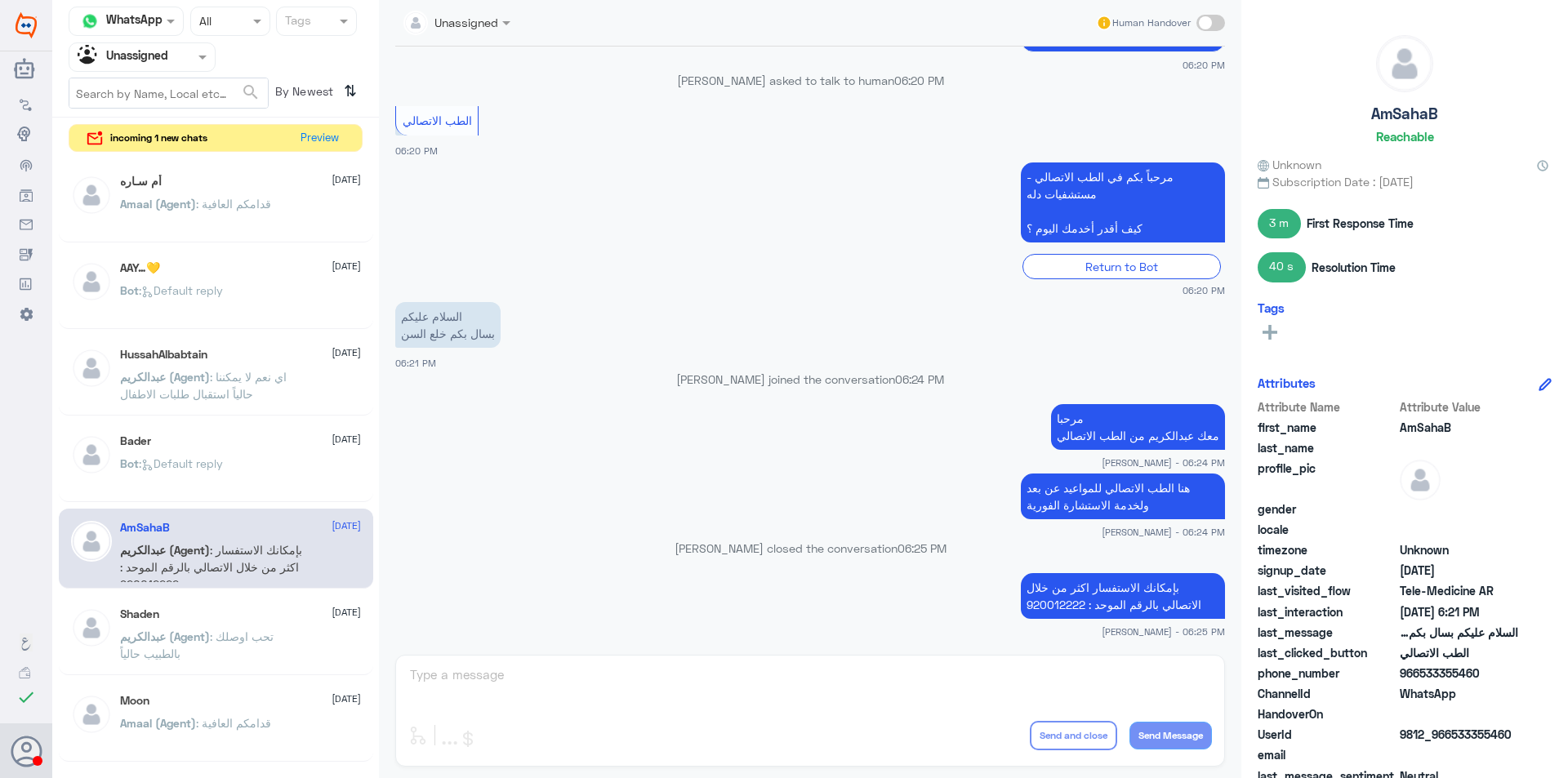
click at [265, 622] on div "Shaden [DATE] [PERSON_NAME] (Agent) : تحب اوصلك بالطبيب حالياً" at bounding box center [240, 638] width 241 height 61
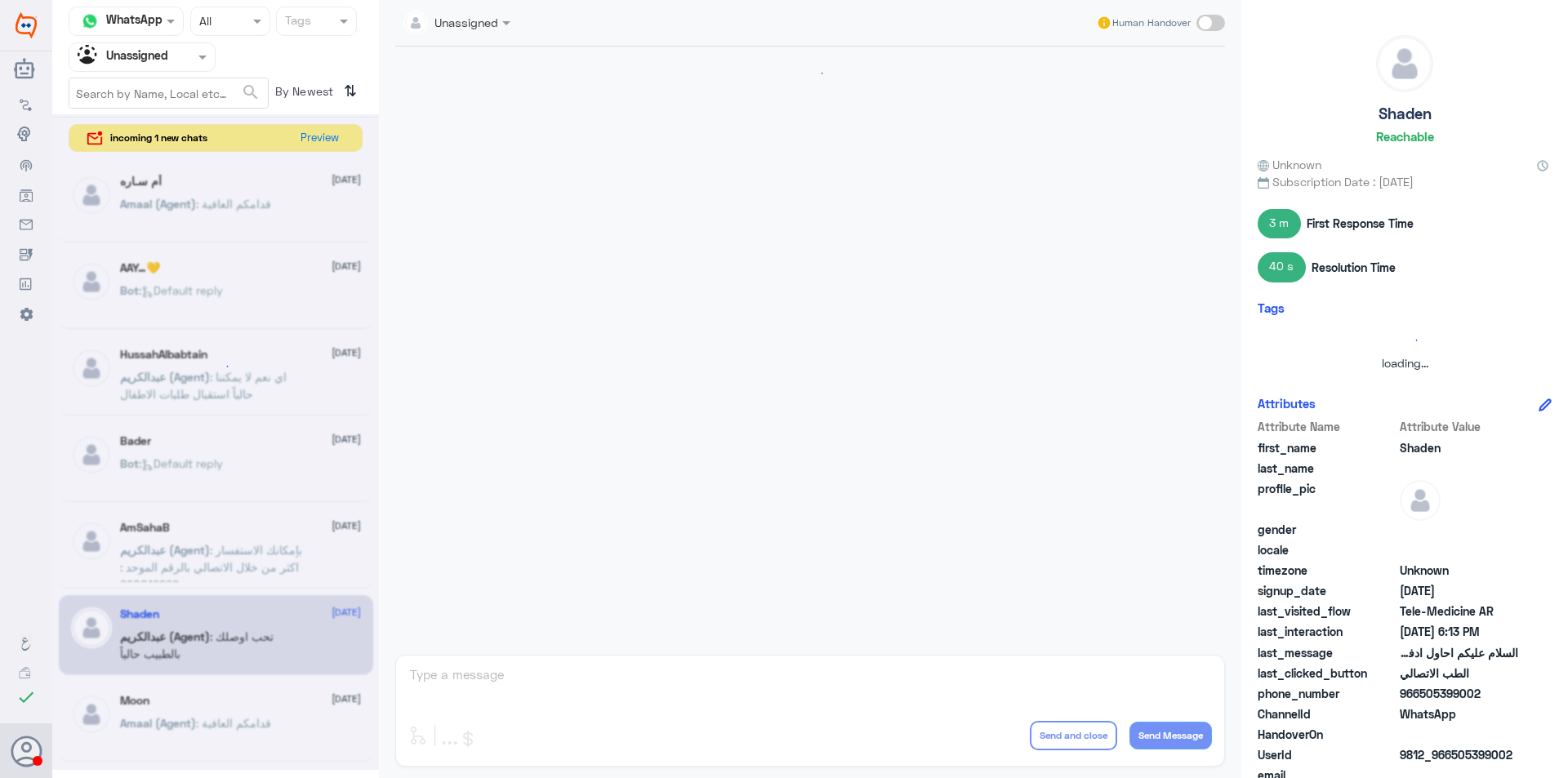
scroll to position [324, 0]
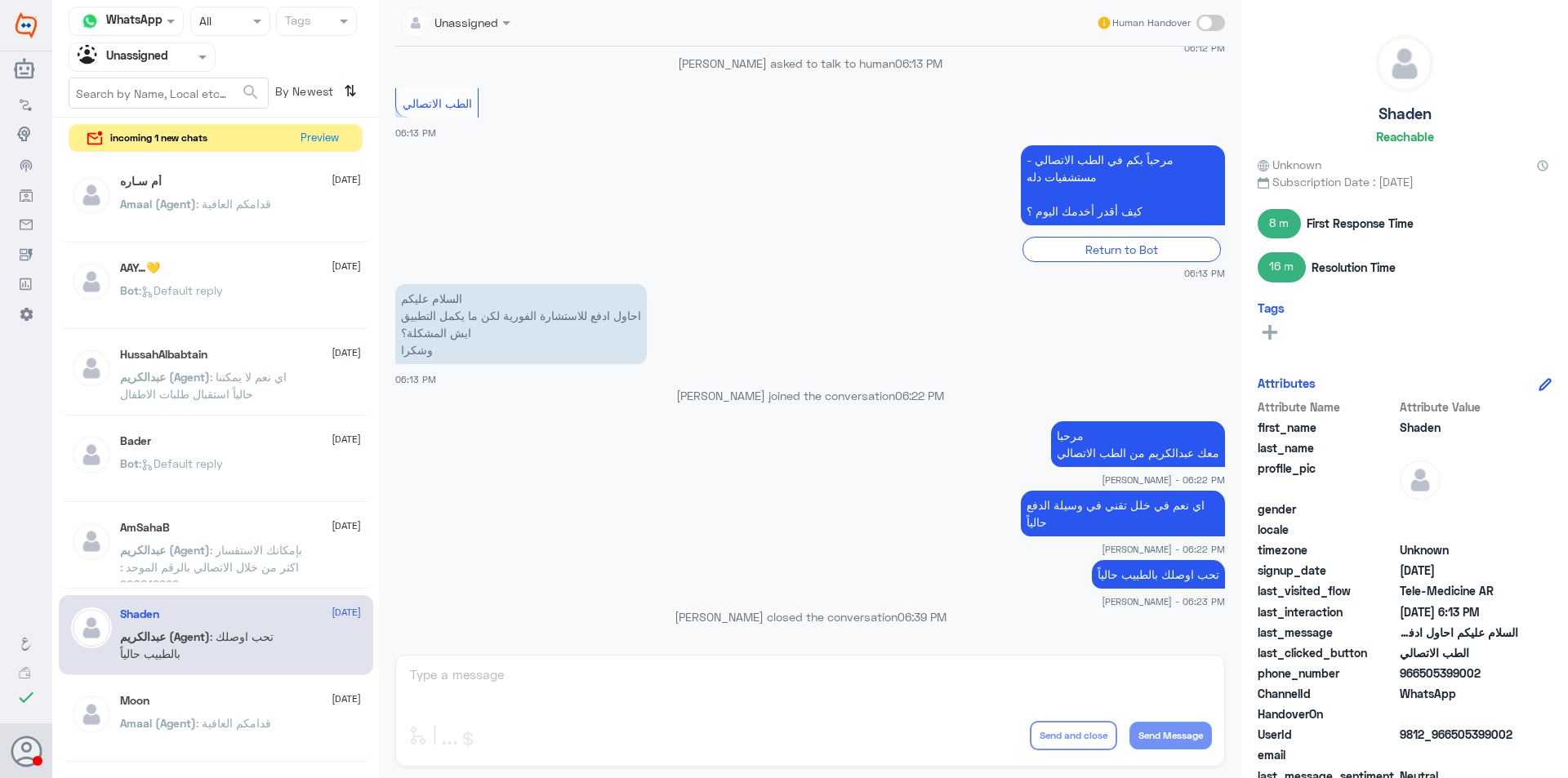
click at [273, 706] on div "Moon [DATE]" at bounding box center [240, 701] width 241 height 14
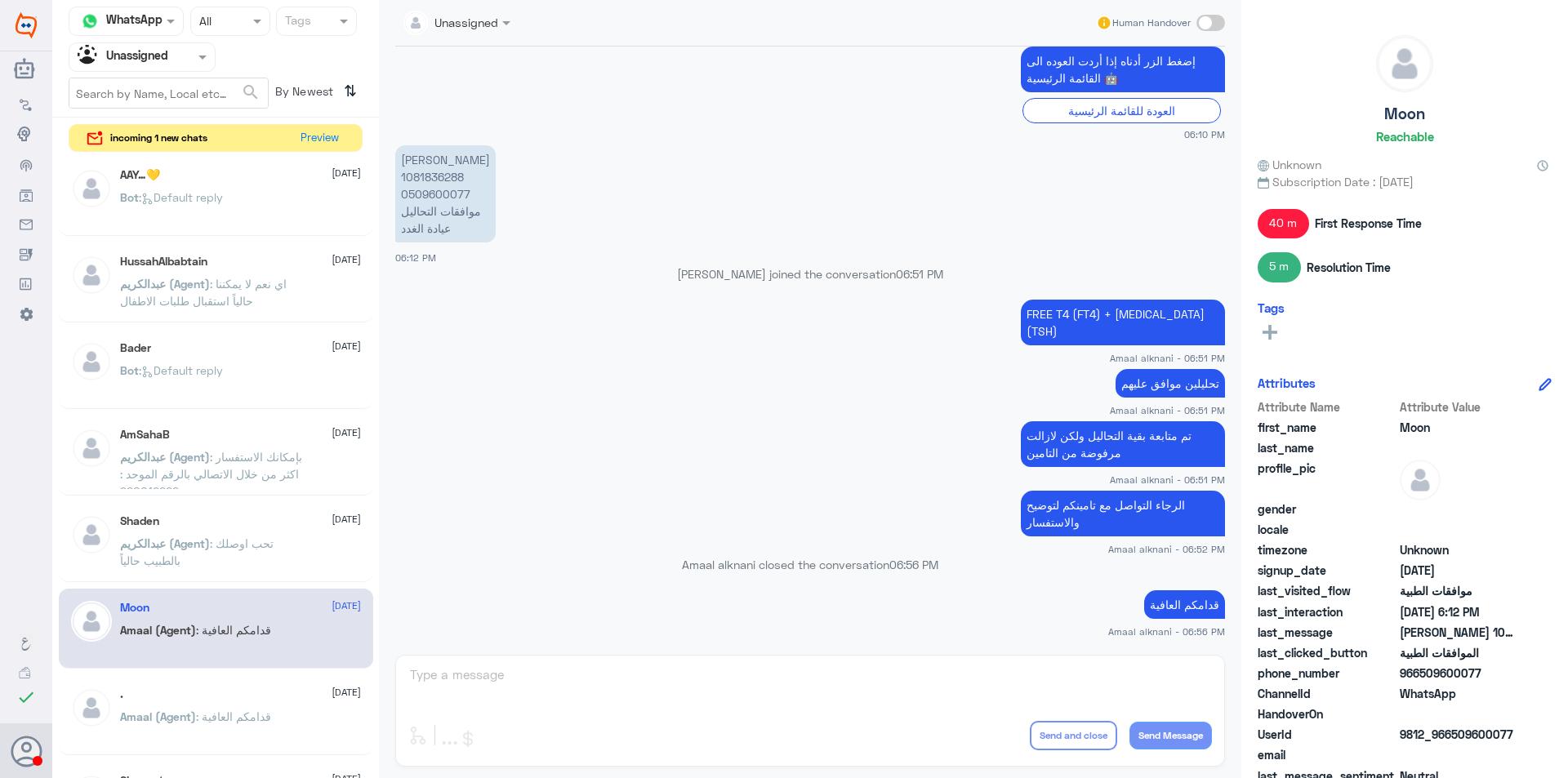
scroll to position [163, 0]
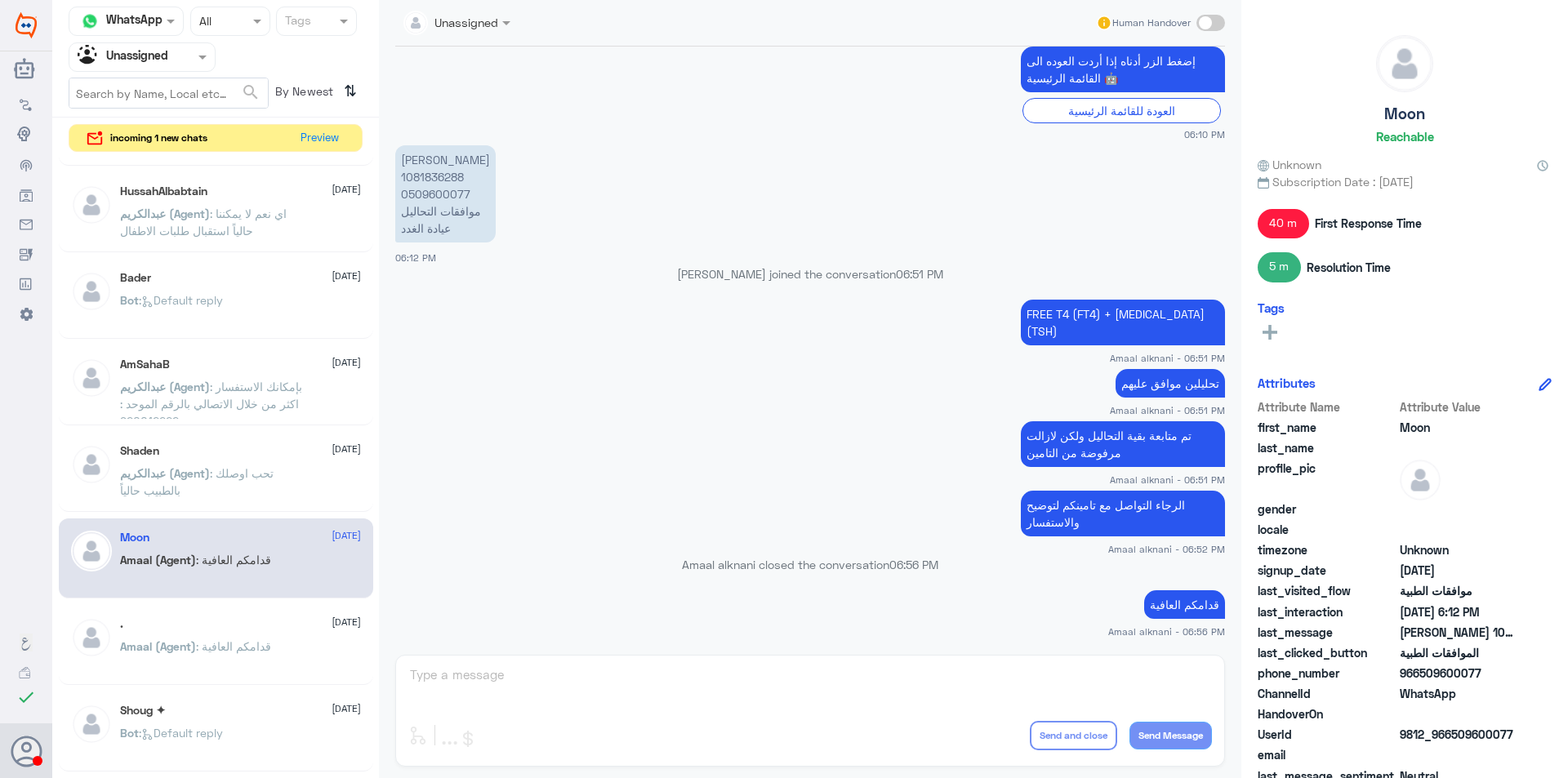
click at [287, 624] on div ". [DATE]" at bounding box center [240, 624] width 241 height 14
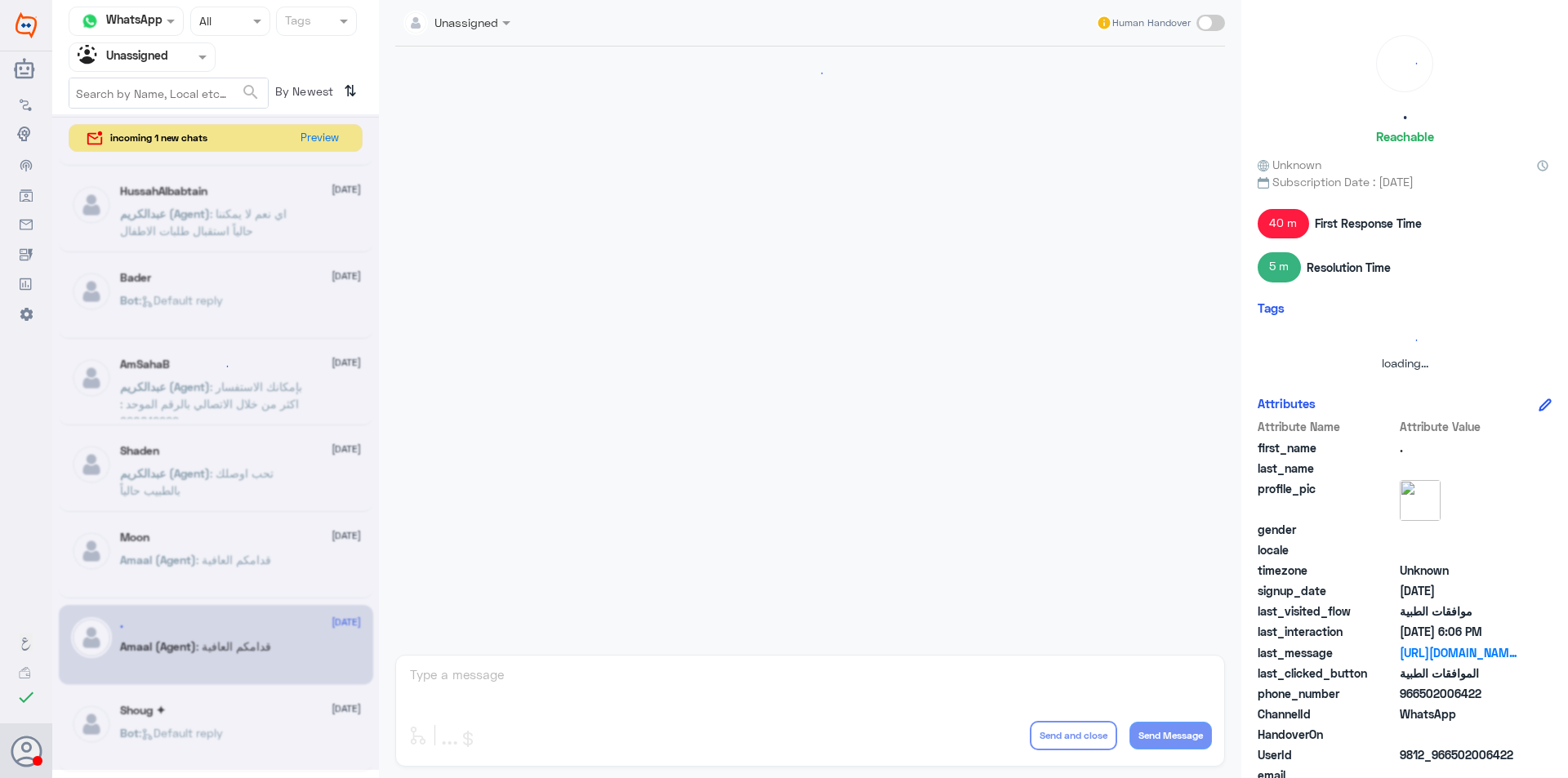
scroll to position [1214, 0]
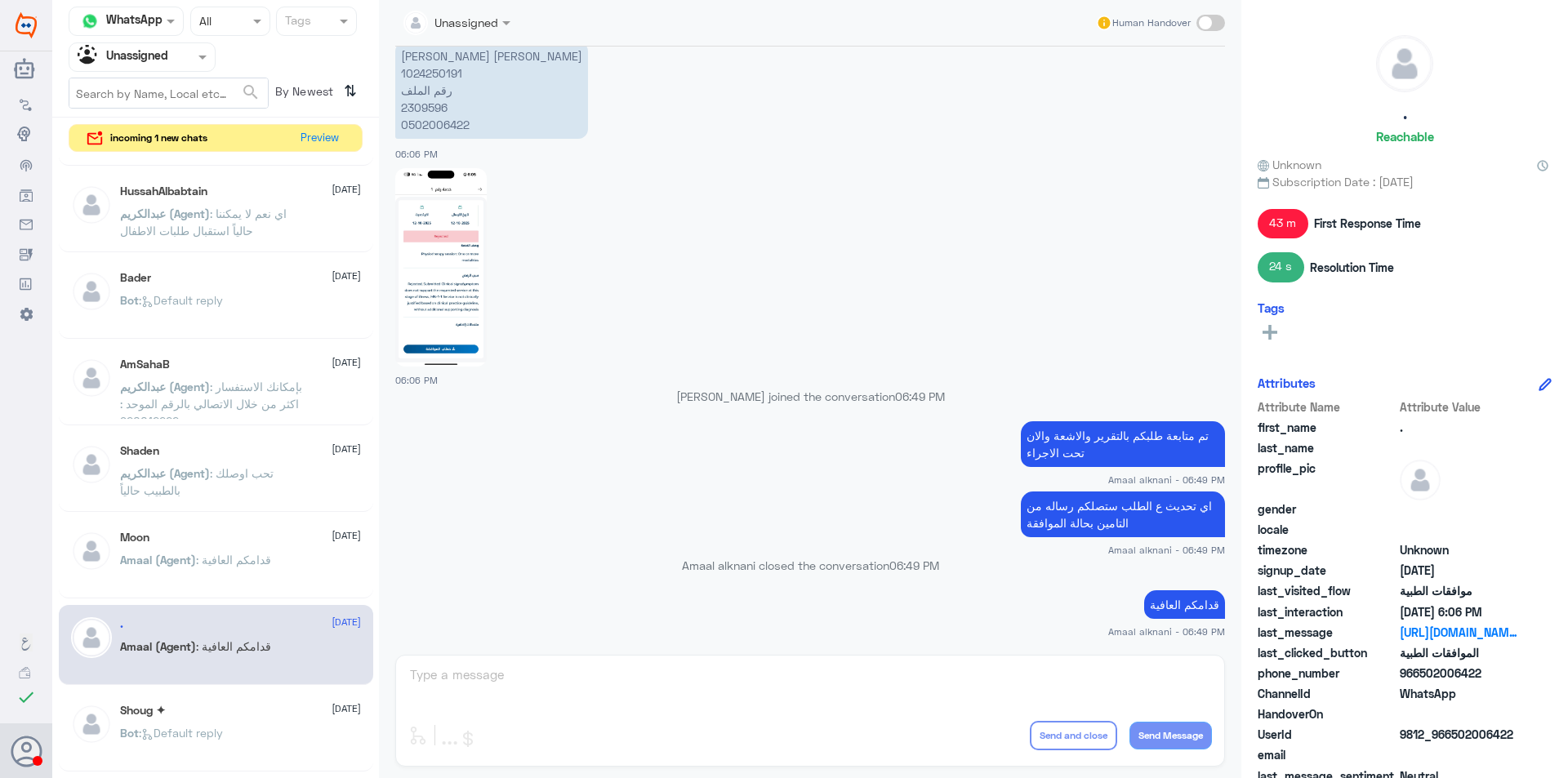
click at [300, 688] on div "أم سـاره [DATE] Amaal (Agent) : قدامكم العافية AAY…💛 [DATE] Bot : Default reply…" at bounding box center [216, 470] width 327 height 627
click at [303, 709] on div "Shoug ✦ [DATE]" at bounding box center [240, 711] width 241 height 14
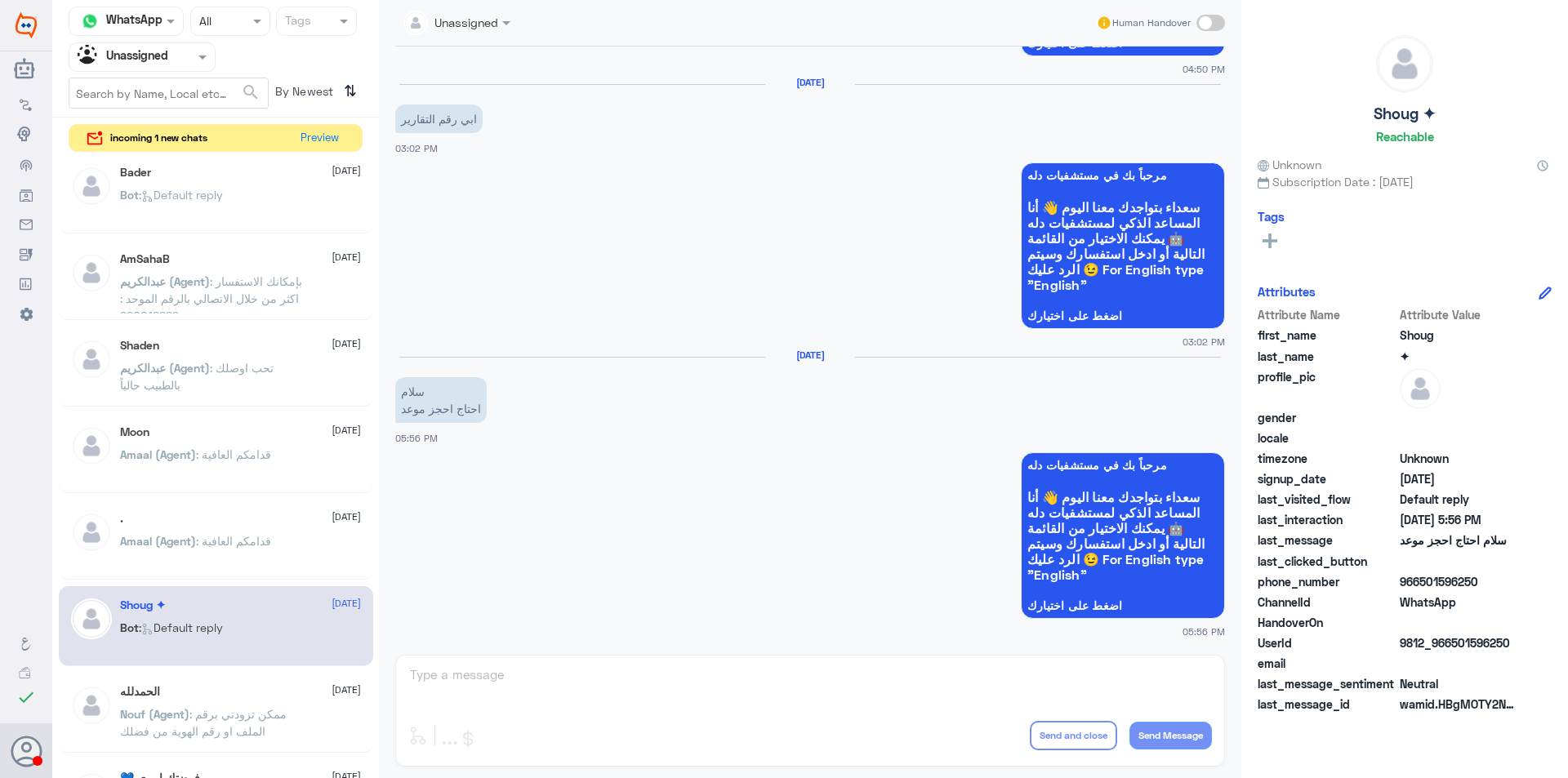
scroll to position [490, 0]
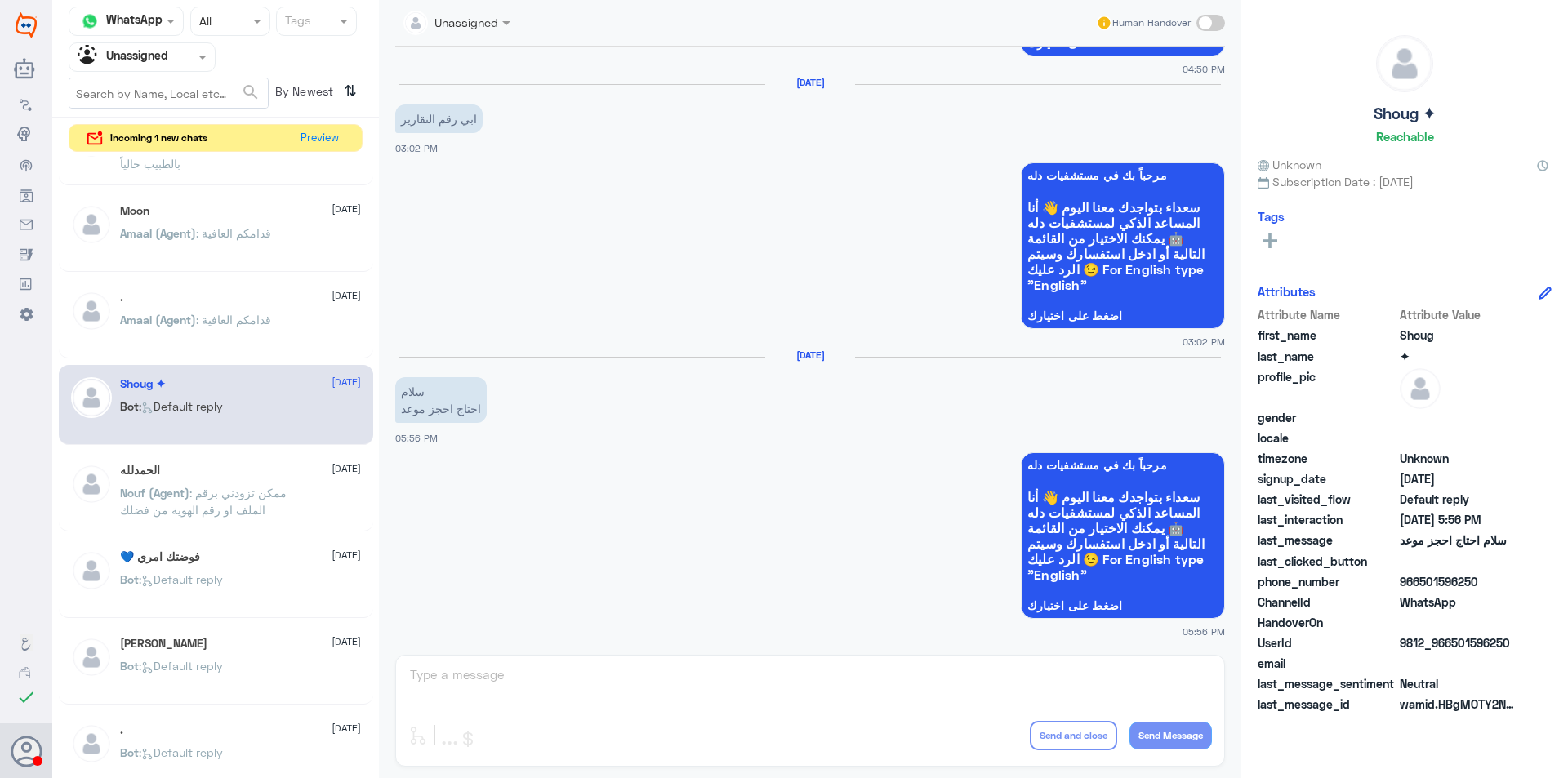
click at [218, 550] on div "💙 فوضتك امري [DATE]" at bounding box center [240, 557] width 241 height 14
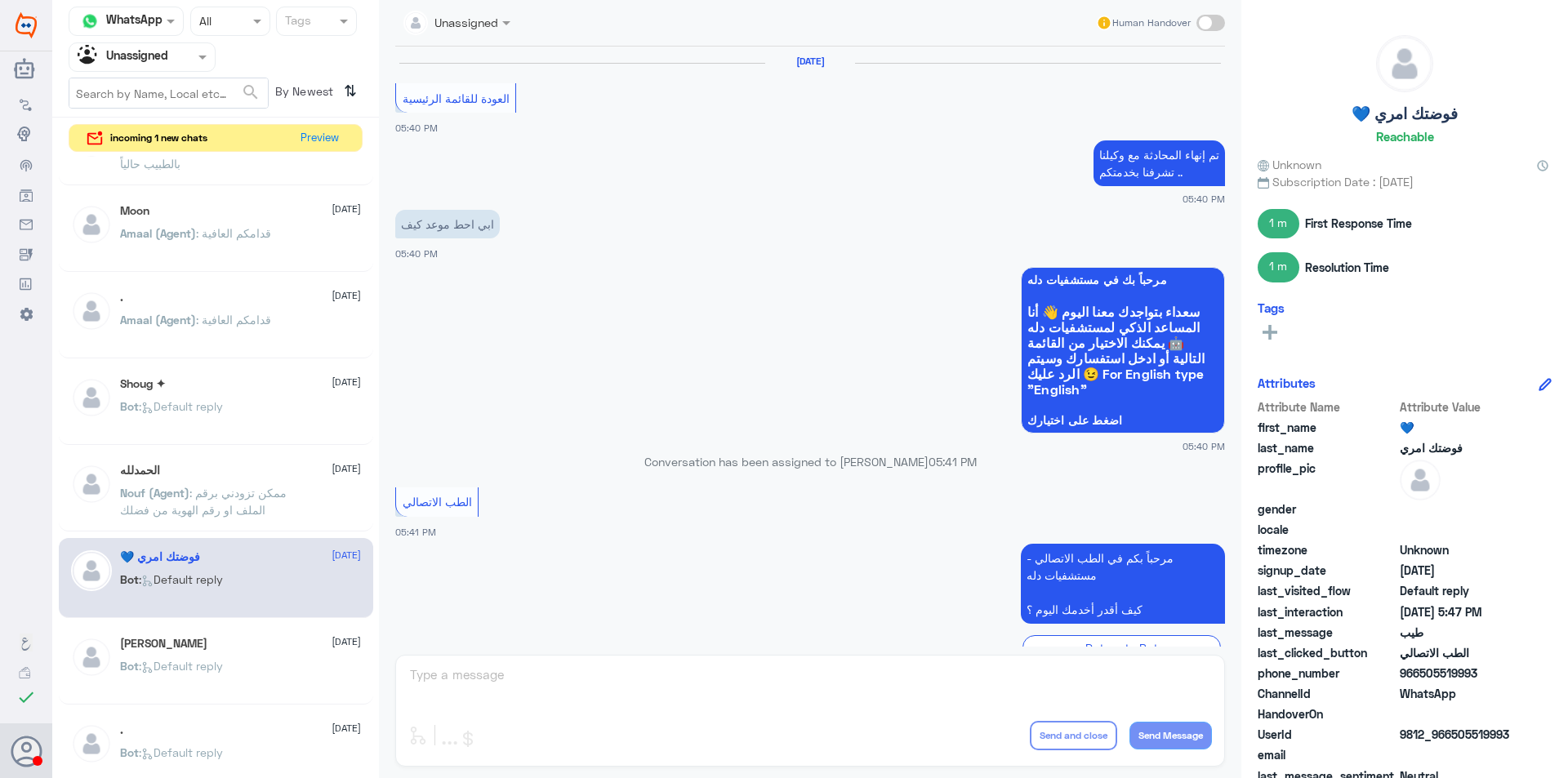
scroll to position [835, 0]
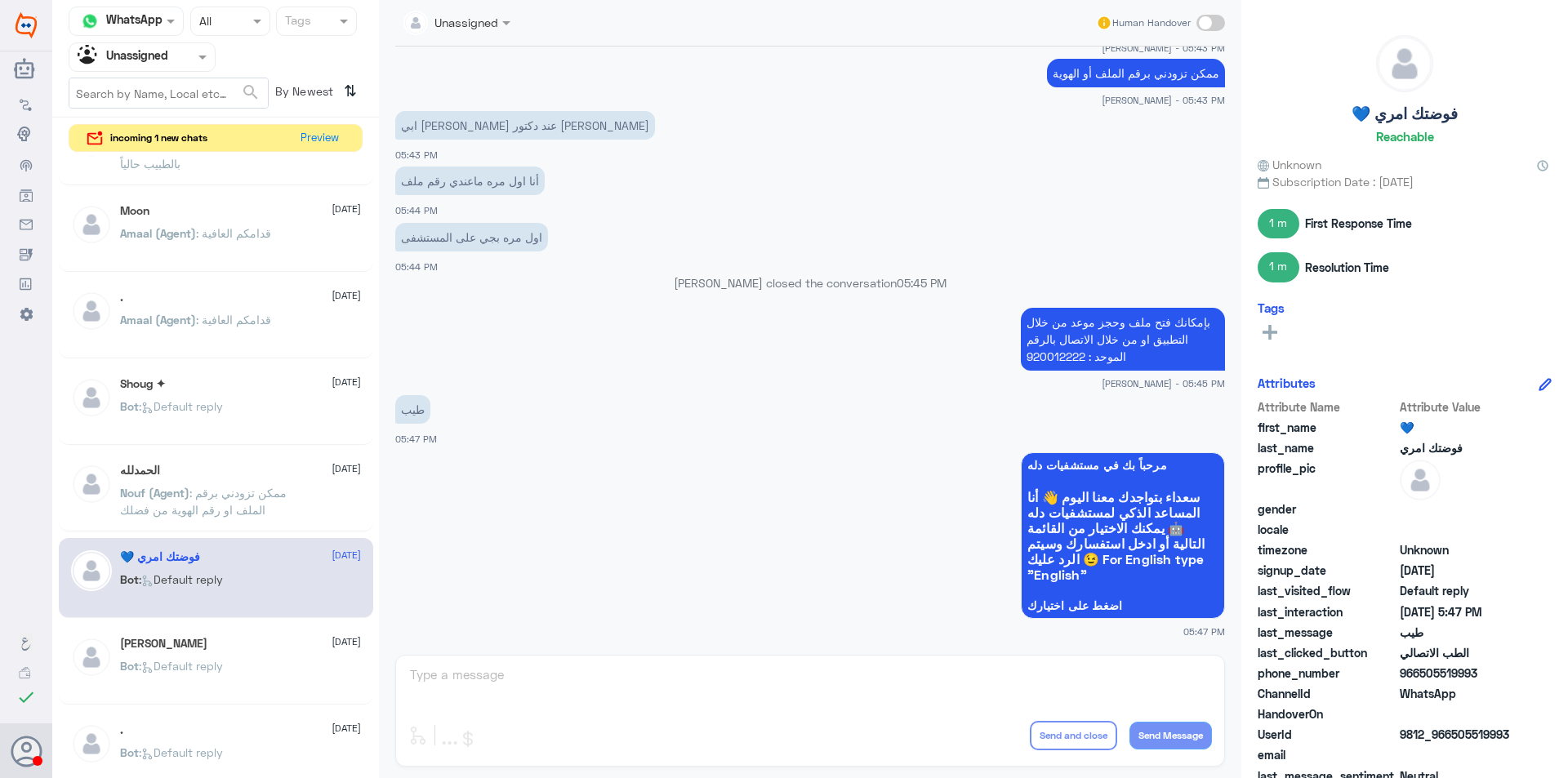
click at [257, 499] on p "Nouf (Agent) : ممكن تزودني برقم الملف او رقم الهوية من فضلك" at bounding box center [211, 504] width 183 height 41
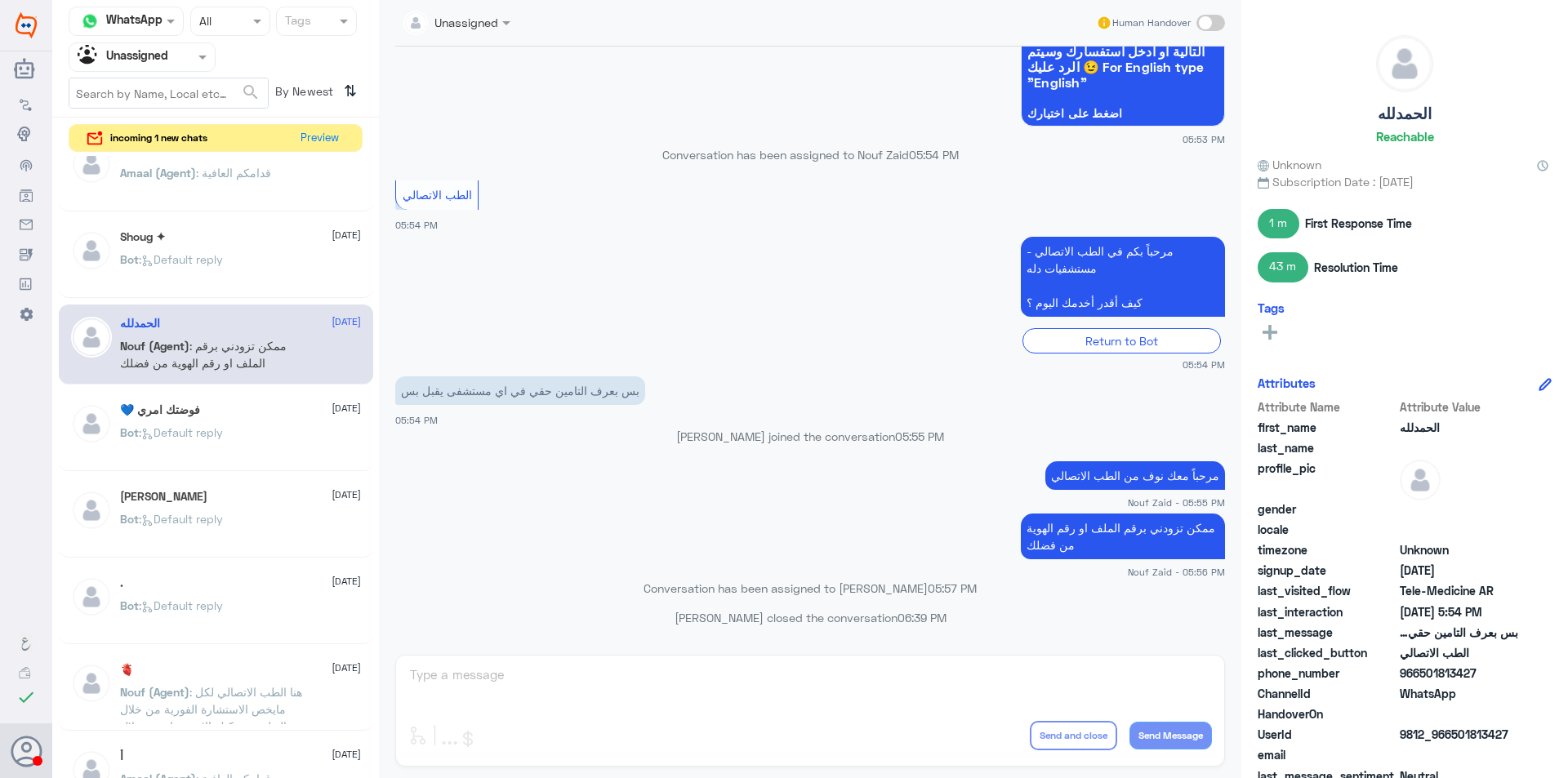
scroll to position [734, 0]
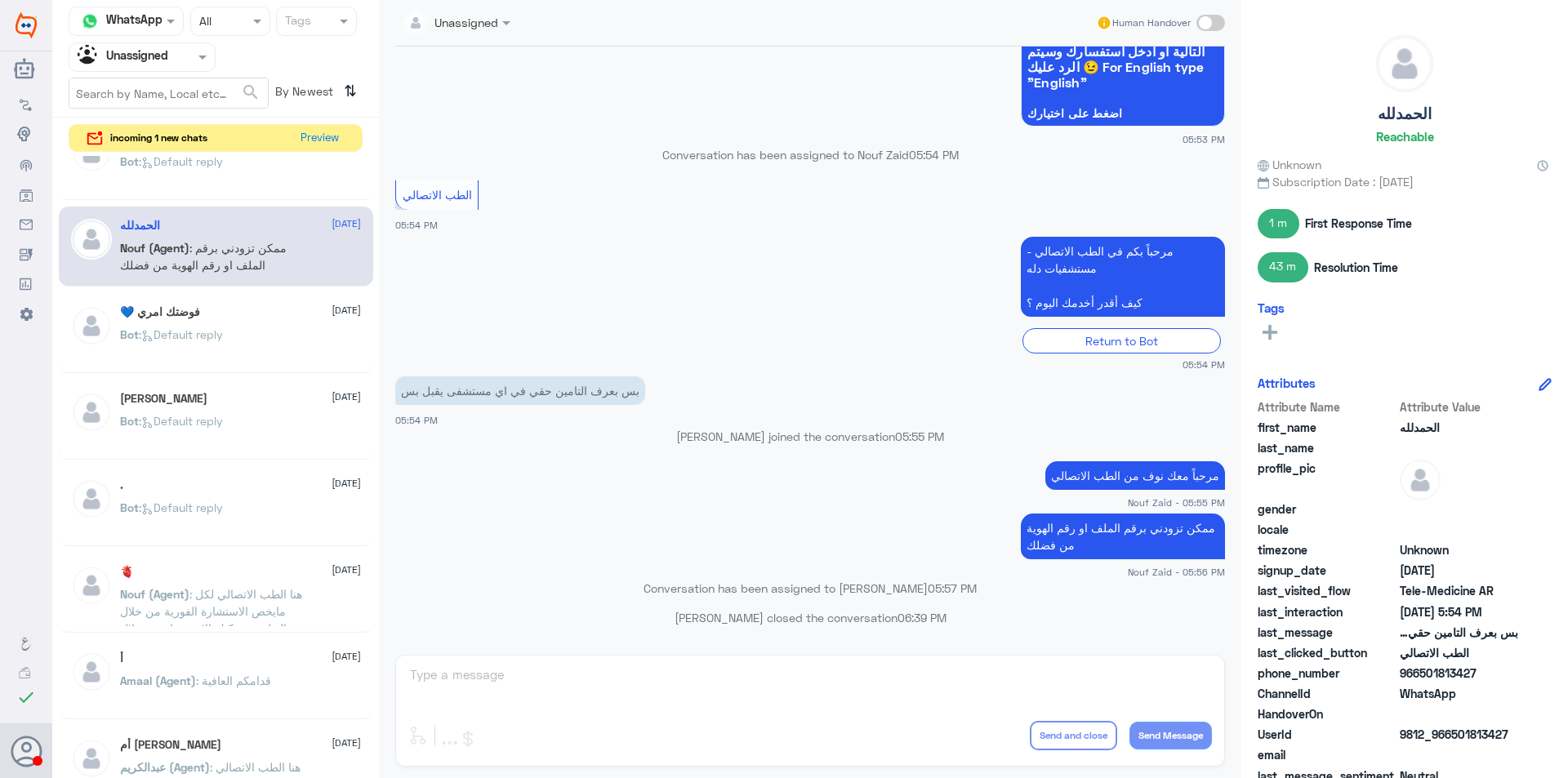
click at [255, 560] on div "🫀 [DATE] Nouf (Agent) : هنا الطب الاتصالي لكل مايخص الاستشارة الفورية من خلال ا…" at bounding box center [216, 593] width 314 height 81
click at [269, 596] on span ": هنا الطب الاتصالي لكل مايخص الاستشارة الفورية من خلال التطبيق، يمكنك الاستفسا…" at bounding box center [211, 619] width 182 height 65
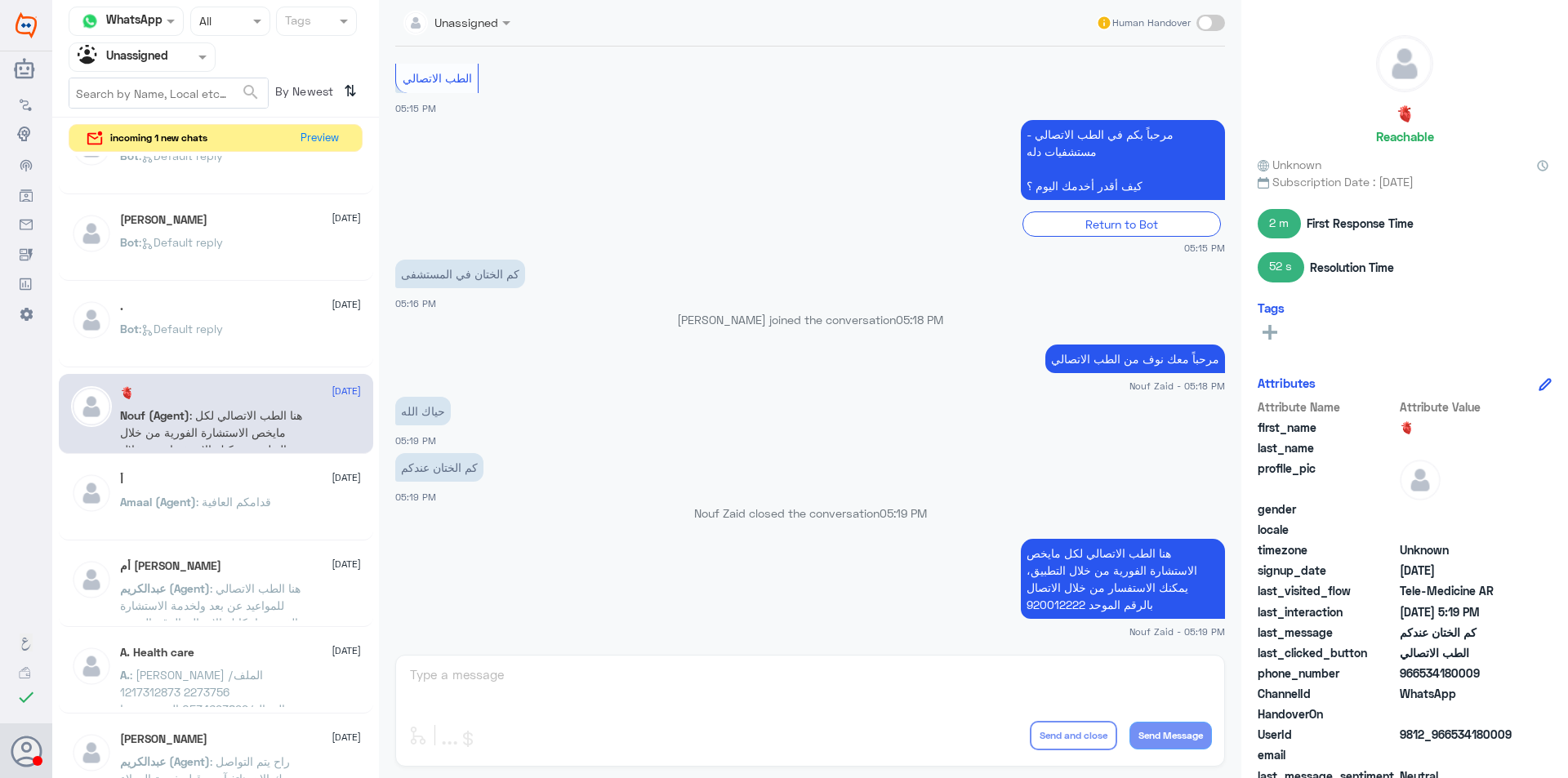
scroll to position [980, 0]
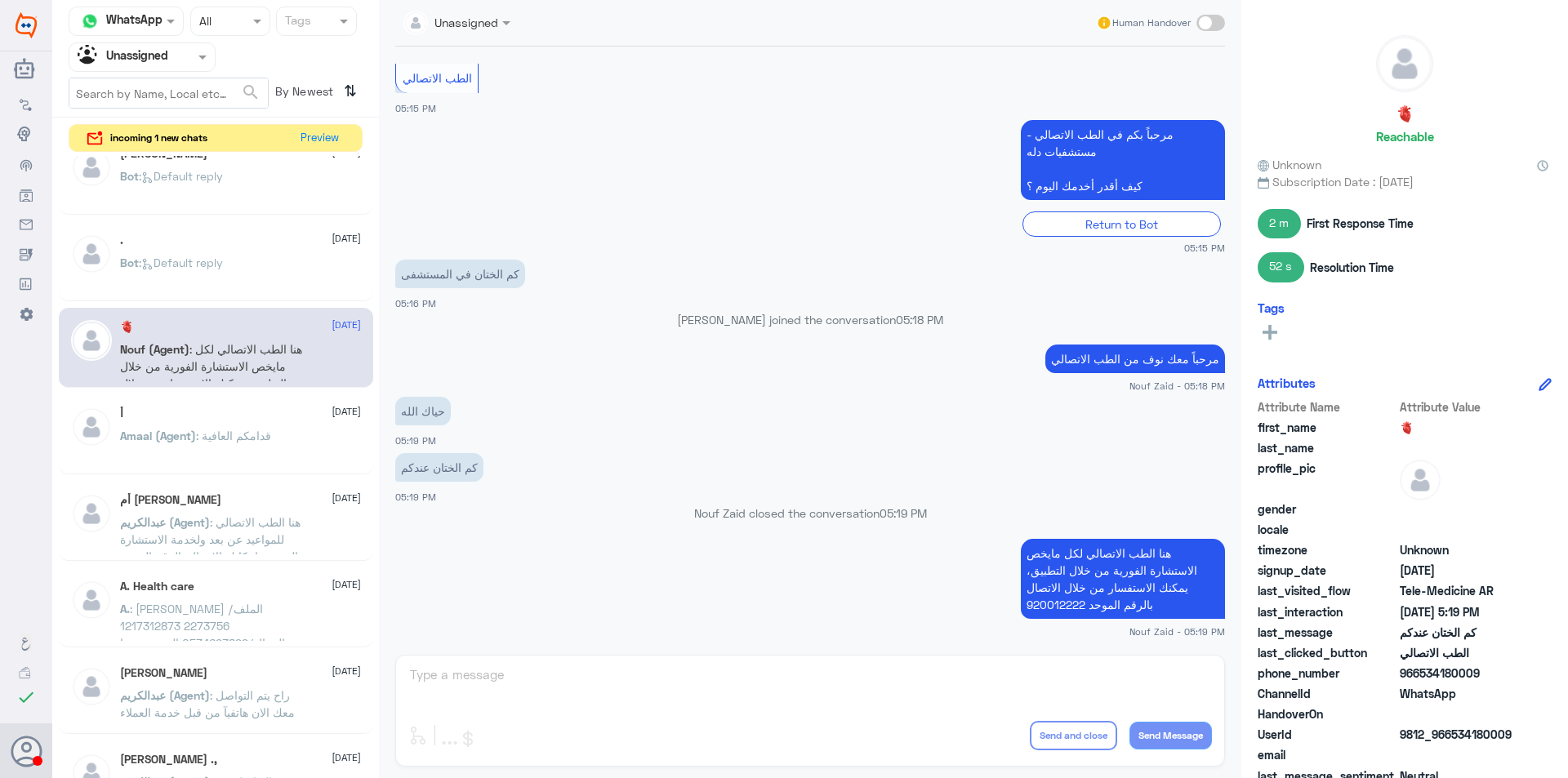
click at [243, 440] on span ": قدامكم العافية" at bounding box center [233, 436] width 75 height 14
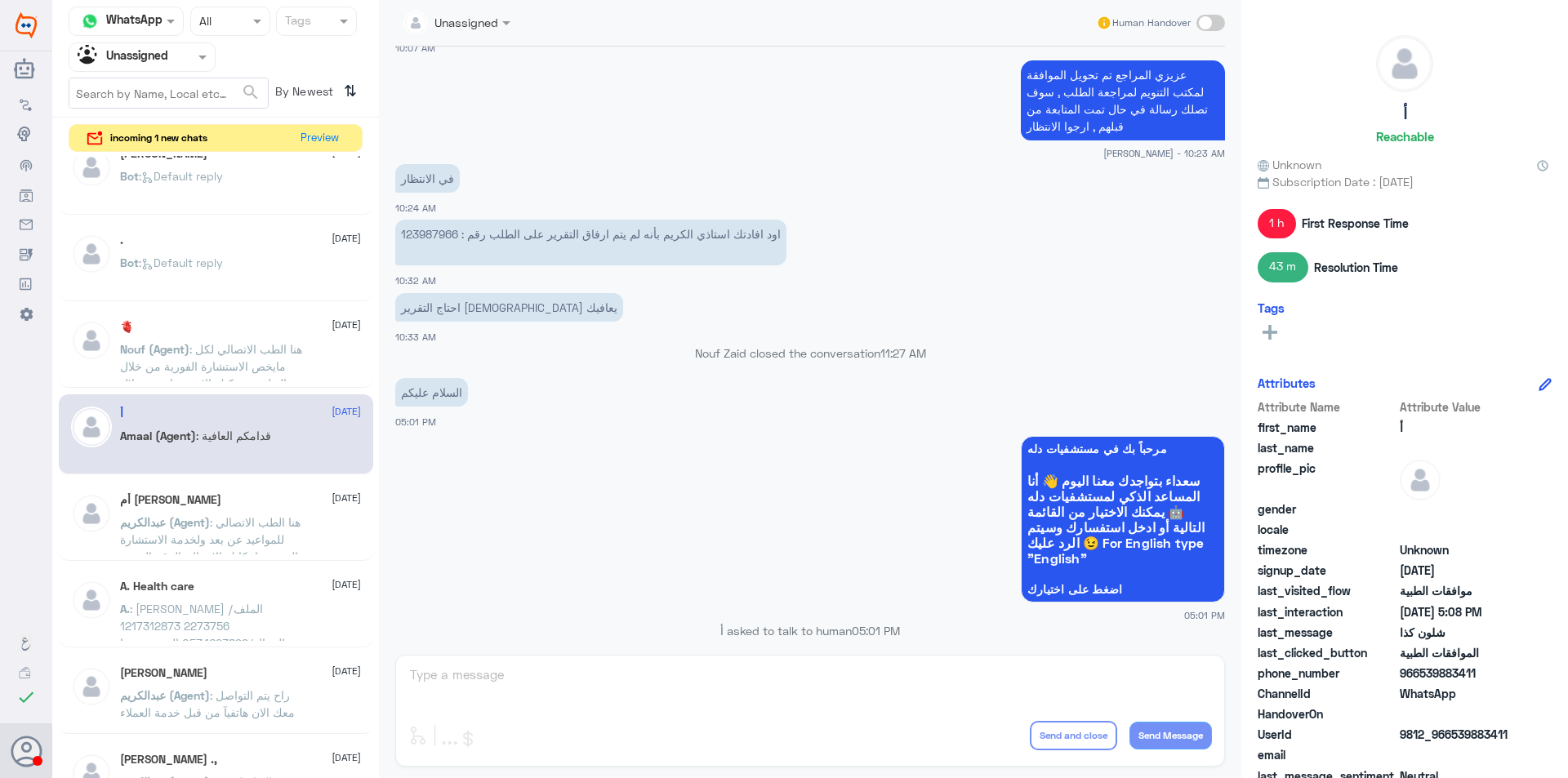
scroll to position [1118, 0]
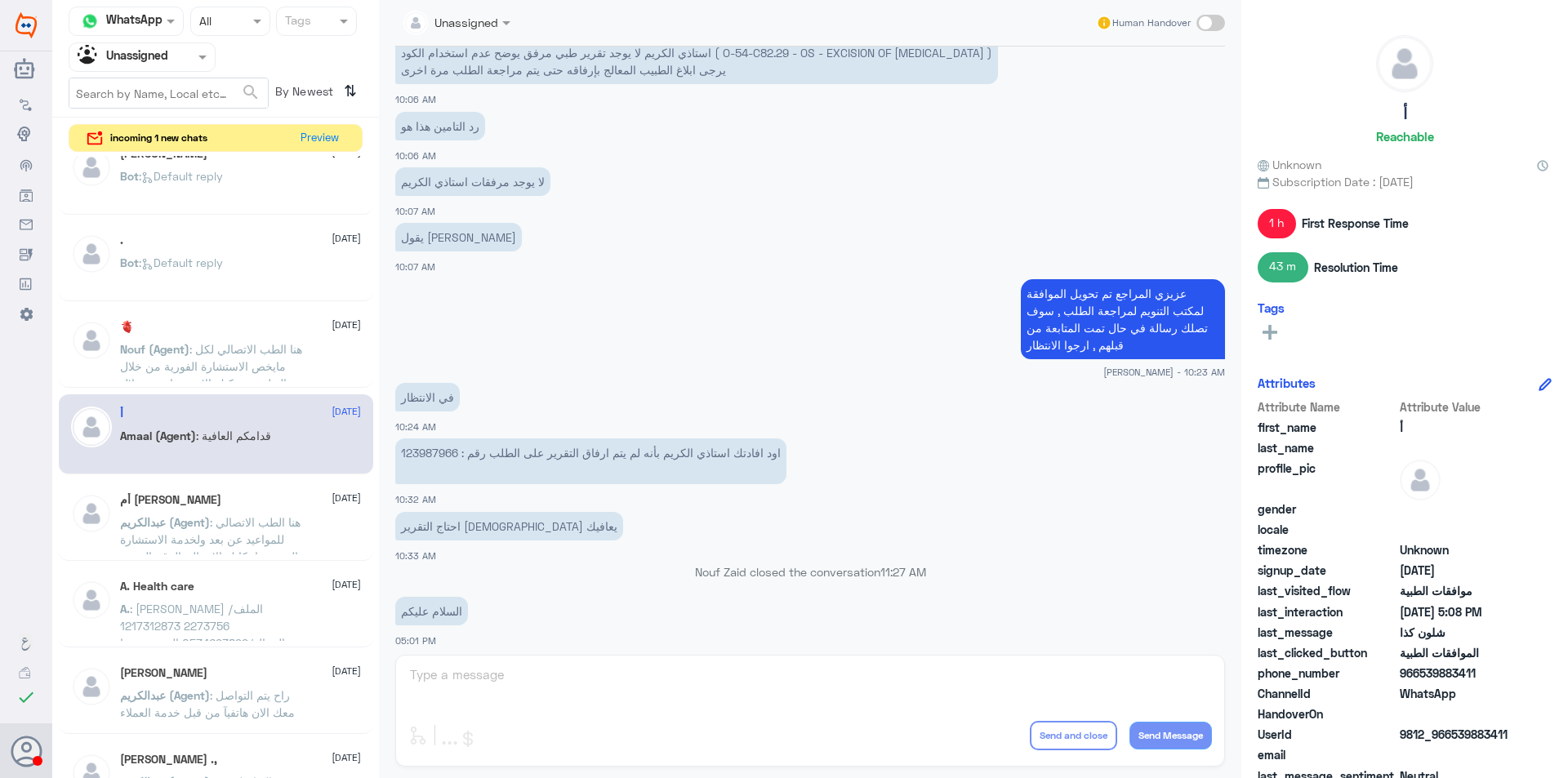
drag, startPoint x: 1223, startPoint y: 348, endPoint x: 1222, endPoint y: 178, distance: 170.0
click at [1222, 178] on div "[DATE] السلام عليكم 10:05 AM مرحباً بك في مستشفيات دله سعداء بتواجدك معنا [DATE…" at bounding box center [810, 346] width 846 height 600
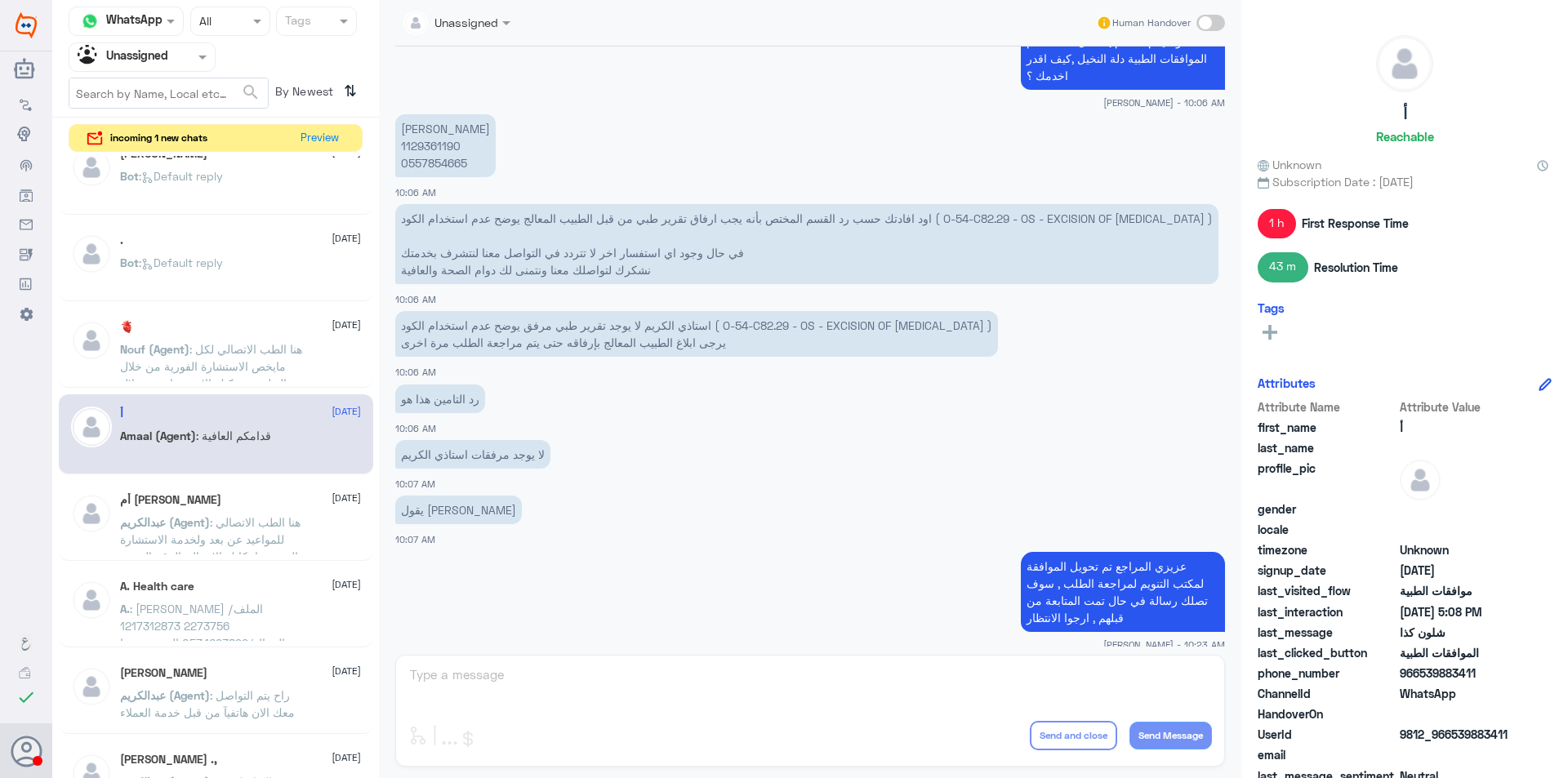
scroll to position [821, 0]
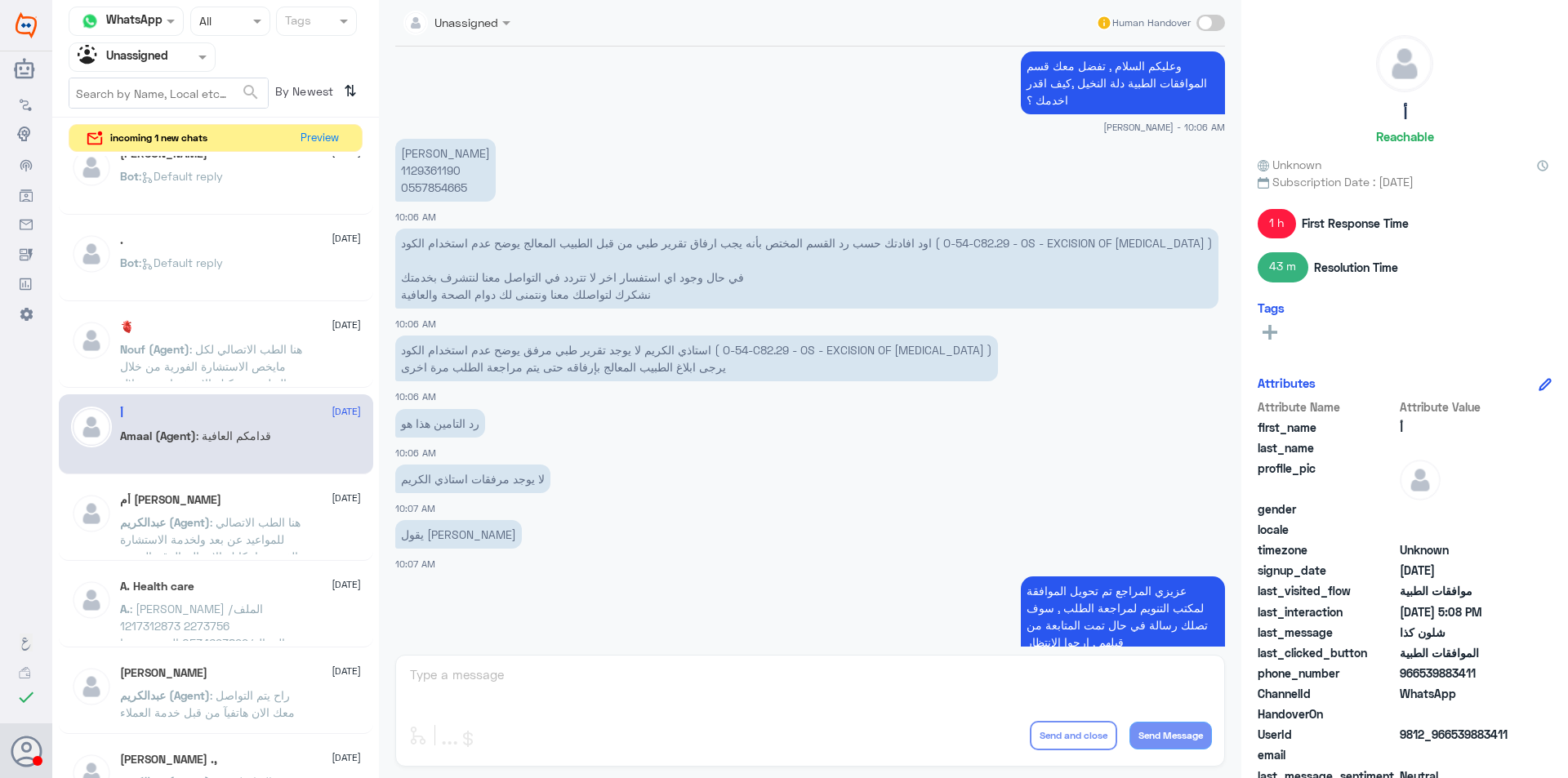
click at [1084, 382] on app-msgs-text "‏استاذي الكريم لا يوجد تقرير طبي مرفق يوضح عدم استخدام الكود ( O-54-C82.29 - OS…" at bounding box center [811, 359] width 830 height 47
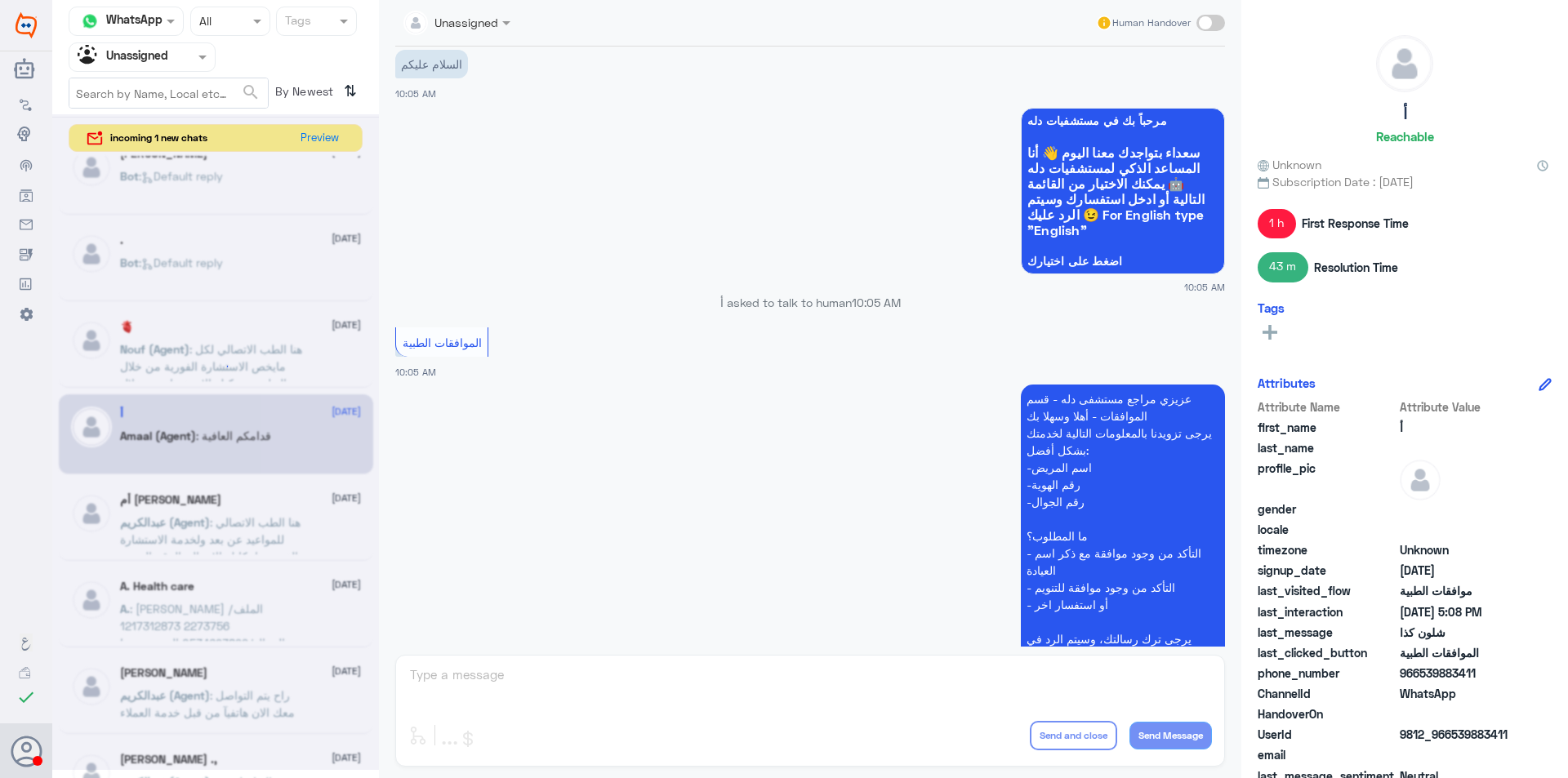
scroll to position [0, 0]
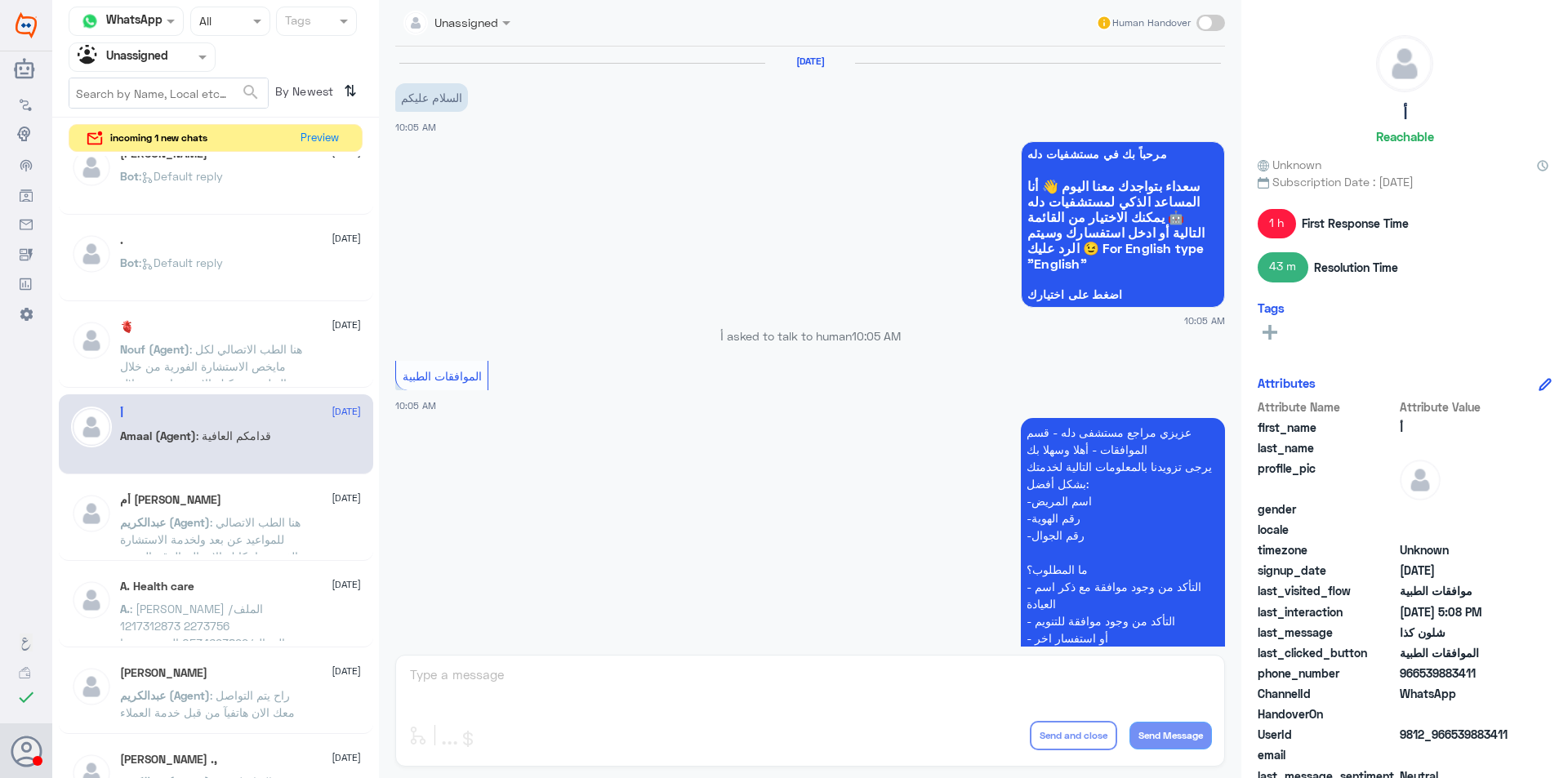
click at [432, 107] on p "السلام عليكم" at bounding box center [432, 97] width 73 height 29
click at [459, 123] on div "[DATE] السلام عليكم 10:05 AM" at bounding box center [811, 95] width 830 height 81
click at [328, 128] on button "Preview" at bounding box center [321, 137] width 51 height 25
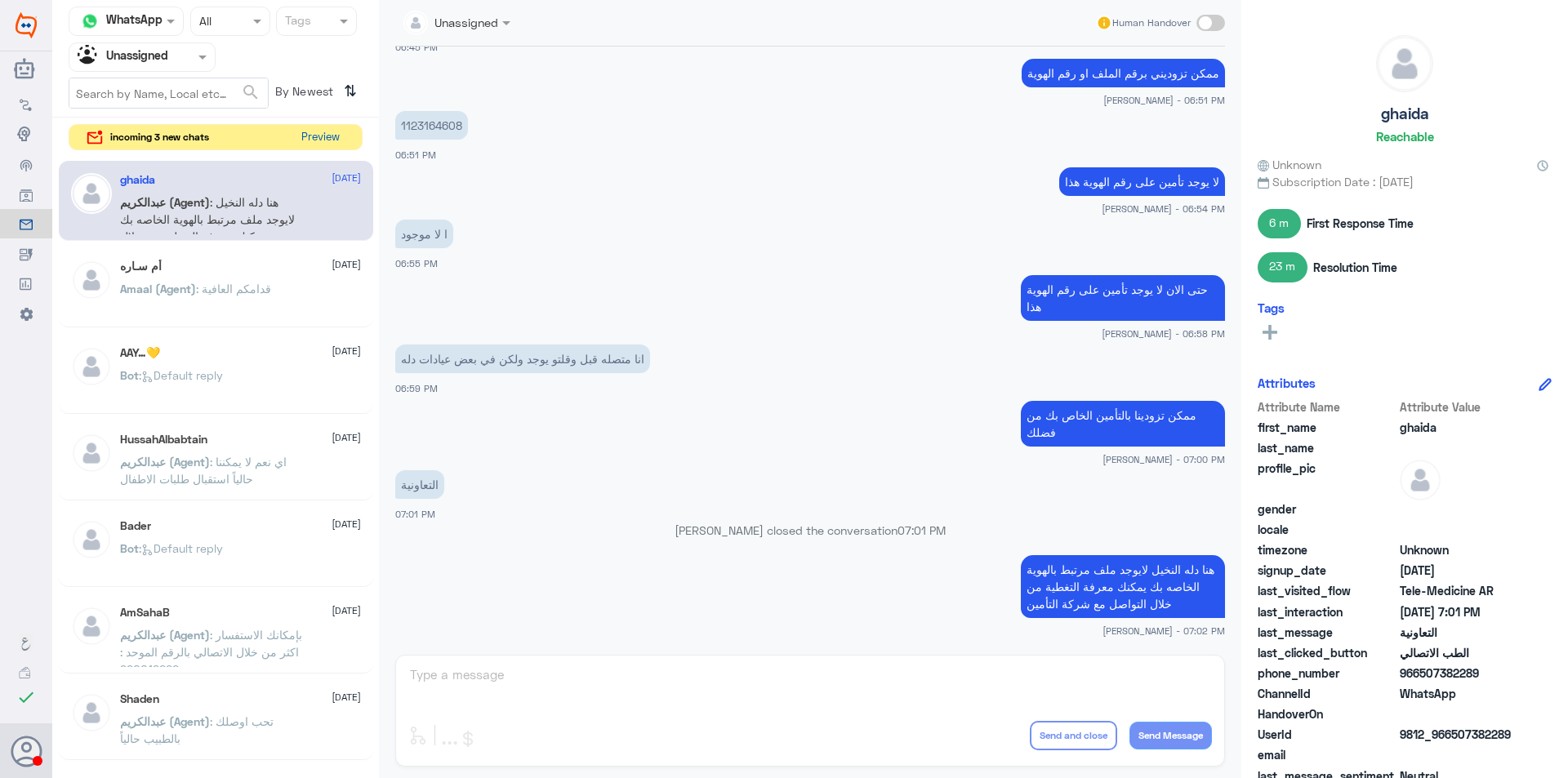
click at [323, 135] on button "Preview" at bounding box center [321, 137] width 51 height 25
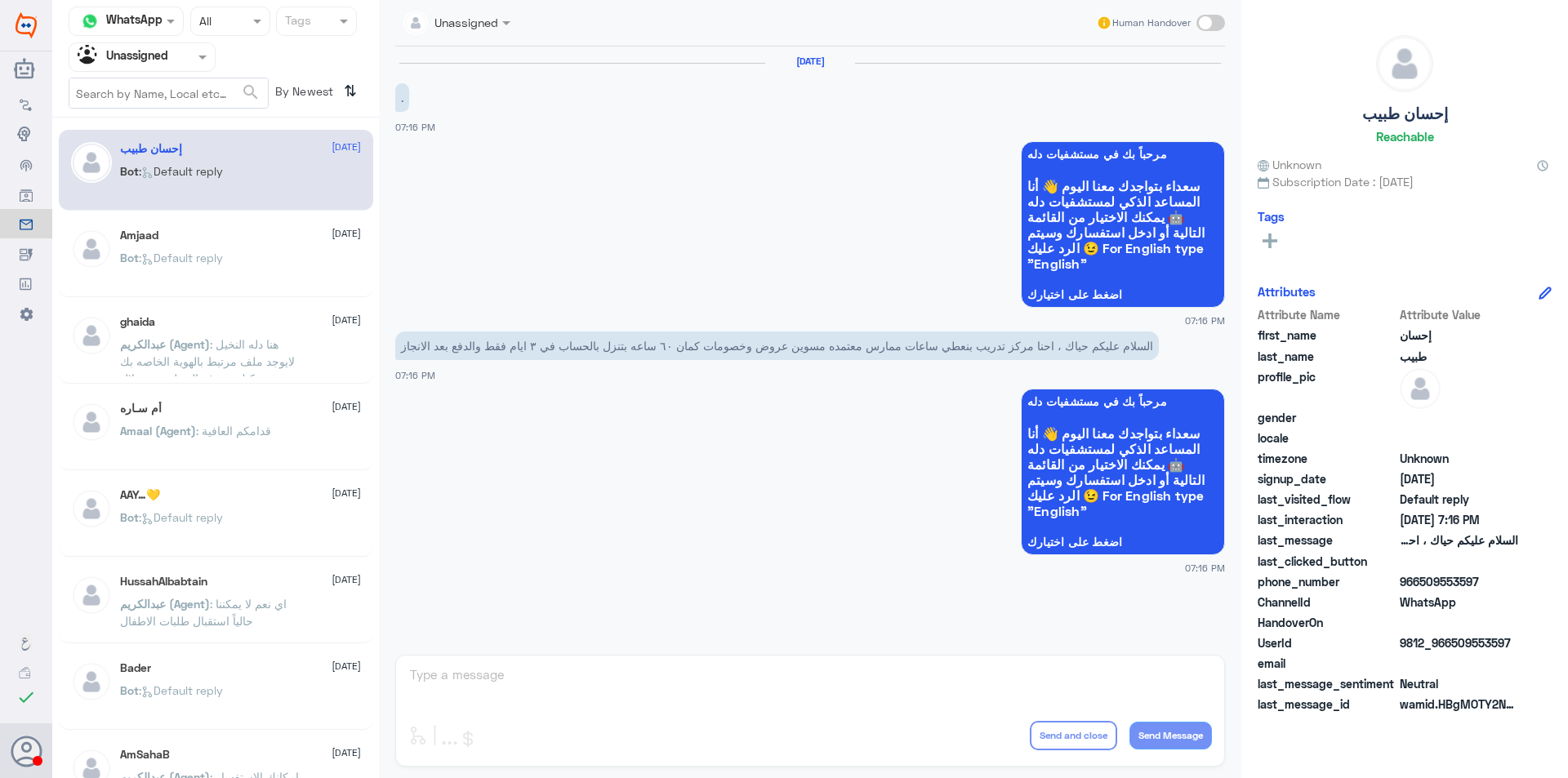
click at [294, 265] on div "Bot : Default reply" at bounding box center [240, 272] width 241 height 37
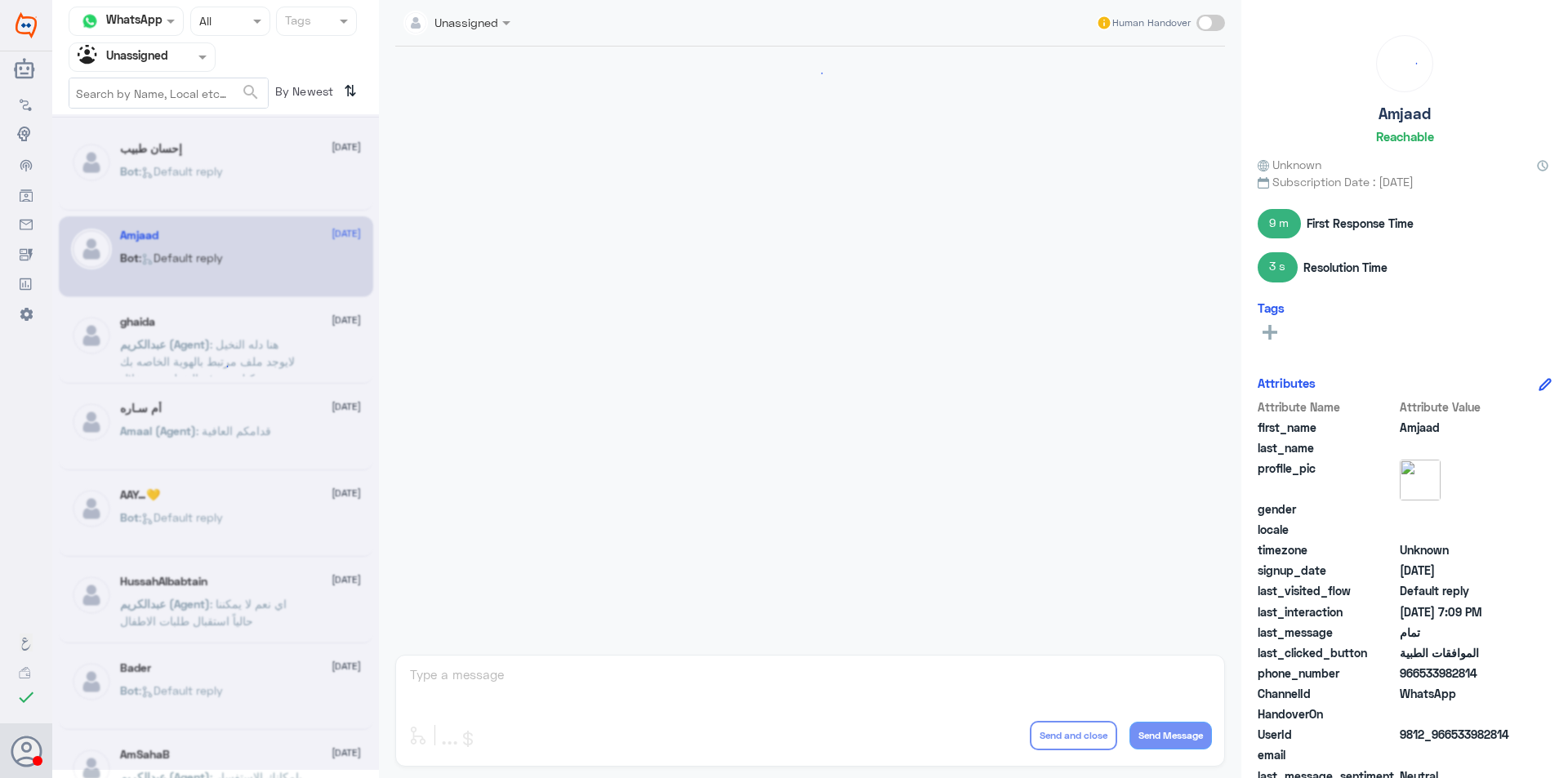
scroll to position [831, 0]
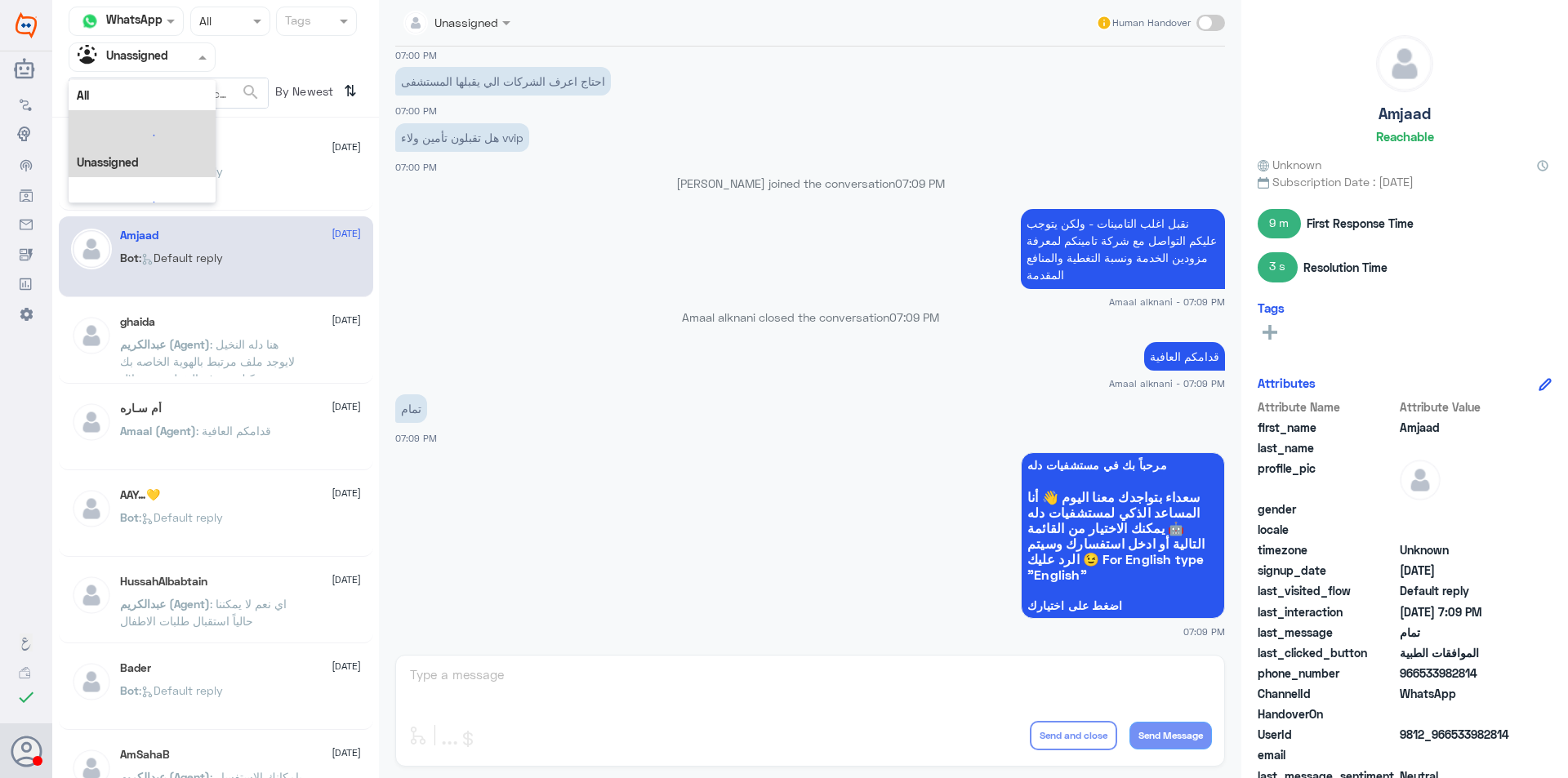
click at [159, 63] on input "text" at bounding box center [122, 57] width 90 height 19
click at [163, 182] on div "Your Team" at bounding box center [142, 183] width 147 height 38
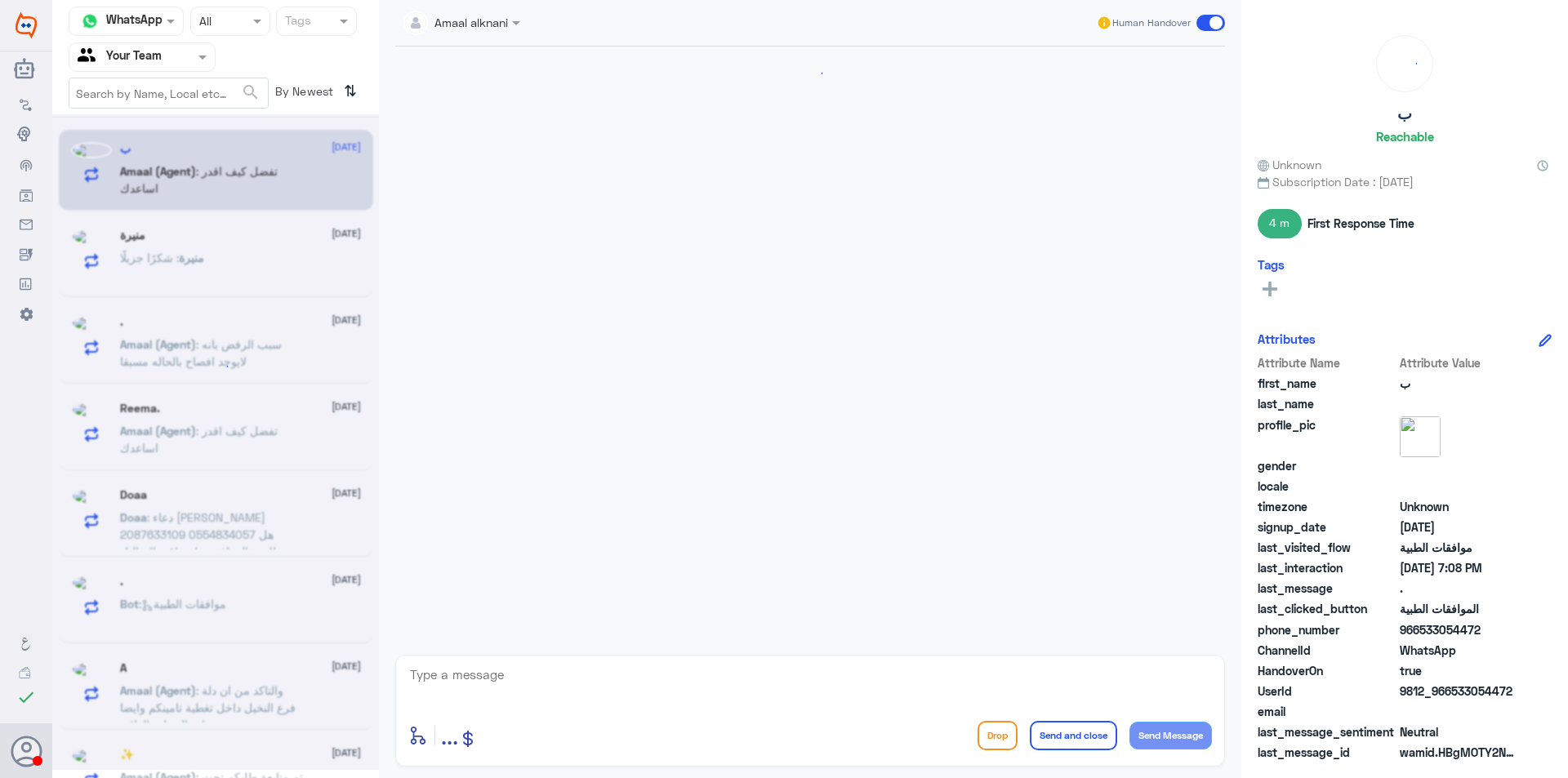
scroll to position [1489, 0]
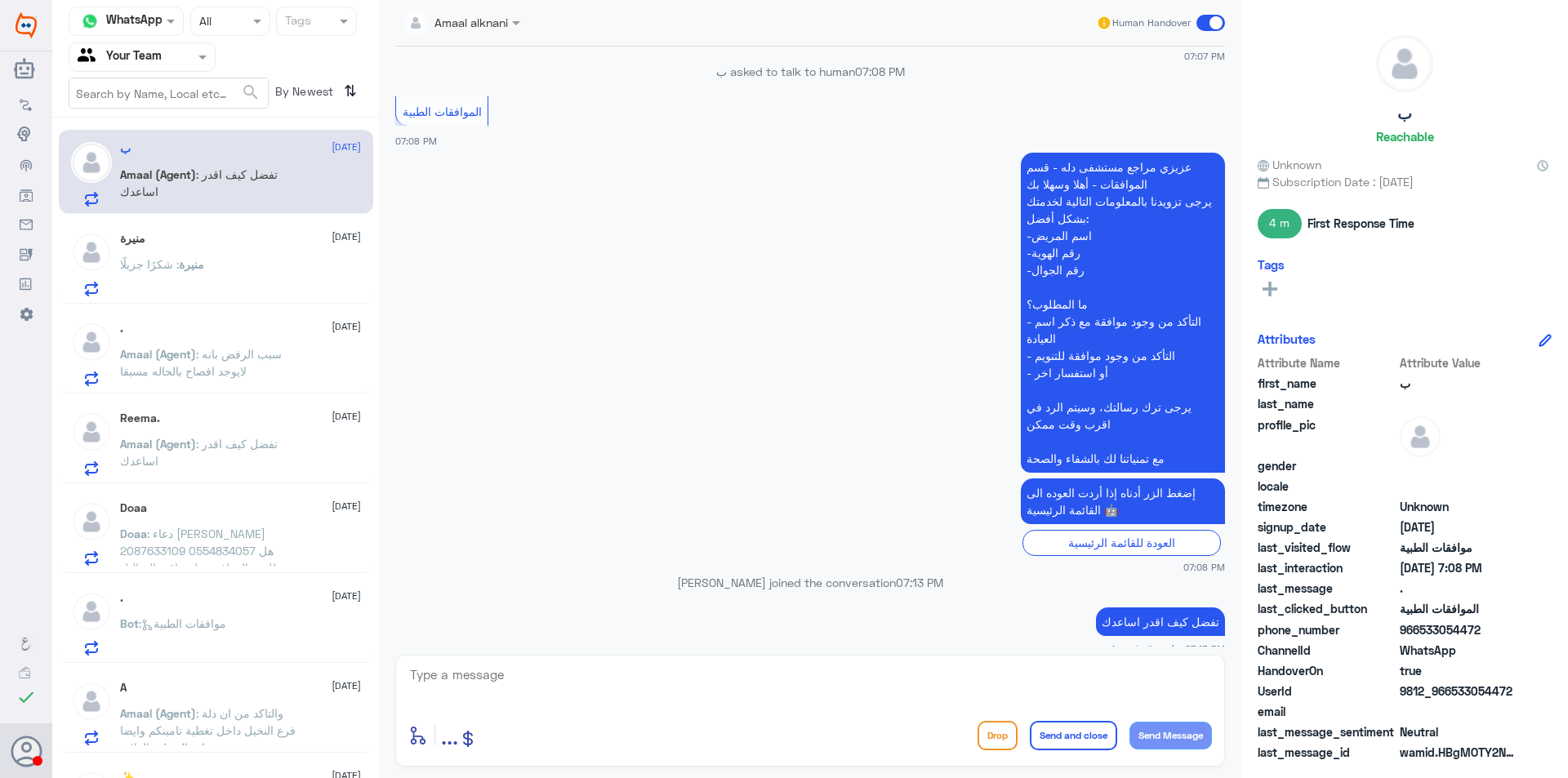
click at [162, 79] on input "text" at bounding box center [168, 93] width 198 height 30
click at [135, 59] on input "text" at bounding box center [122, 57] width 90 height 19
click at [213, 17] on input "text" at bounding box center [214, 21] width 31 height 19
click at [113, 43] on div "Agent Filter Your Team" at bounding box center [142, 58] width 147 height 30
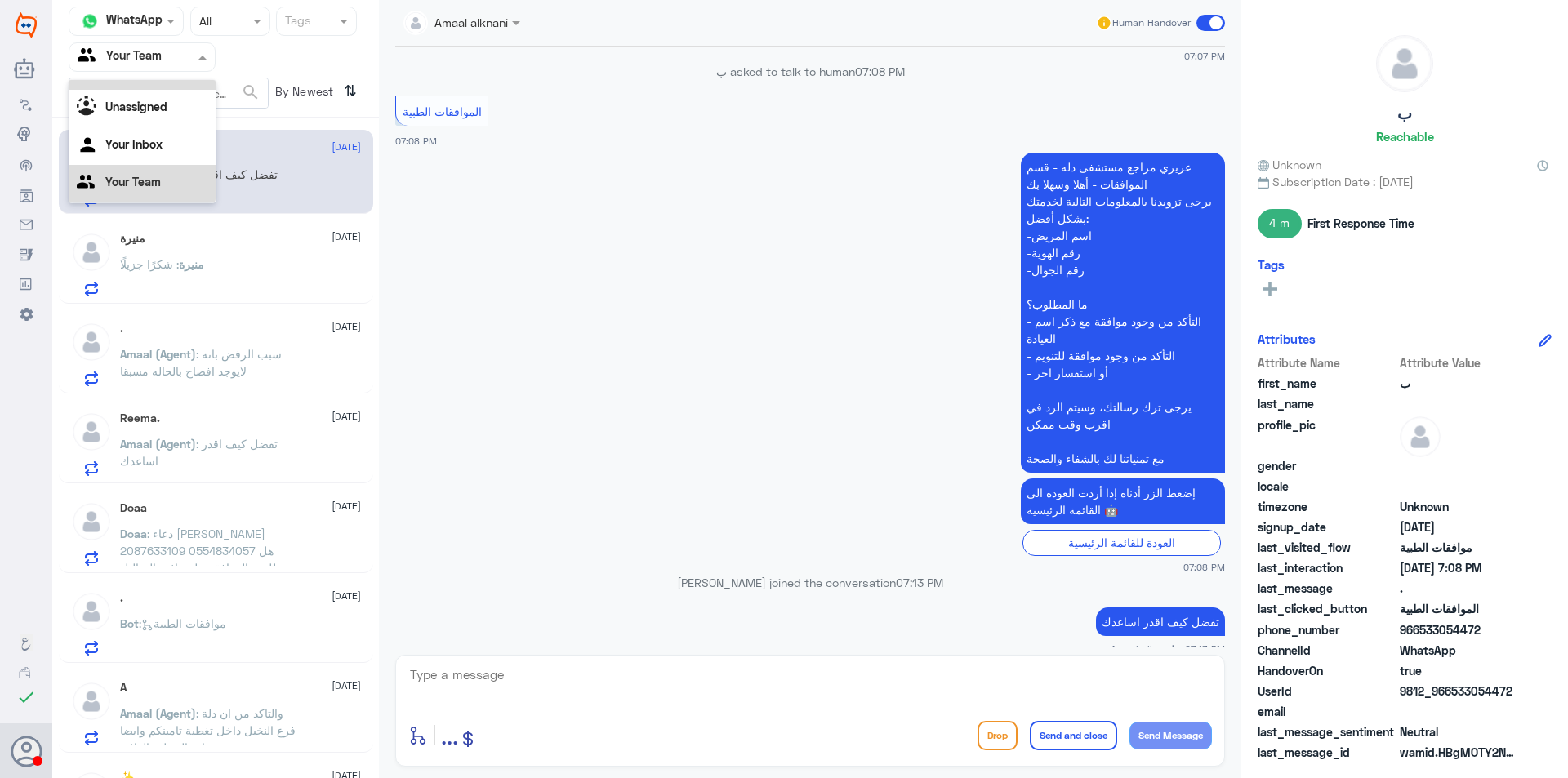
click at [161, 105] on b "Unassigned" at bounding box center [136, 107] width 62 height 14
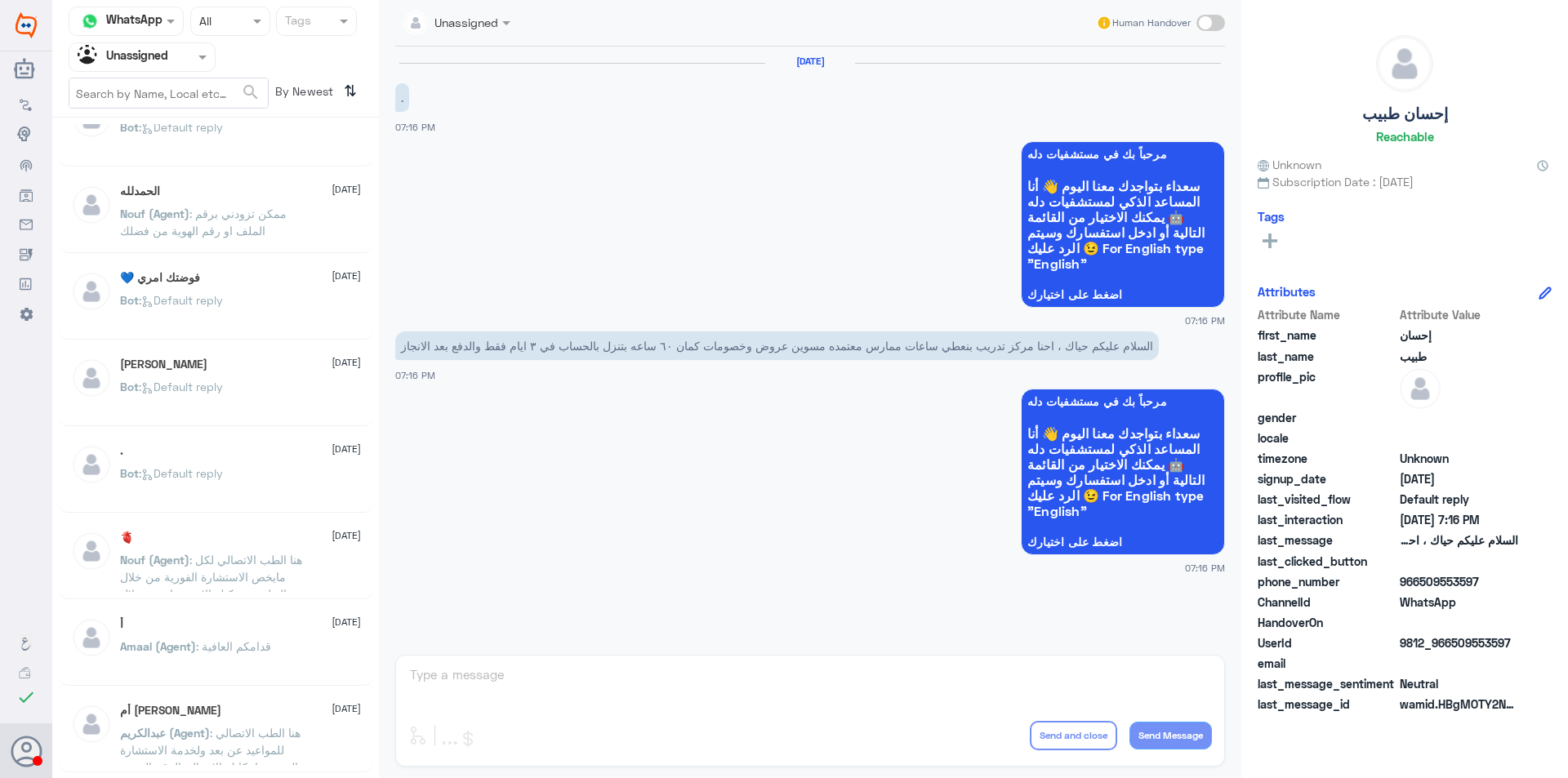
scroll to position [1077, 0]
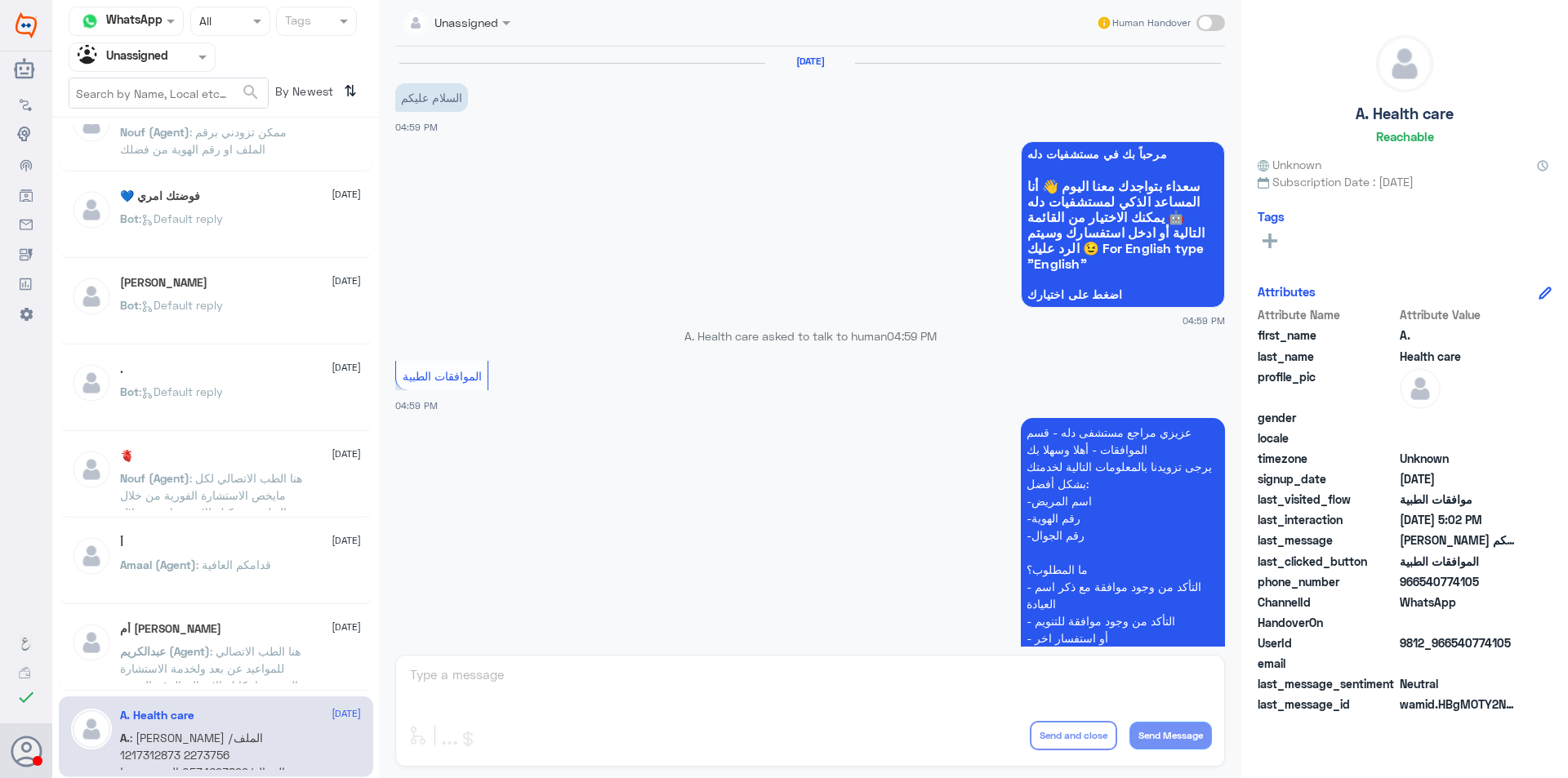
scroll to position [371, 0]
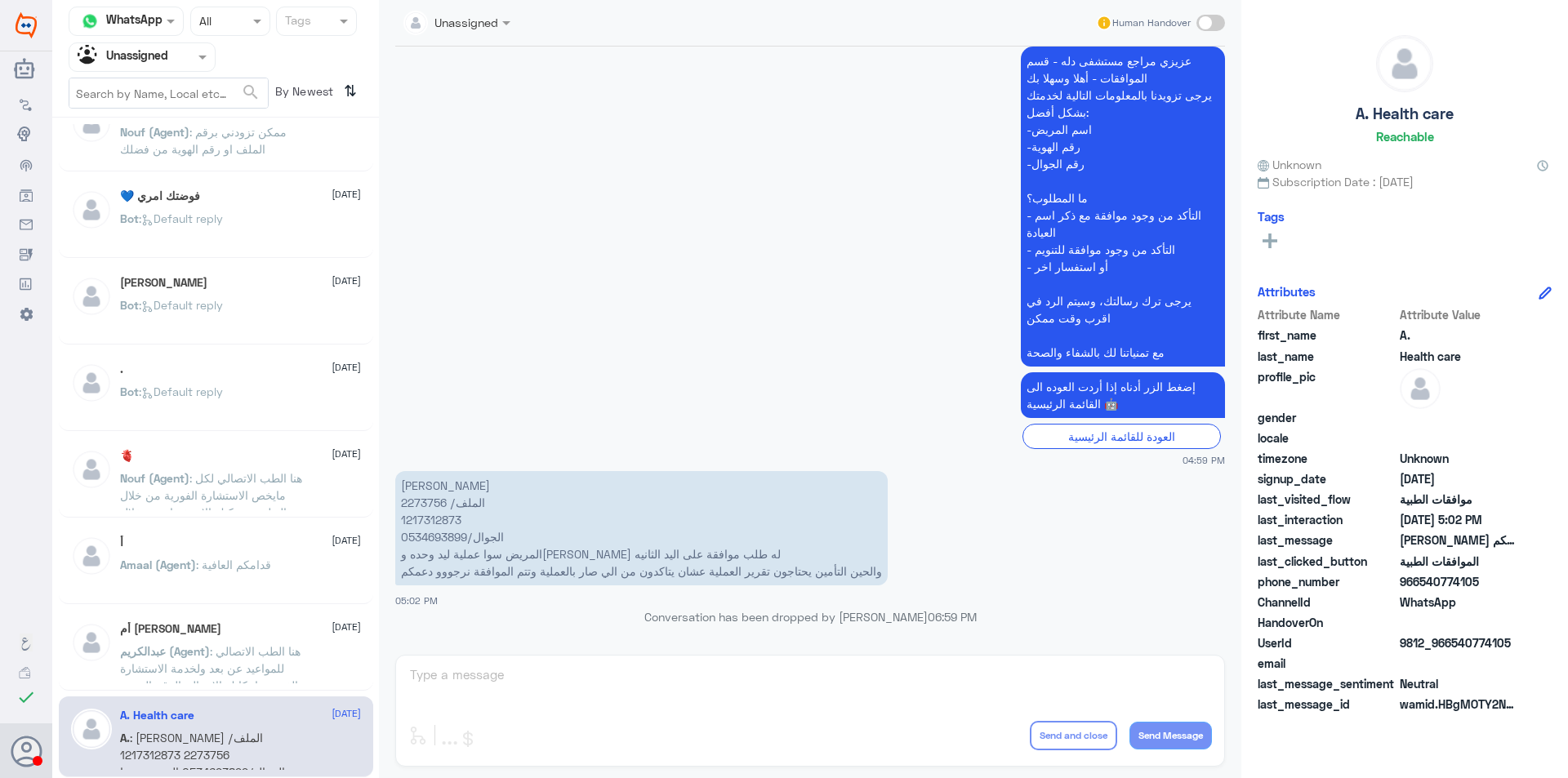
click at [421, 512] on p "[PERSON_NAME] الملف/ 2273756 1217312873 الجوال/0534693899 المريض سوا عملية ليد …" at bounding box center [642, 527] width 493 height 114
click at [425, 496] on p "[PERSON_NAME] الملف/ 2273756 1217312873 الجوال/0534693899 المريض سوا عملية ليد …" at bounding box center [642, 527] width 493 height 114
copy p "2273756"
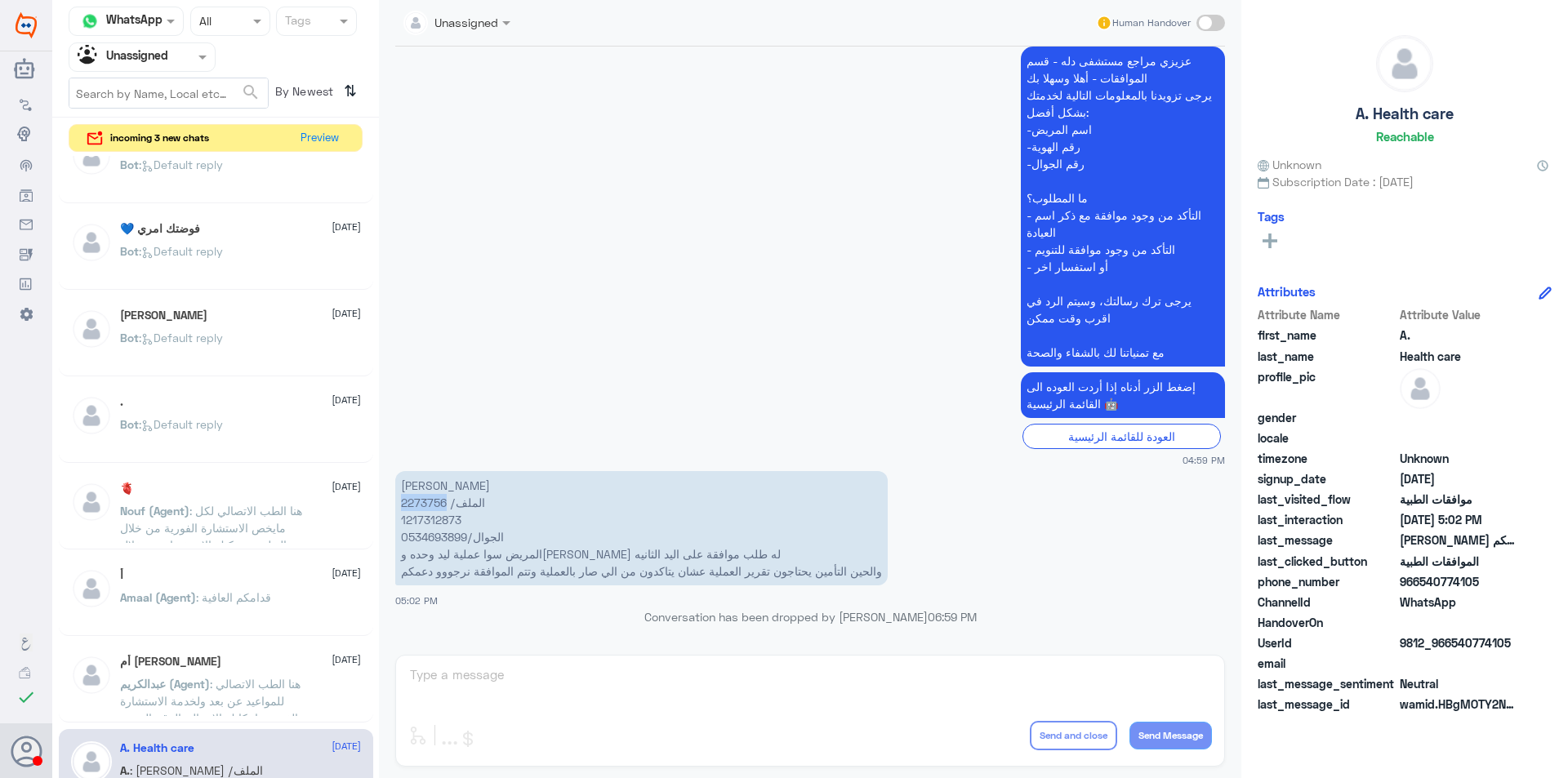
copy p "2273756"
click at [432, 506] on p "[PERSON_NAME] الملف/ 2273756 1217312873 الجوال/0534693899 المريض سوا عملية ليد …" at bounding box center [642, 527] width 493 height 114
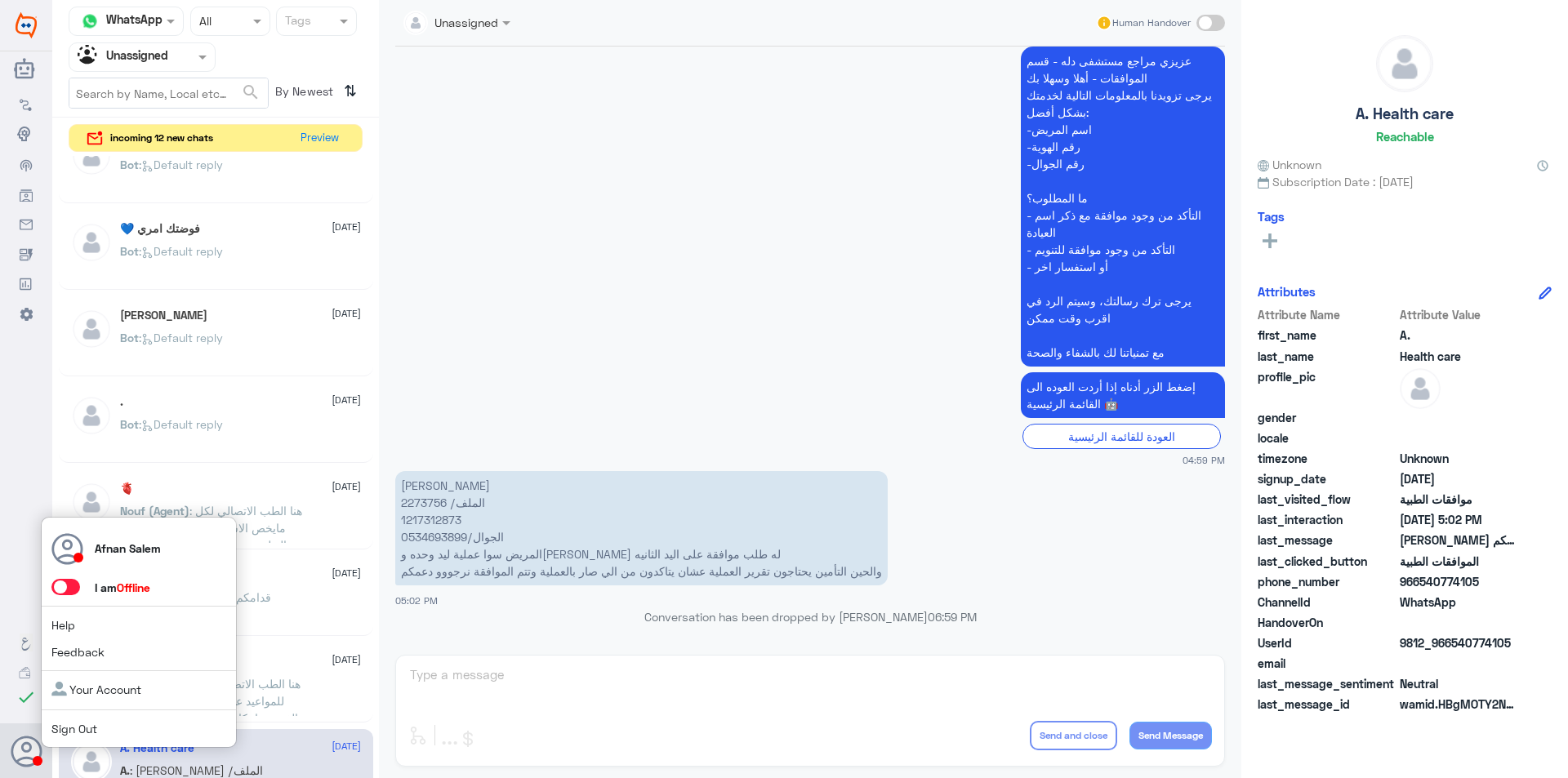
click at [79, 727] on link "Sign Out" at bounding box center [74, 728] width 45 height 14
